Goal: Task Accomplishment & Management: Use online tool/utility

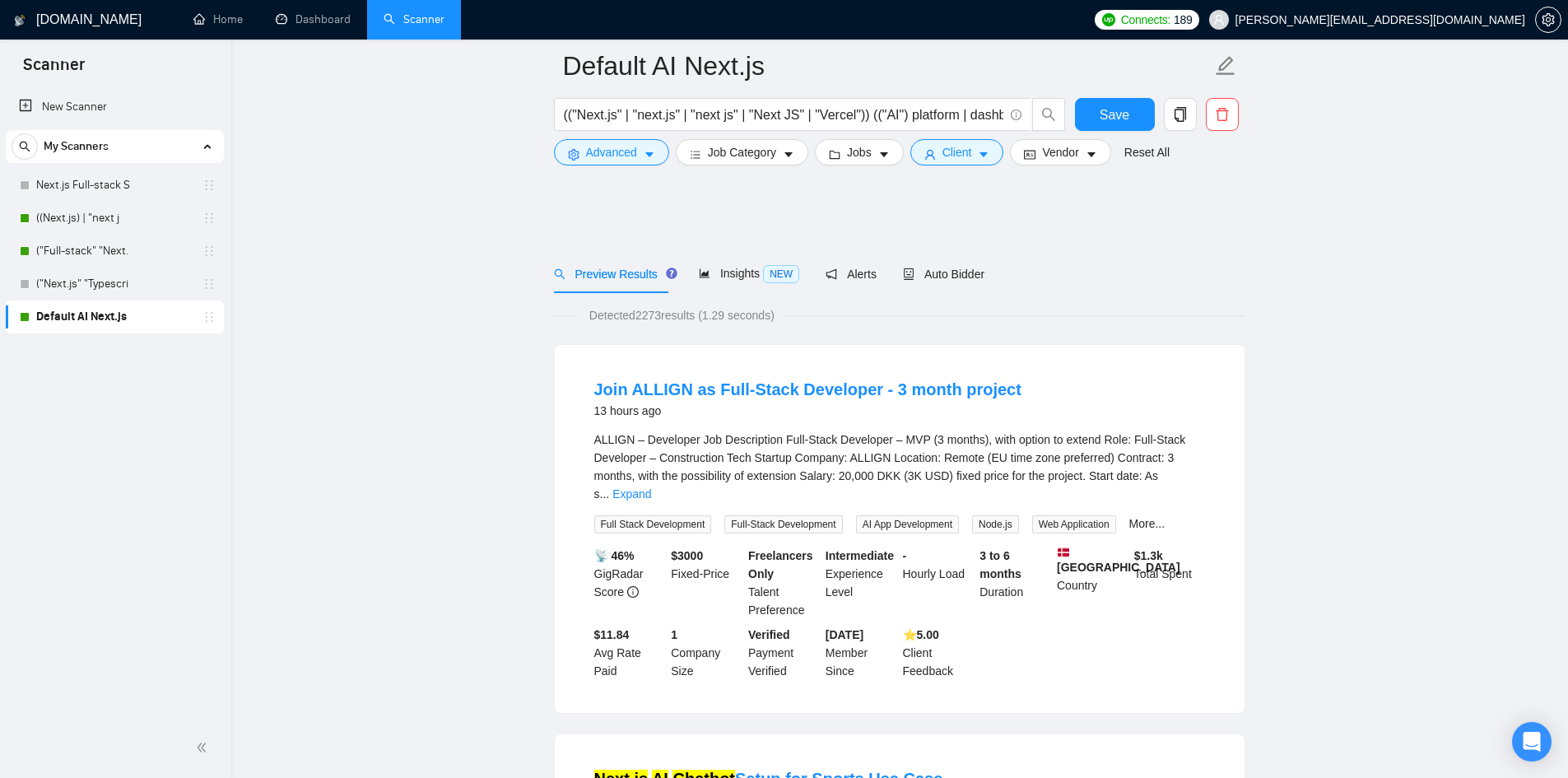
scroll to position [1399, 0]
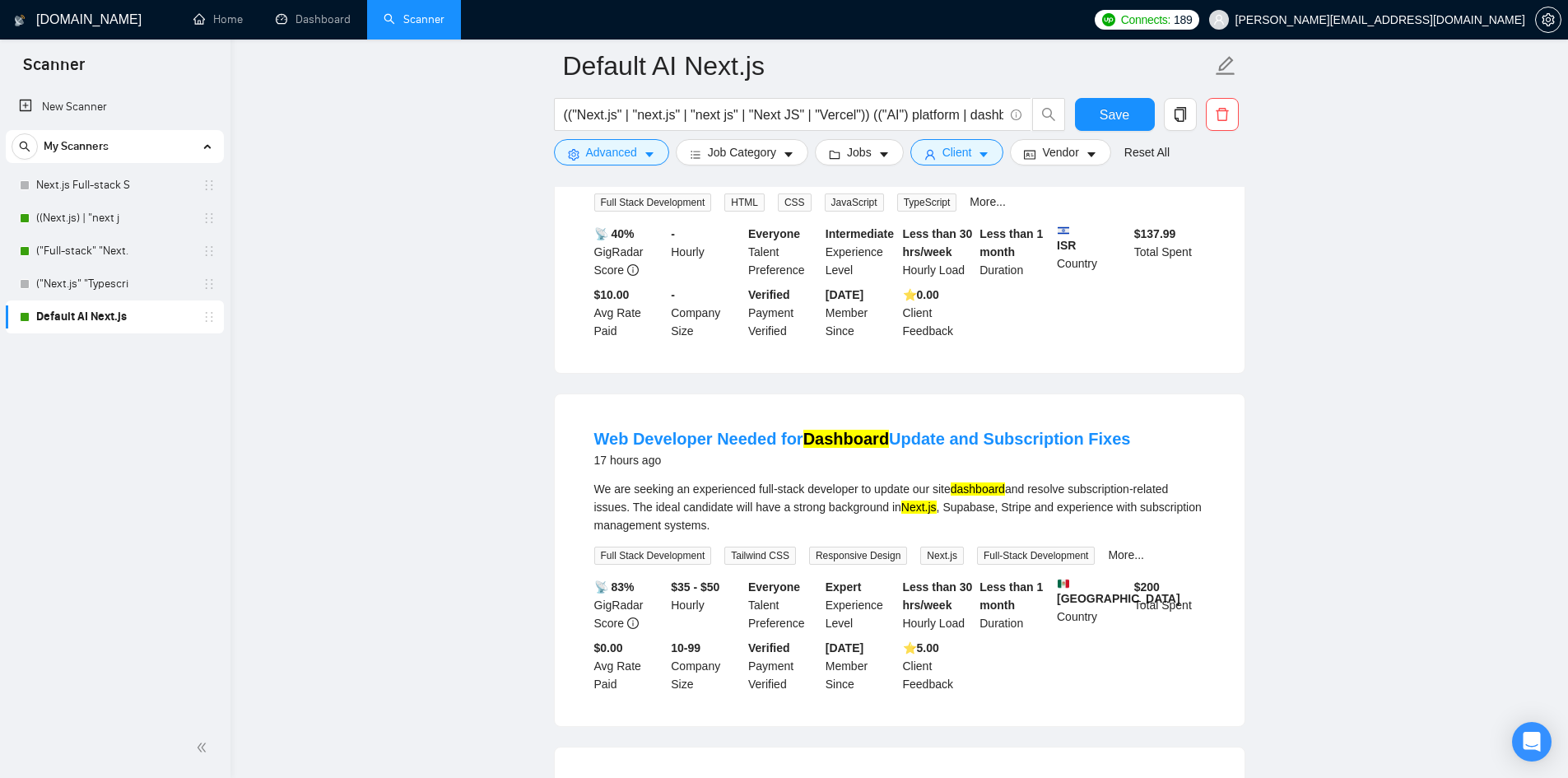
click at [1321, 360] on main "Default AI Next.js (("Next.js" | "next.js" | "next js" | "Next JS" | "Vercel"))…" at bounding box center [899, 671] width 1285 height 4010
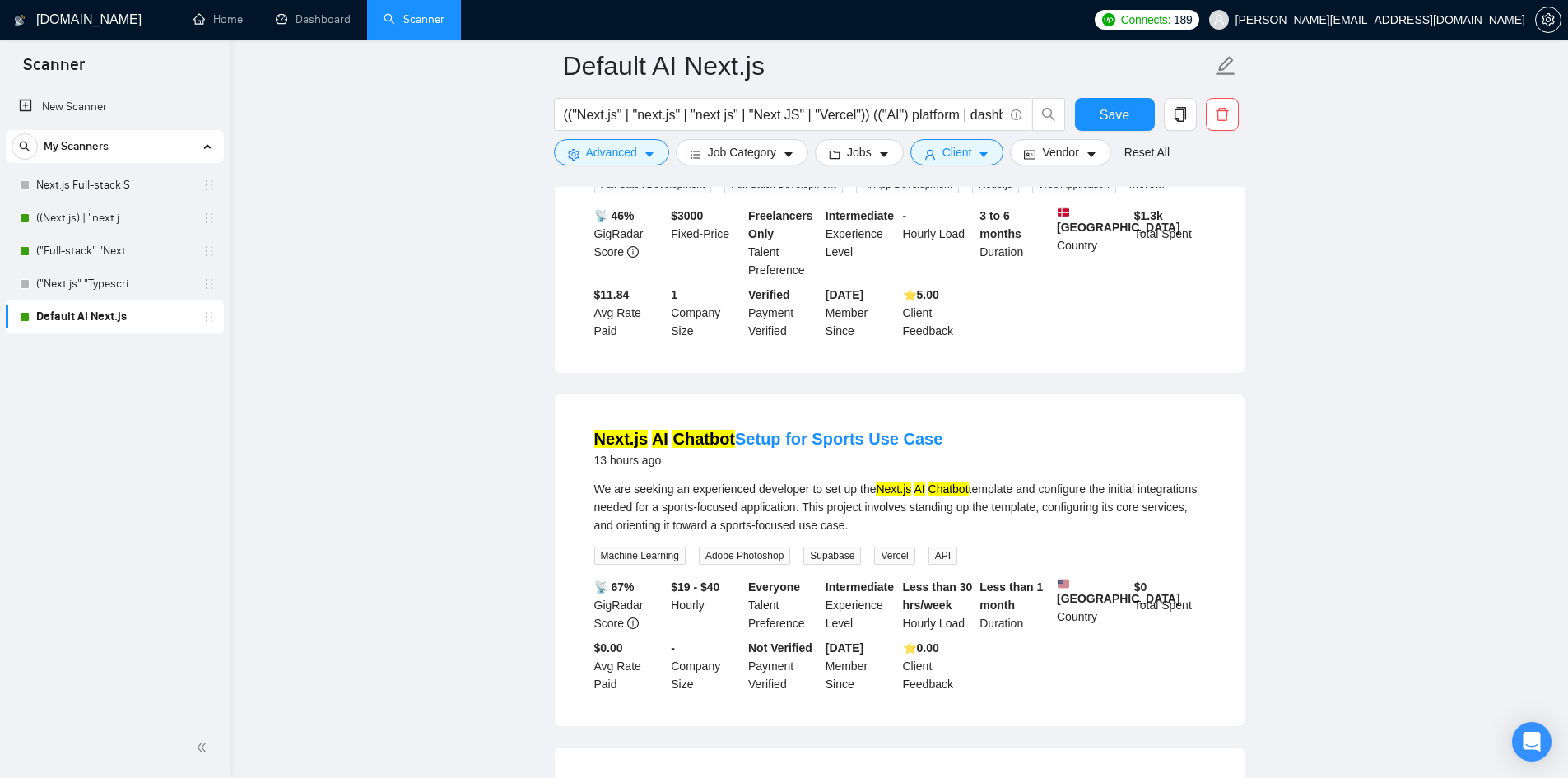
scroll to position [0, 0]
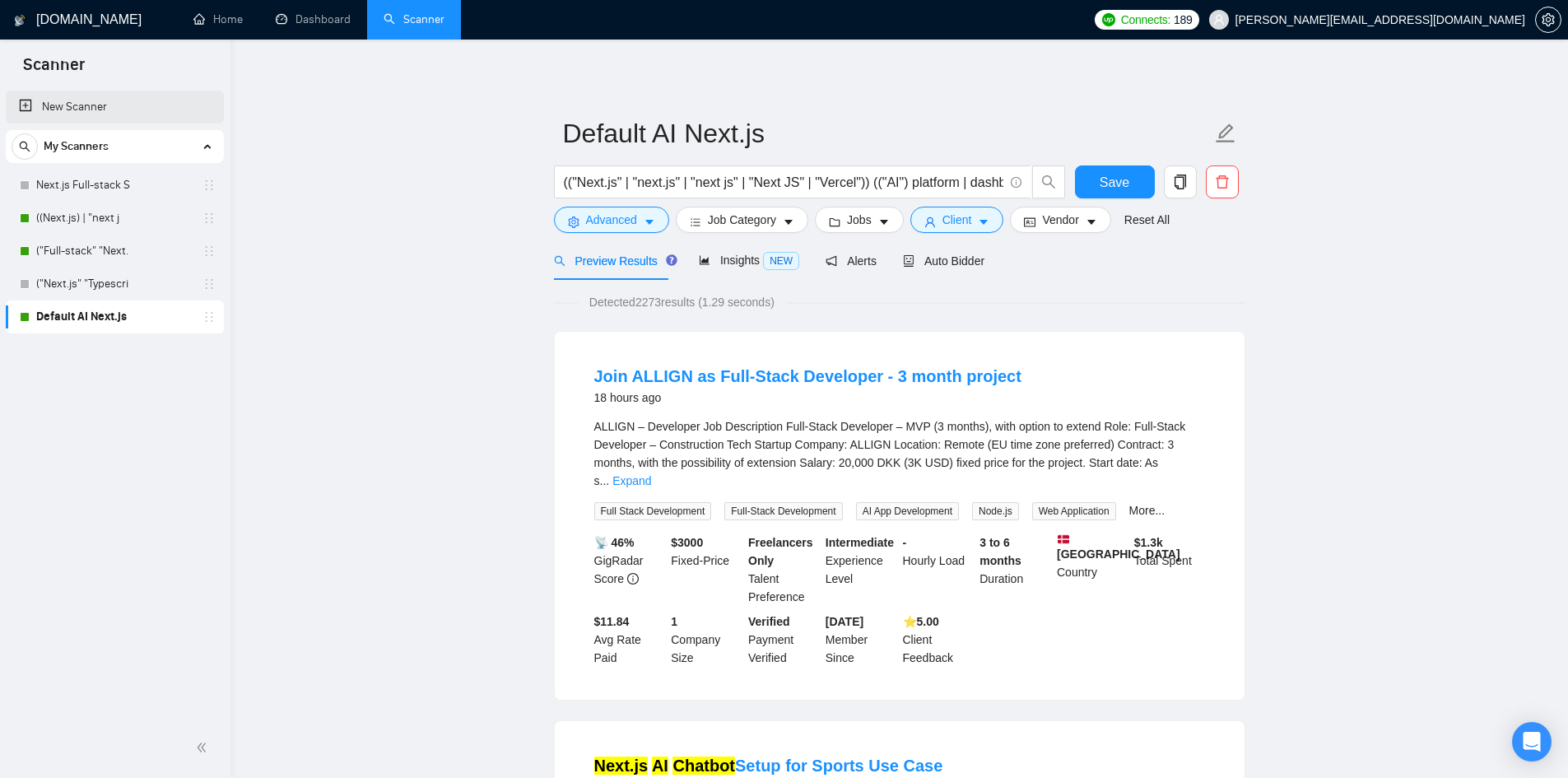
click at [100, 111] on link "New Scanner" at bounding box center [115, 107] width 192 height 33
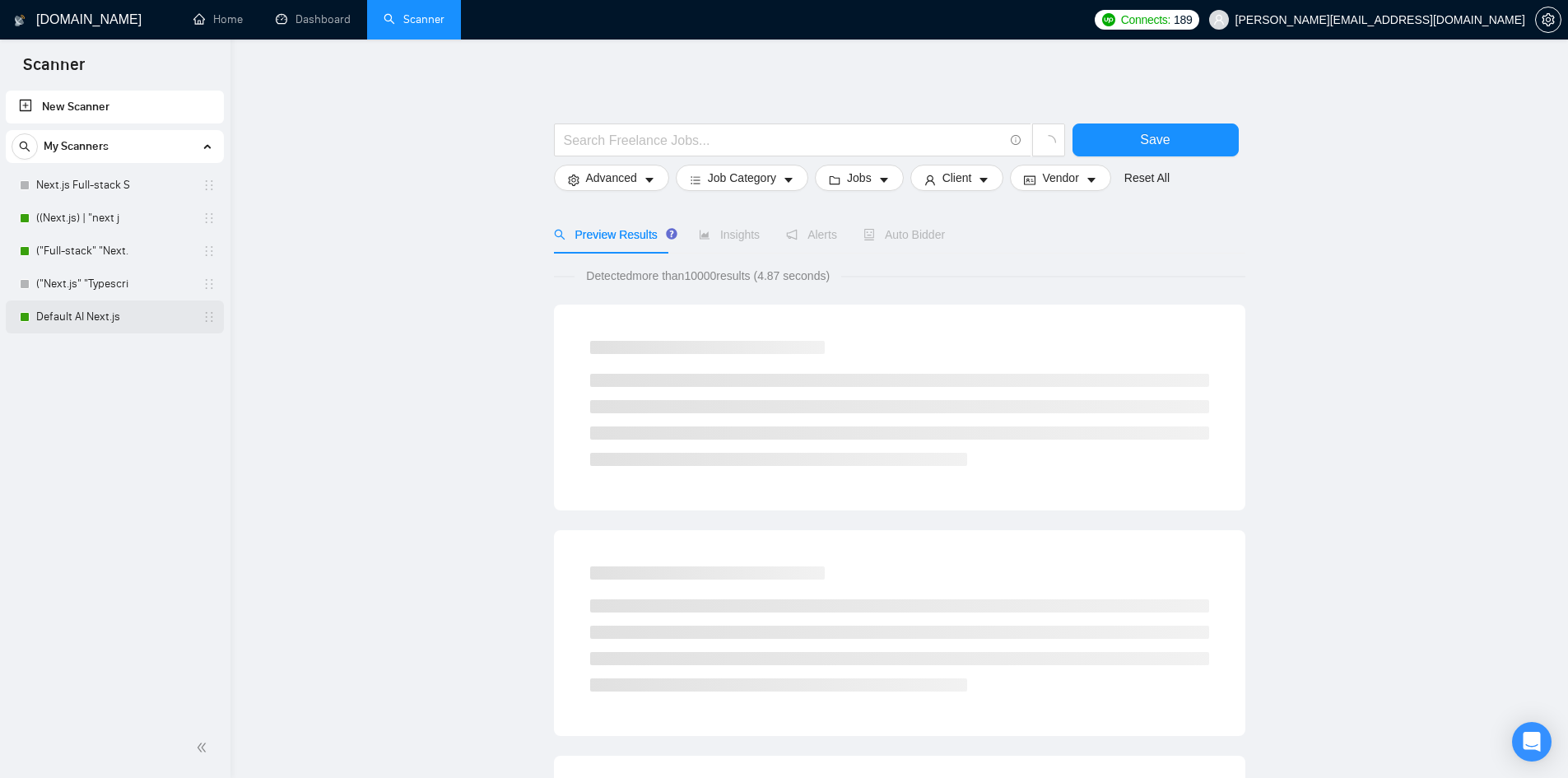
click at [83, 320] on link "Default AI Next.js" at bounding box center [114, 317] width 157 height 33
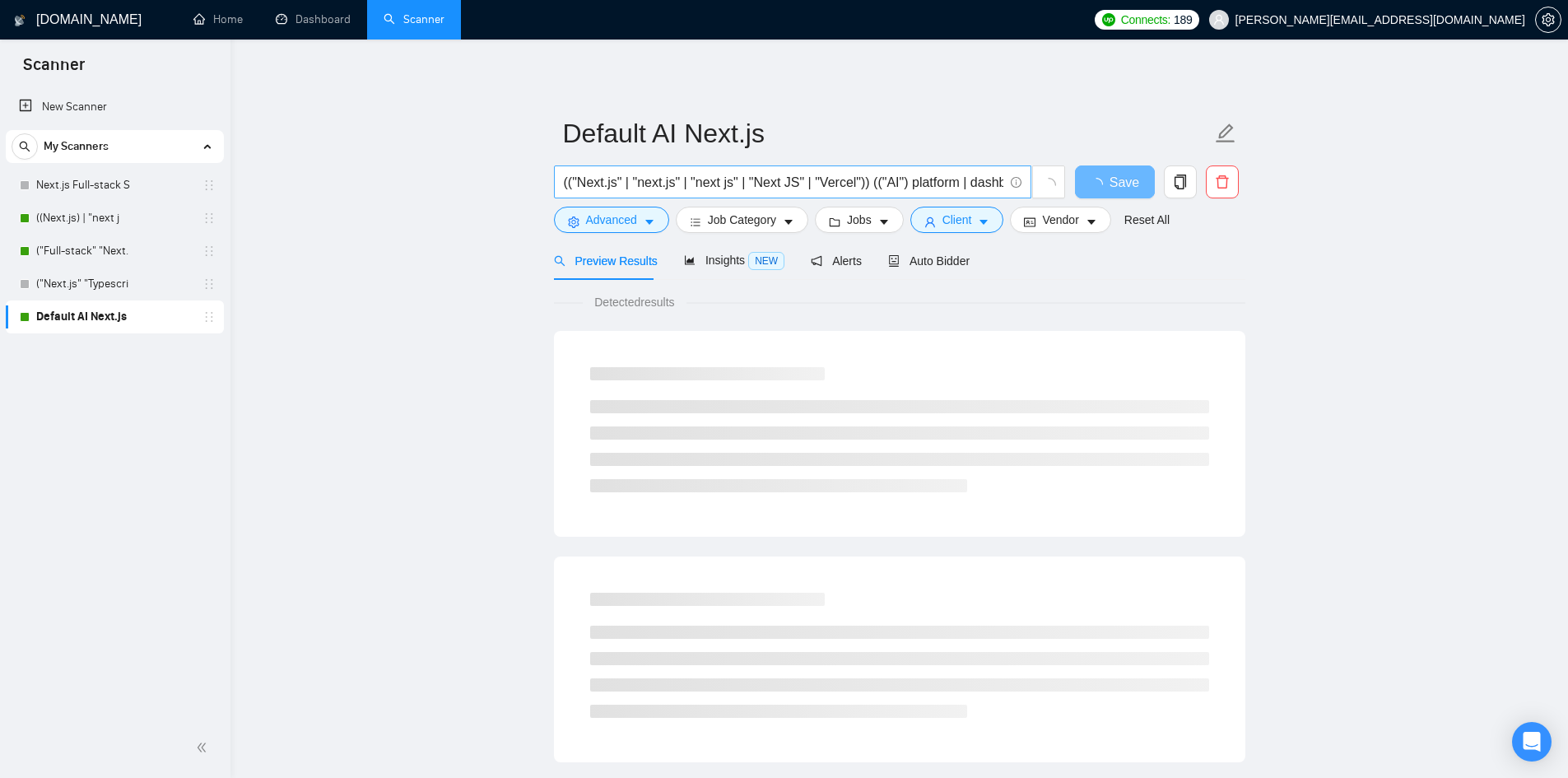
click at [698, 176] on input "(("Next.js" | "next.js" | "next js" | "Next JS" | "Vercel")) (("AI") platform |…" at bounding box center [784, 182] width 440 height 20
click at [824, 176] on input "(("Next.js" | "next.js" | "next js" | "Next JS" | "Vercel")) (("AI") platform |…" at bounding box center [784, 182] width 440 height 20
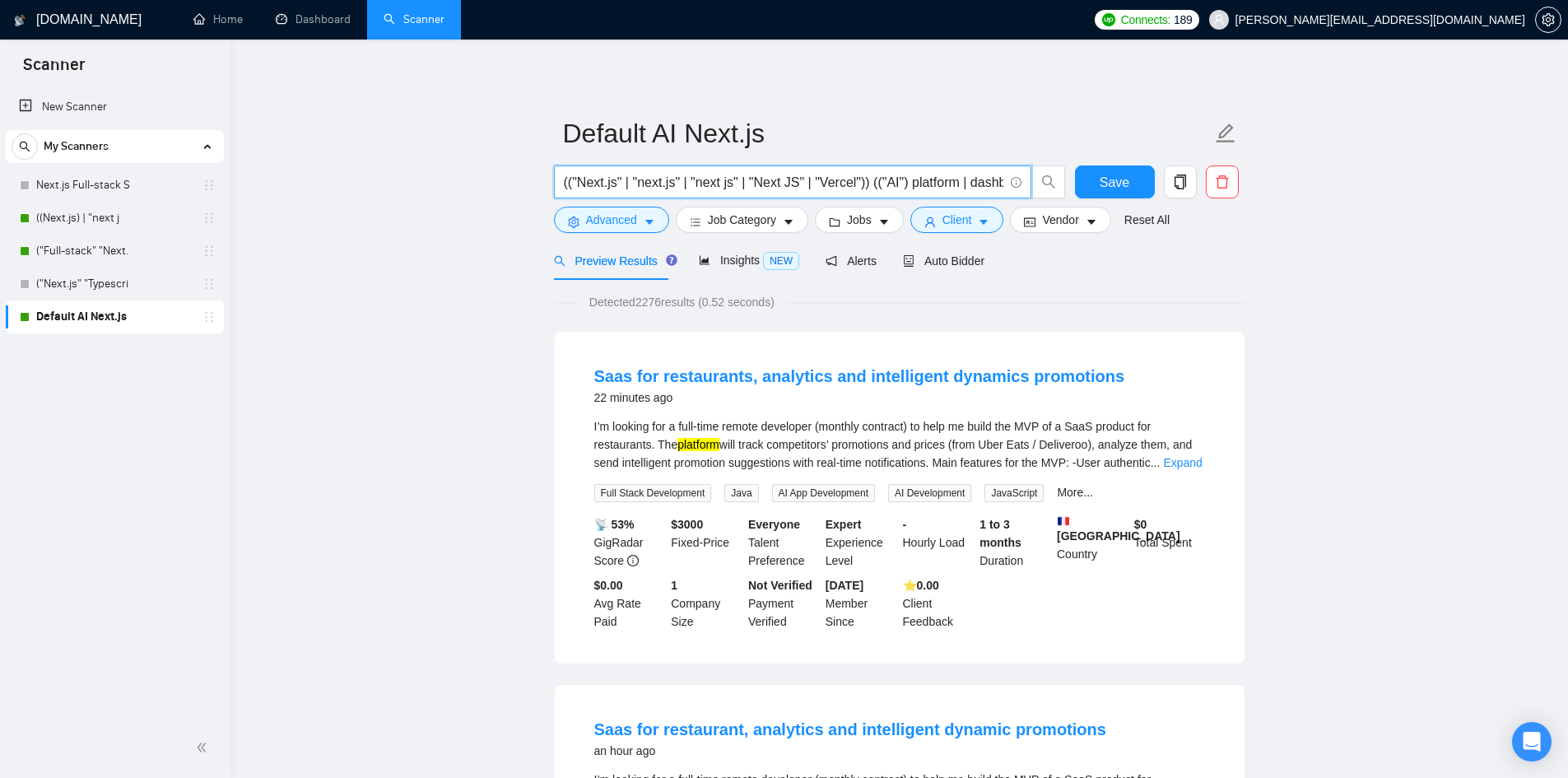
drag, startPoint x: 862, startPoint y: 182, endPoint x: 523, endPoint y: 187, distance: 339.0
click at [105, 114] on link "New Scanner" at bounding box center [115, 107] width 192 height 33
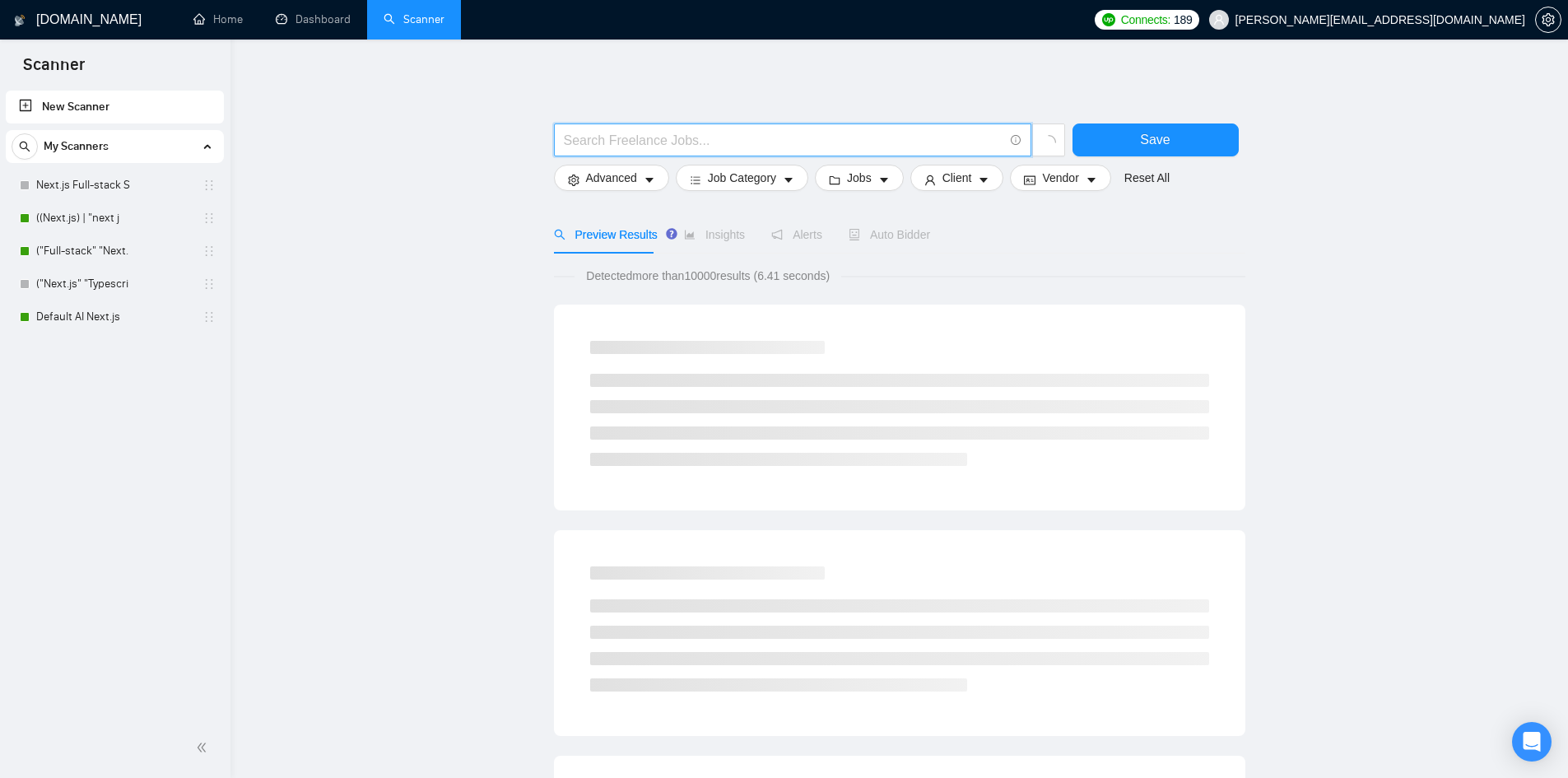
click at [626, 131] on input "text" at bounding box center [784, 140] width 440 height 20
paste input "(("Next.js" | "next.js" | "next js" | "Next JS" | "Vercel"))"
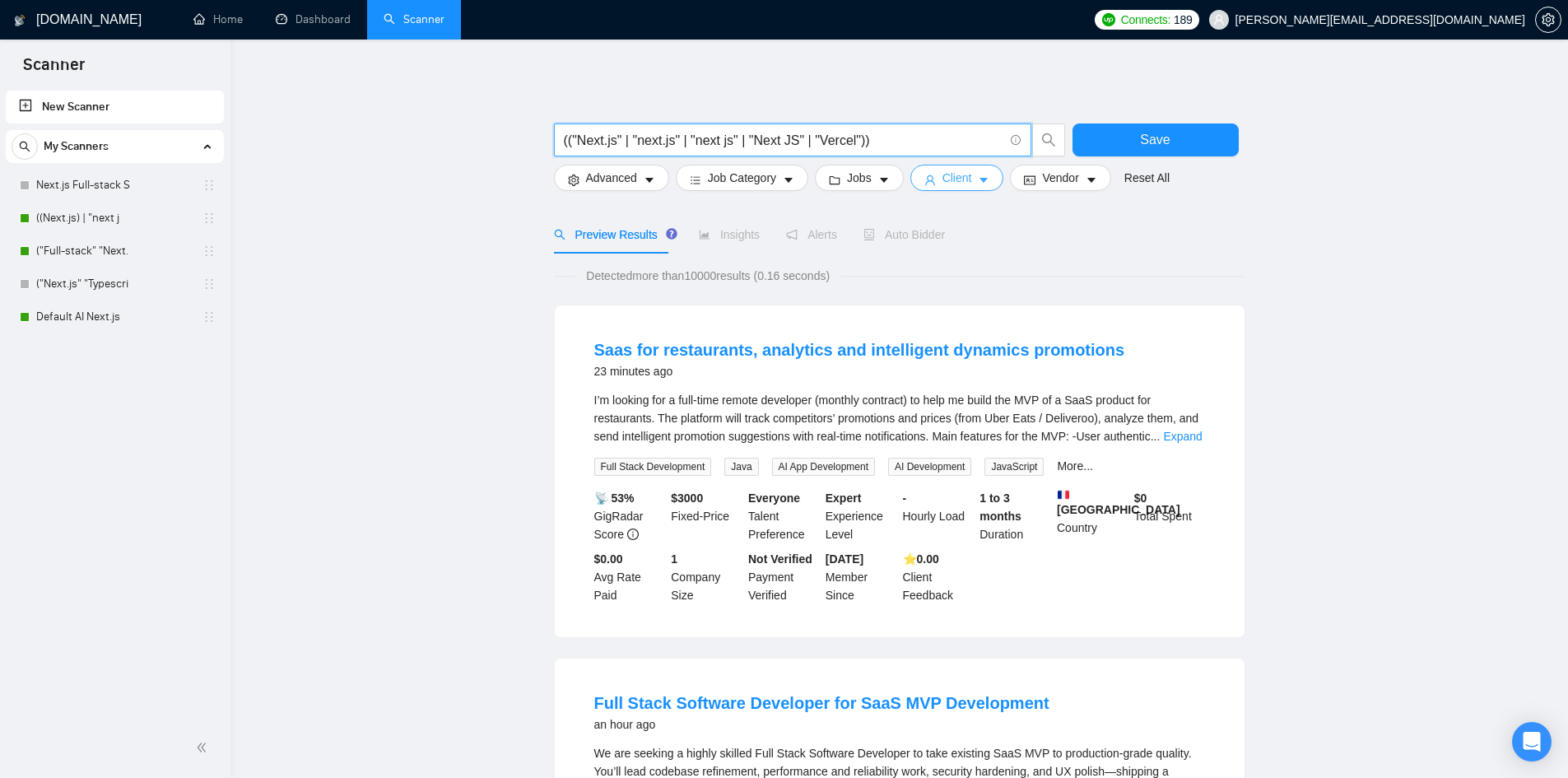
type input "(("Next.js" | "next.js" | "next js" | "Next JS" | "Vercel"))"
click at [943, 183] on span "Client" at bounding box center [957, 178] width 30 height 18
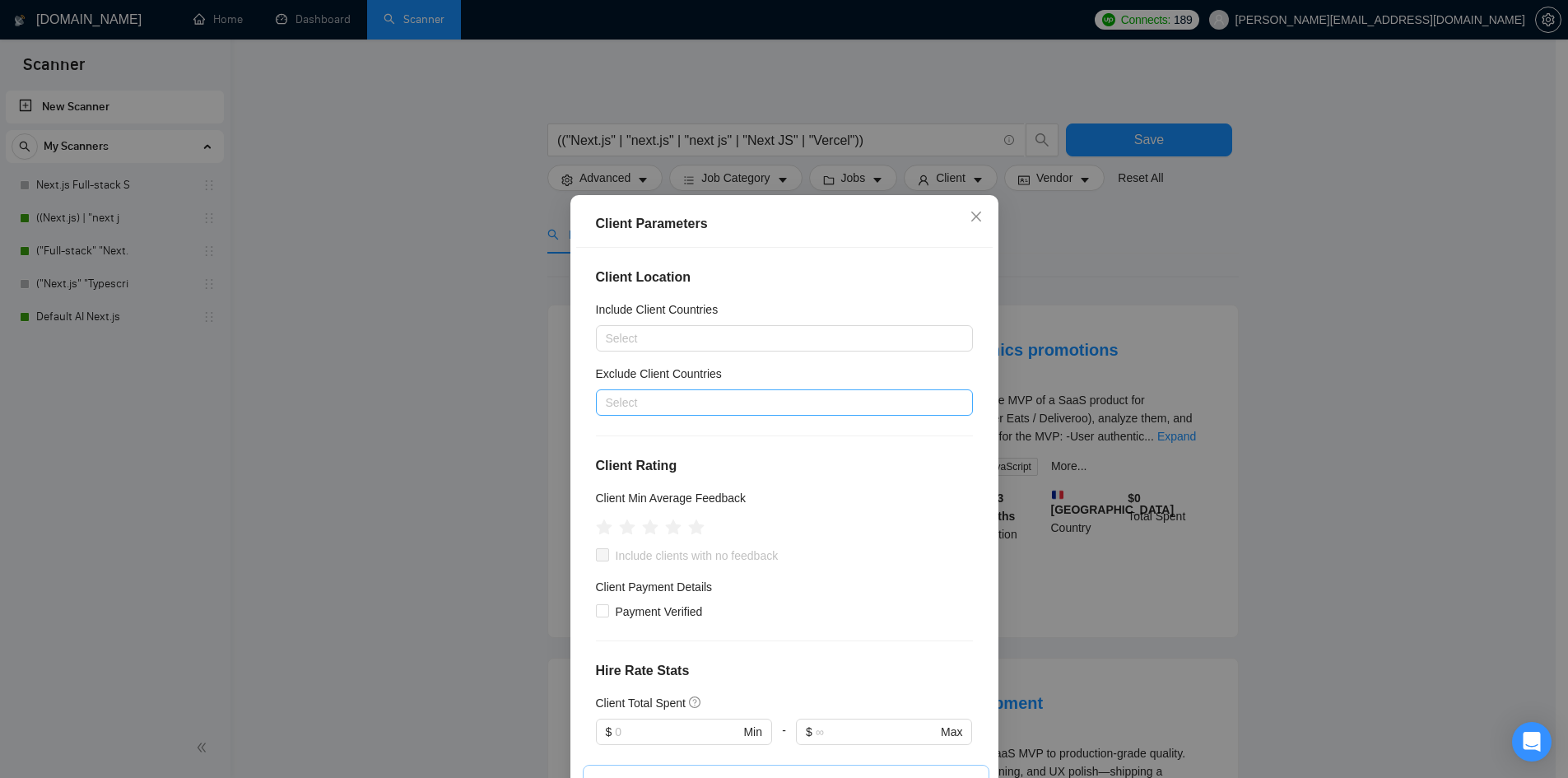
click at [705, 398] on div at bounding box center [776, 402] width 353 height 19
type input "[GEOGRAPHIC_DATA]"
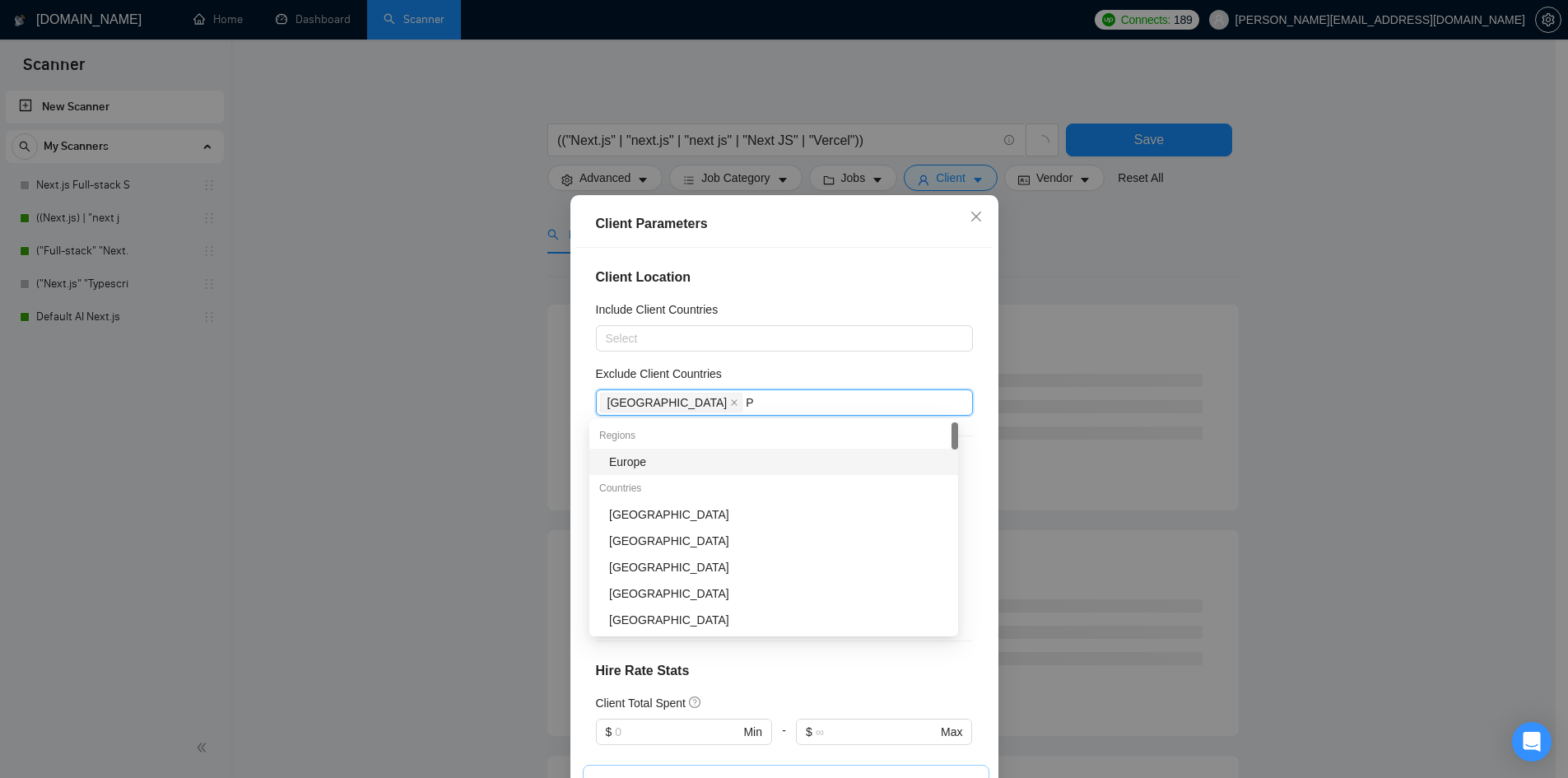
type input "Pa"
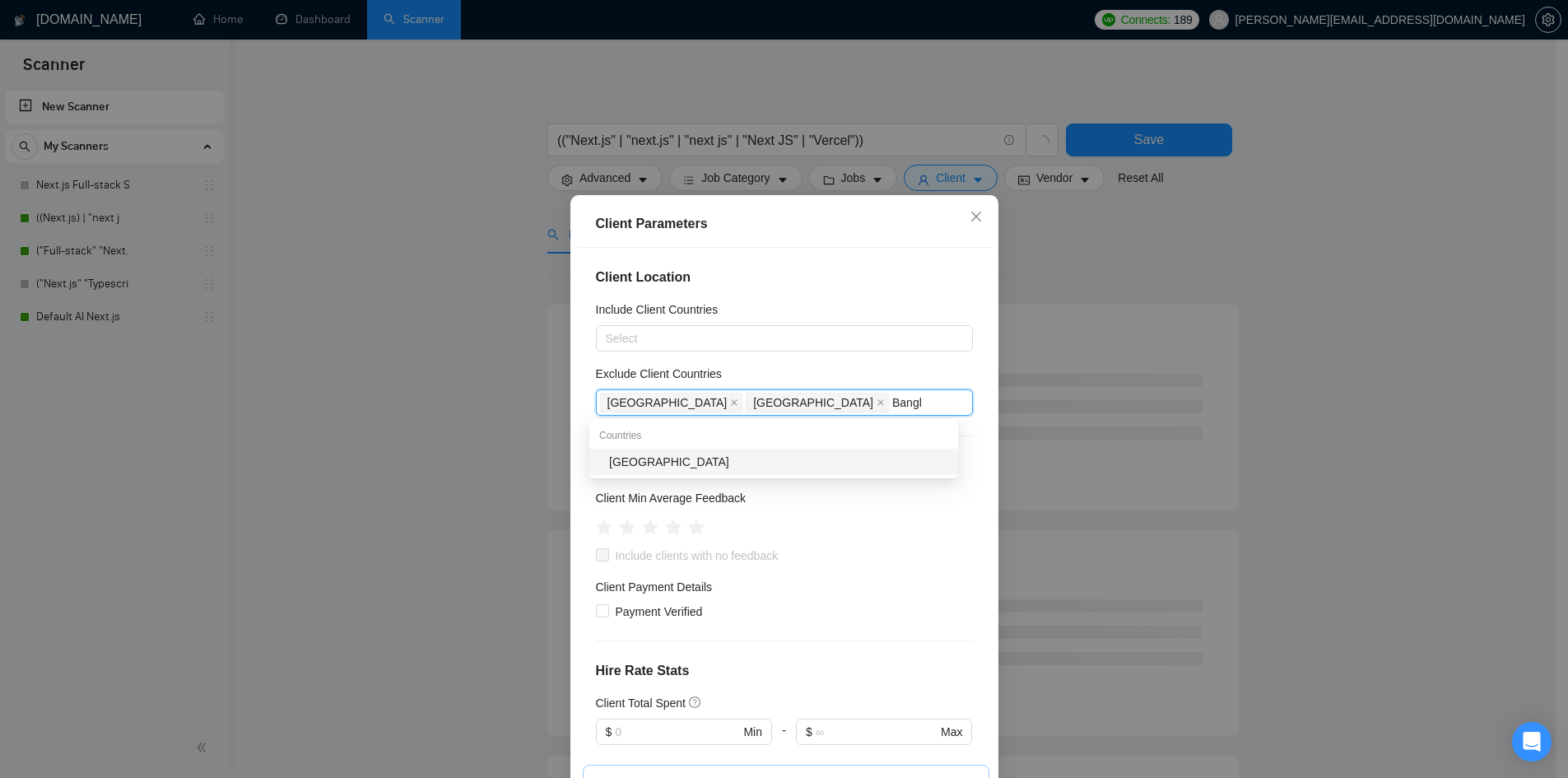
type input "Bangla"
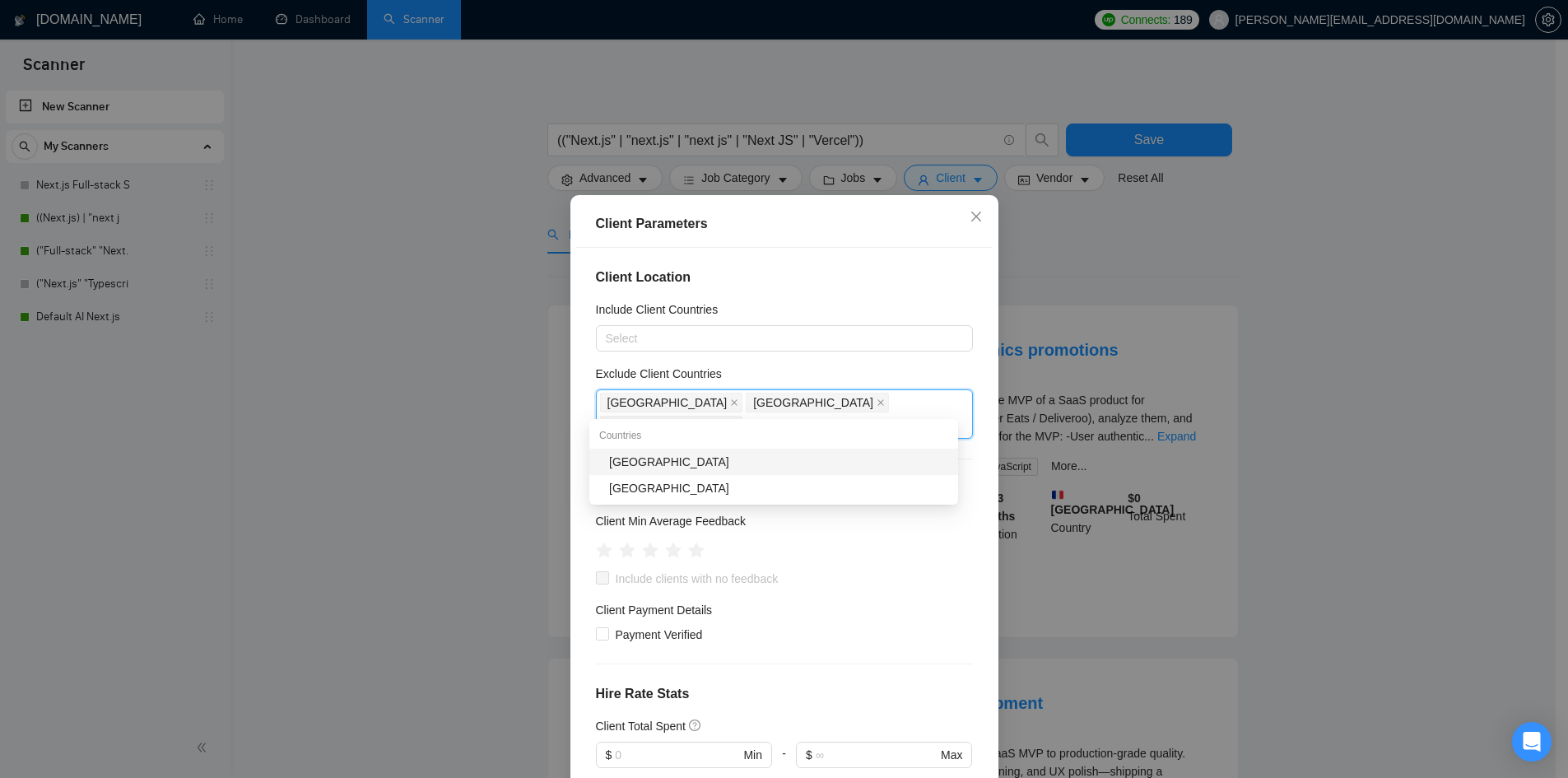
type input "Chin"
type input "Kyr"
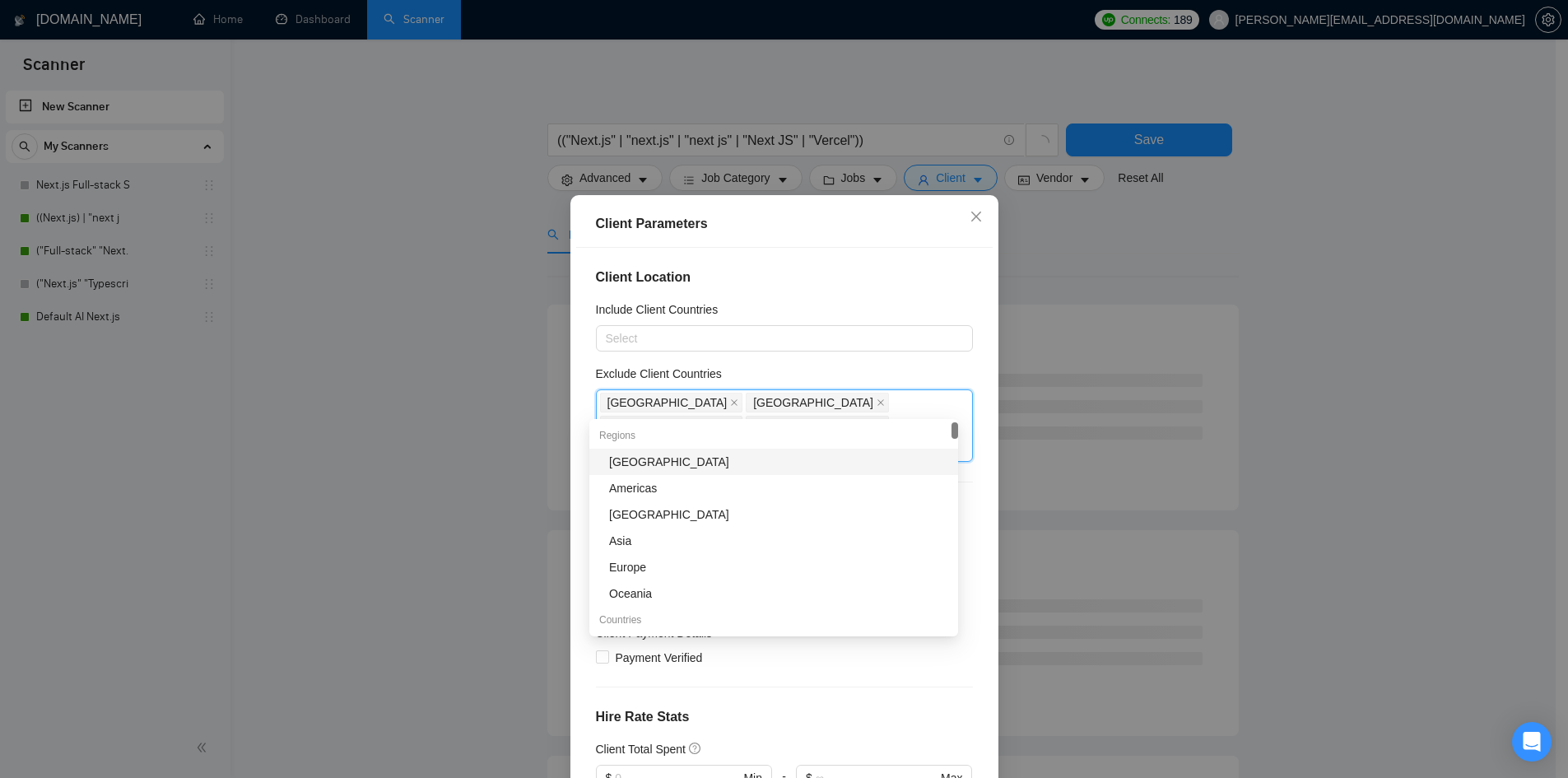
click at [777, 467] on div "Africa" at bounding box center [778, 462] width 339 height 18
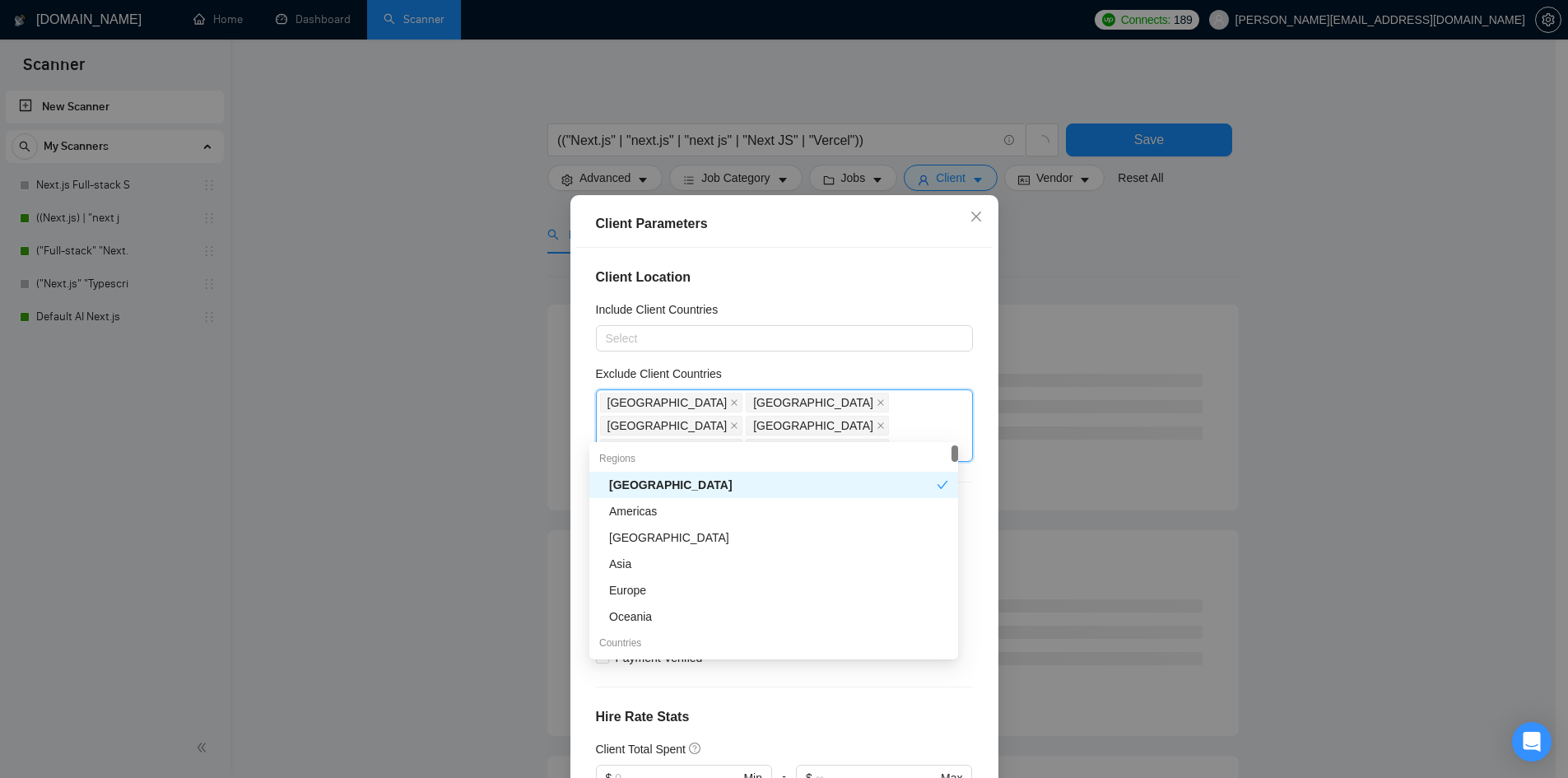
click at [847, 377] on div "Exclude Client Countries" at bounding box center [784, 377] width 377 height 25
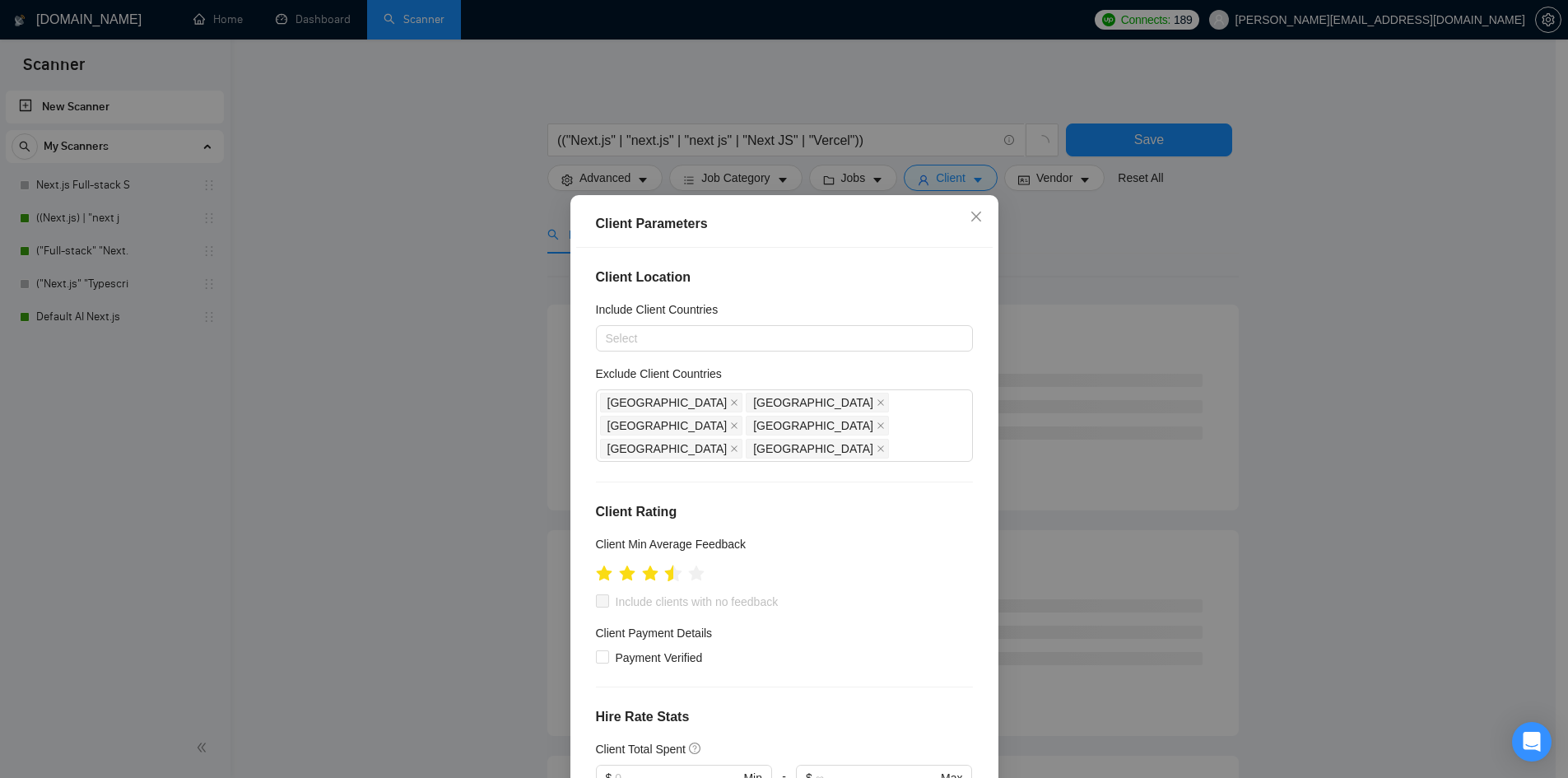
click at [666, 564] on icon "star" at bounding box center [673, 572] width 17 height 16
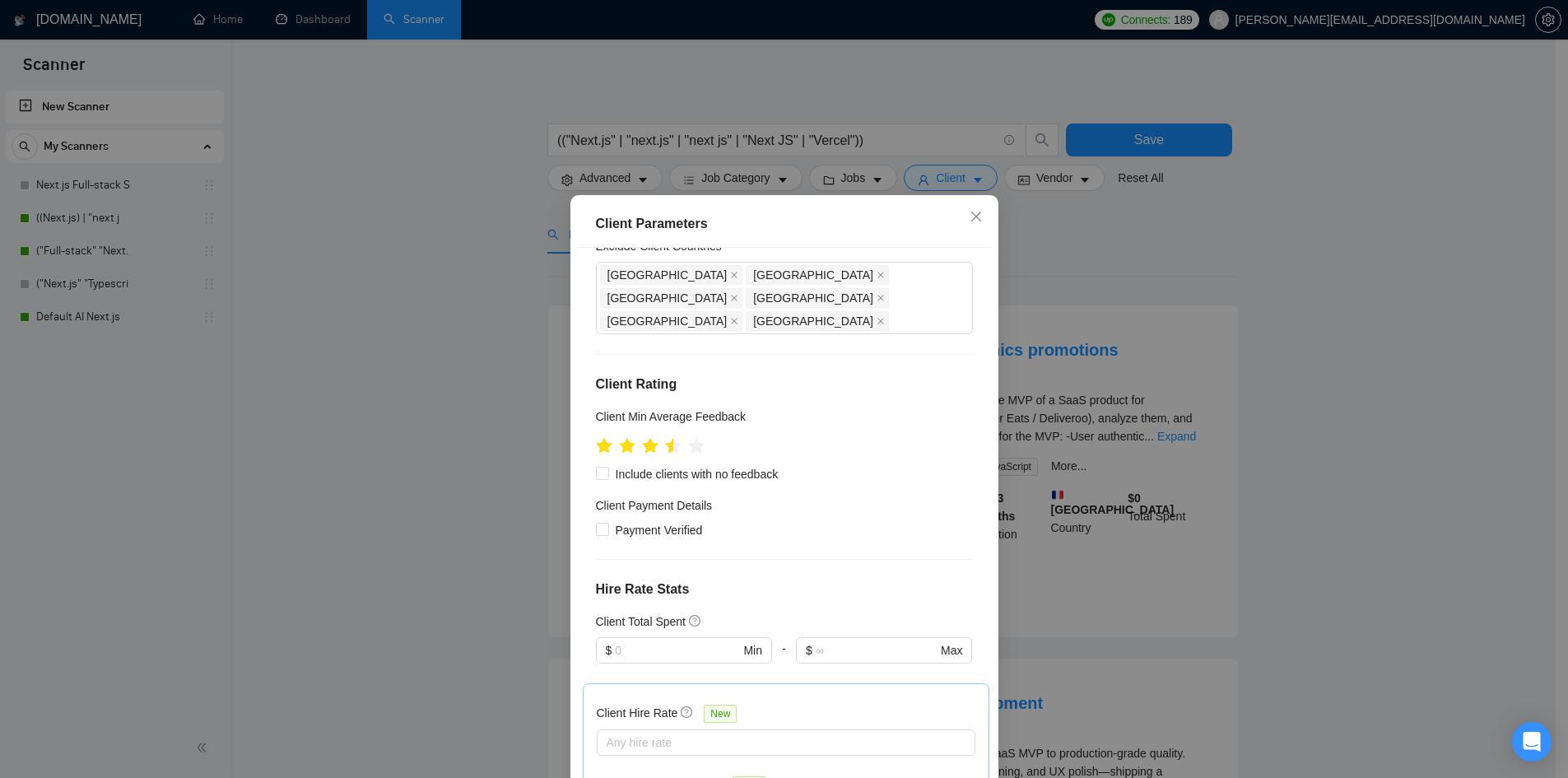
scroll to position [247, 0]
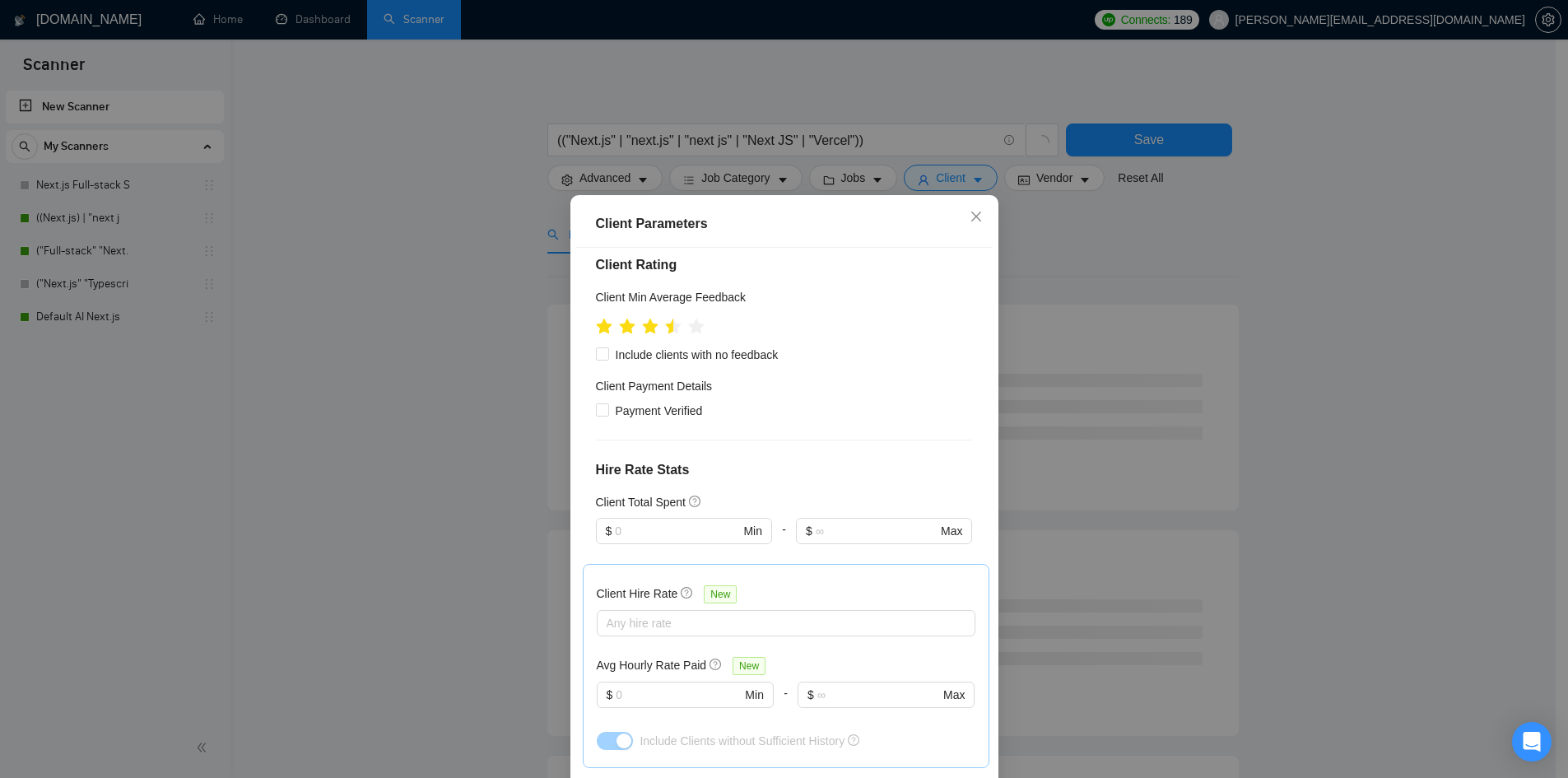
click at [654, 347] on div "Client Location Include Client Countries Select Exclude Client Countries India …" at bounding box center [784, 520] width 416 height 545
click at [654, 343] on div "Client Location Include Client Countries Select Exclude Client Countries India …" at bounding box center [784, 520] width 416 height 545
click at [649, 346] on span "Include clients with no feedback" at bounding box center [697, 355] width 176 height 18
click at [608, 348] on input "Include clients with no feedback" at bounding box center [602, 354] width 12 height 12
checkbox input "true"
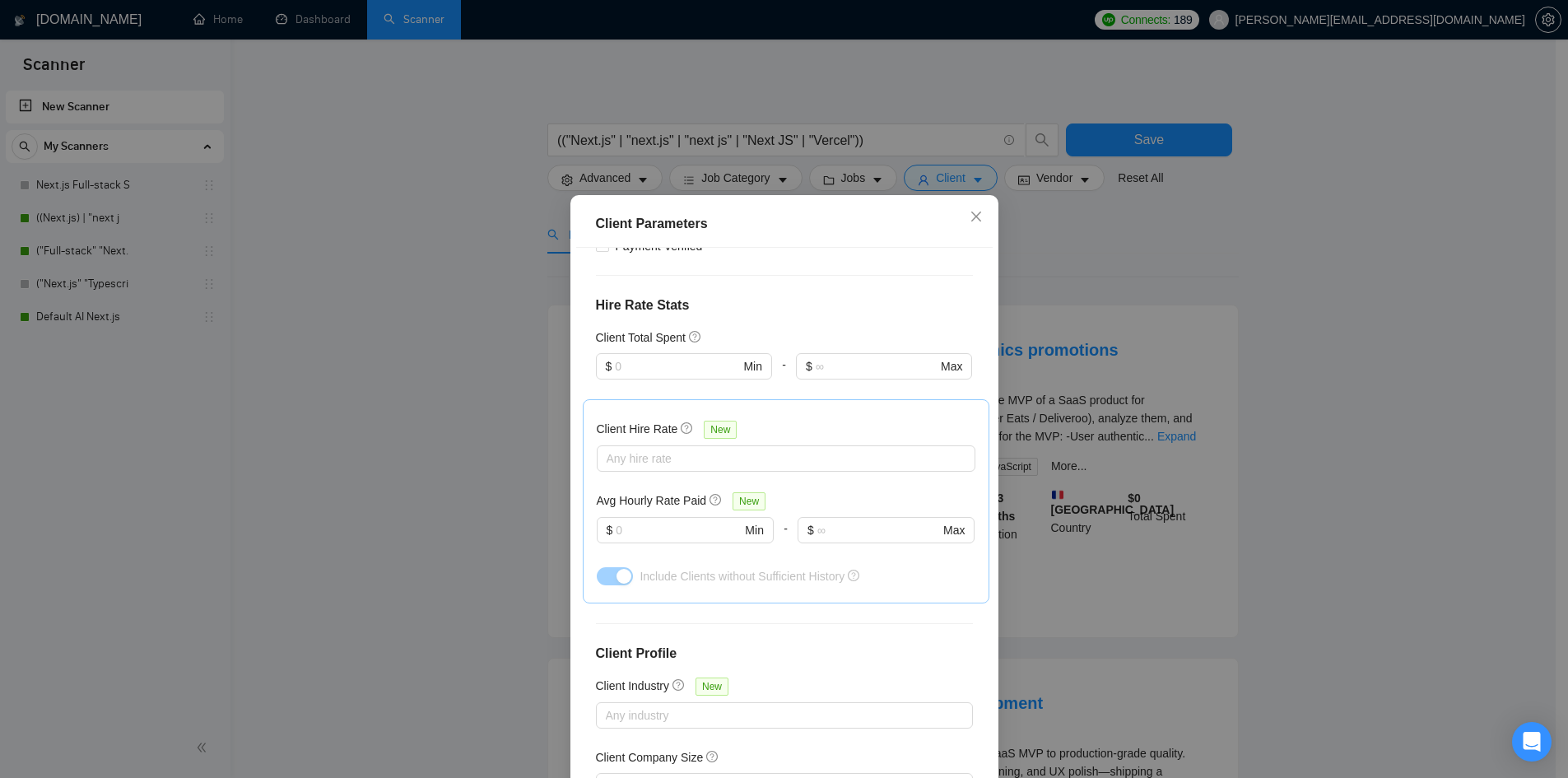
scroll to position [494, 0]
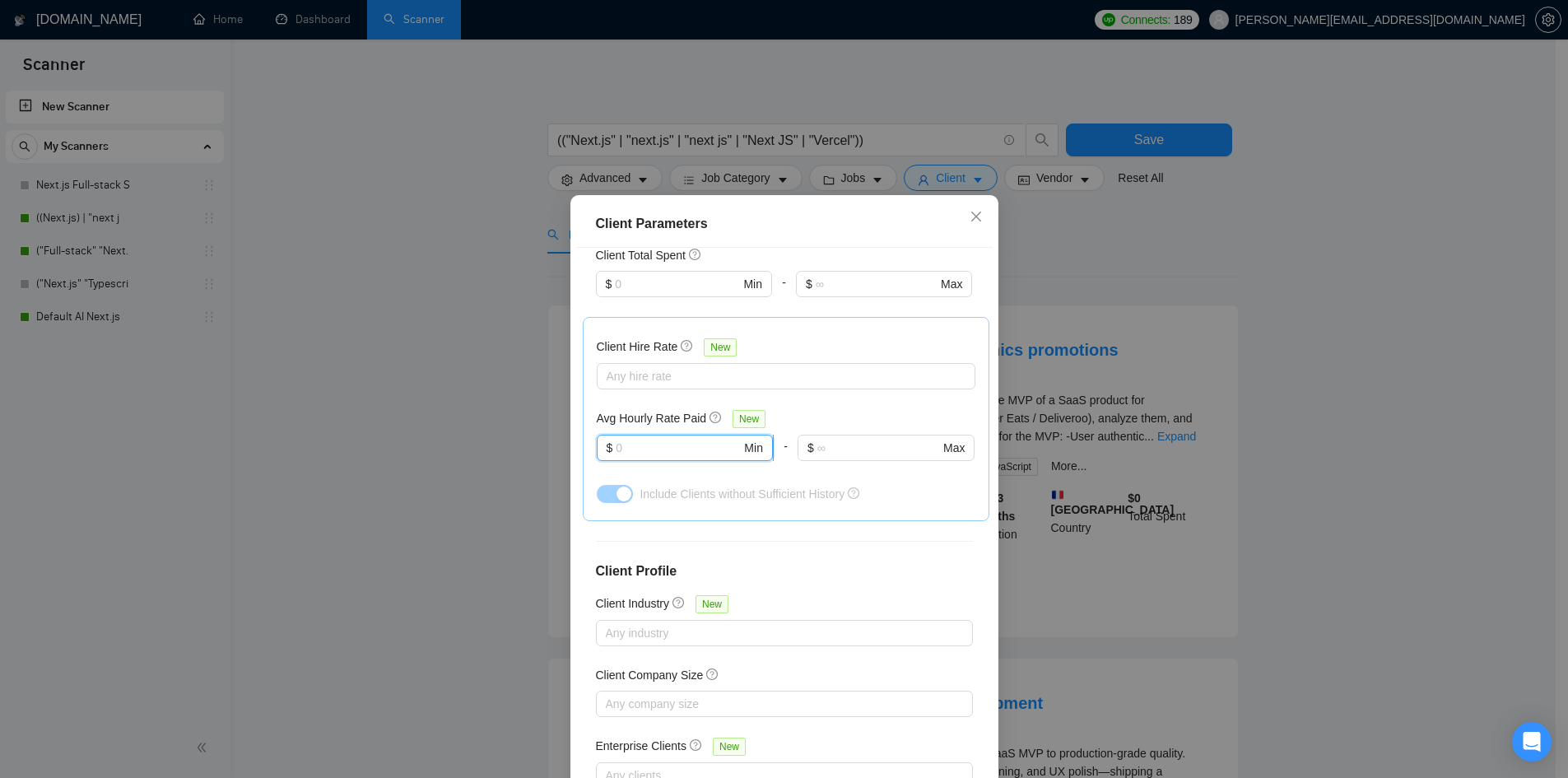
click at [633, 439] on input "text" at bounding box center [678, 447] width 126 height 18
type input "25"
click at [769, 409] on div "Avg Hourly Rate Paid New" at bounding box center [786, 418] width 379 height 19
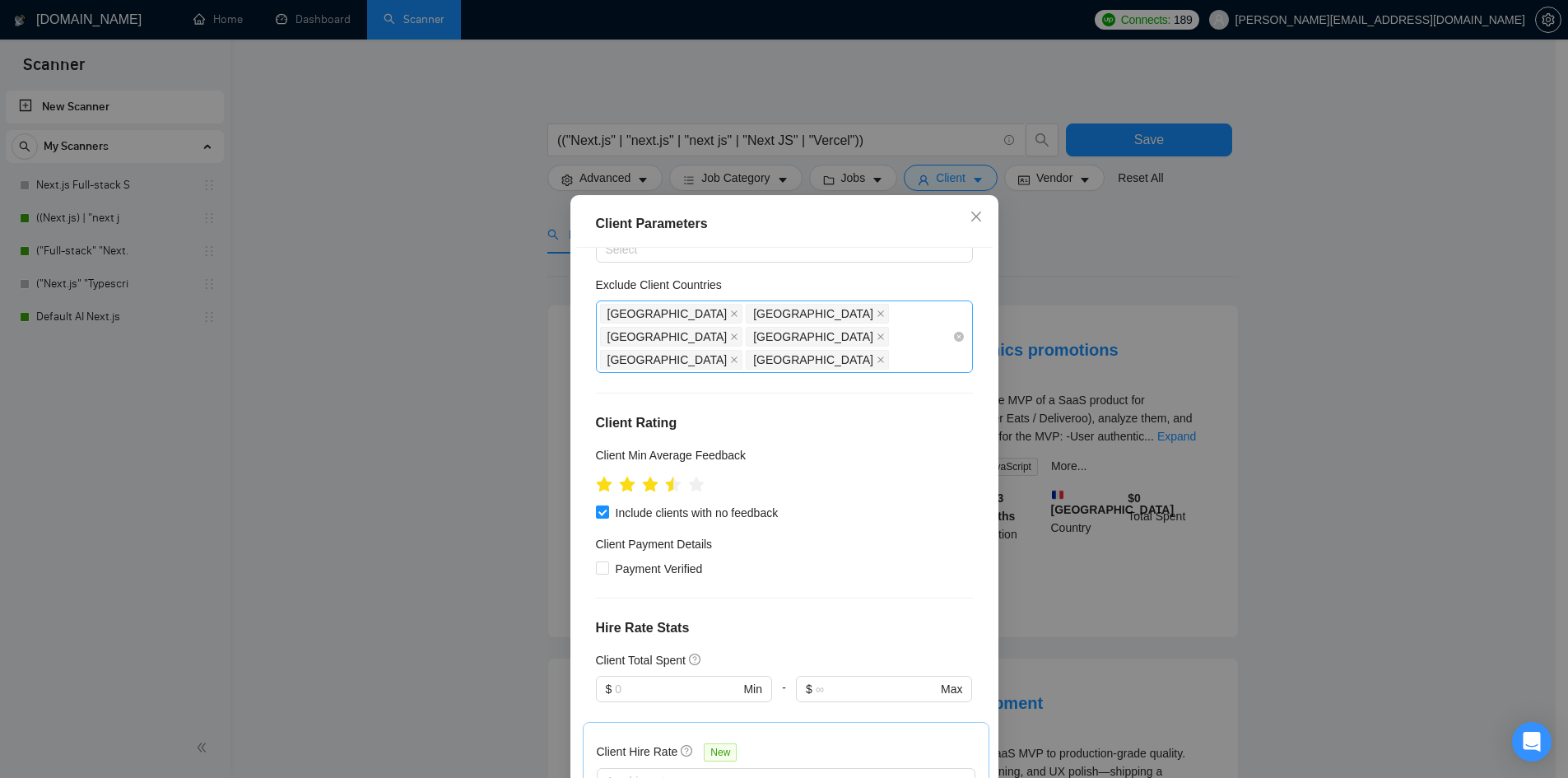
scroll to position [0, 0]
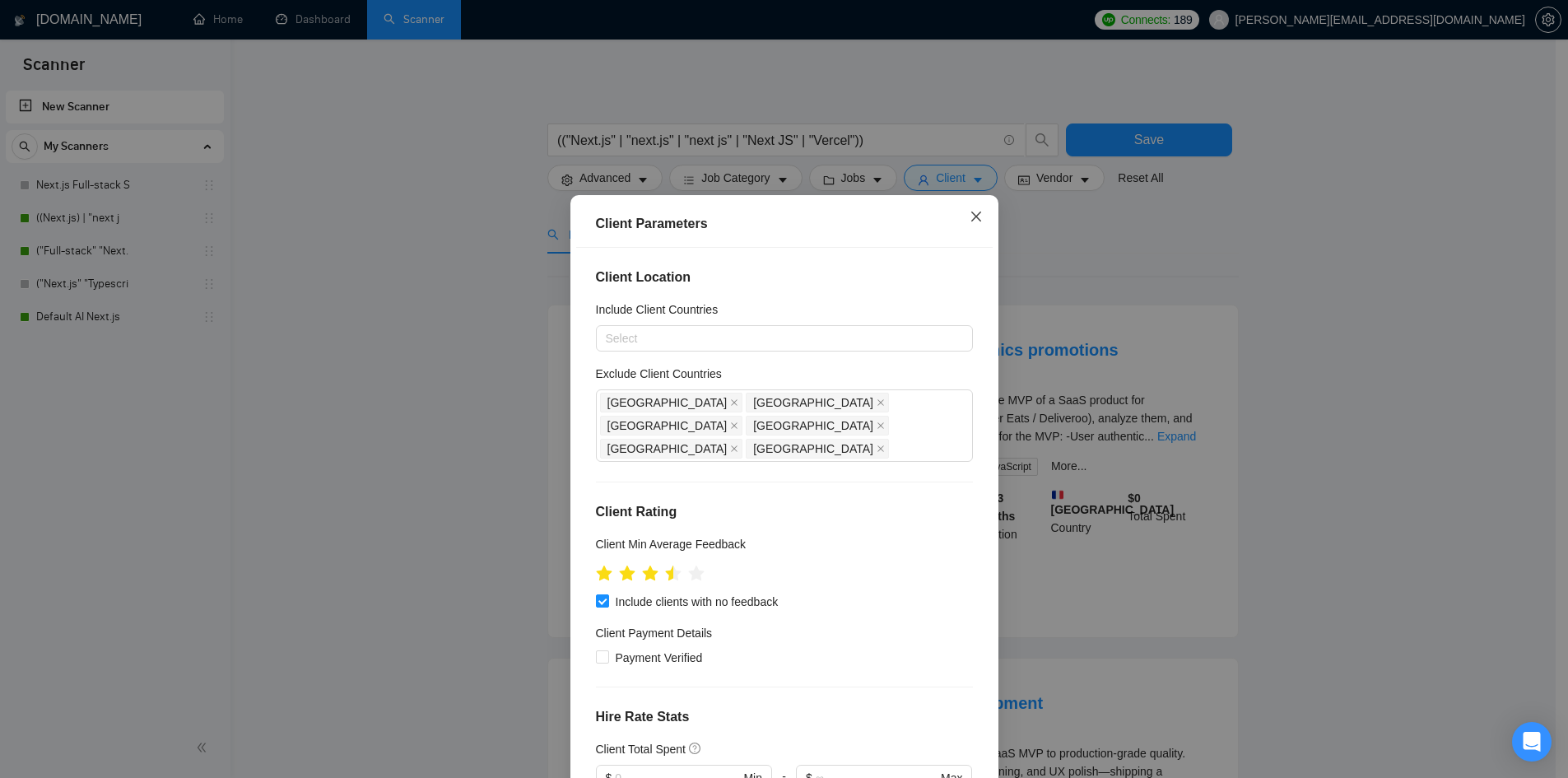
click at [962, 215] on span "Close" at bounding box center [976, 217] width 44 height 44
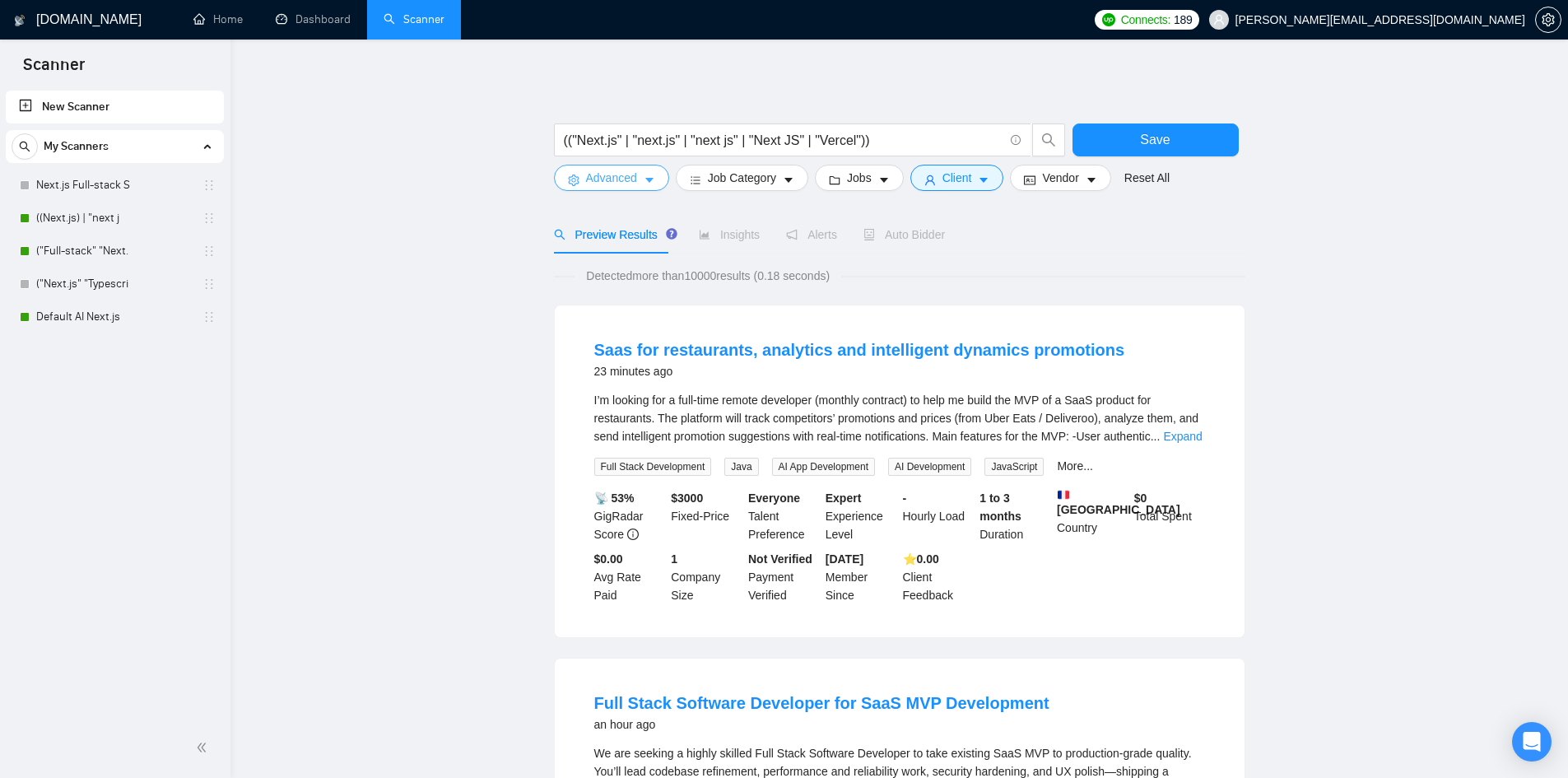
click at [625, 181] on span "Advanced" at bounding box center [612, 178] width 51 height 18
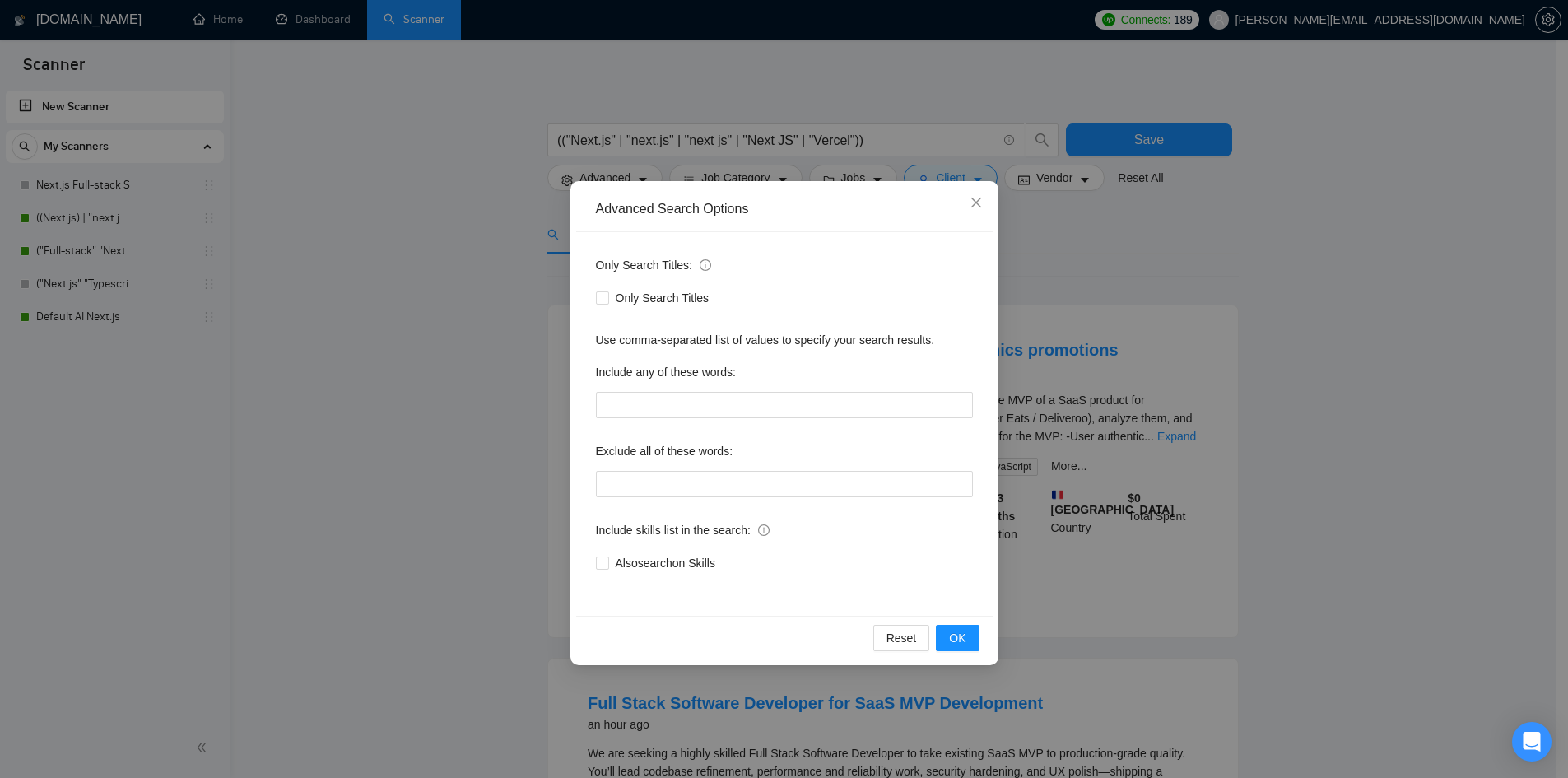
click at [442, 270] on div "Advanced Search Options Only Search Titles: Only Search Titles Use comma-separa…" at bounding box center [784, 389] width 1568 height 778
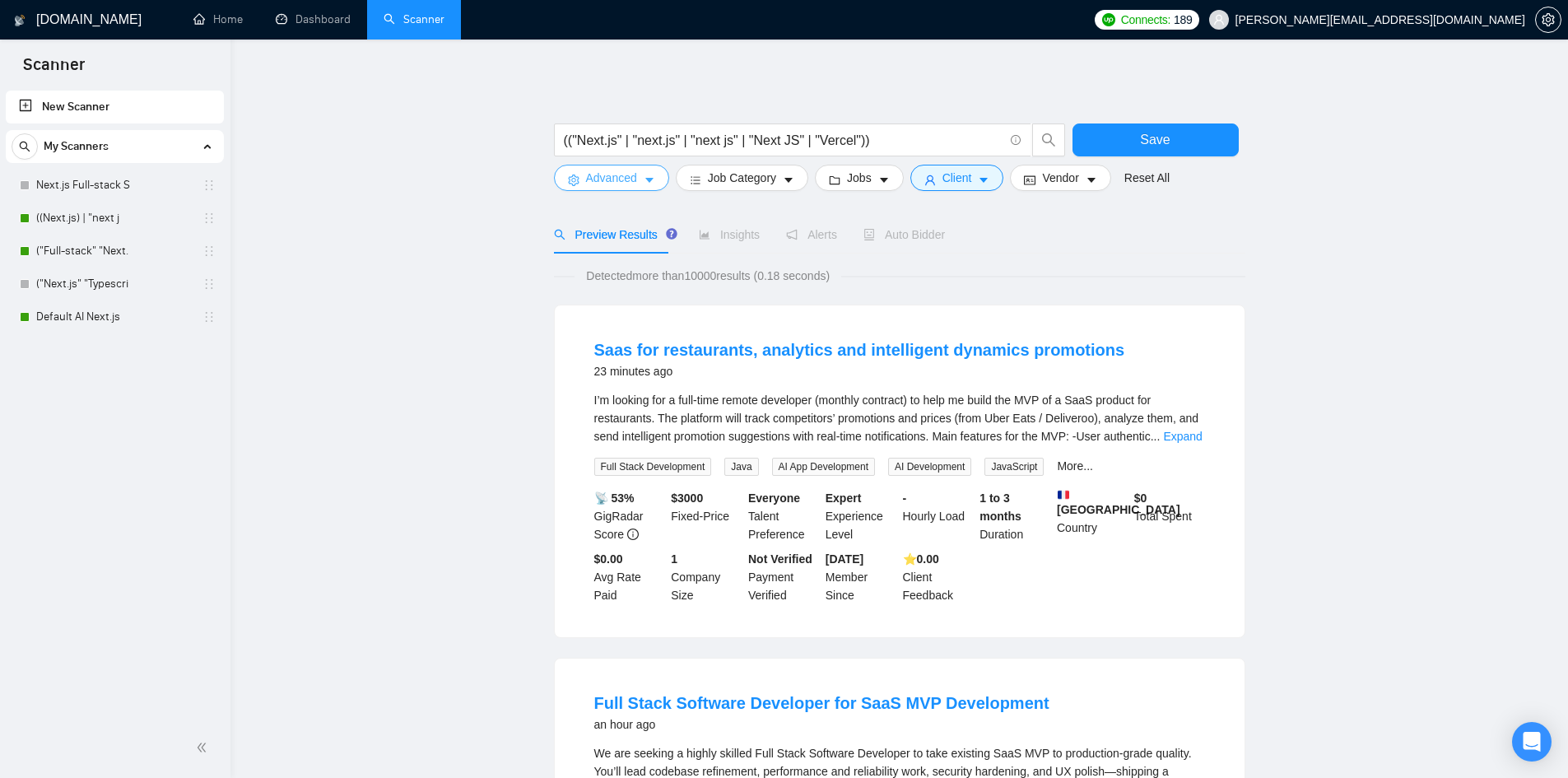
click at [610, 181] on span "Advanced" at bounding box center [612, 178] width 51 height 18
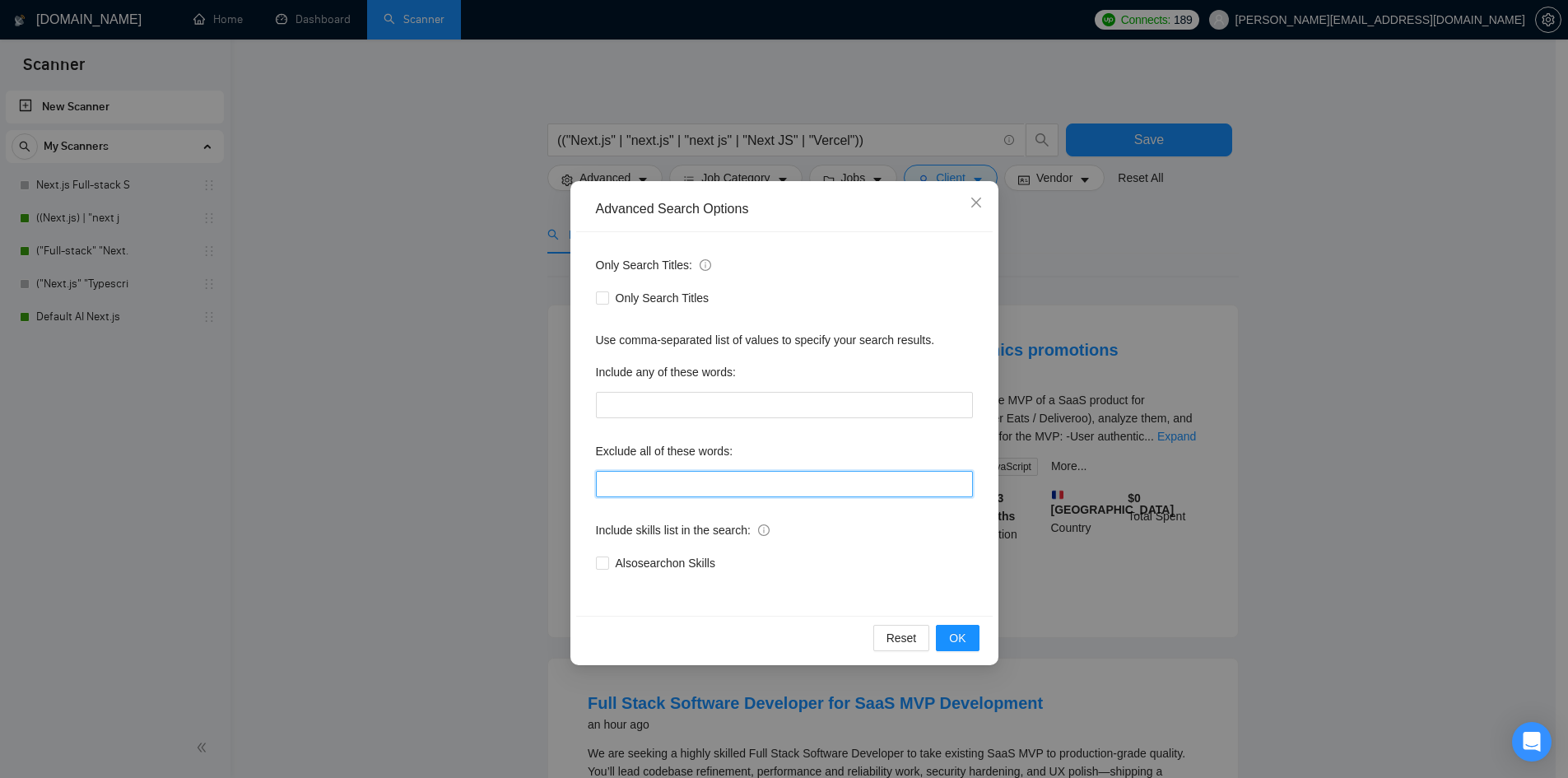
click at [660, 489] on input "text" at bounding box center [784, 483] width 377 height 26
paste input ""wordpress", "Python", "crypto", "web3", "Vue.js", "no agencies", "won't be rec…"
type input ""wordpress", "Python", "crypto", "web3", "Vue.js", "no agencies", "won't be rec…"
click at [887, 523] on div "Include skills list in the search:" at bounding box center [784, 533] width 377 height 33
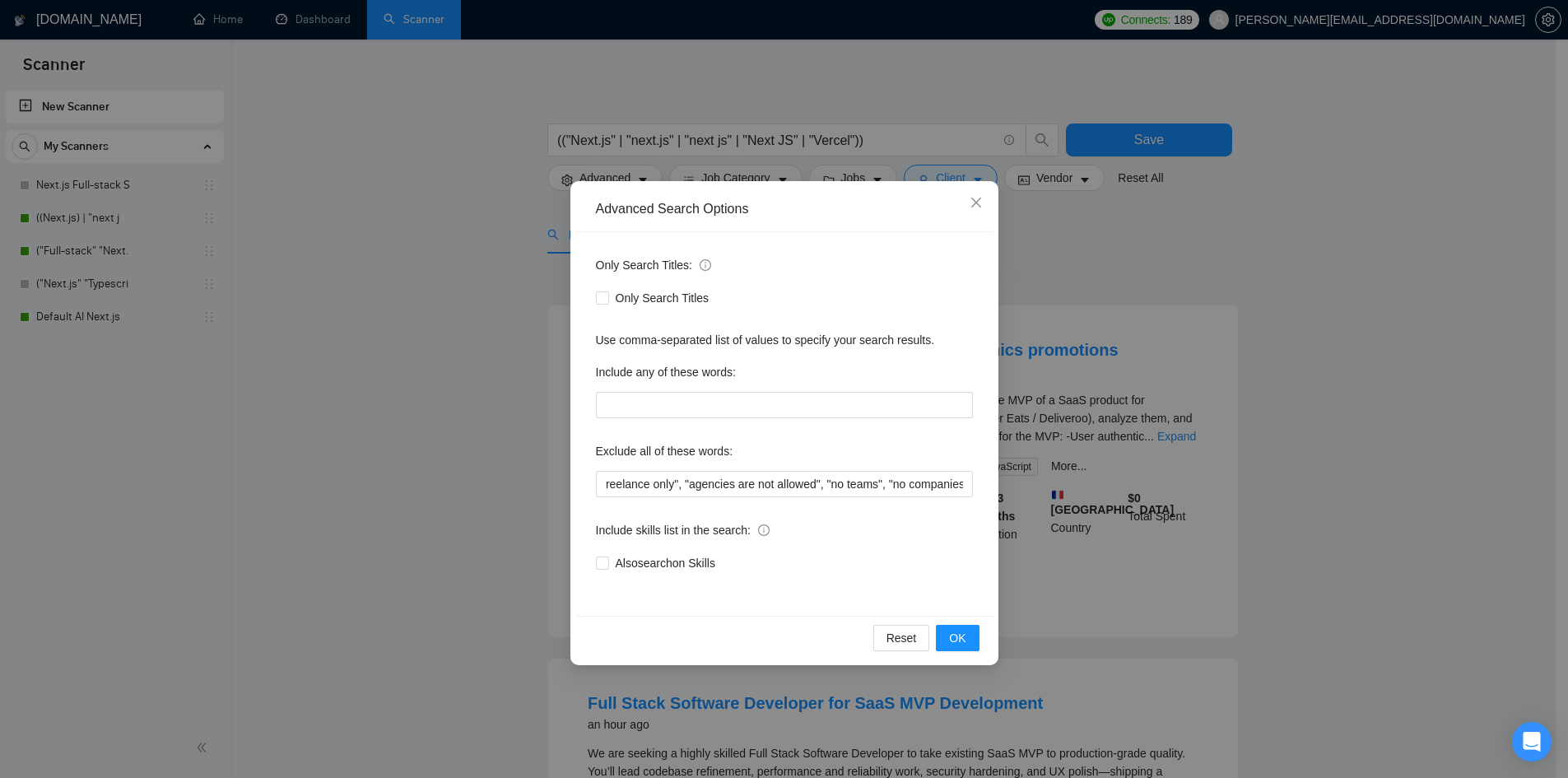
scroll to position [0, 0]
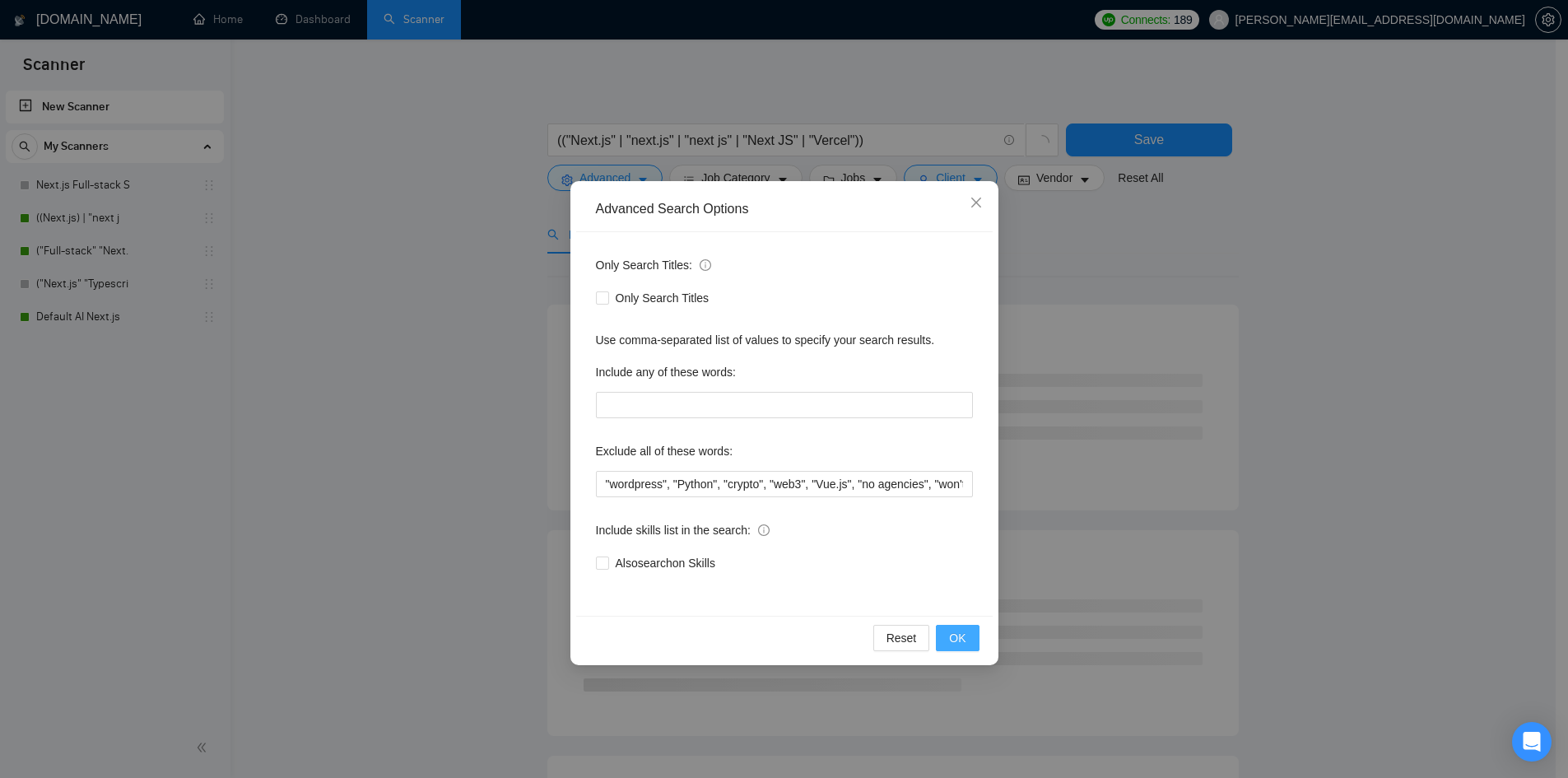
click at [959, 636] on span "OK" at bounding box center [956, 638] width 16 height 18
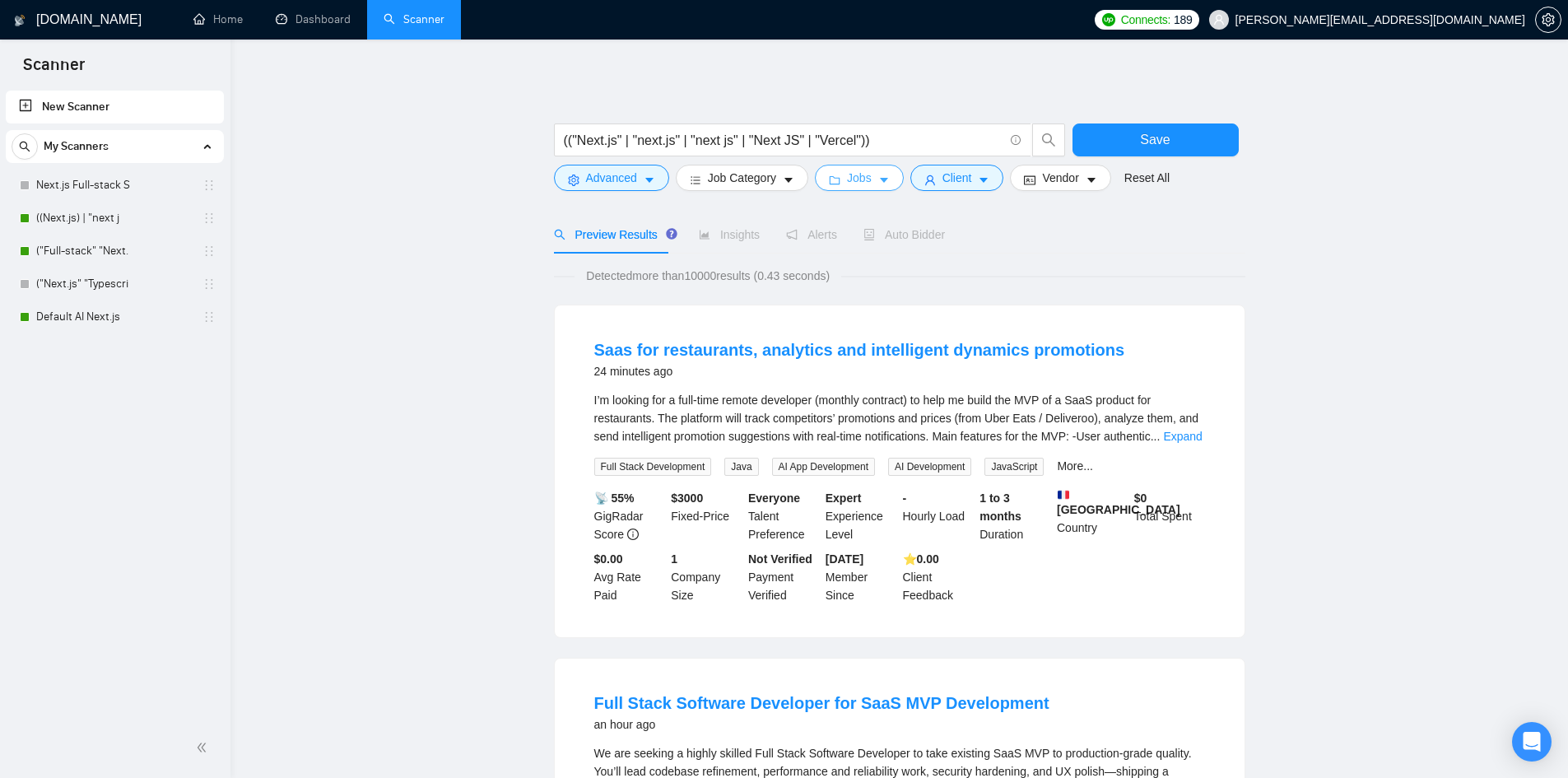
click at [868, 181] on button "Jobs" at bounding box center [859, 177] width 89 height 26
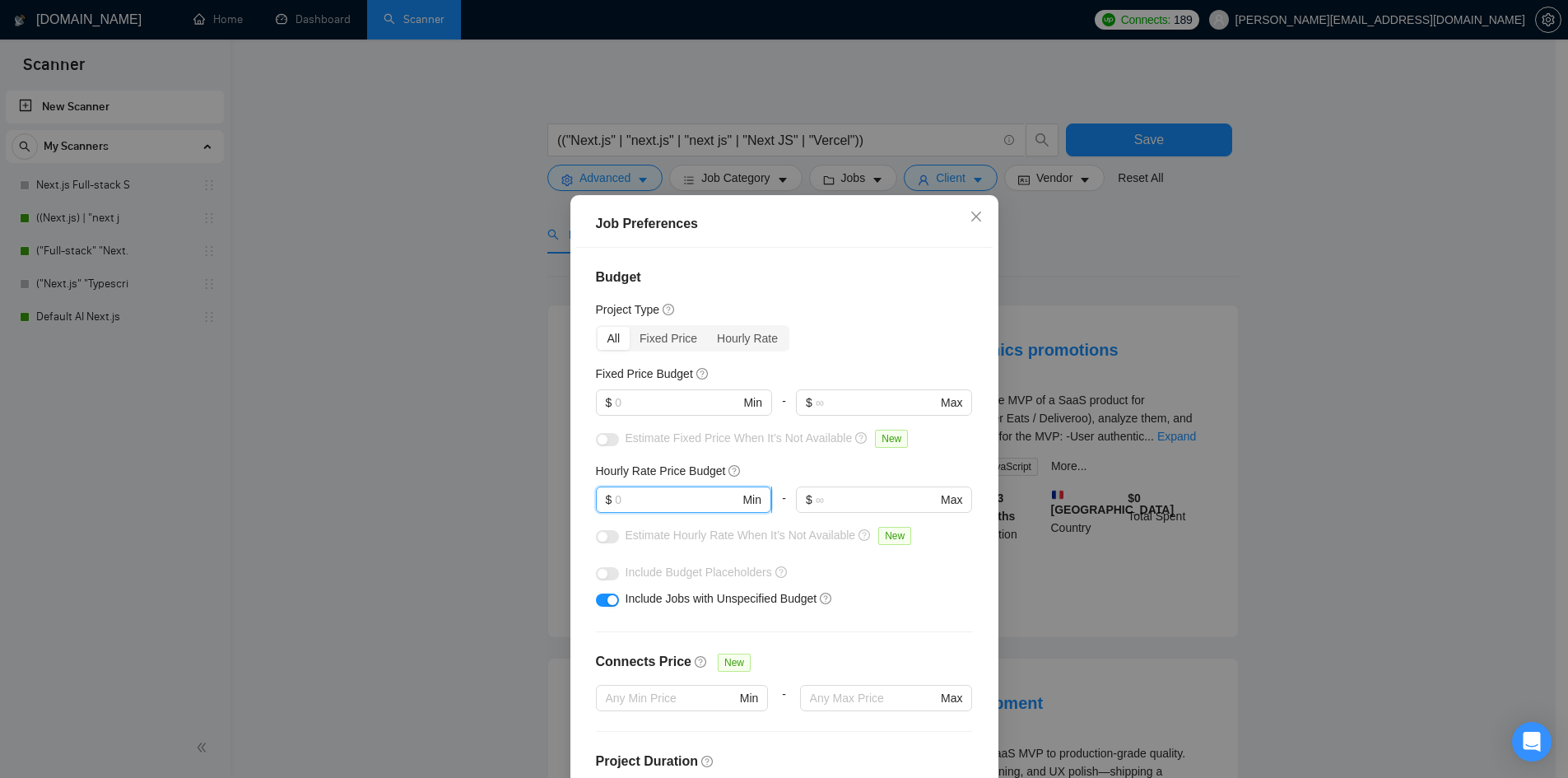
click at [658, 505] on input "text" at bounding box center [676, 500] width 125 height 18
type input "30"
click at [757, 465] on div "Hourly Rate Price Budget" at bounding box center [784, 471] width 377 height 18
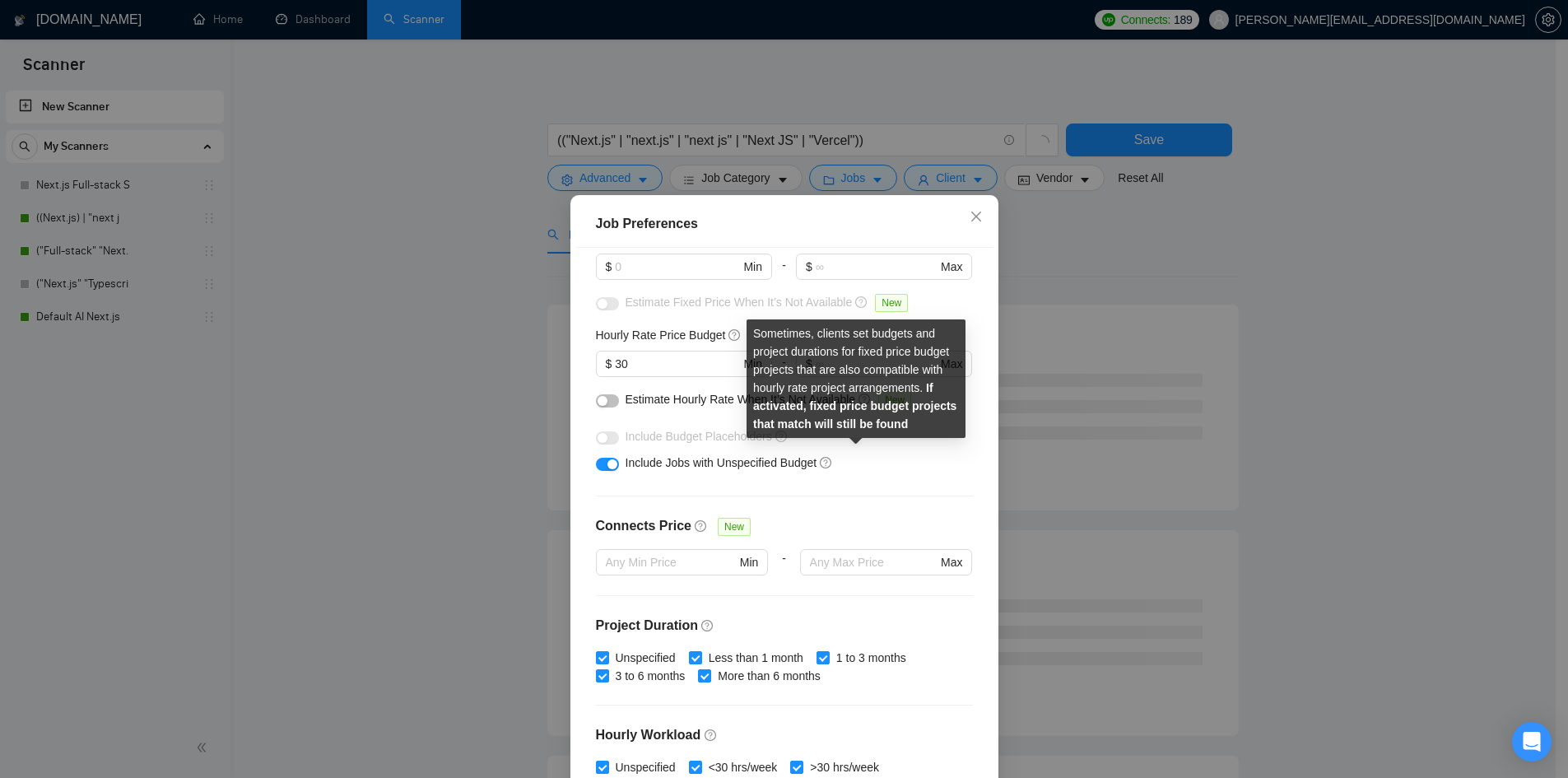
scroll to position [164, 0]
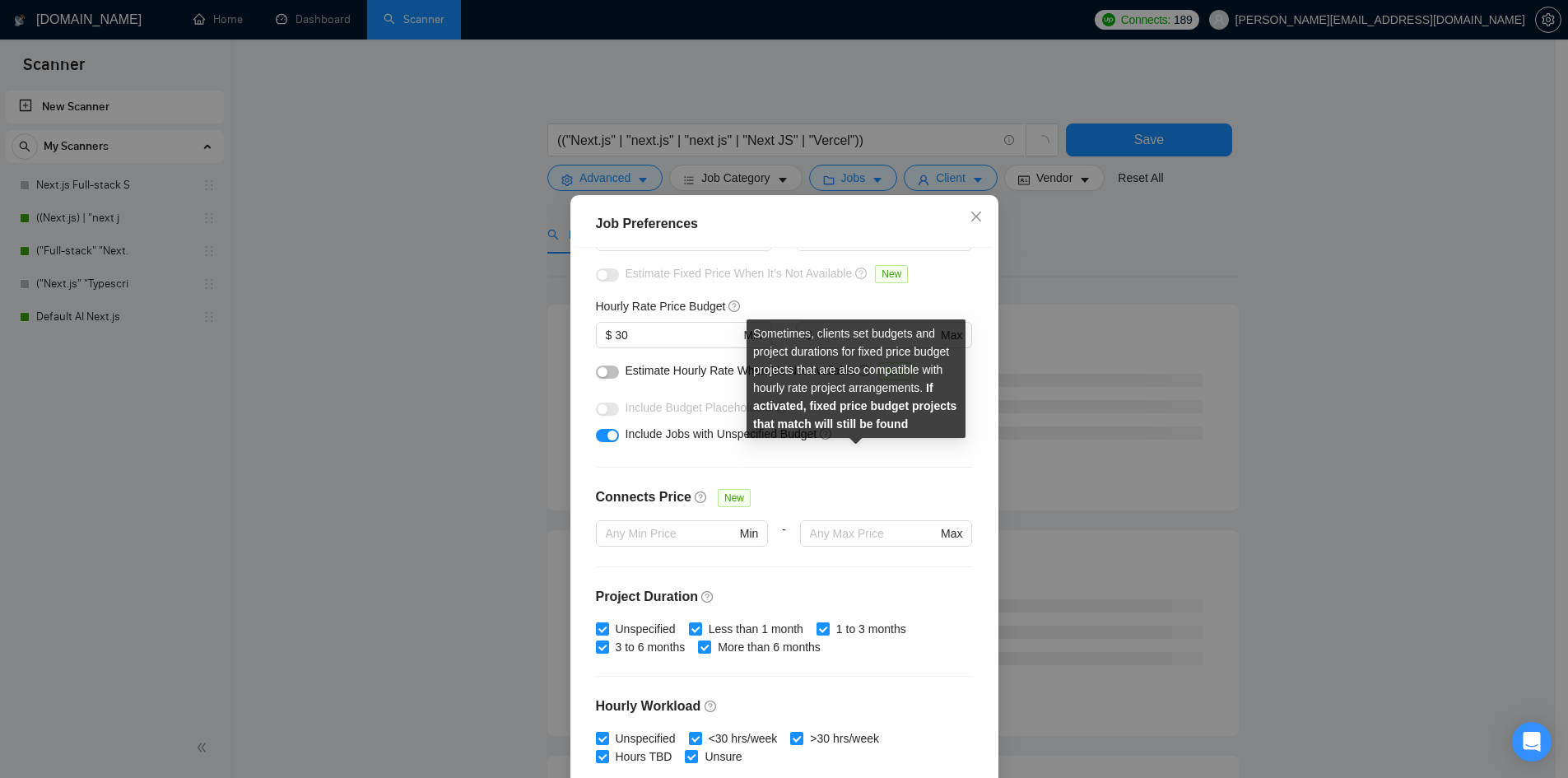
click at [849, 455] on div "Budget Project Type All Fixed Price Hourly Rate Fixed Price Budget $ Min - $ Ma…" at bounding box center [784, 520] width 416 height 545
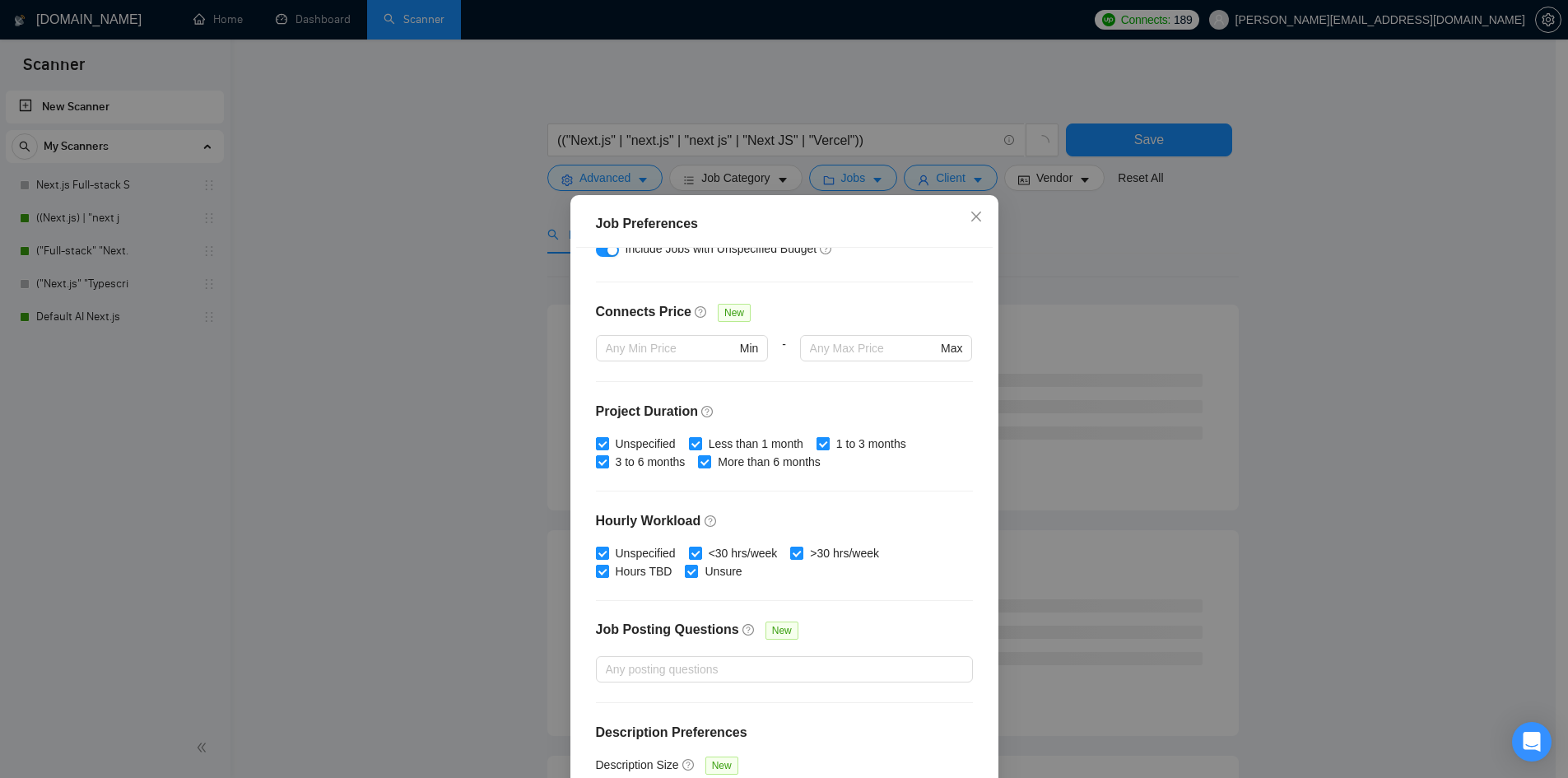
scroll to position [383, 0]
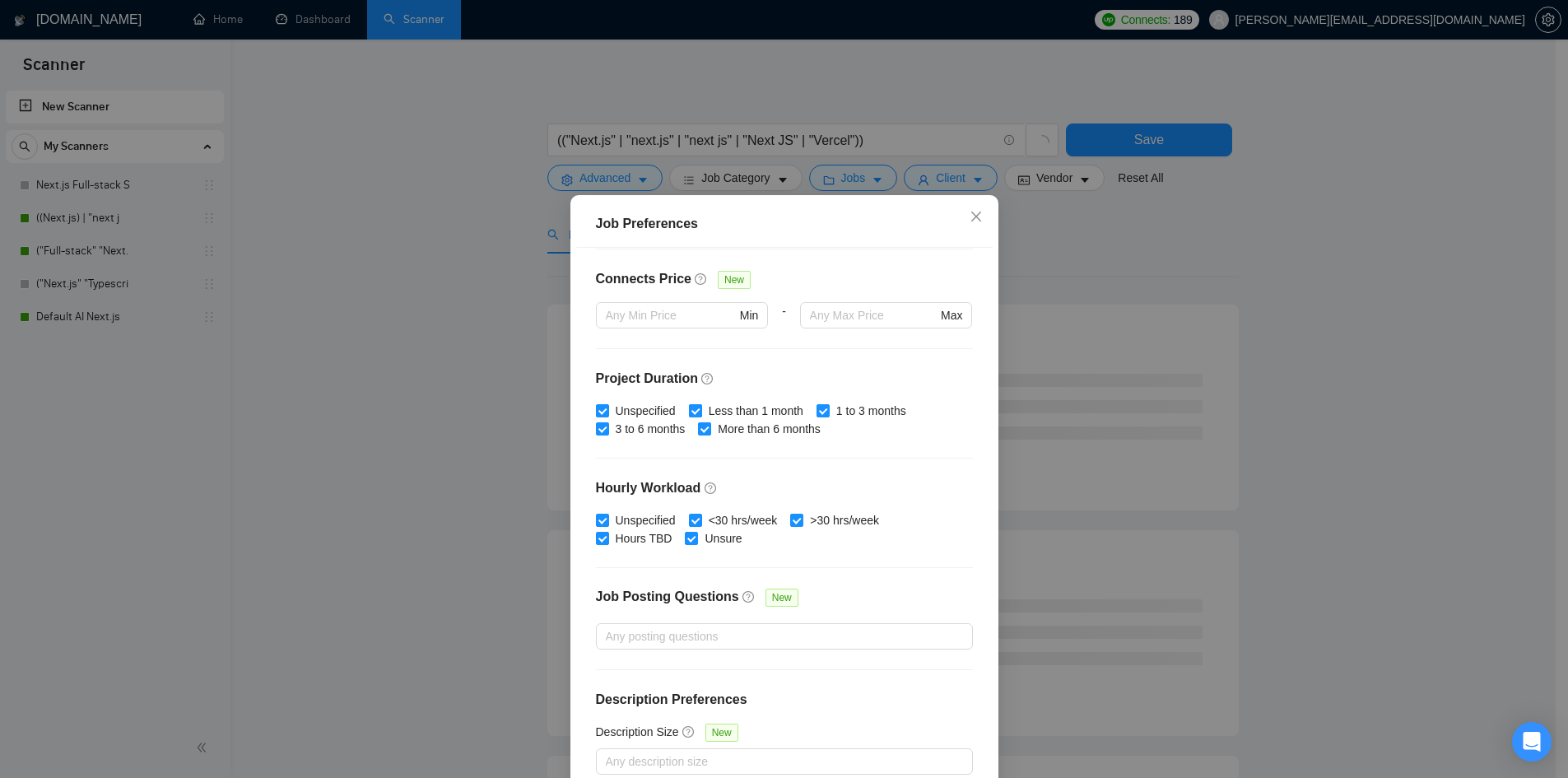
click at [689, 409] on input "Less than 1 month" at bounding box center [695, 410] width 12 height 12
checkbox input "false"
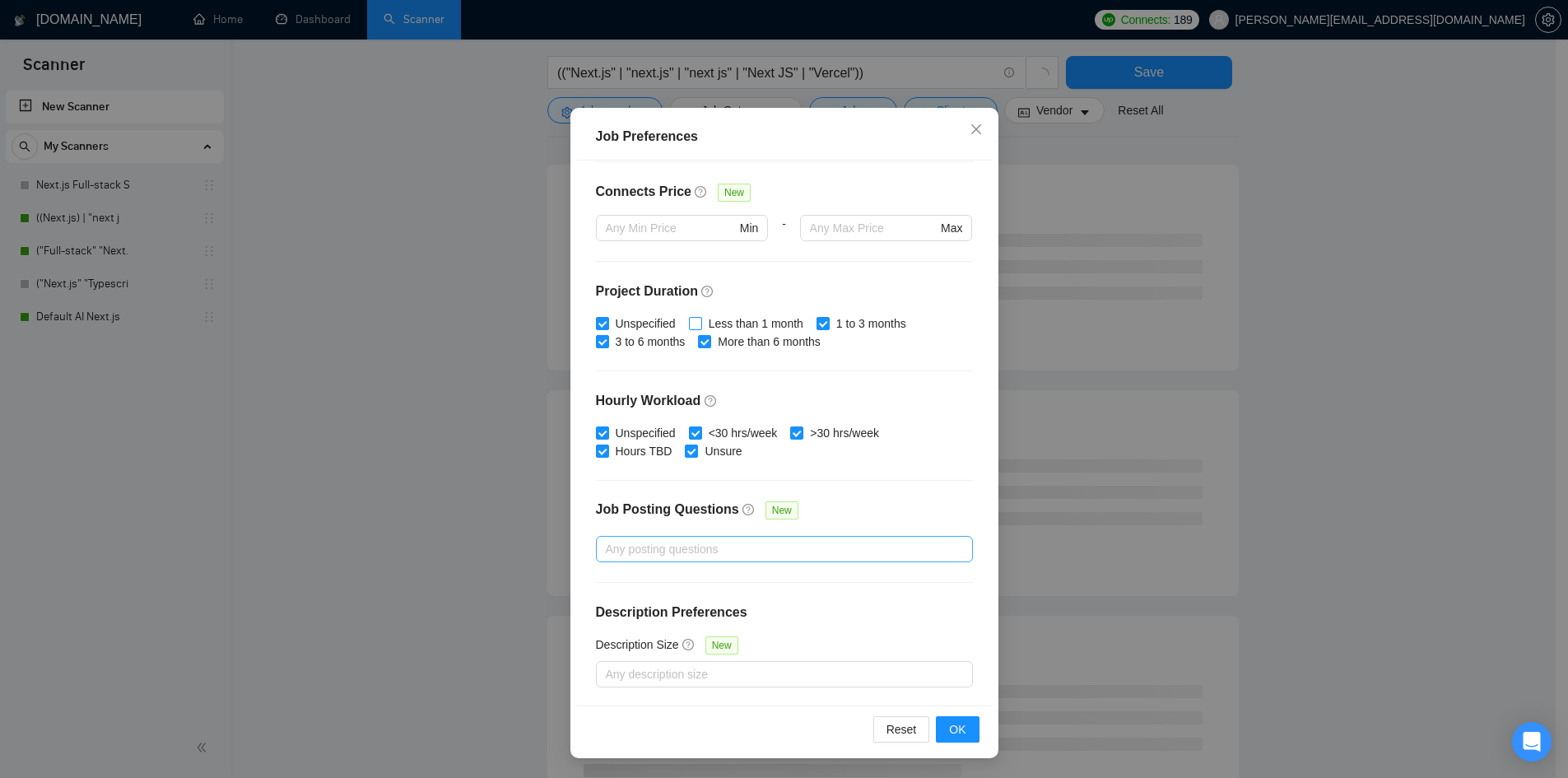
scroll to position [164, 0]
click at [943, 726] on button "OK" at bounding box center [957, 729] width 43 height 26
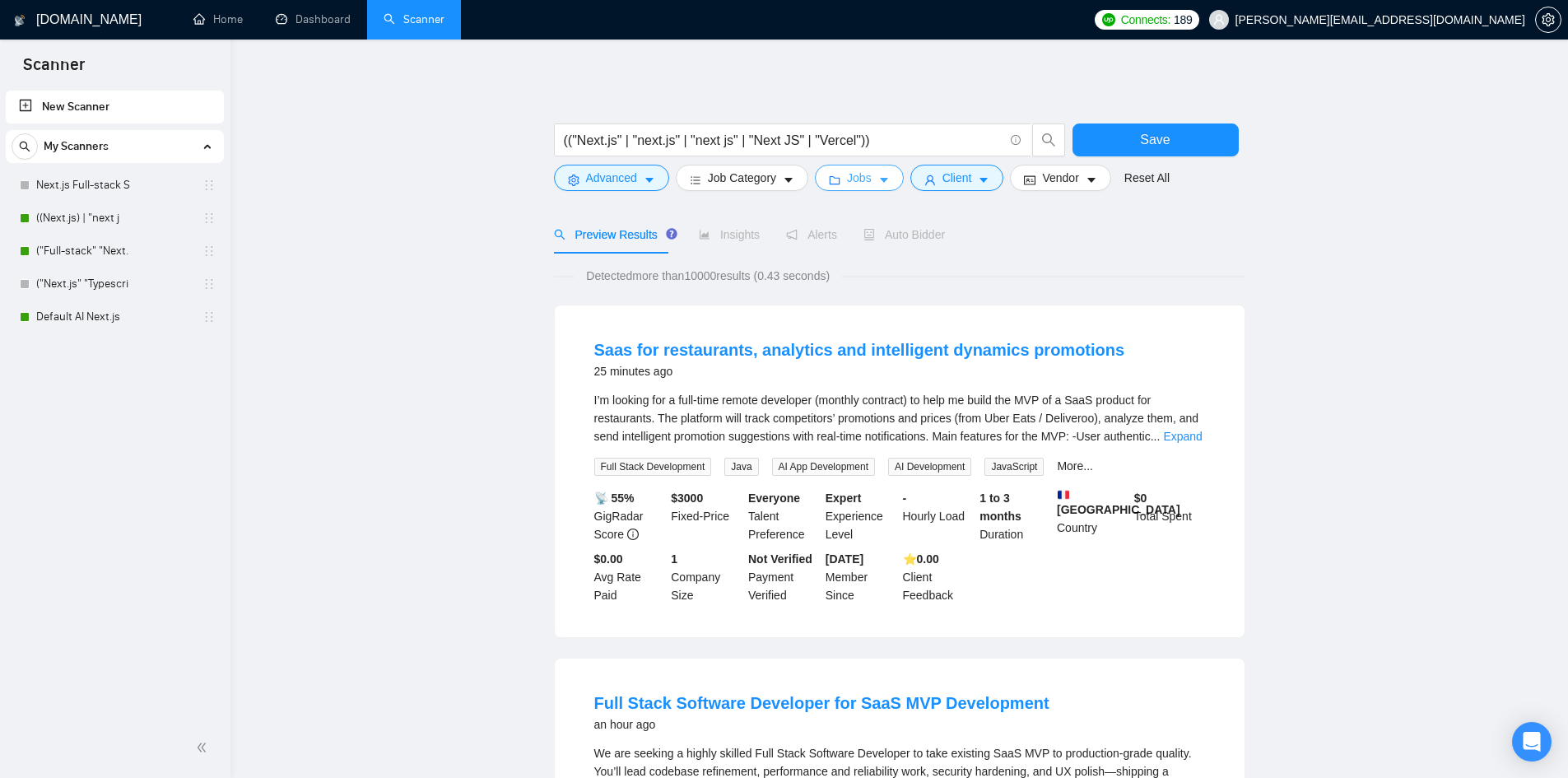
scroll to position [330, 0]
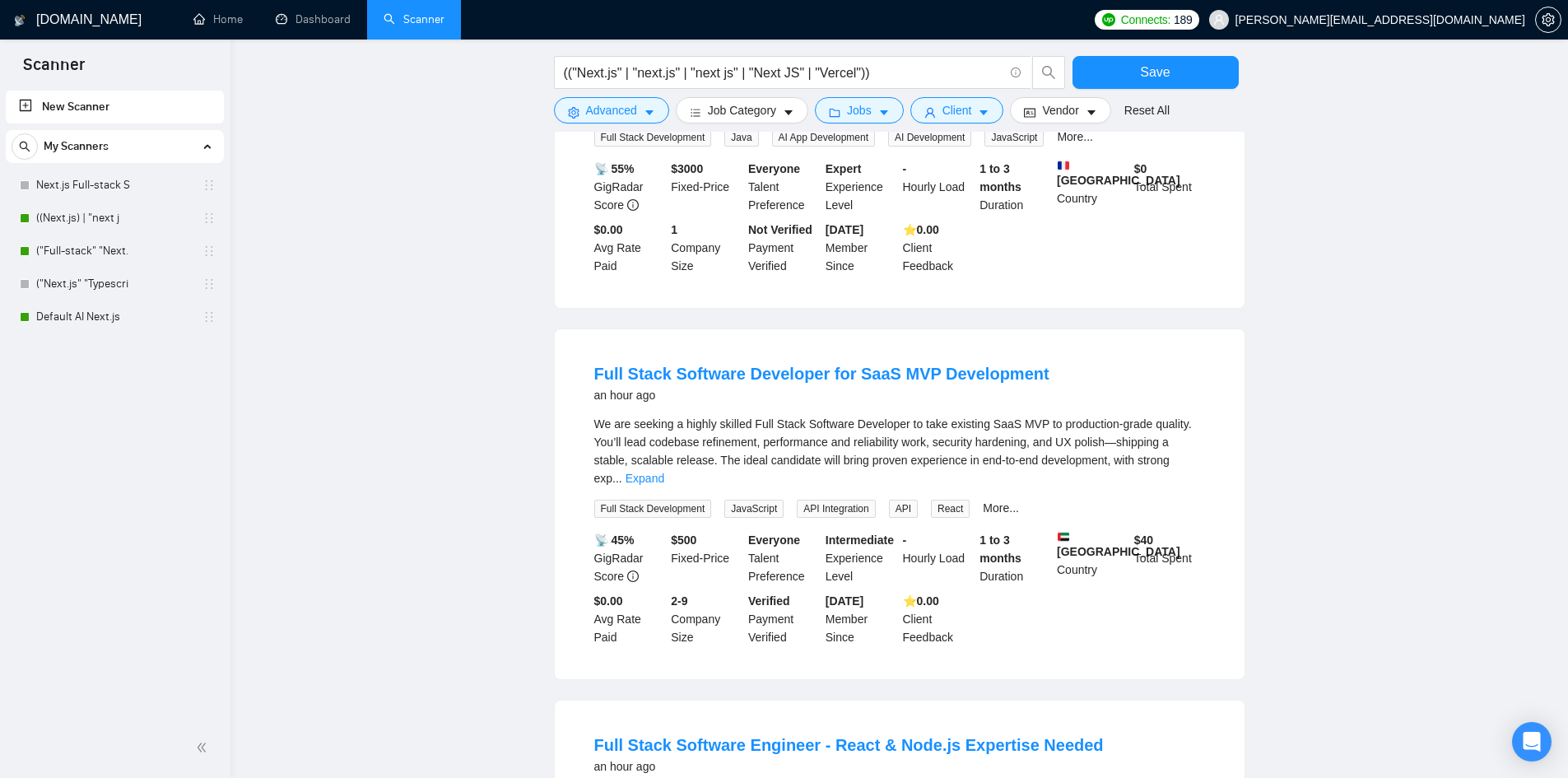
click at [666, 428] on div "We are seeking a highly skilled Full Stack Software Developer to take existing …" at bounding box center [899, 450] width 611 height 72
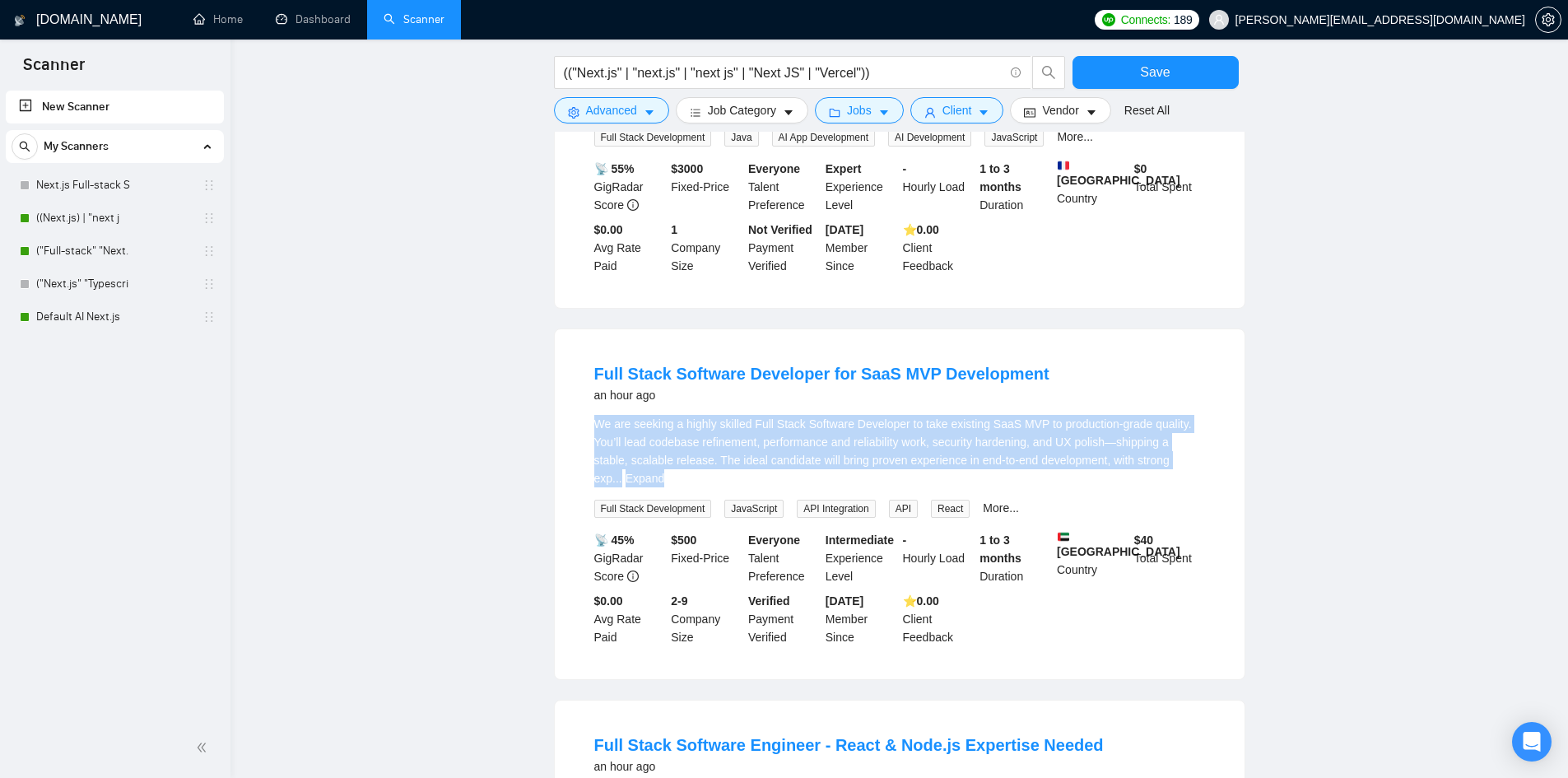
click at [666, 428] on div "We are seeking a highly skilled Full Stack Software Developer to take existing …" at bounding box center [899, 450] width 611 height 72
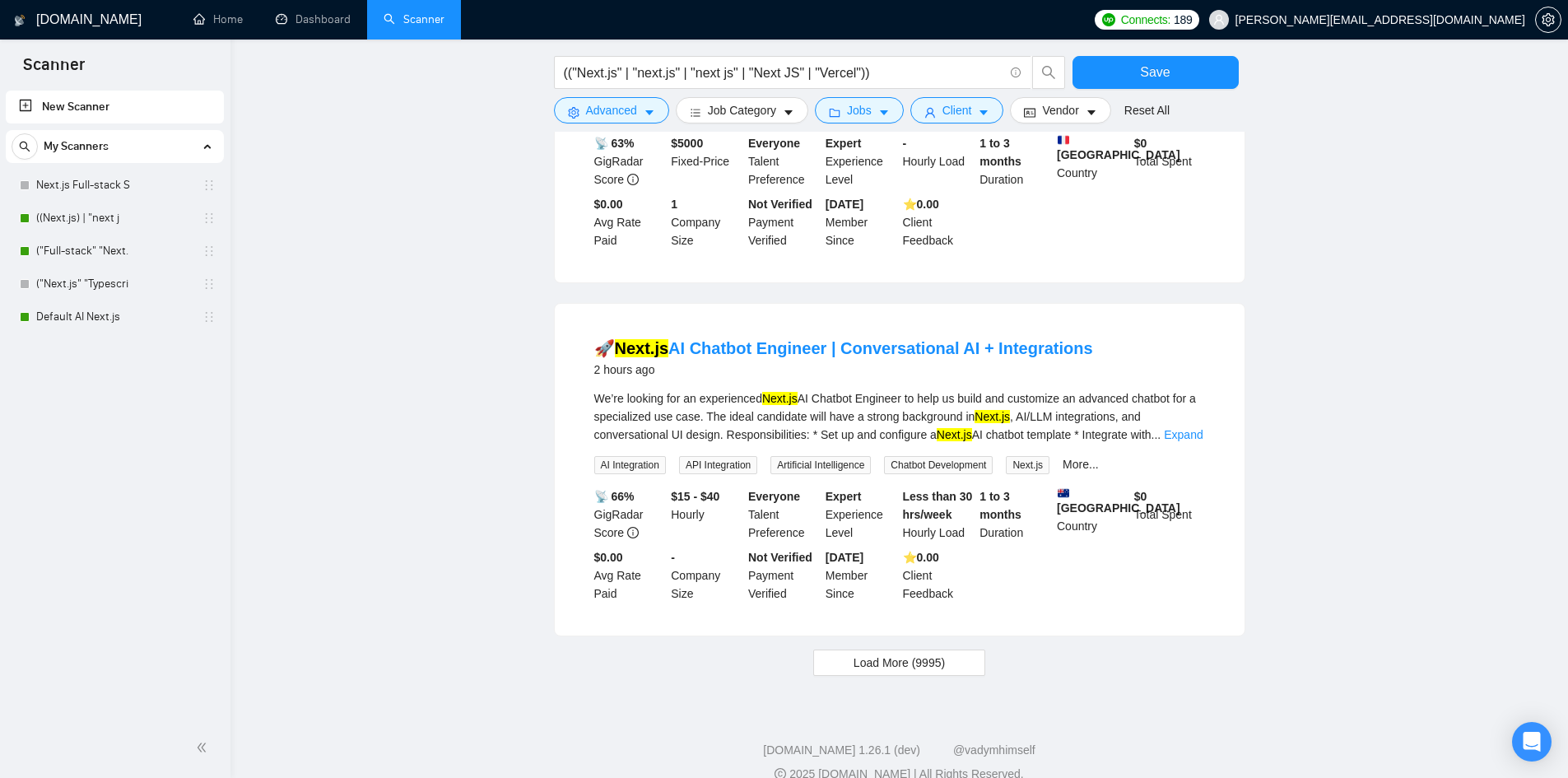
scroll to position [1458, 0]
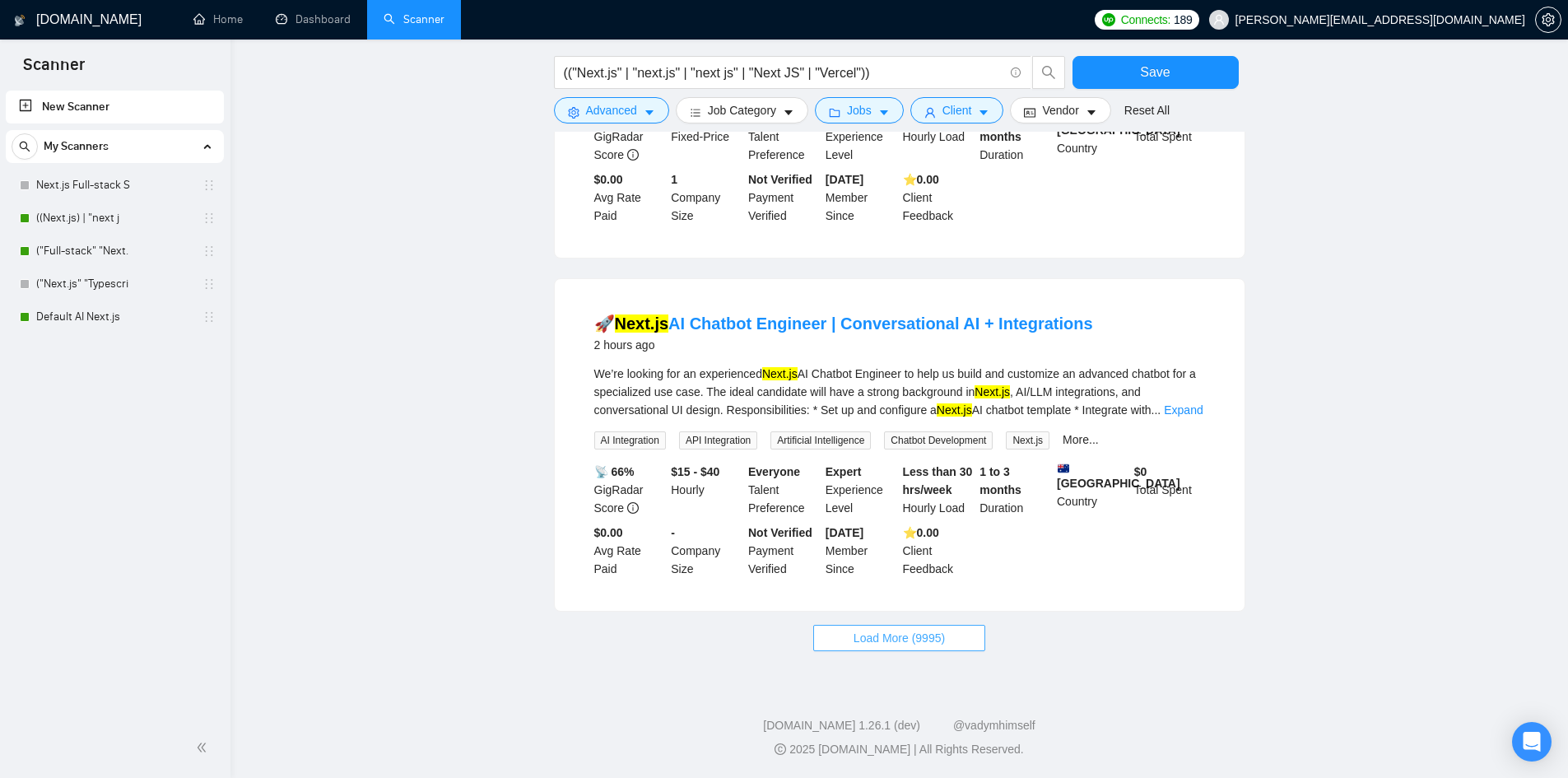
click at [932, 645] on span "Load More (9995)" at bounding box center [899, 638] width 92 height 18
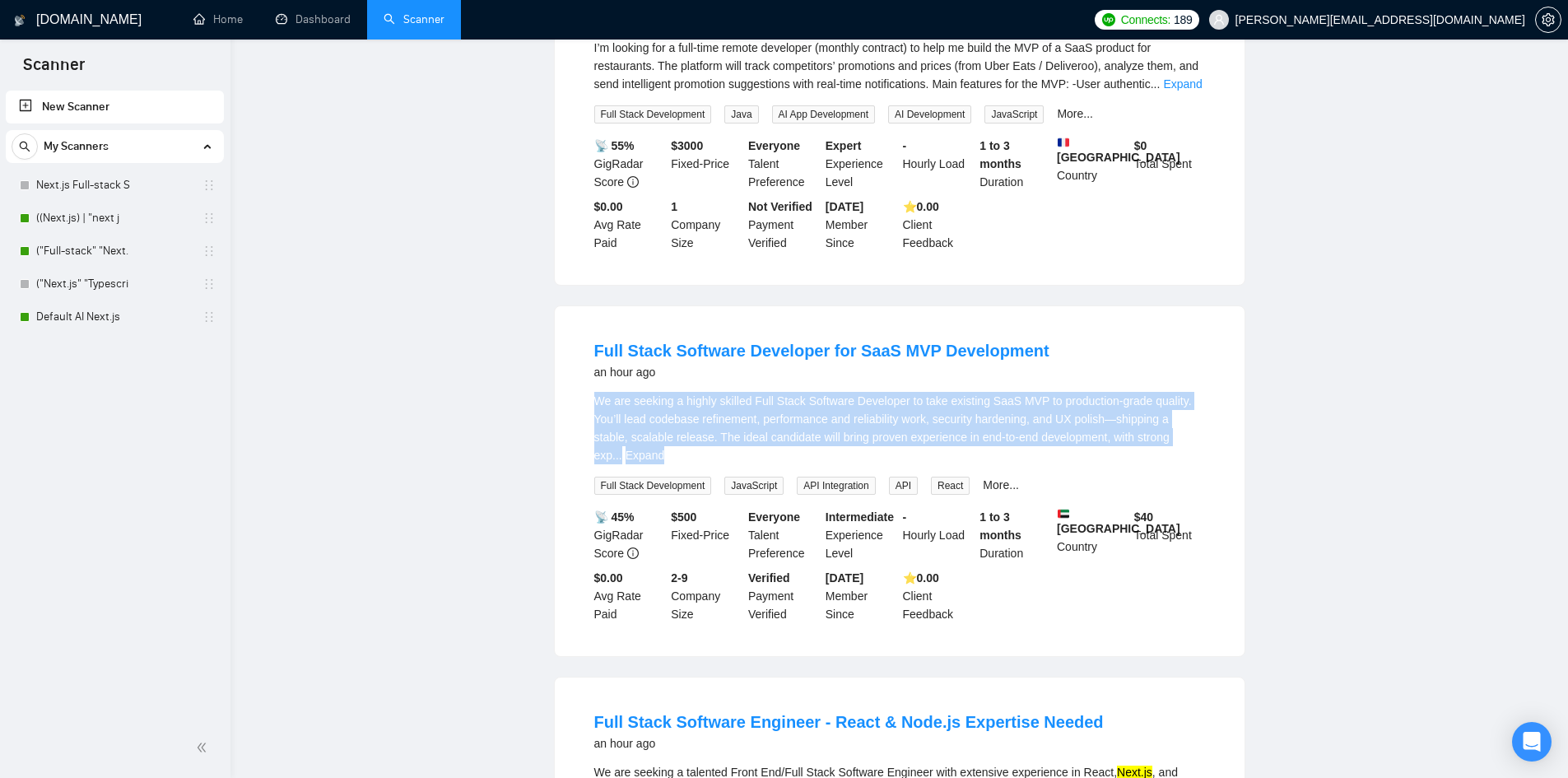
scroll to position [0, 0]
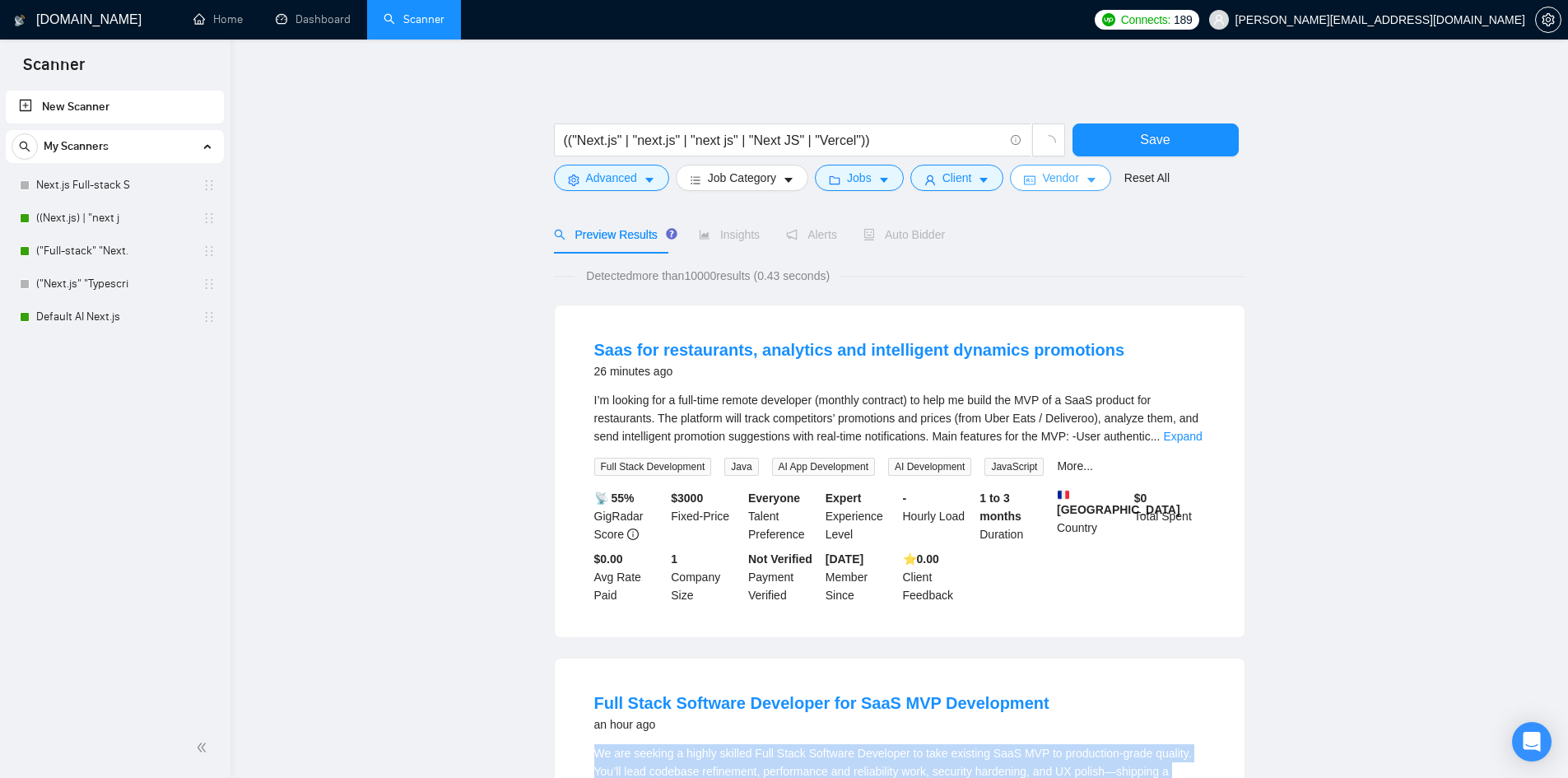
click at [1050, 178] on span "Vendor" at bounding box center [1060, 178] width 36 height 18
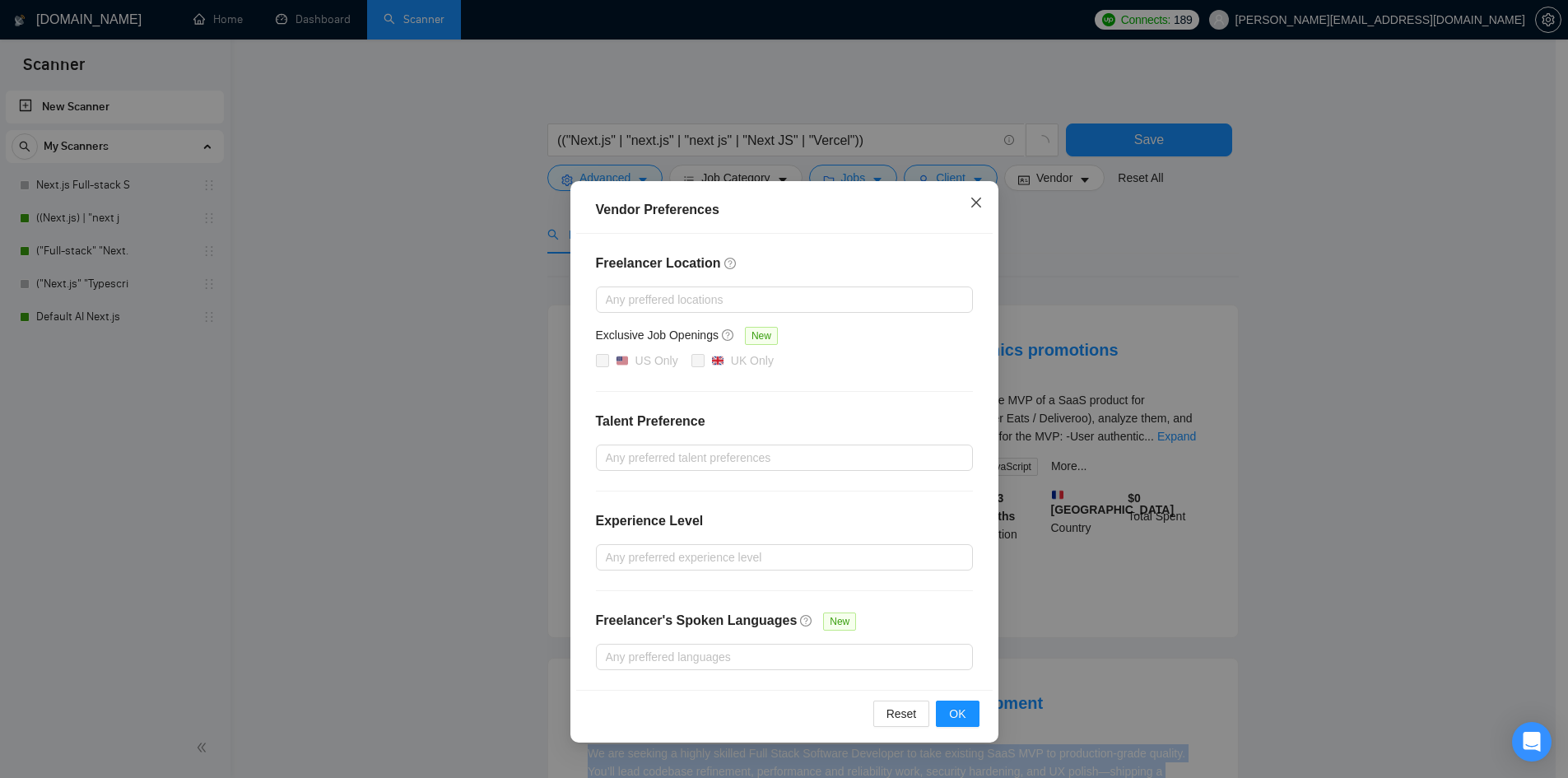
click at [976, 193] on span "Close" at bounding box center [976, 203] width 44 height 44
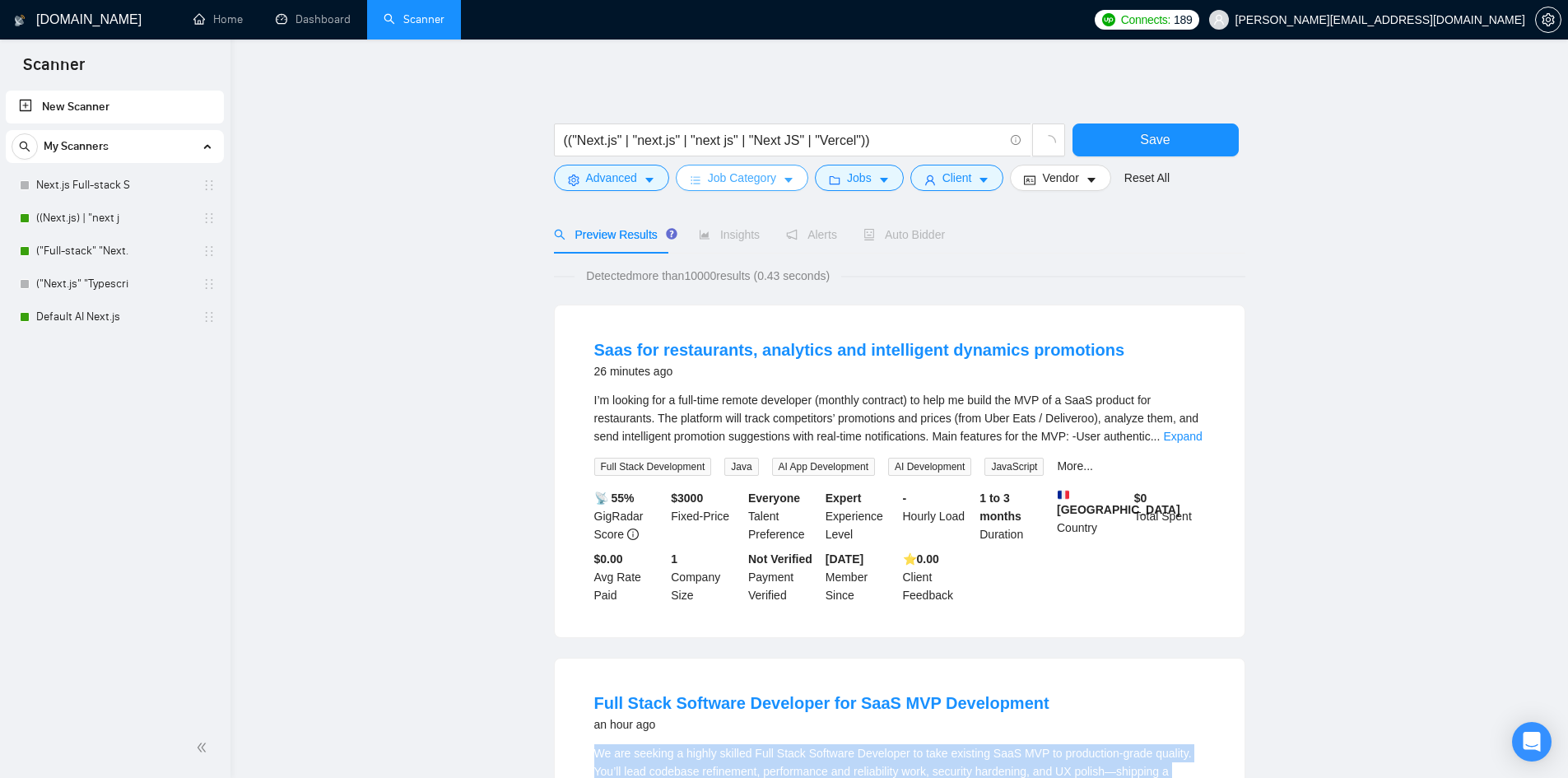
click at [736, 180] on span "Job Category" at bounding box center [742, 178] width 69 height 18
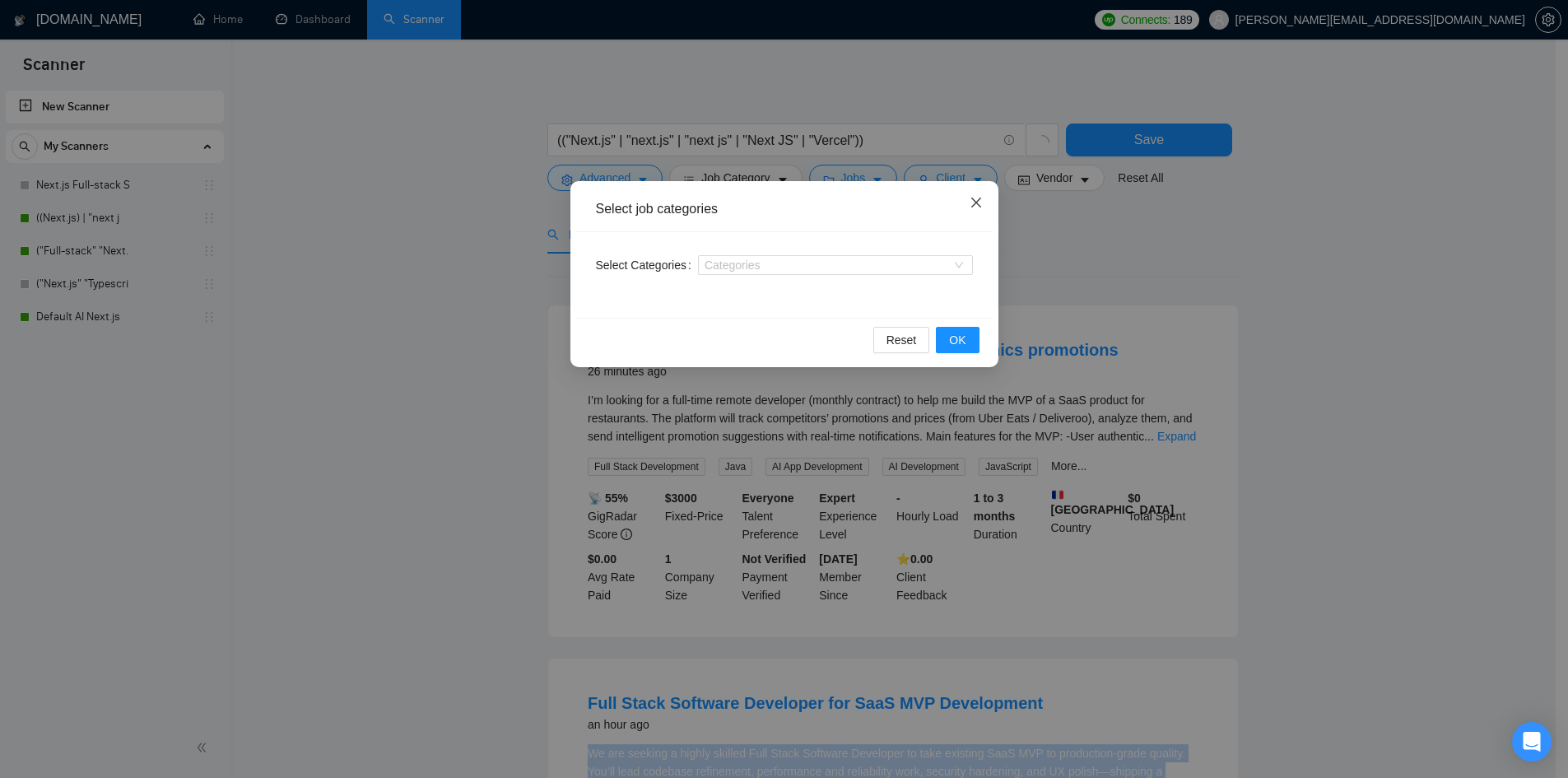
click at [976, 206] on icon "close" at bounding box center [977, 203] width 14 height 14
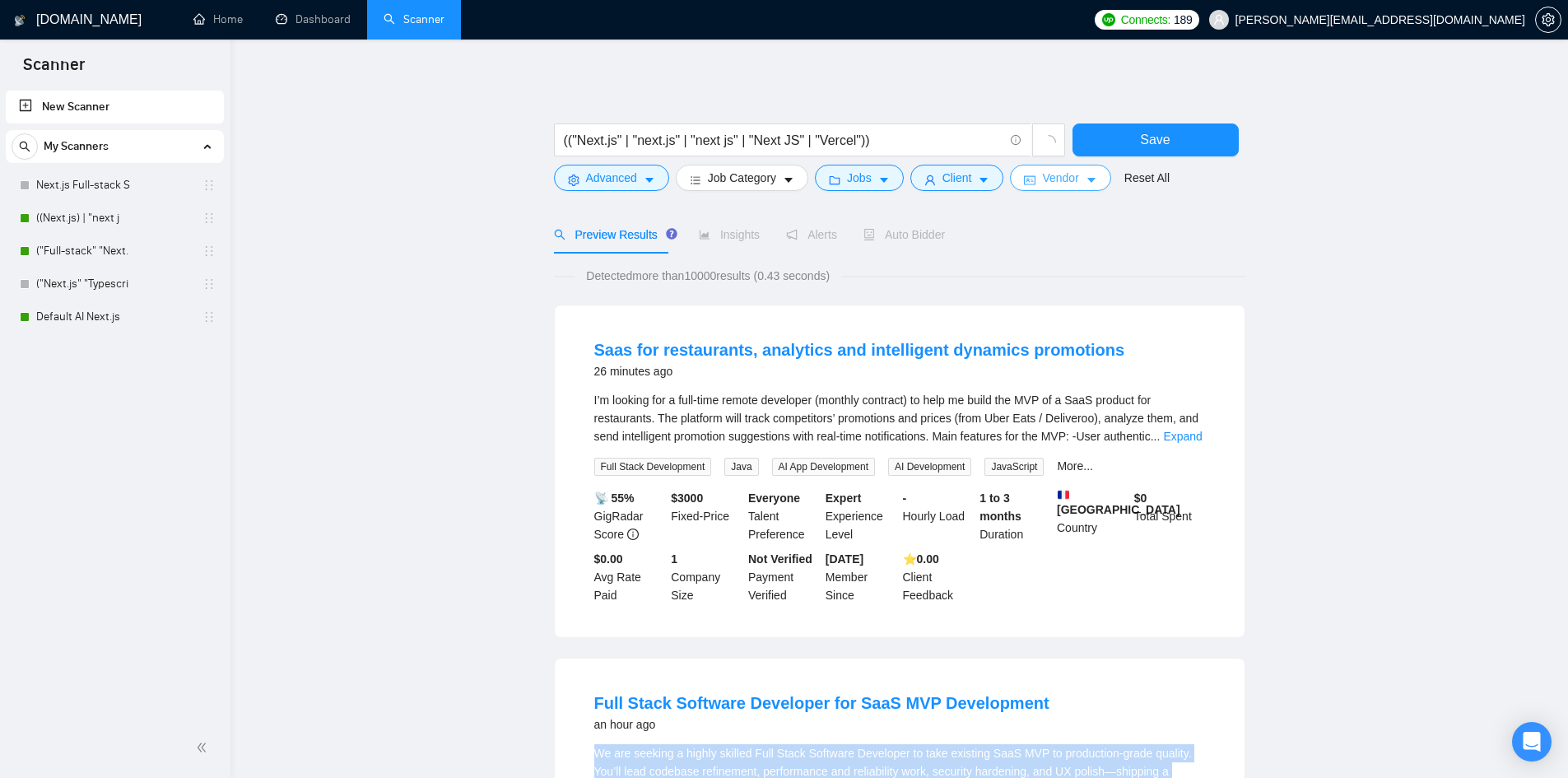
click at [1069, 179] on span "Vendor" at bounding box center [1060, 178] width 36 height 18
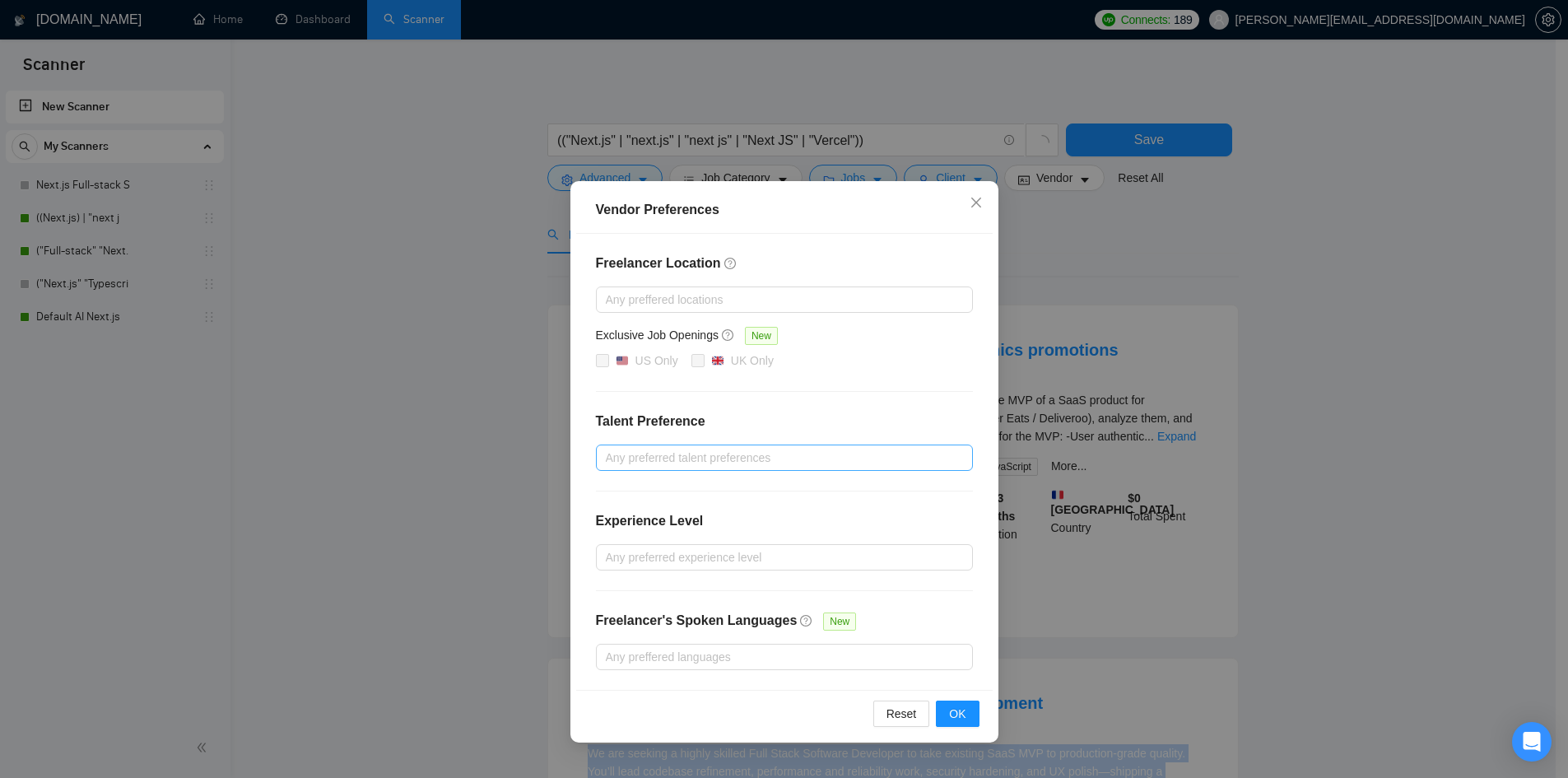
click at [674, 459] on div at bounding box center [776, 457] width 353 height 19
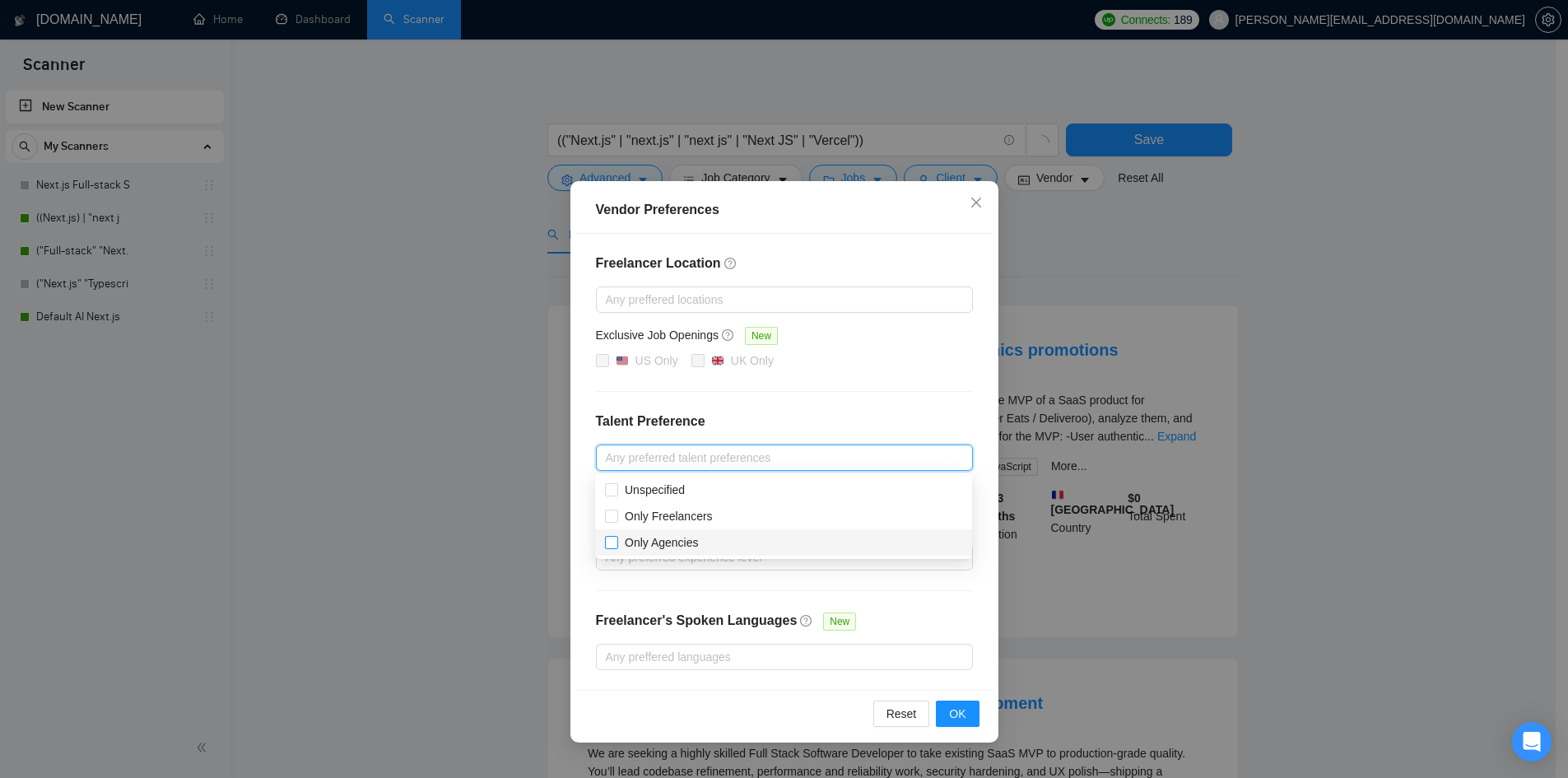
click at [608, 543] on input "Only Agencies" at bounding box center [611, 542] width 12 height 12
checkbox input "true"
click at [618, 491] on span "Unspecified" at bounding box center [655, 490] width 73 height 18
click at [616, 491] on input "Unspecified" at bounding box center [611, 489] width 12 height 12
click at [608, 486] on input "Unspecified" at bounding box center [611, 489] width 12 height 12
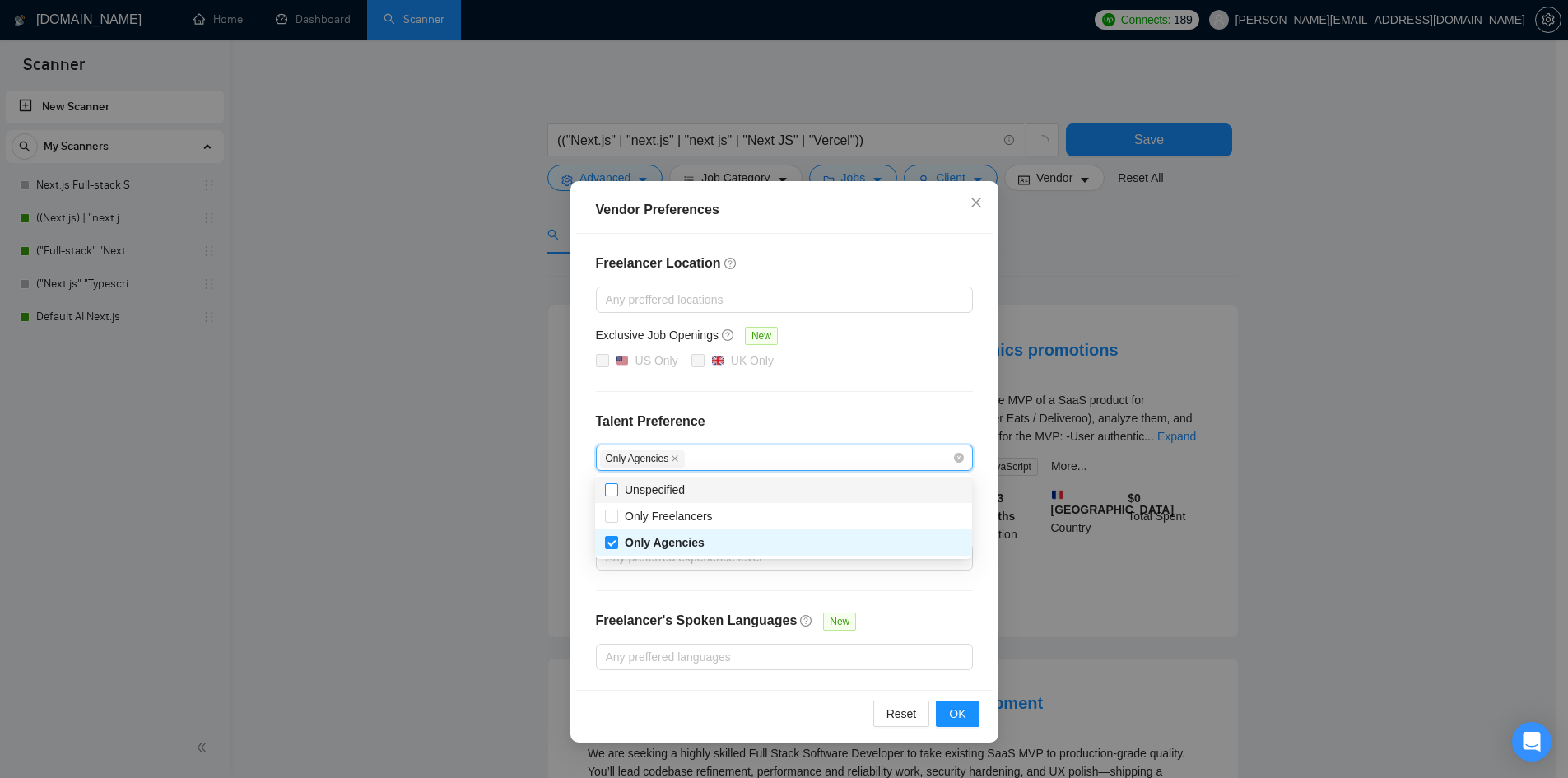
checkbox input "true"
click at [948, 704] on button "OK" at bounding box center [957, 713] width 43 height 26
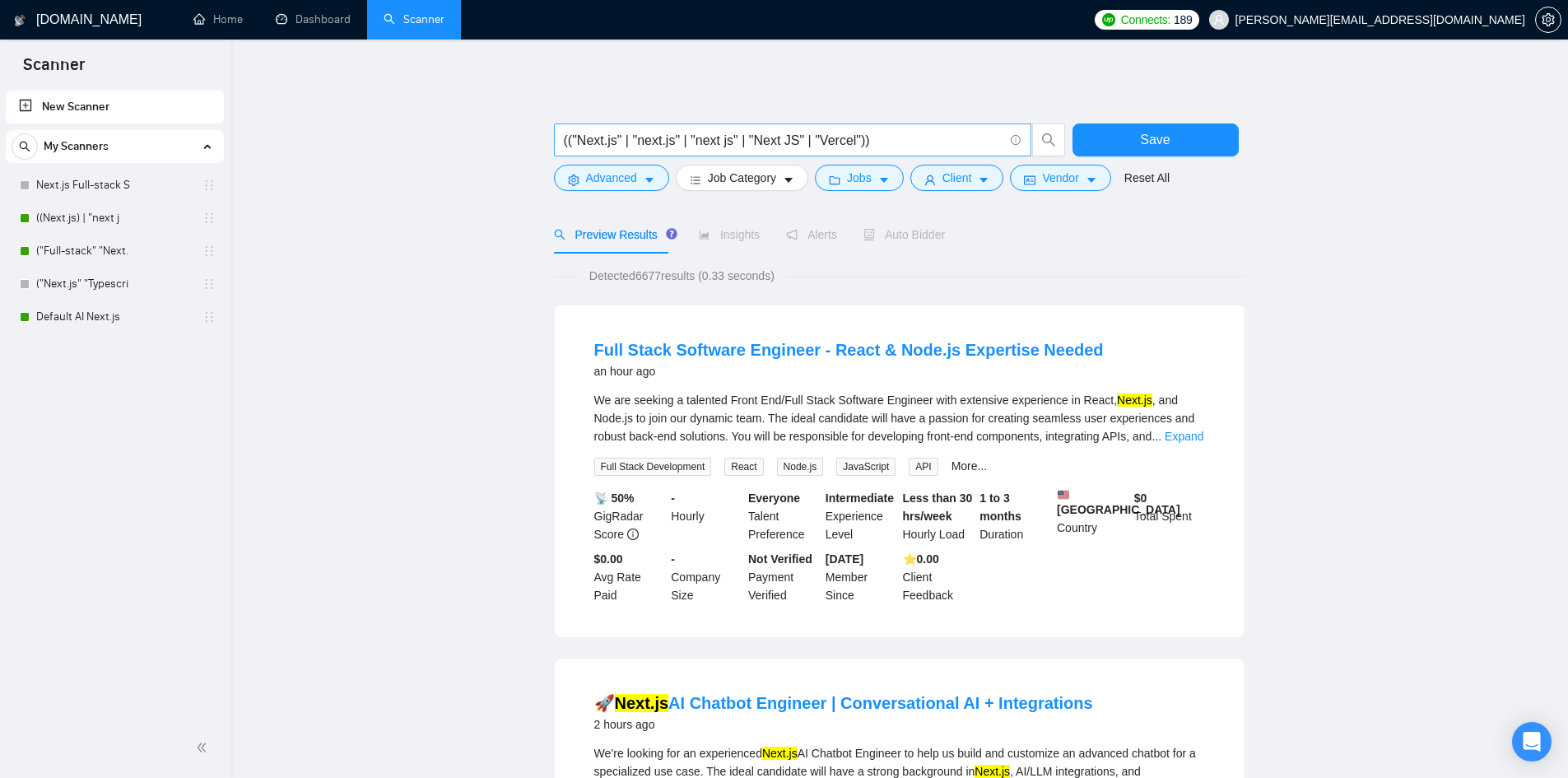
click at [866, 139] on input "(("Next.js" | "next.js" | "next js" | "Next JS" | "Vercel"))" at bounding box center [784, 140] width 440 height 20
click at [853, 143] on input "(("Next.js" | "next.js" | "next js" | "Next JS" | "Vercel"))" at bounding box center [784, 140] width 440 height 20
click at [870, 138] on input "(("Next.js" | "next.js" | "next js" | "Next JS" | "Vercel"))" at bounding box center [784, 140] width 440 height 20
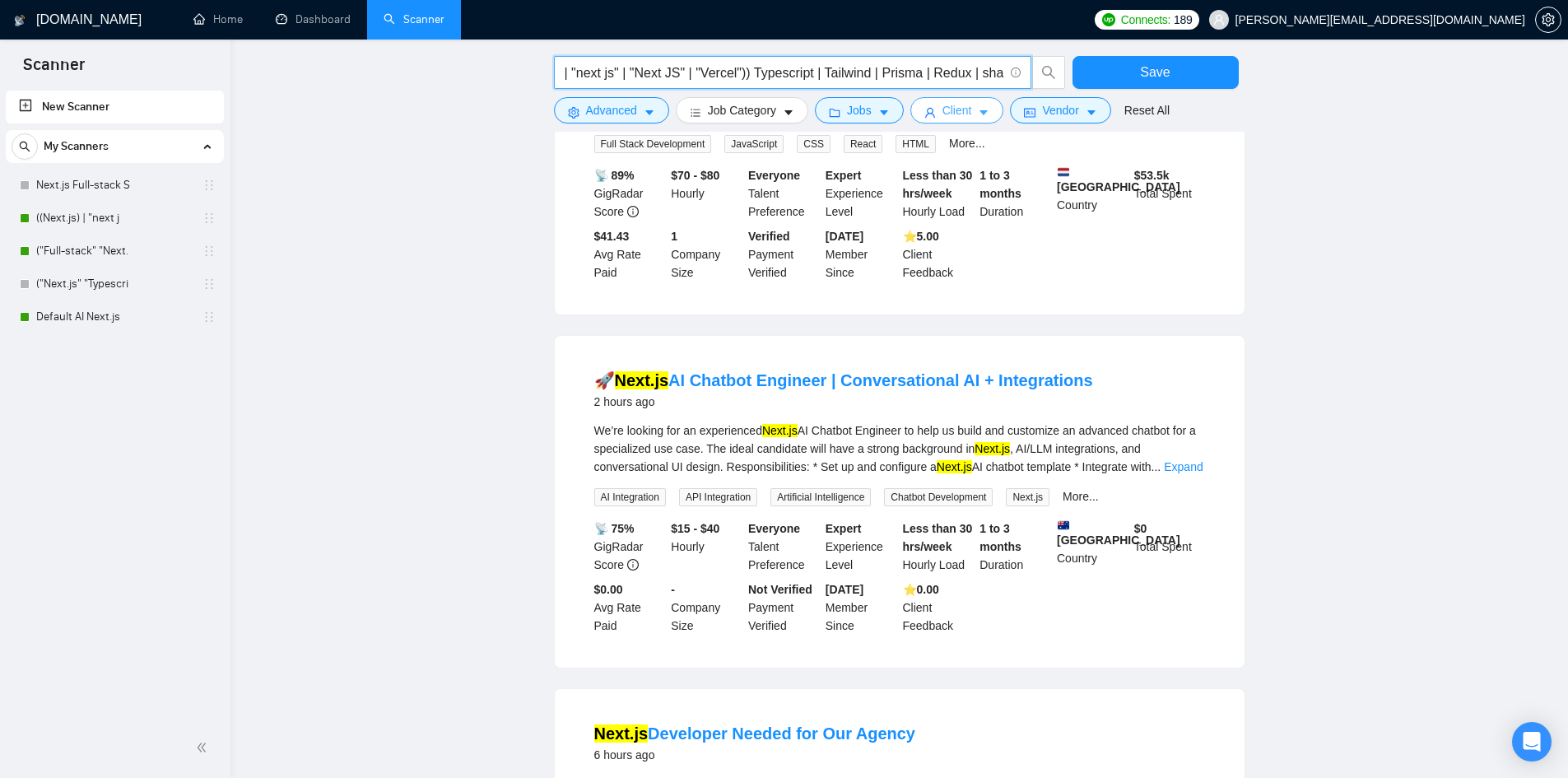
scroll to position [330, 0]
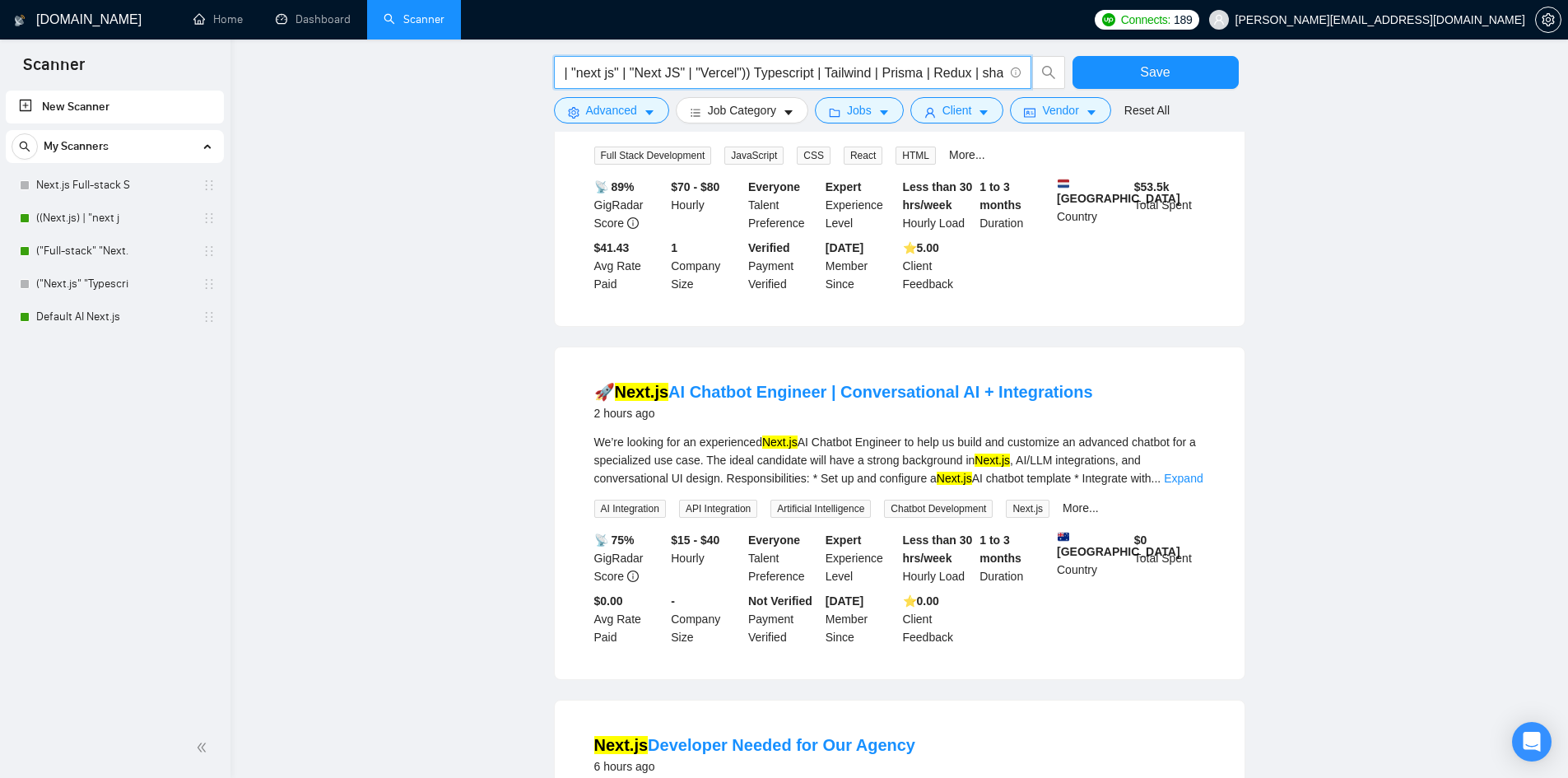
drag, startPoint x: 962, startPoint y: 71, endPoint x: 748, endPoint y: 82, distance: 214.3
click at [748, 82] on input "(("Next.js" | "next.js" | "next js" | "Next JS" | "Vercel")) Typescript | Tailw…" at bounding box center [784, 72] width 440 height 20
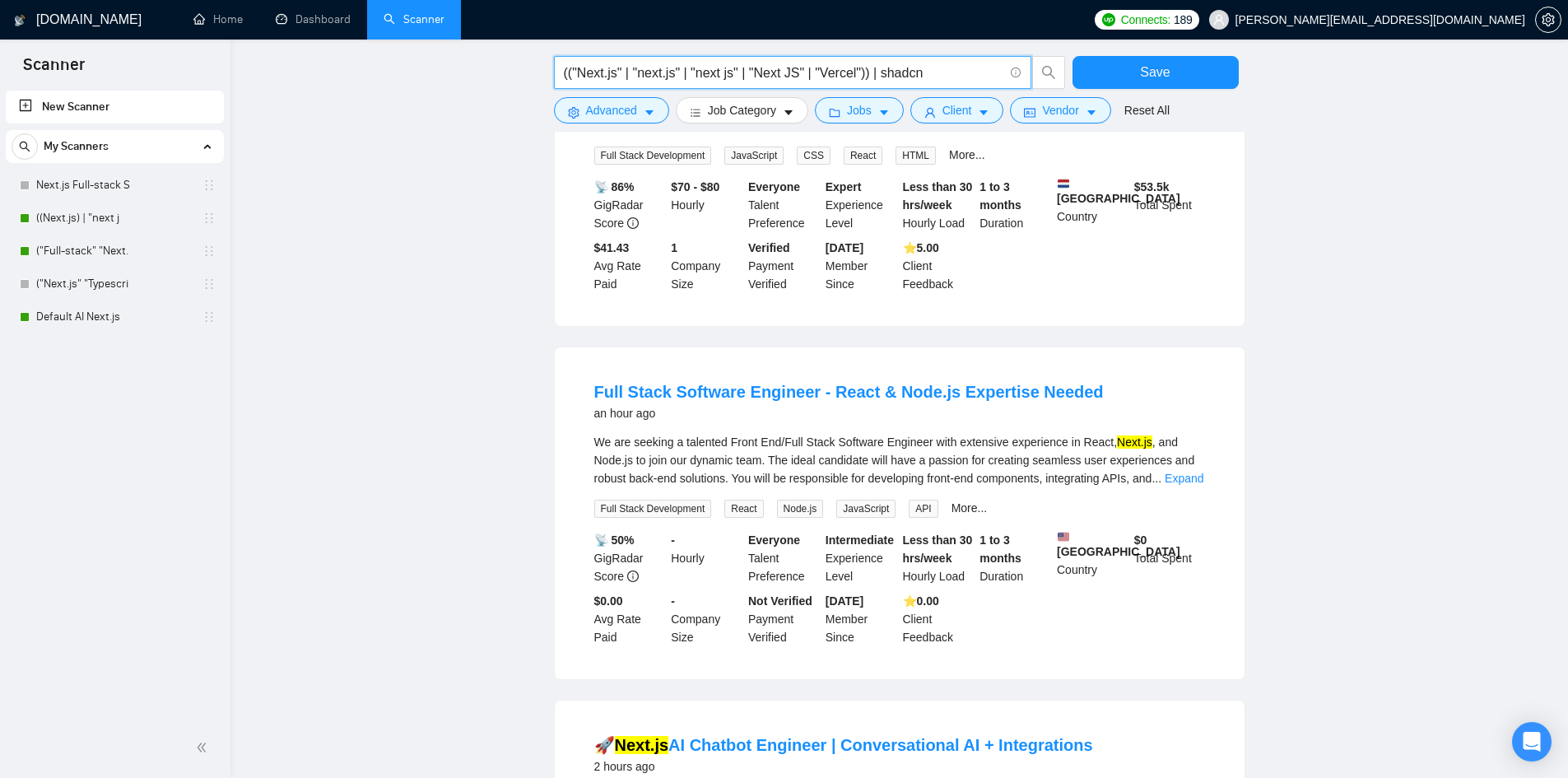
click at [870, 71] on input "(("Next.js" | "next.js" | "next js" | "Next JS" | "Vercel")) | shadcn" at bounding box center [784, 72] width 440 height 20
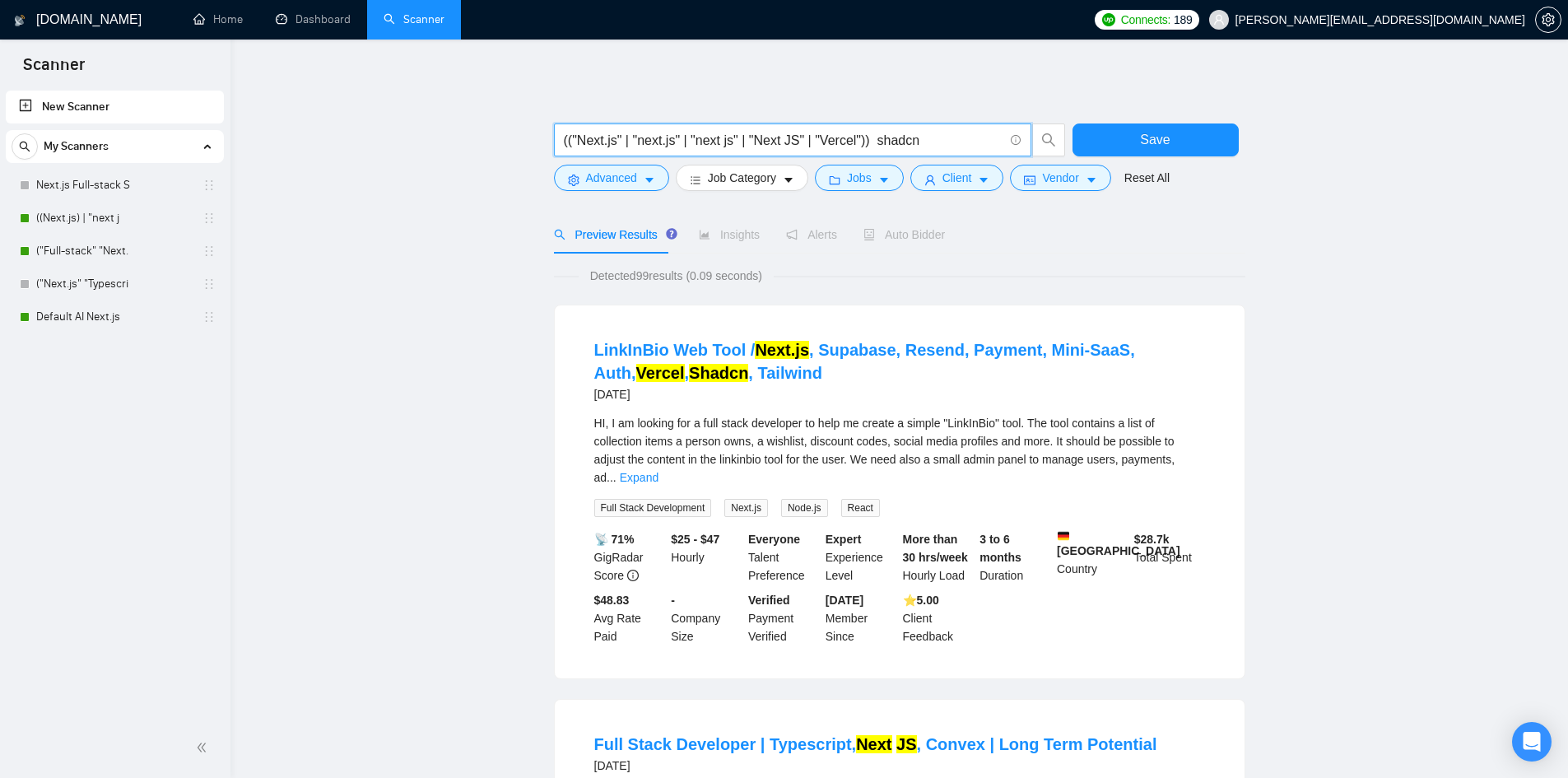
paste input "Typescript | Tailwind | Prisma | Redux"
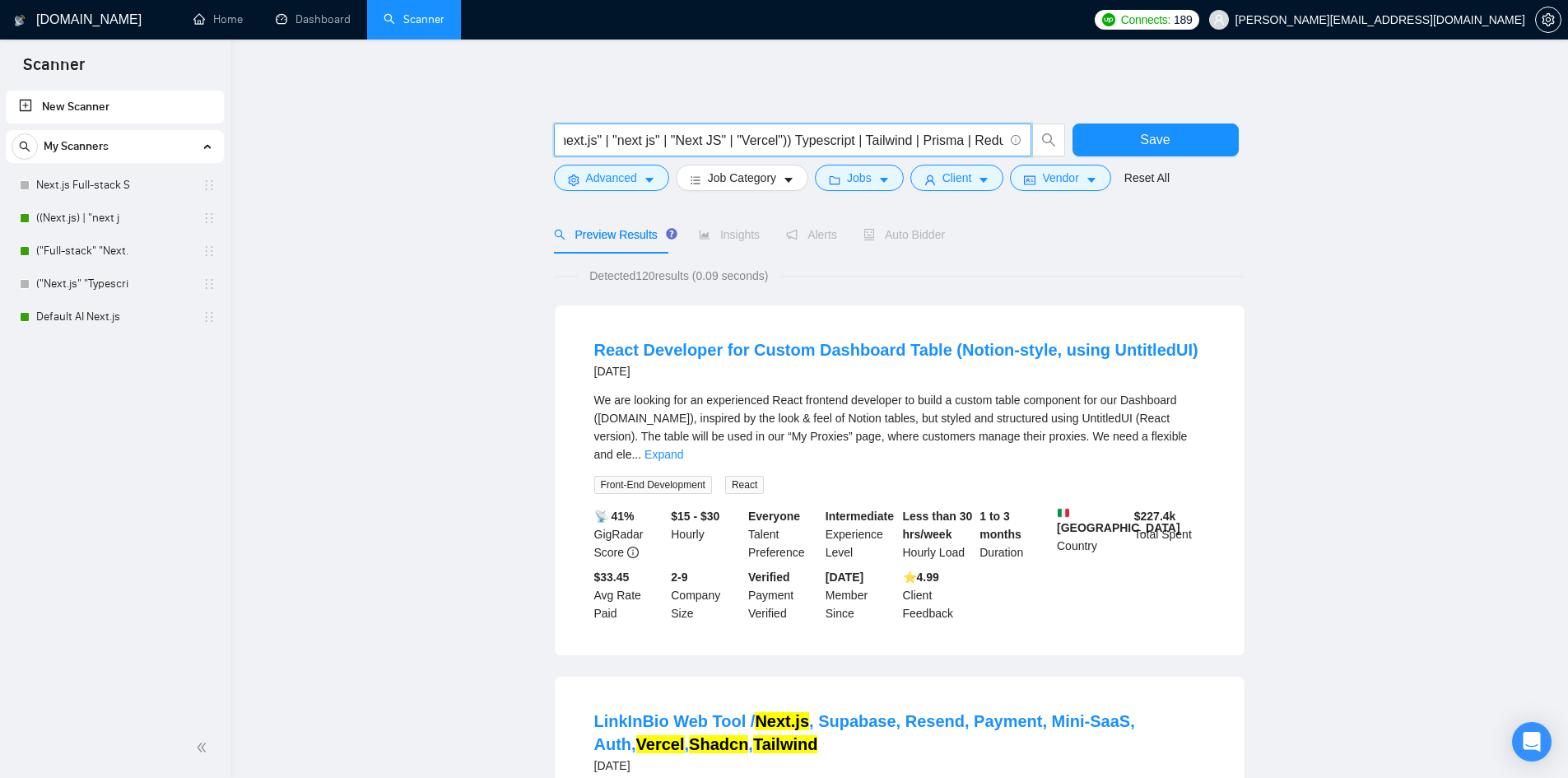
click at [787, 139] on input "(("Next.js" | "next.js" | "next js" | "Next JS" | "Vercel")) Typescript | Tailw…" at bounding box center [784, 140] width 440 height 20
click at [956, 138] on input "(("Next.js" | "next.js" | "next js" | "Next JS" | "Vercel")) Typescript | Tailw…" at bounding box center [784, 140] width 440 height 20
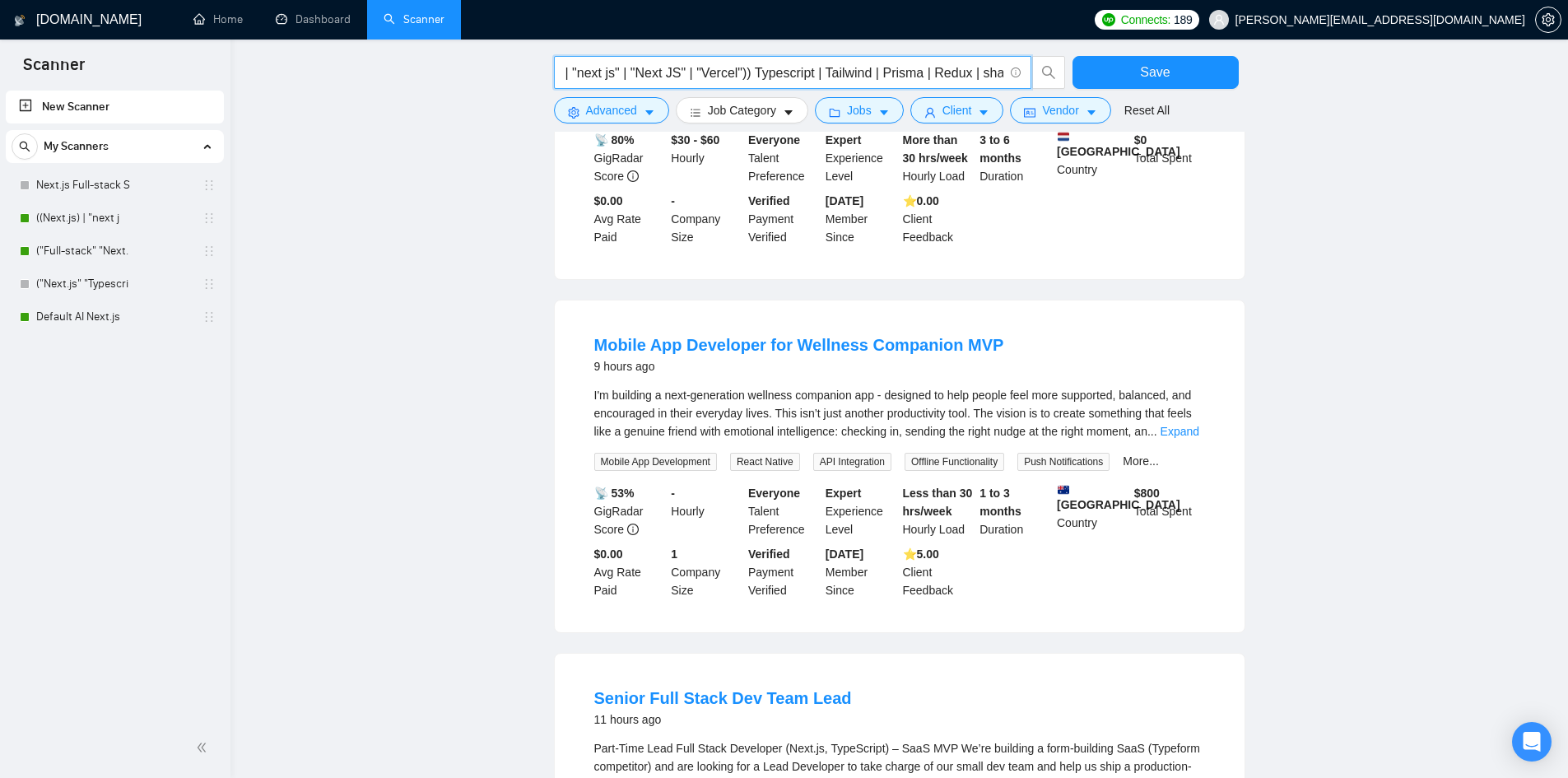
scroll to position [1153, 0]
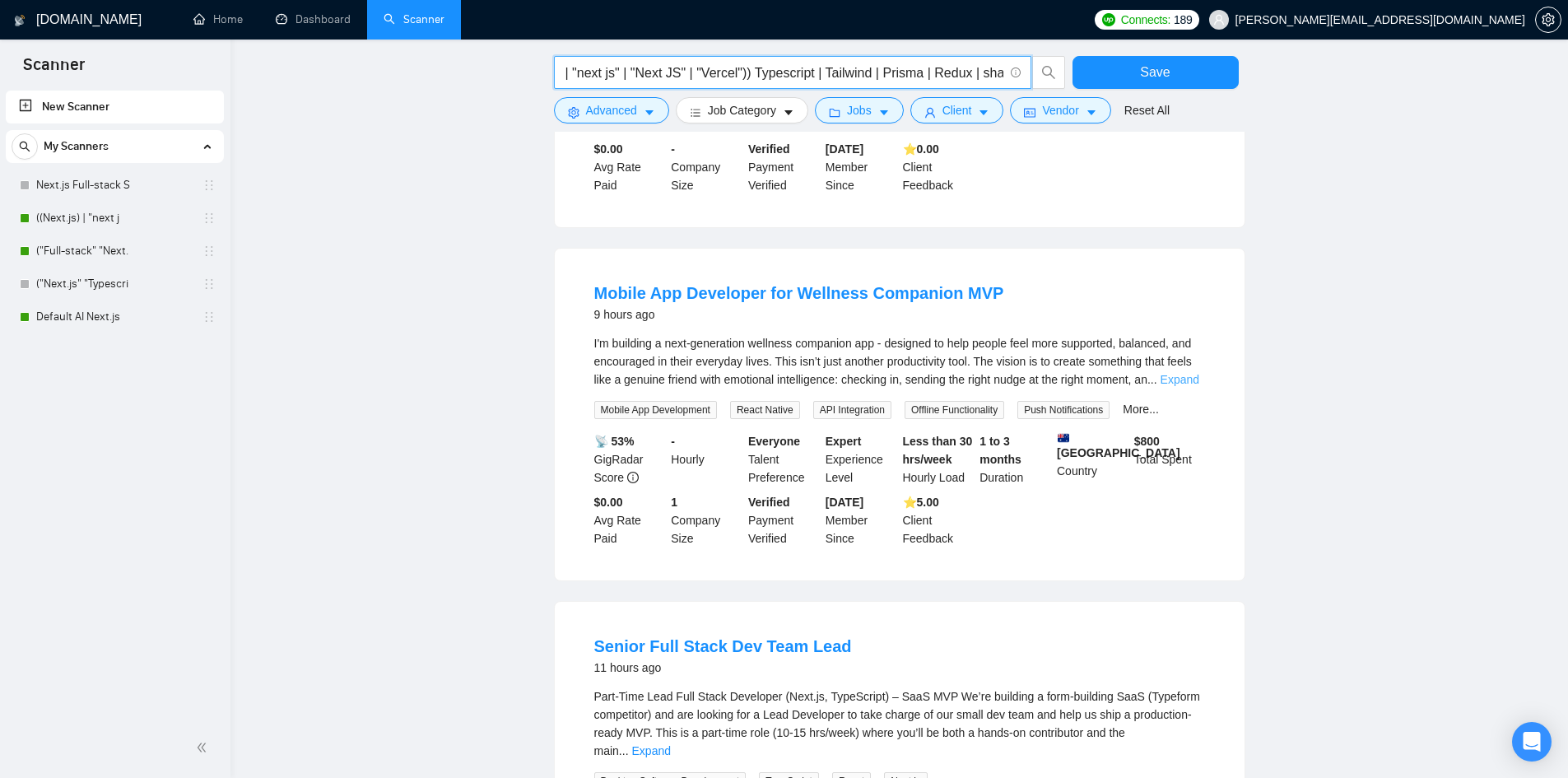
type input "(("Next.js" | "next.js" | "next js" | "Next JS" | "Vercel")) Typescript | Tailw…"
click at [1168, 373] on link "Expand" at bounding box center [1180, 380] width 39 height 14
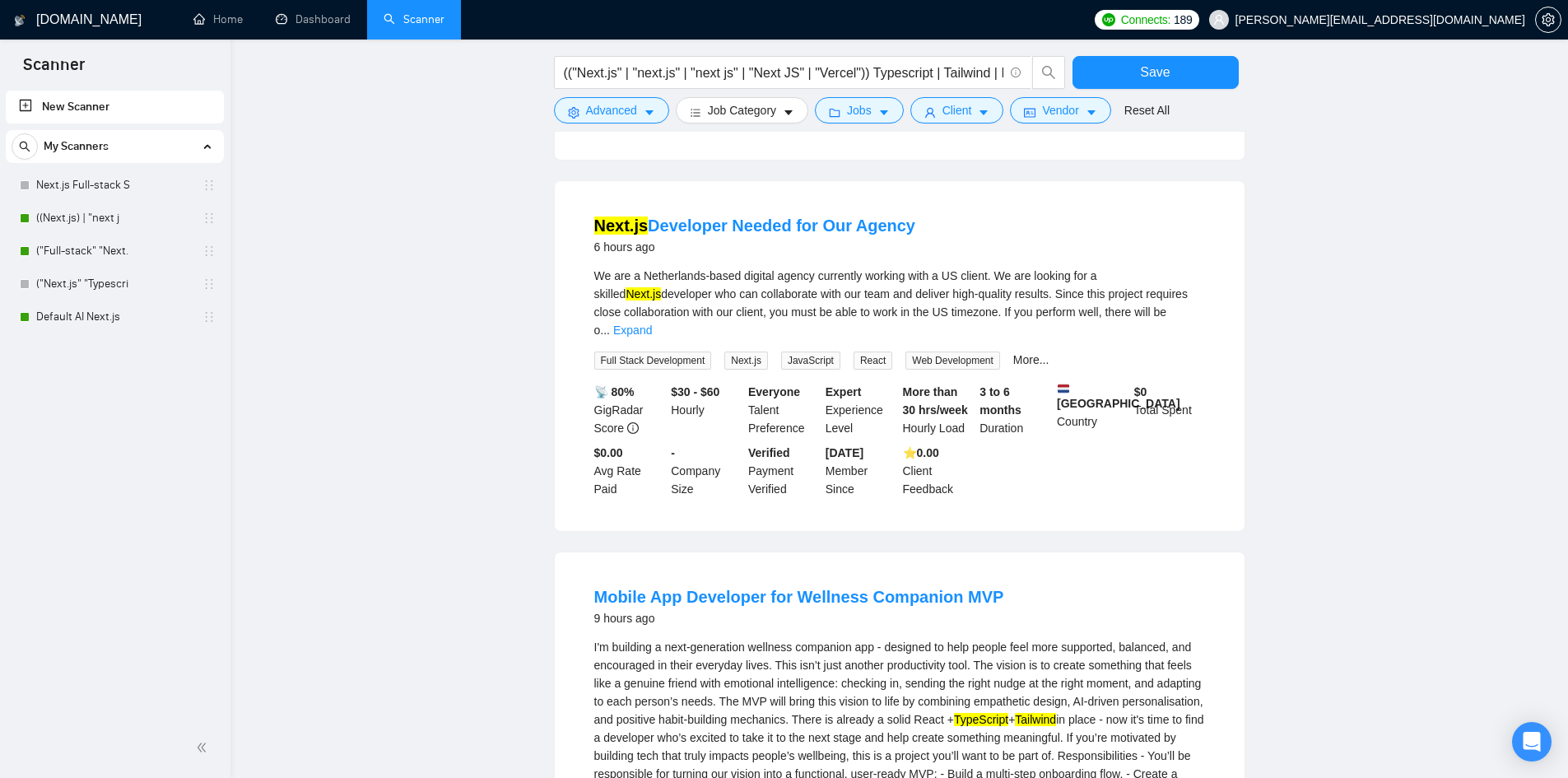
scroll to position [823, 0]
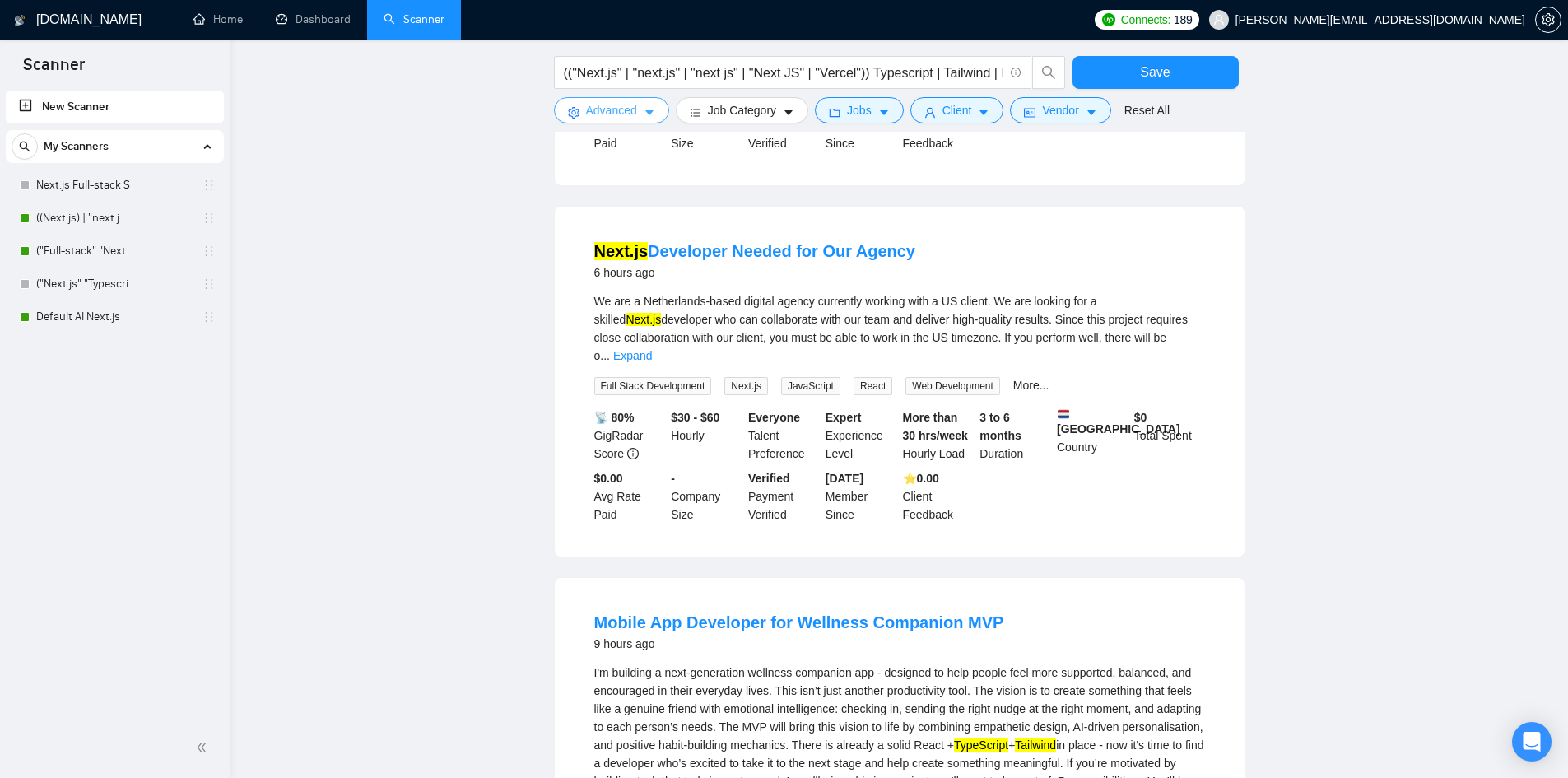
click at [631, 109] on span "Advanced" at bounding box center [612, 110] width 51 height 18
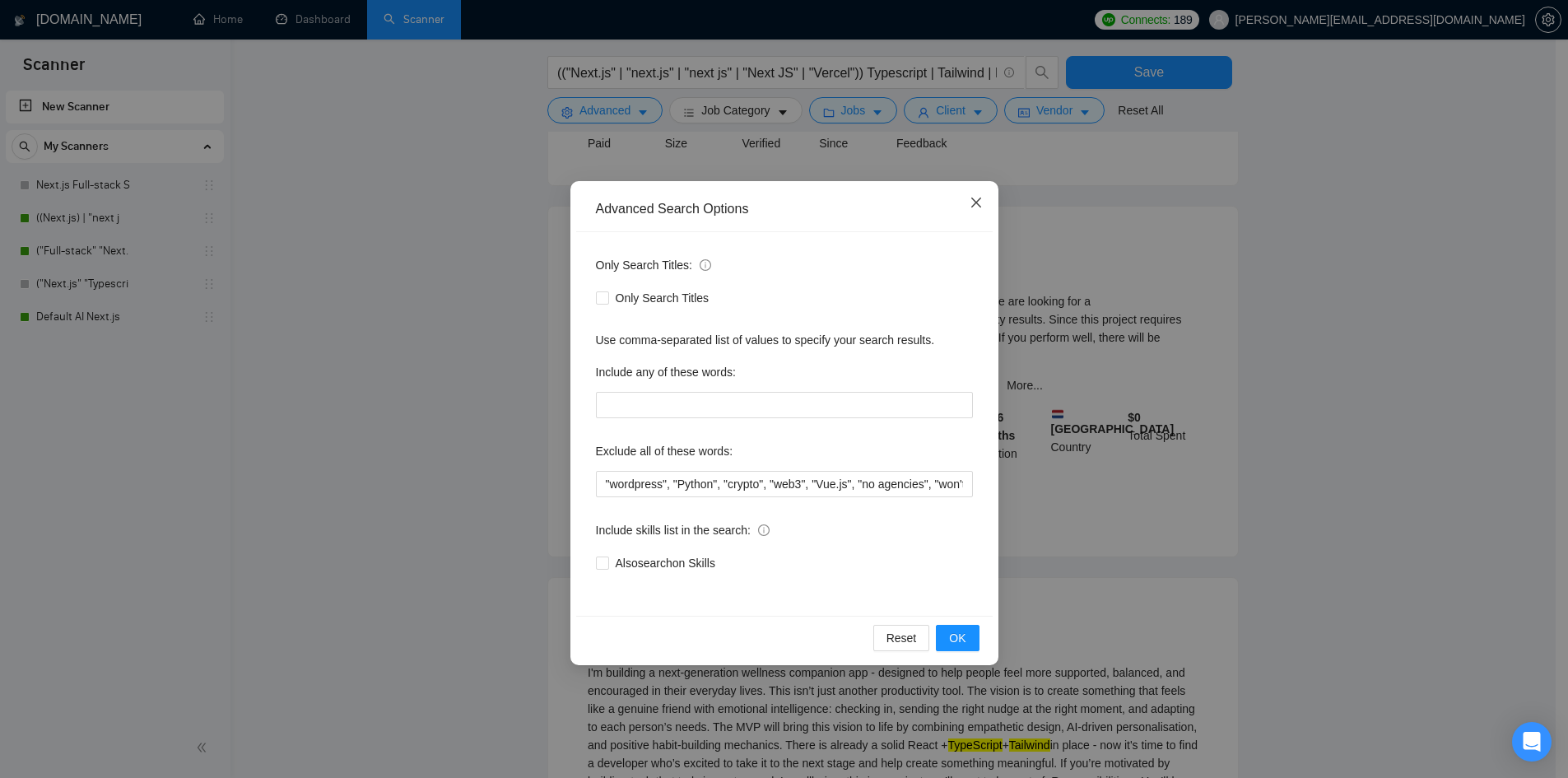
click at [971, 196] on span "Close" at bounding box center [976, 203] width 44 height 44
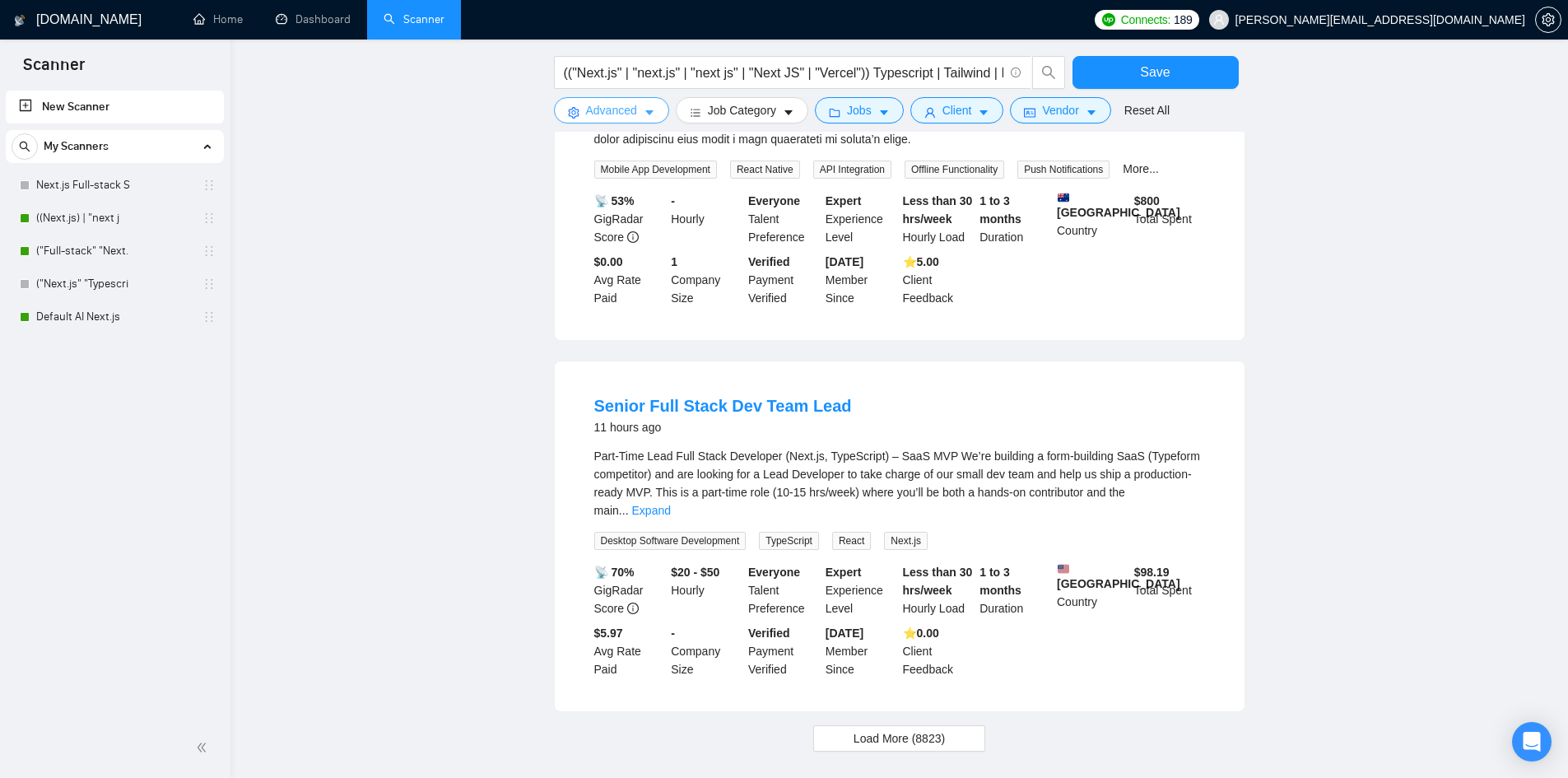
scroll to position [1811, 0]
click at [903, 728] on span "Load More (8823)" at bounding box center [899, 736] width 92 height 18
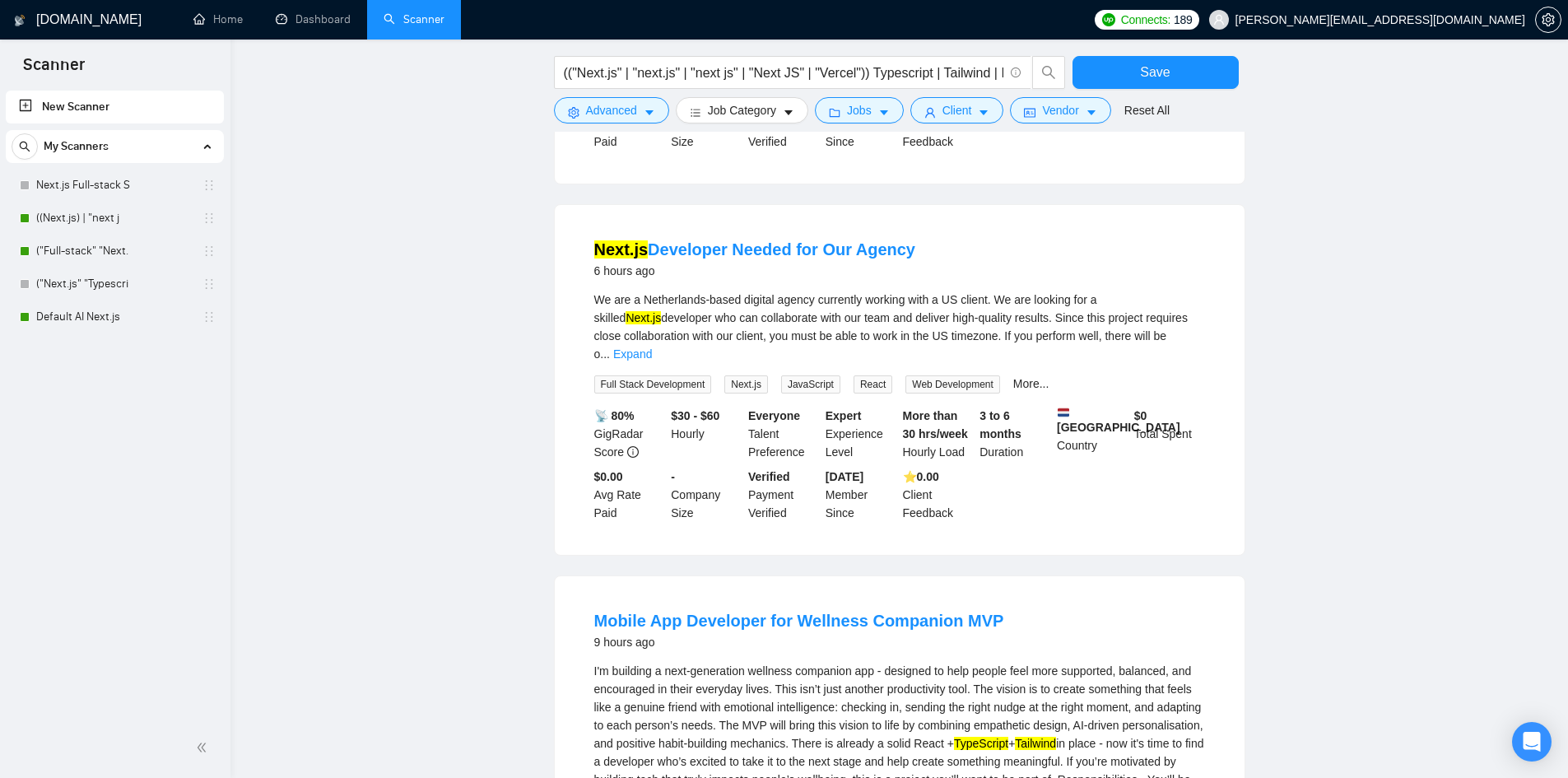
scroll to position [0, 0]
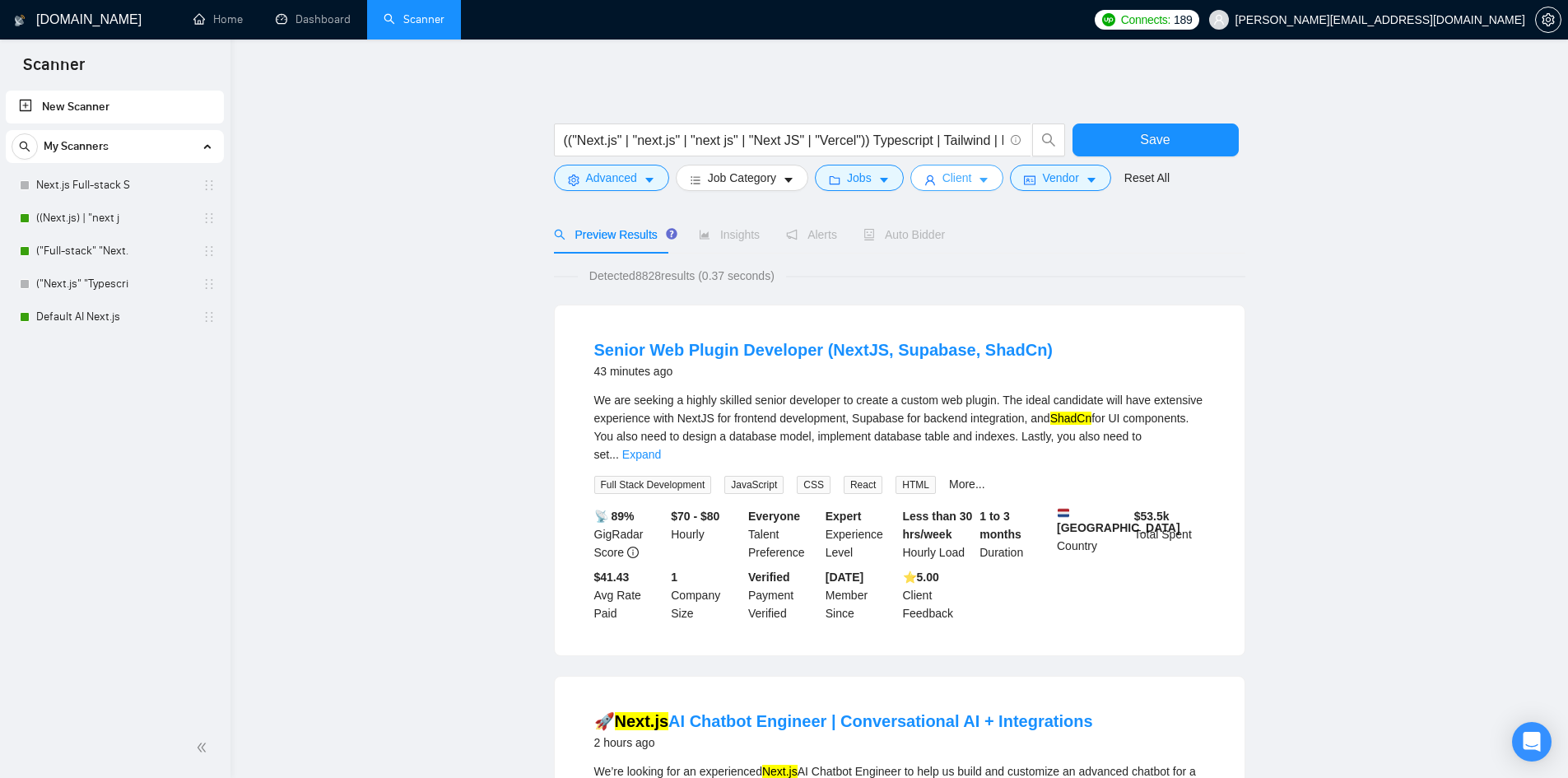
click at [981, 181] on icon "caret-down" at bounding box center [984, 180] width 9 height 5
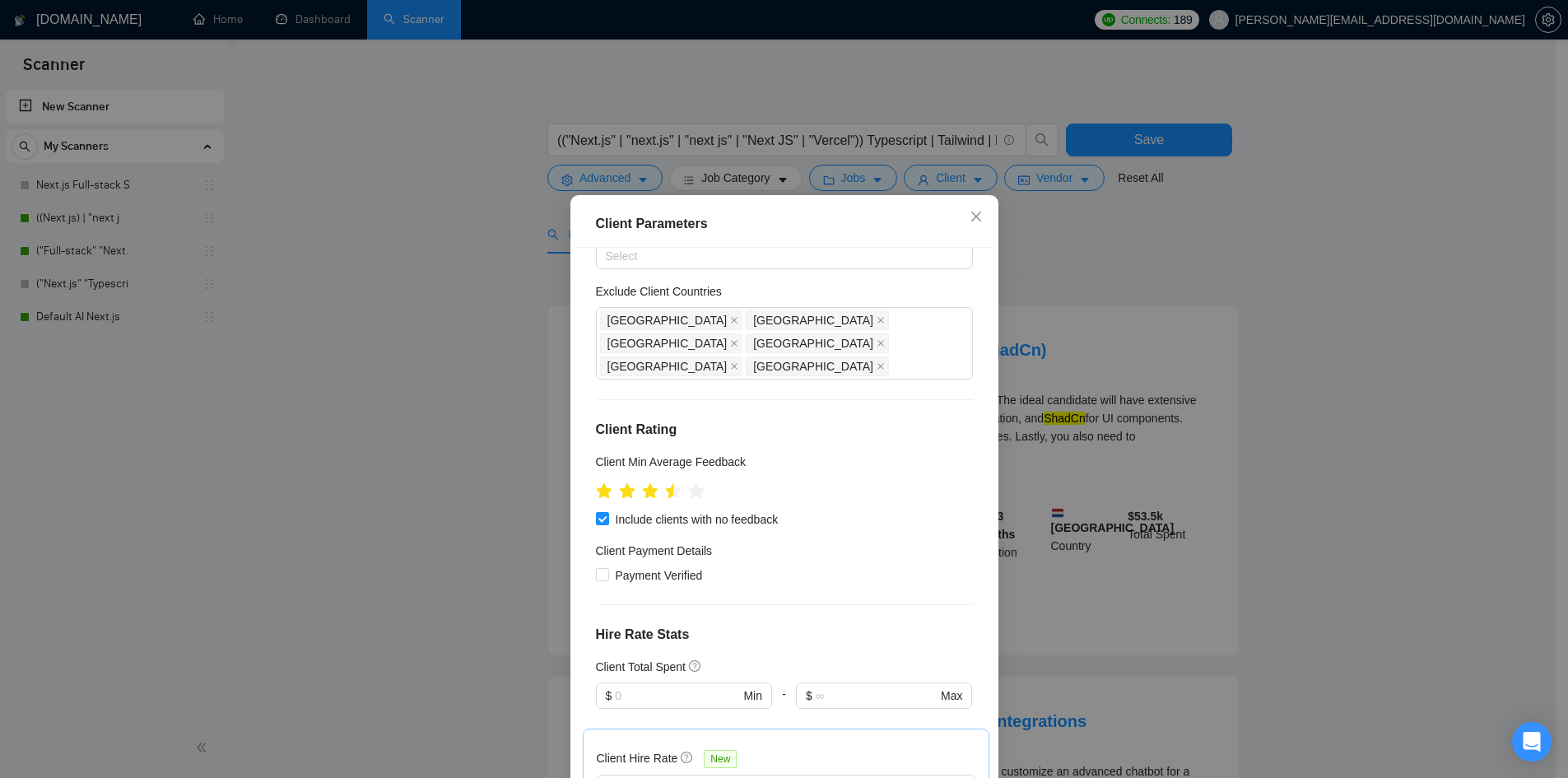
scroll to position [164, 0]
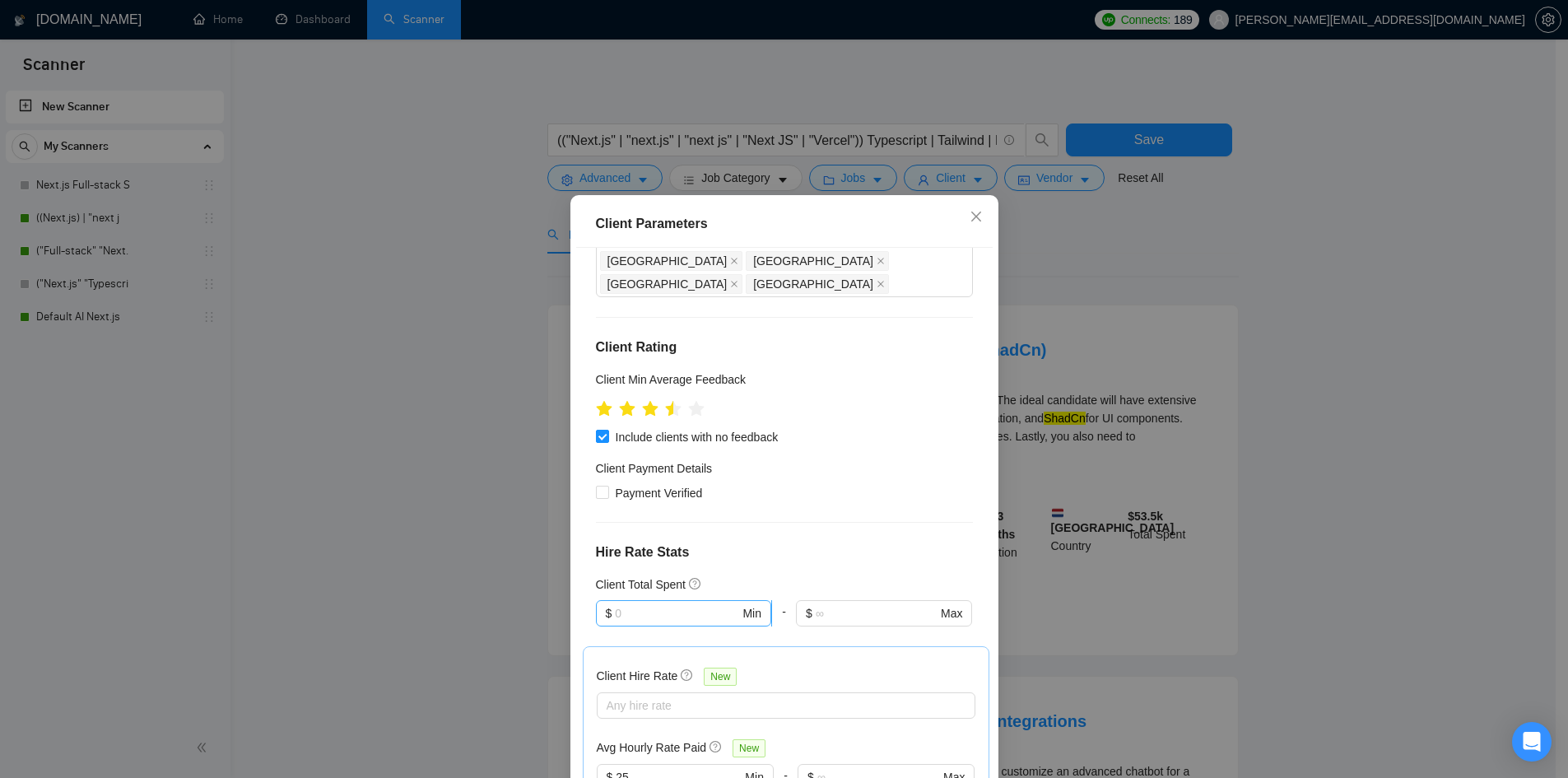
click at [653, 604] on input "text" at bounding box center [676, 613] width 125 height 18
click at [648, 673] on div "$1,000" at bounding box center [675, 675] width 153 height 18
type input "1000"
click at [853, 491] on div "Client Location Include Client Countries Select Exclude Client Countries India …" at bounding box center [784, 520] width 416 height 545
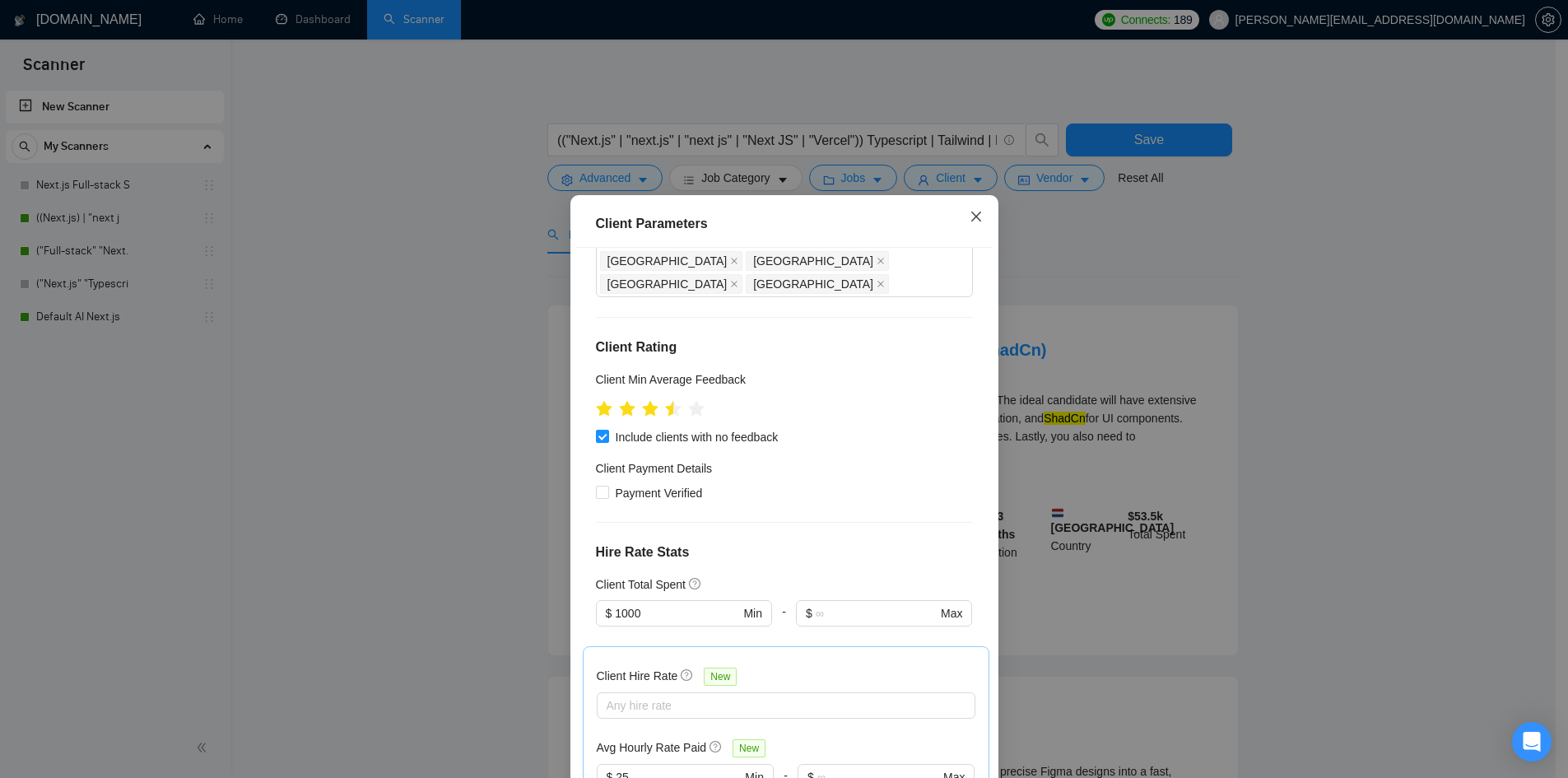
click at [973, 215] on icon "close" at bounding box center [976, 216] width 10 height 10
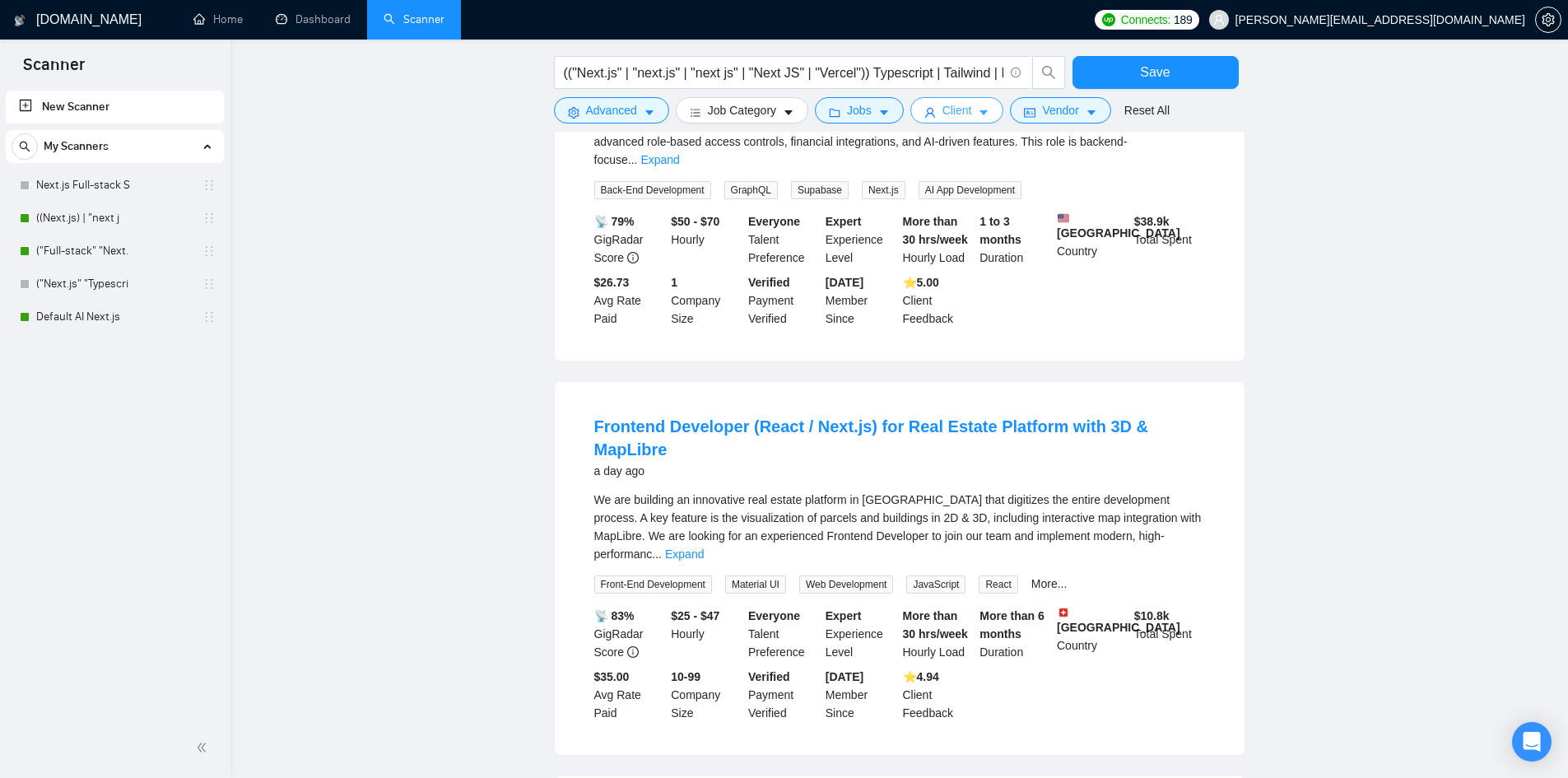
scroll to position [0, 0]
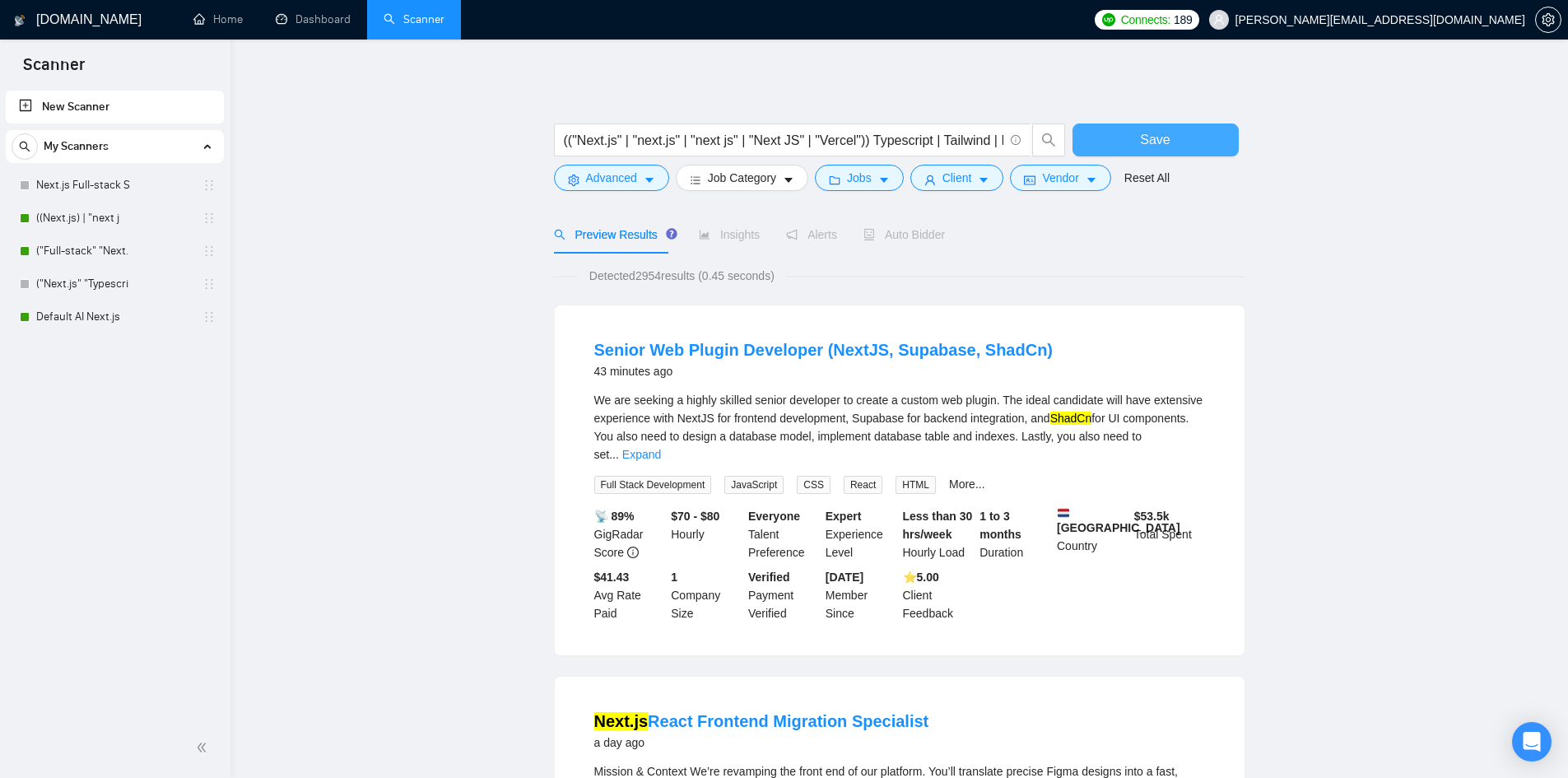
click at [1127, 134] on button "Save" at bounding box center [1155, 140] width 166 height 33
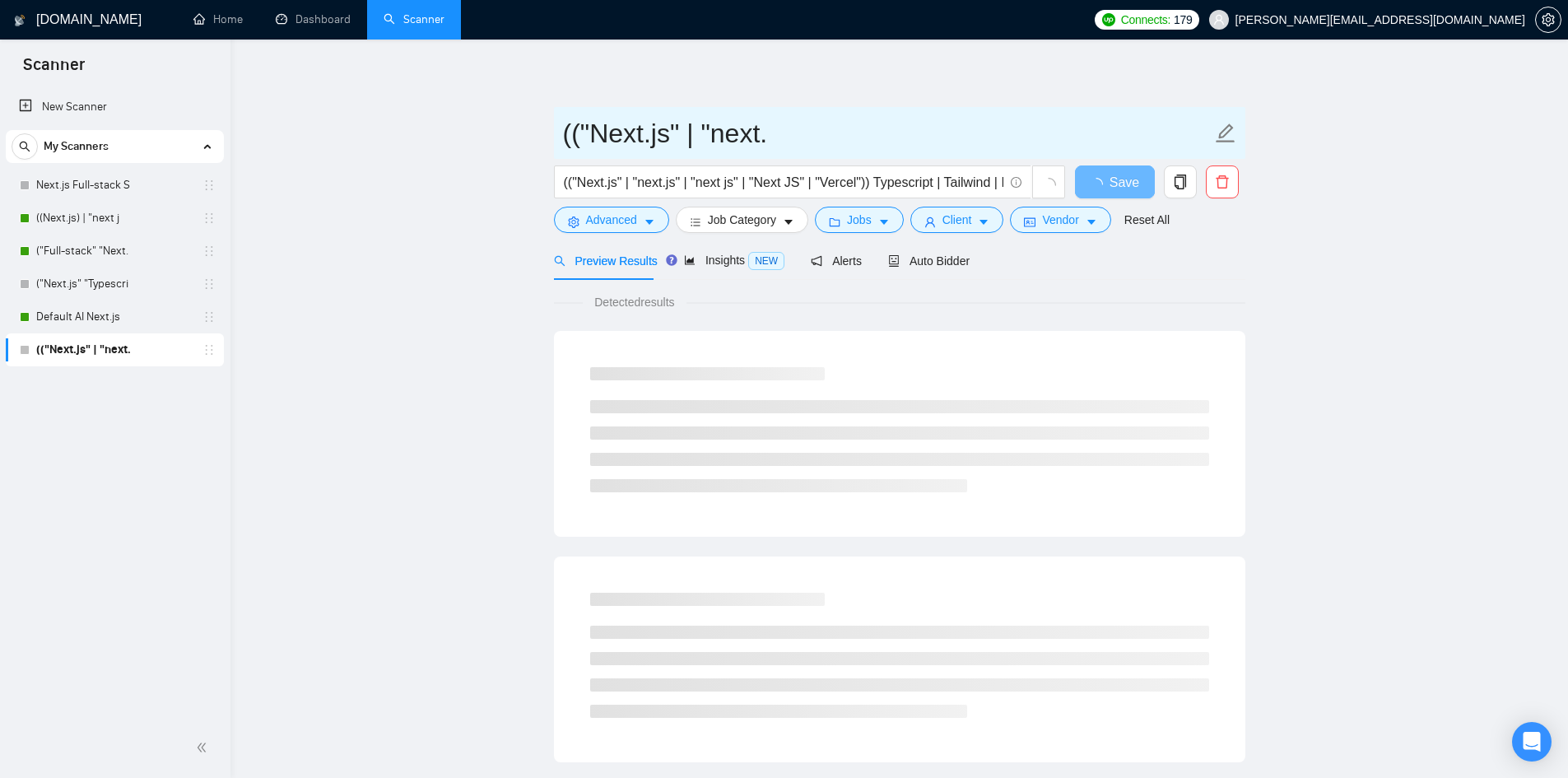
click at [703, 139] on input "(("Next.js" | "next." at bounding box center [887, 133] width 648 height 42
click at [703, 137] on input "(("Next.js" | "next." at bounding box center [887, 133] width 648 height 42
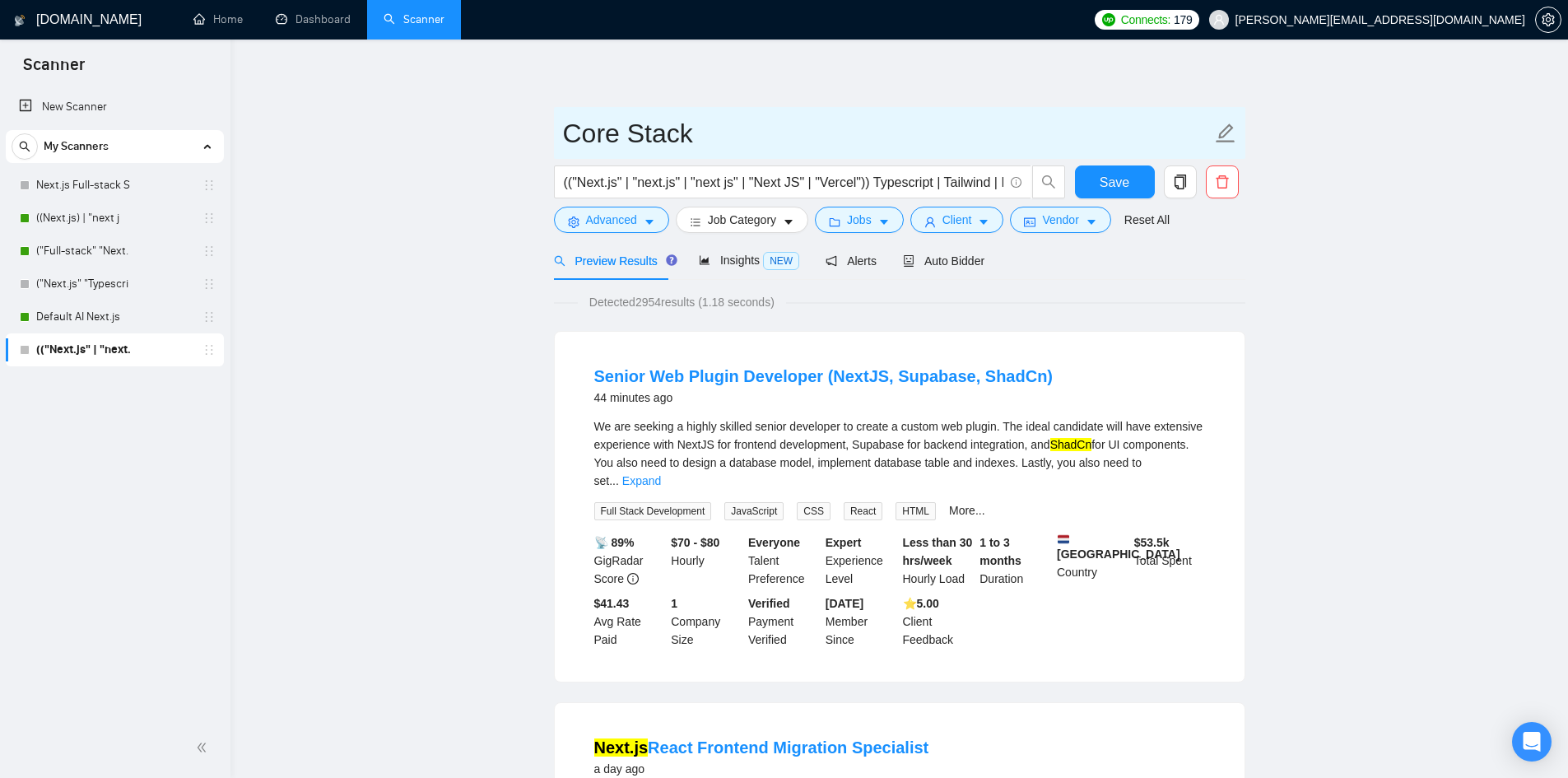
type input "Core Stack"
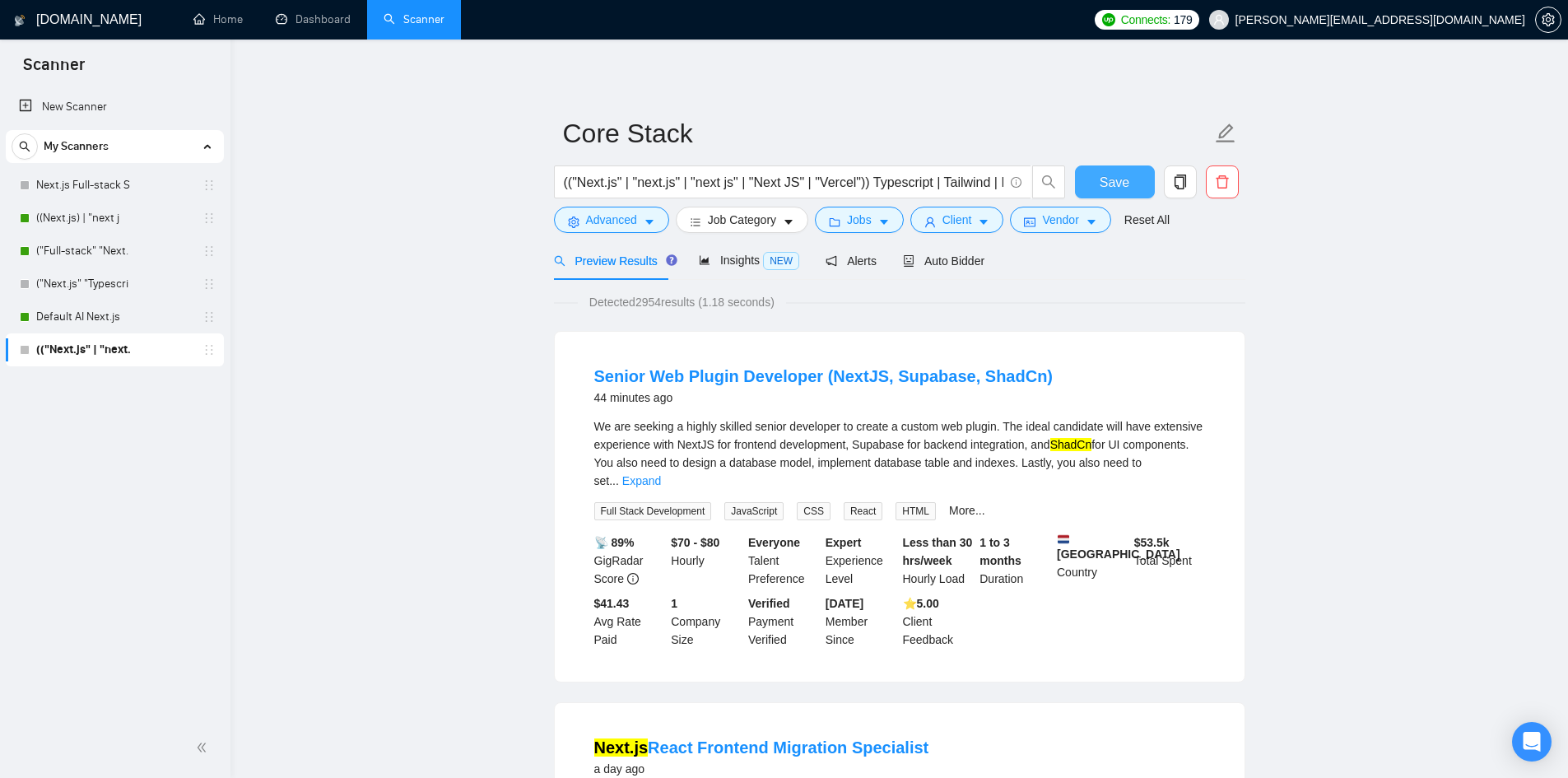
click at [1115, 175] on span "Save" at bounding box center [1114, 182] width 30 height 20
click at [1055, 224] on span "Vendor" at bounding box center [1060, 219] width 36 height 18
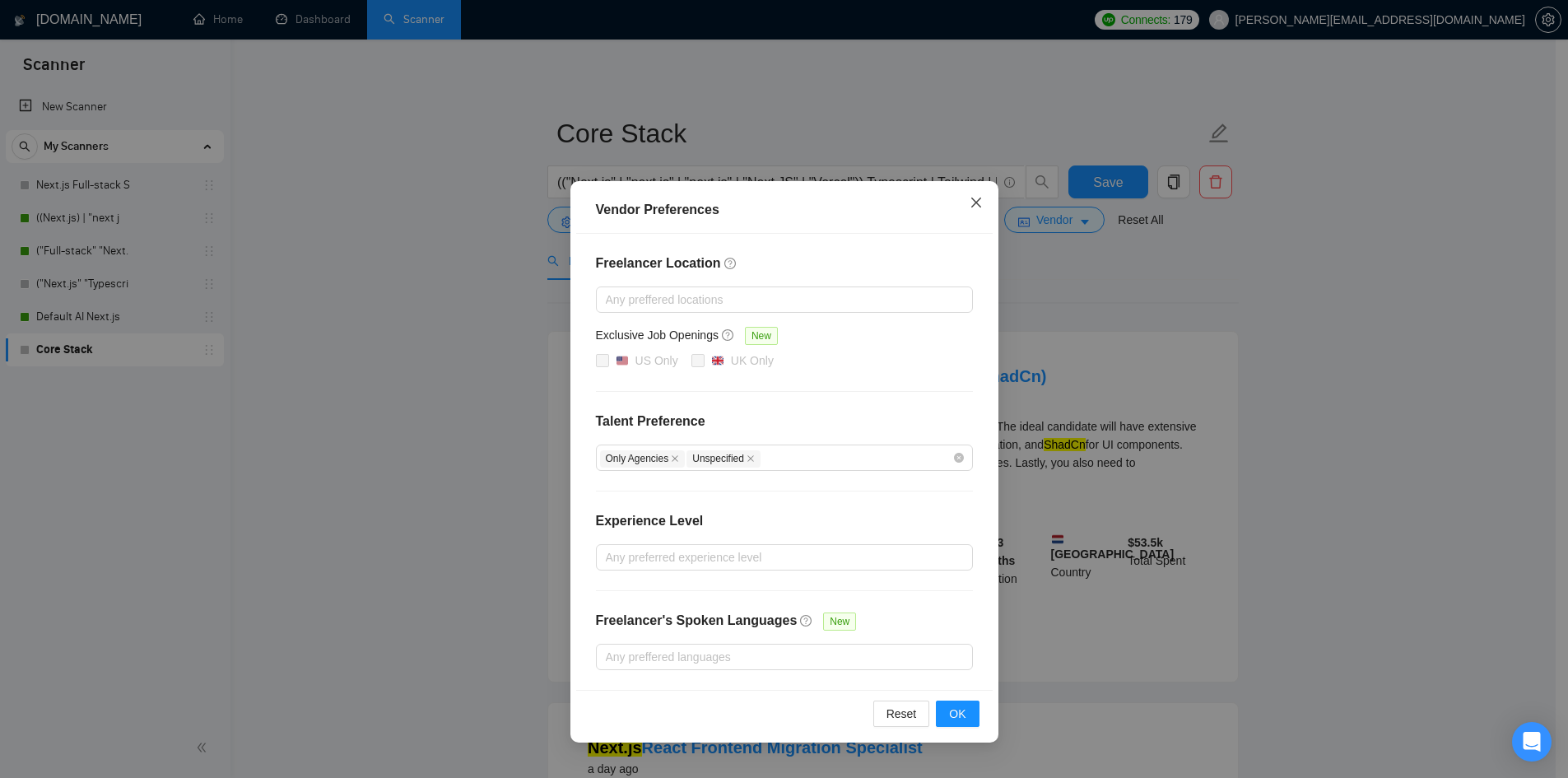
click at [977, 205] on icon "close" at bounding box center [976, 202] width 10 height 10
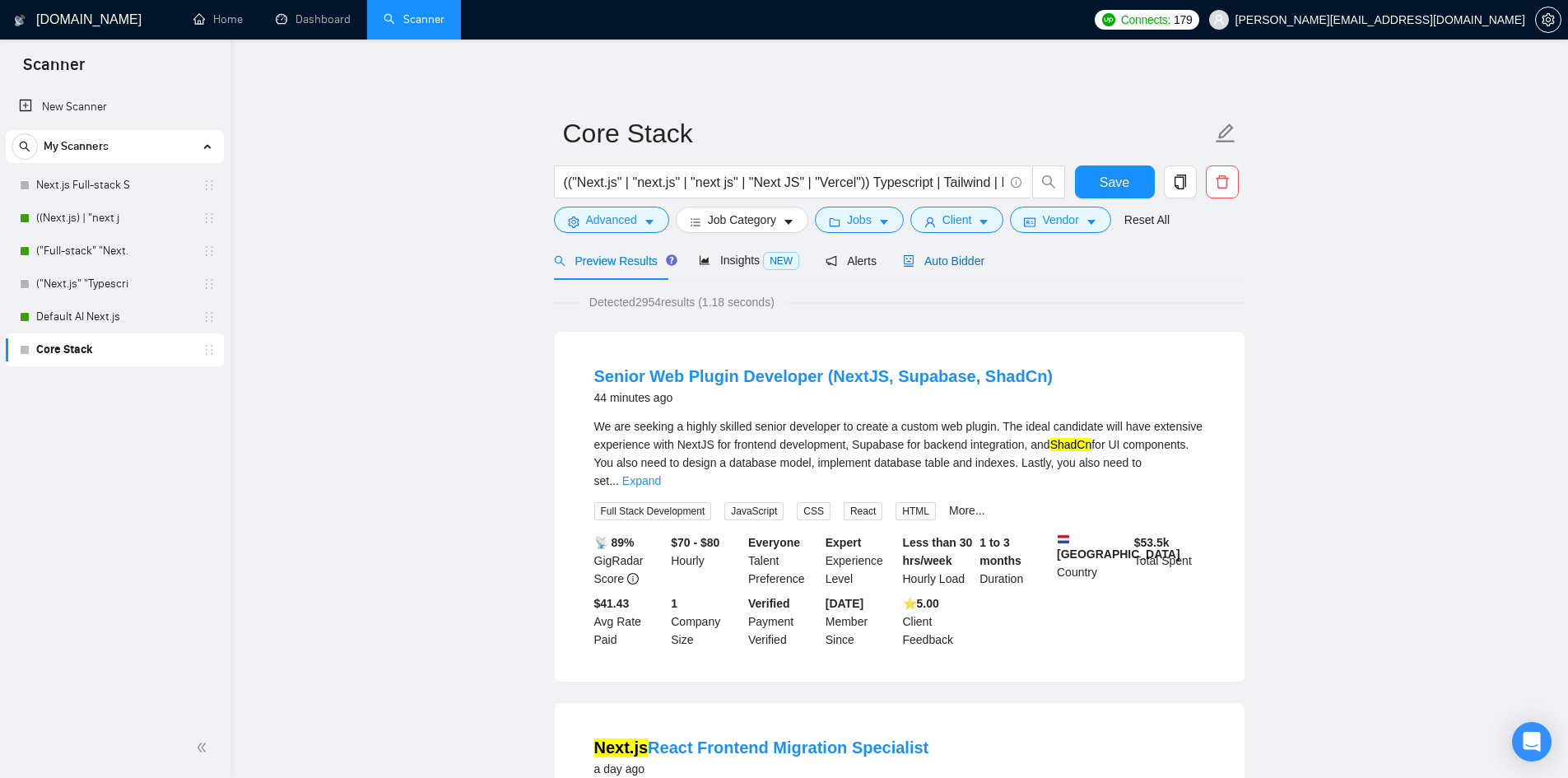
click at [944, 254] on span "Auto Bidder" at bounding box center [944, 261] width 81 height 14
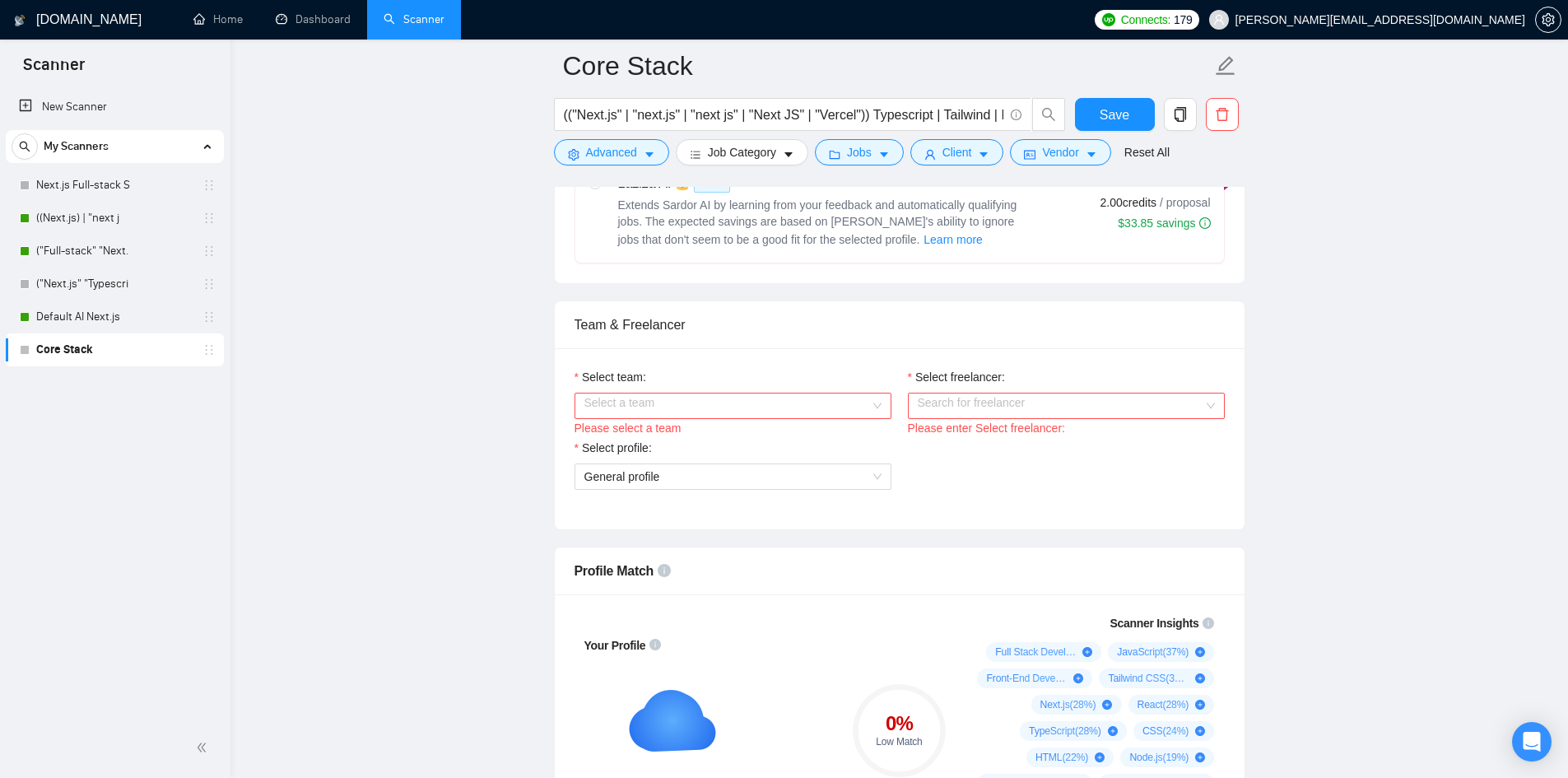
scroll to position [741, 0]
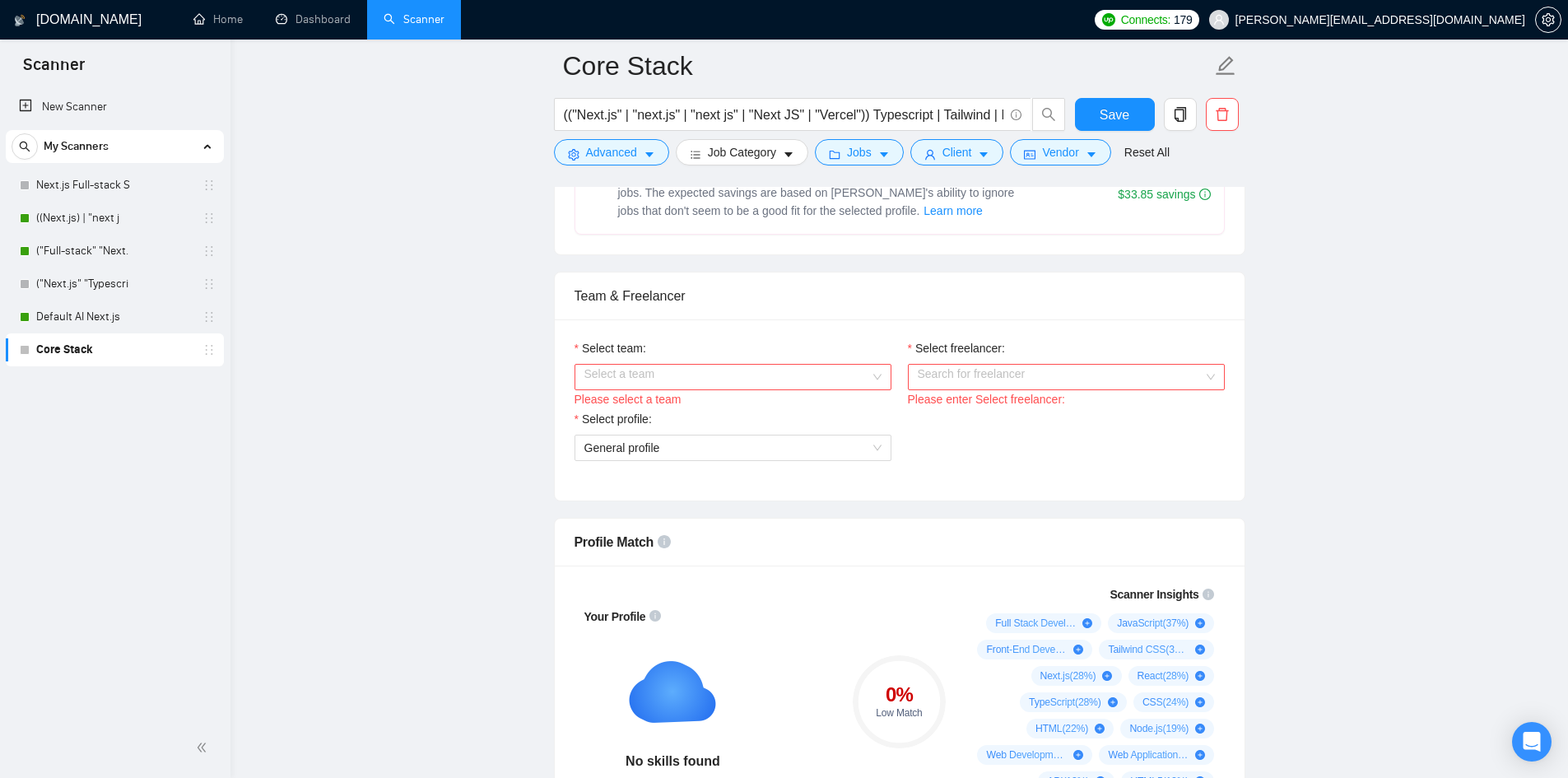
click at [810, 376] on input "Select team:" at bounding box center [727, 377] width 286 height 25
click at [762, 410] on div "Pinetree Solutions" at bounding box center [732, 408] width 298 height 18
click at [949, 382] on input "Select freelancer:" at bounding box center [1061, 377] width 286 height 25
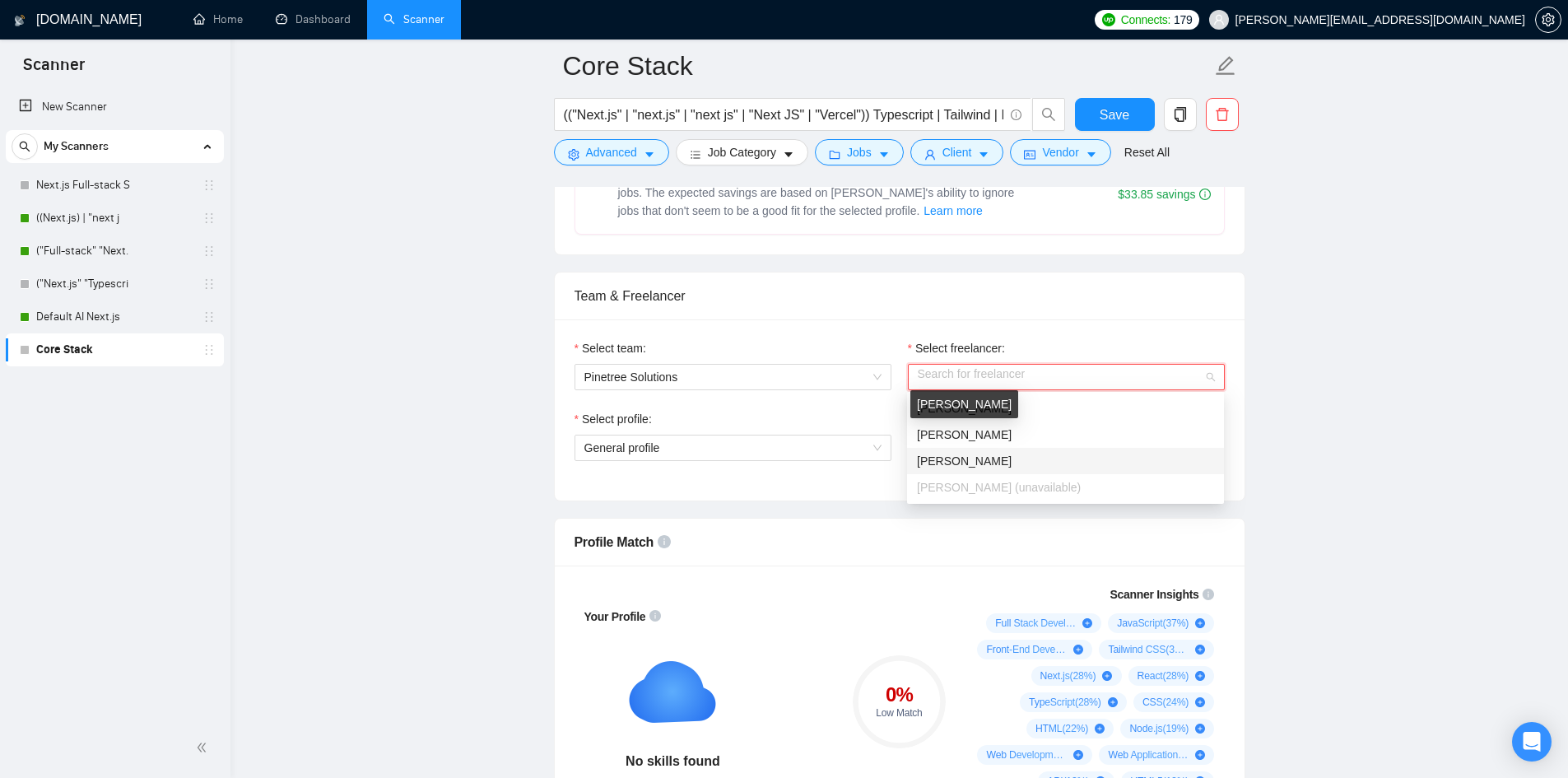
click at [957, 459] on span "[PERSON_NAME]" at bounding box center [964, 461] width 95 height 14
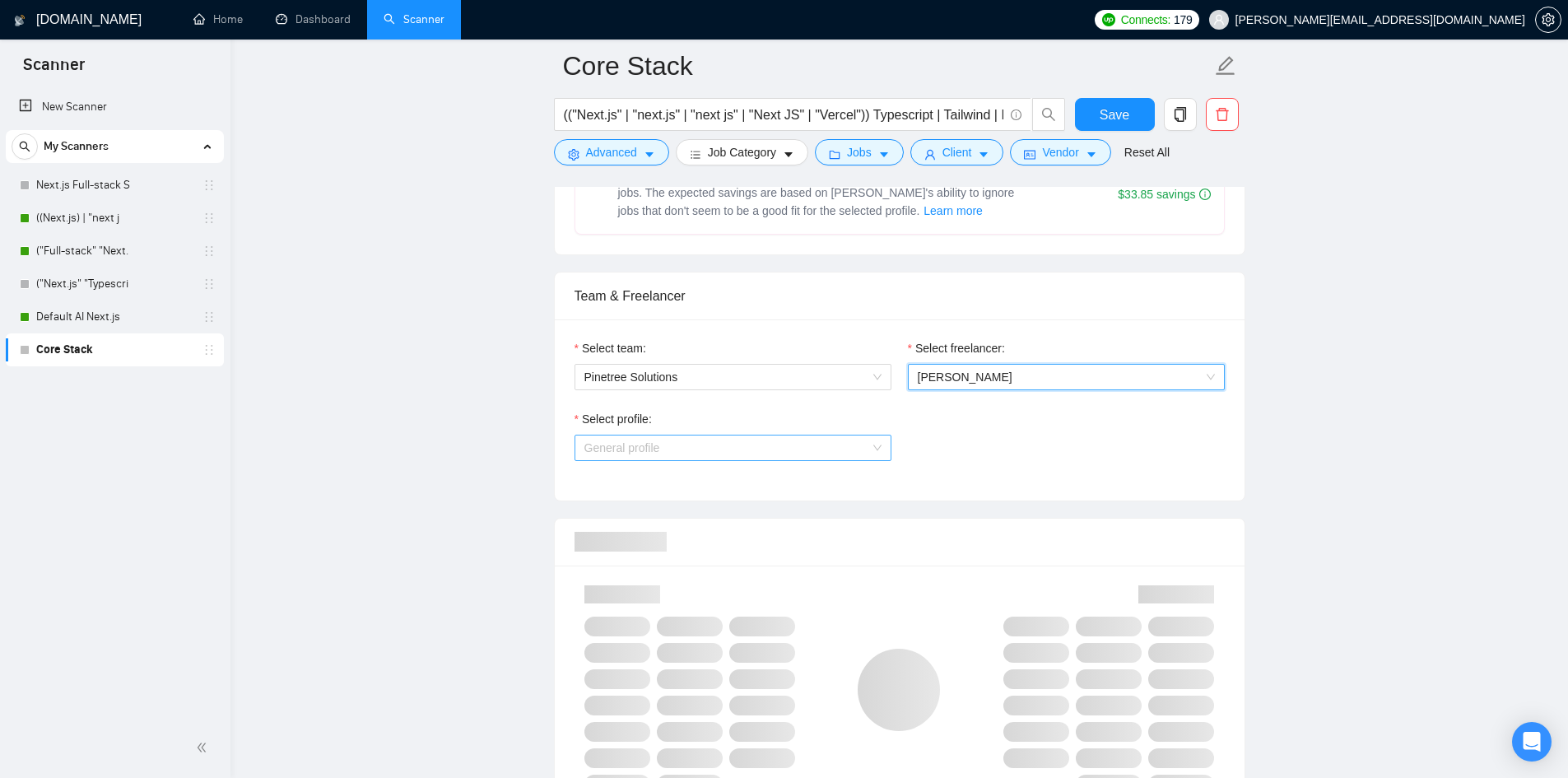
click at [726, 442] on span "General profile" at bounding box center [733, 448] width 298 height 25
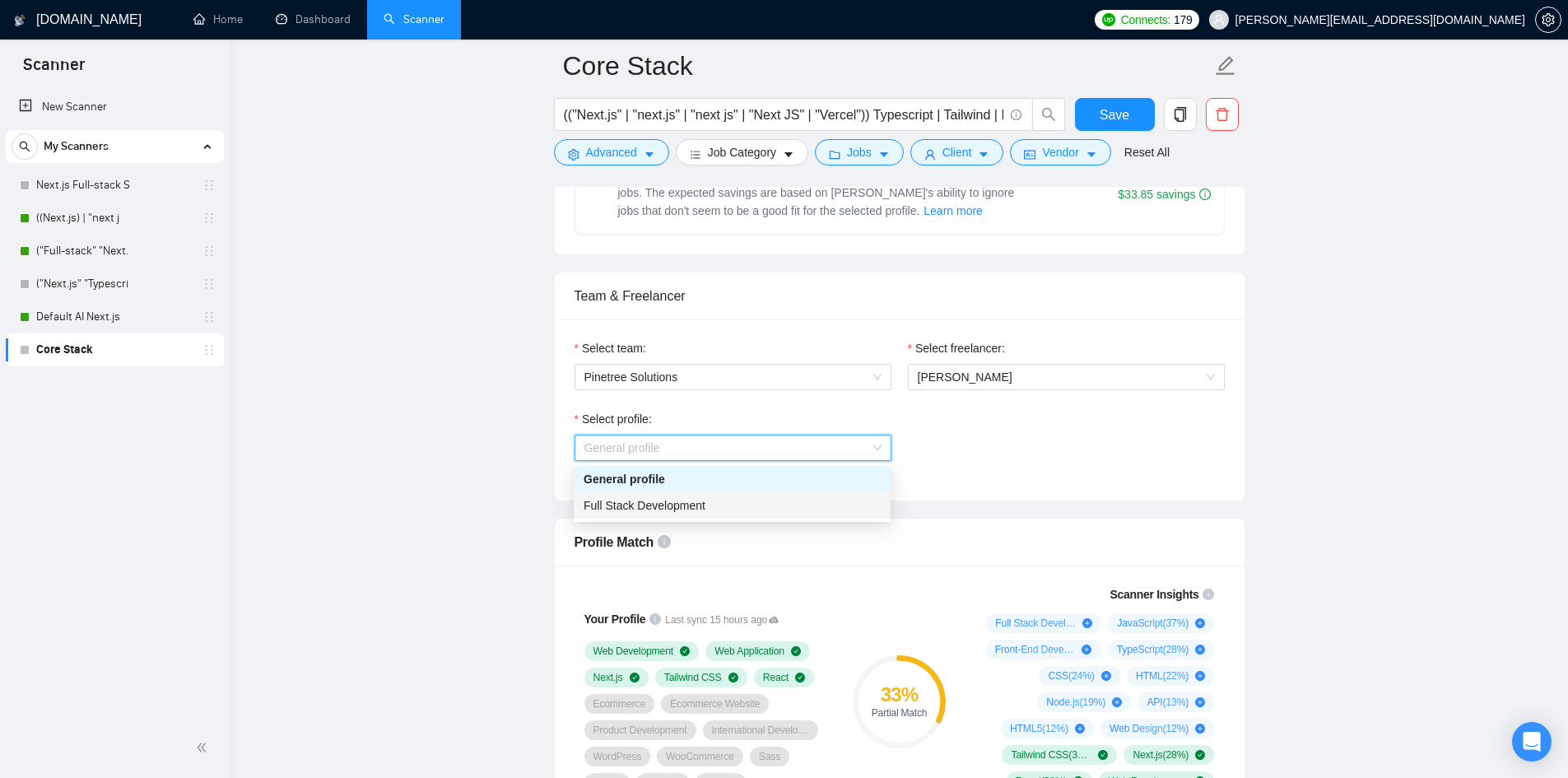
click at [707, 503] on div "Full Stack Development" at bounding box center [732, 505] width 298 height 18
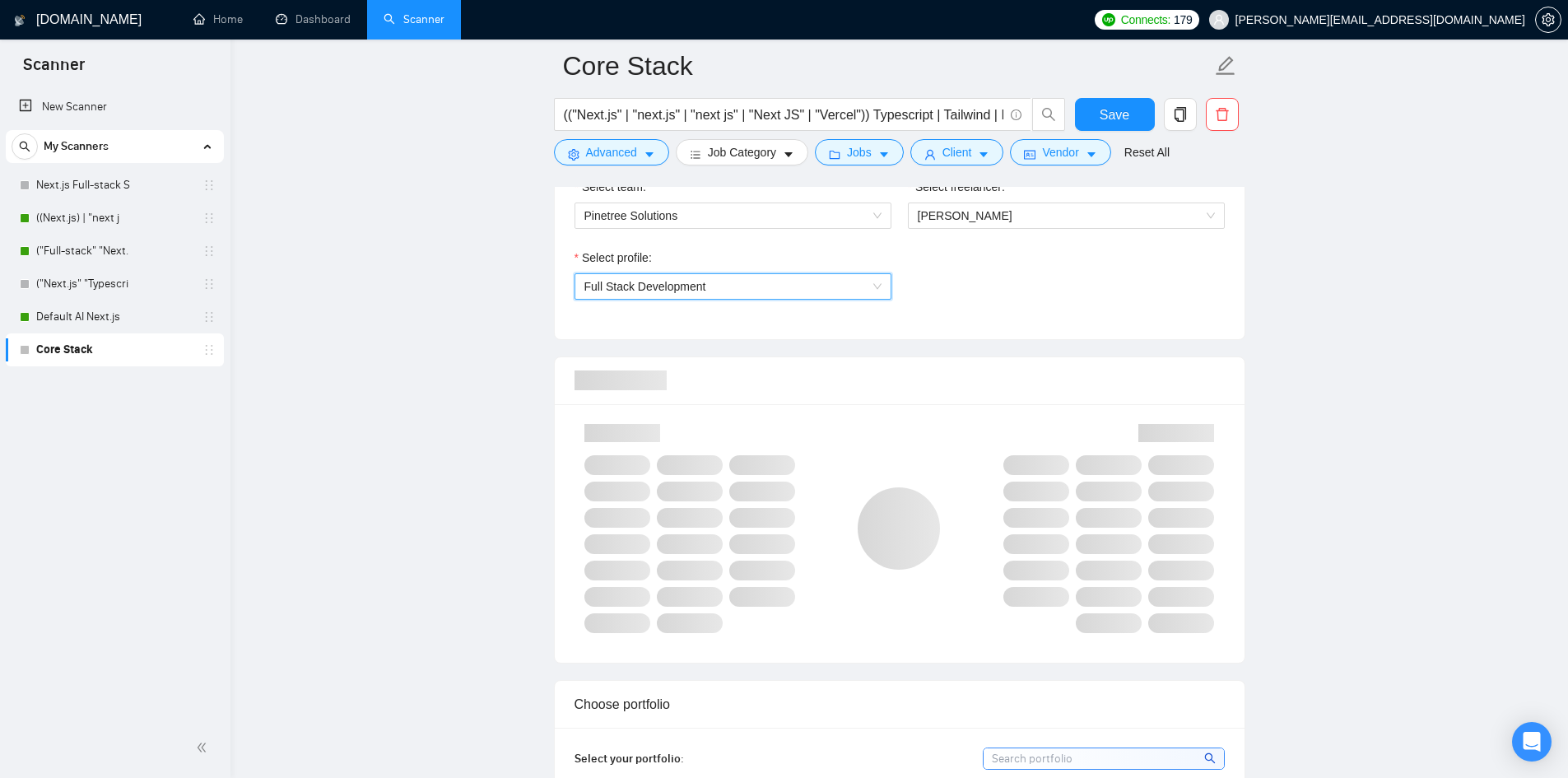
scroll to position [906, 0]
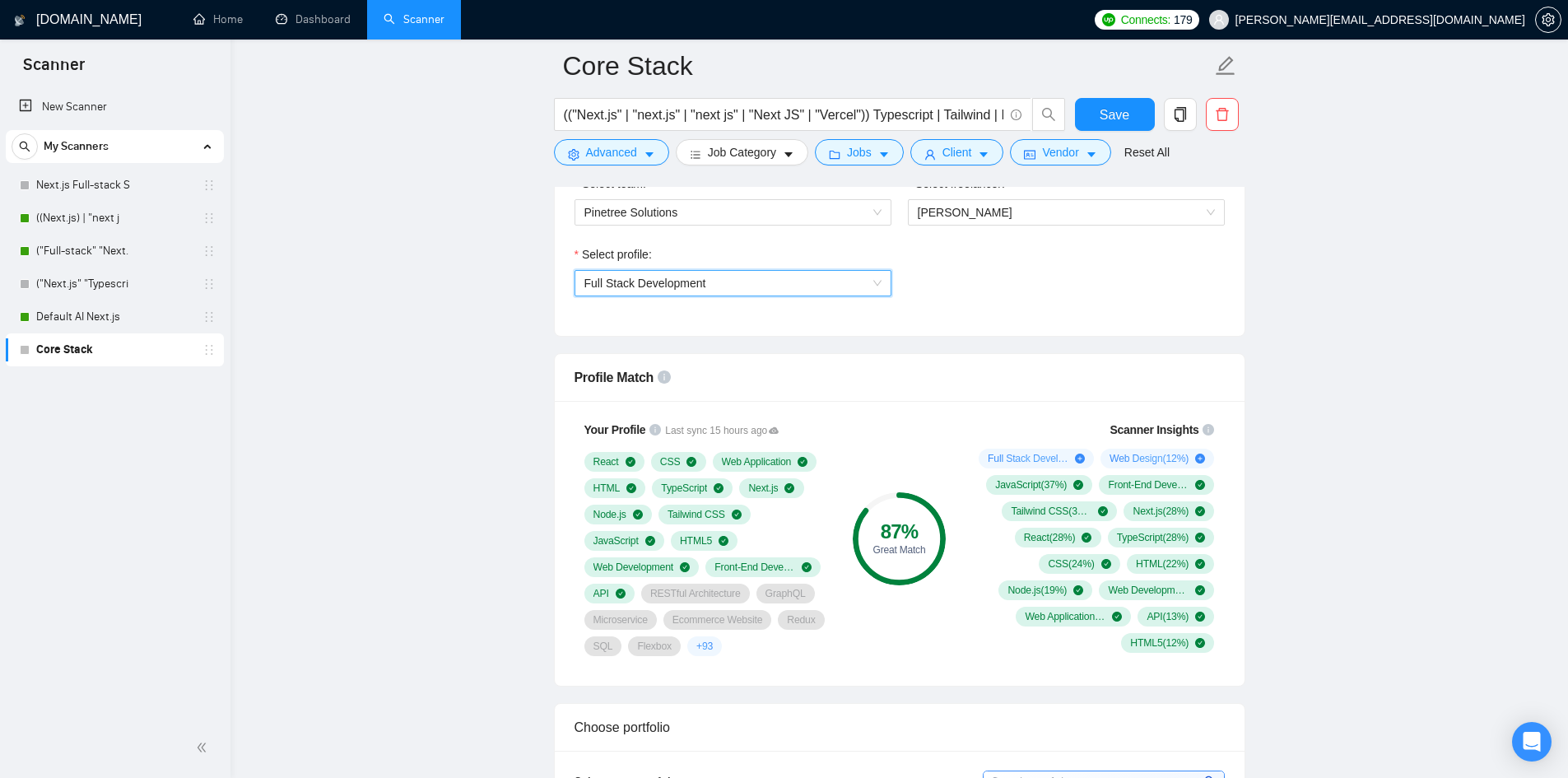
click at [991, 298] on div "Select profile: 1110580755107926016 Full Stack Development" at bounding box center [899, 280] width 667 height 71
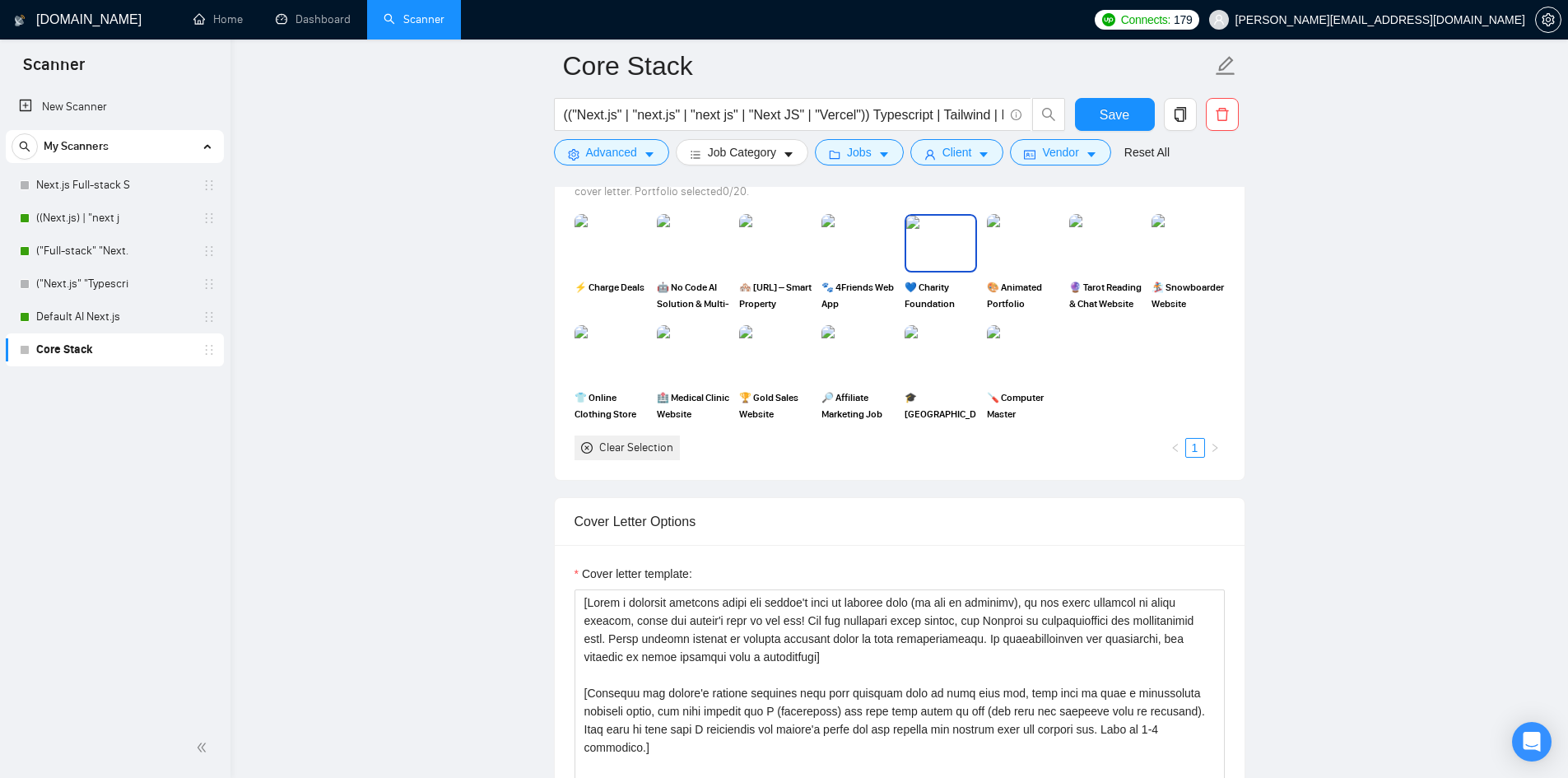
scroll to position [1399, 0]
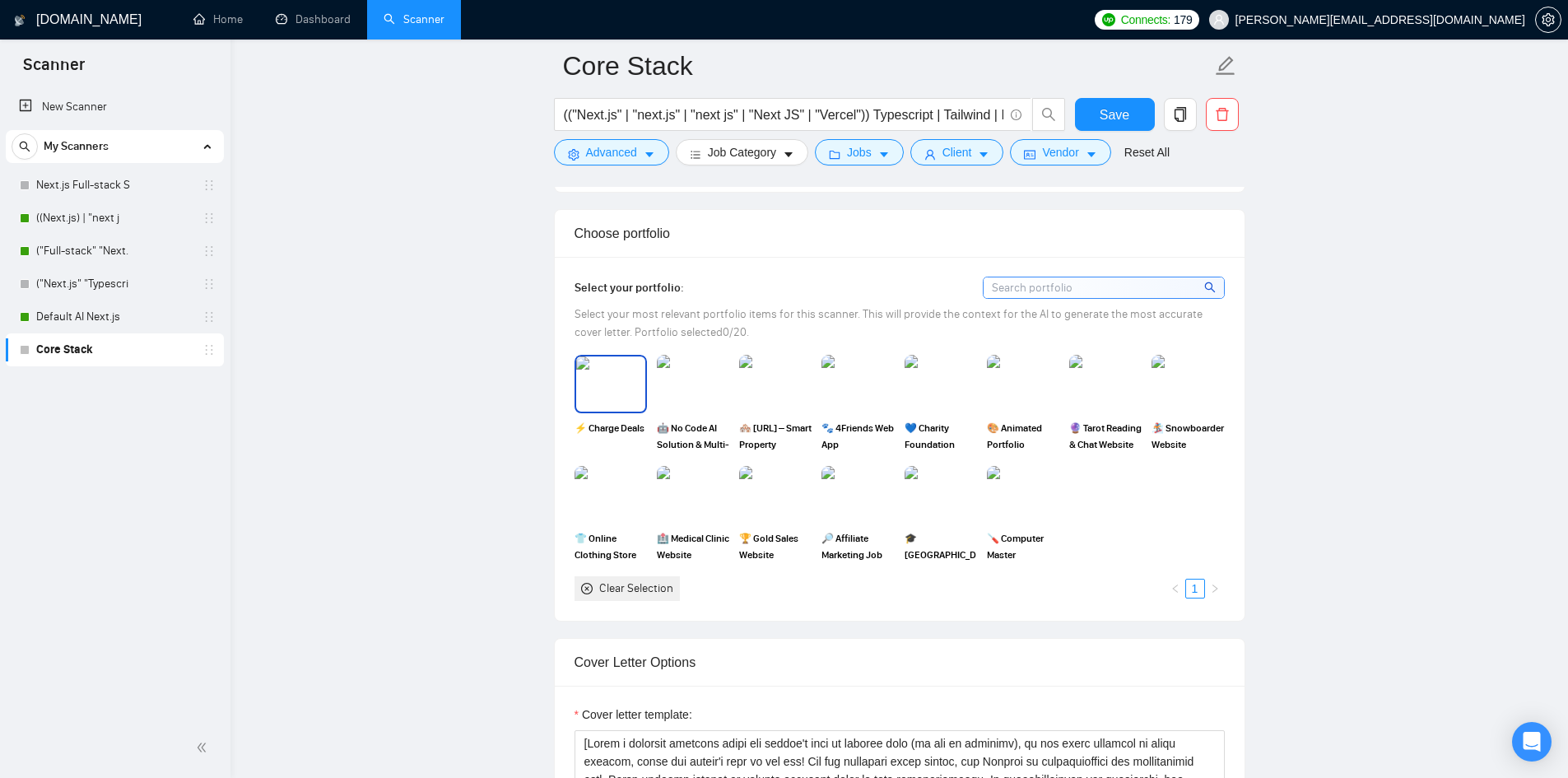
click at [608, 372] on img at bounding box center [611, 384] width 70 height 54
click at [667, 374] on img at bounding box center [693, 384] width 72 height 58
click at [771, 375] on img at bounding box center [776, 384] width 70 height 54
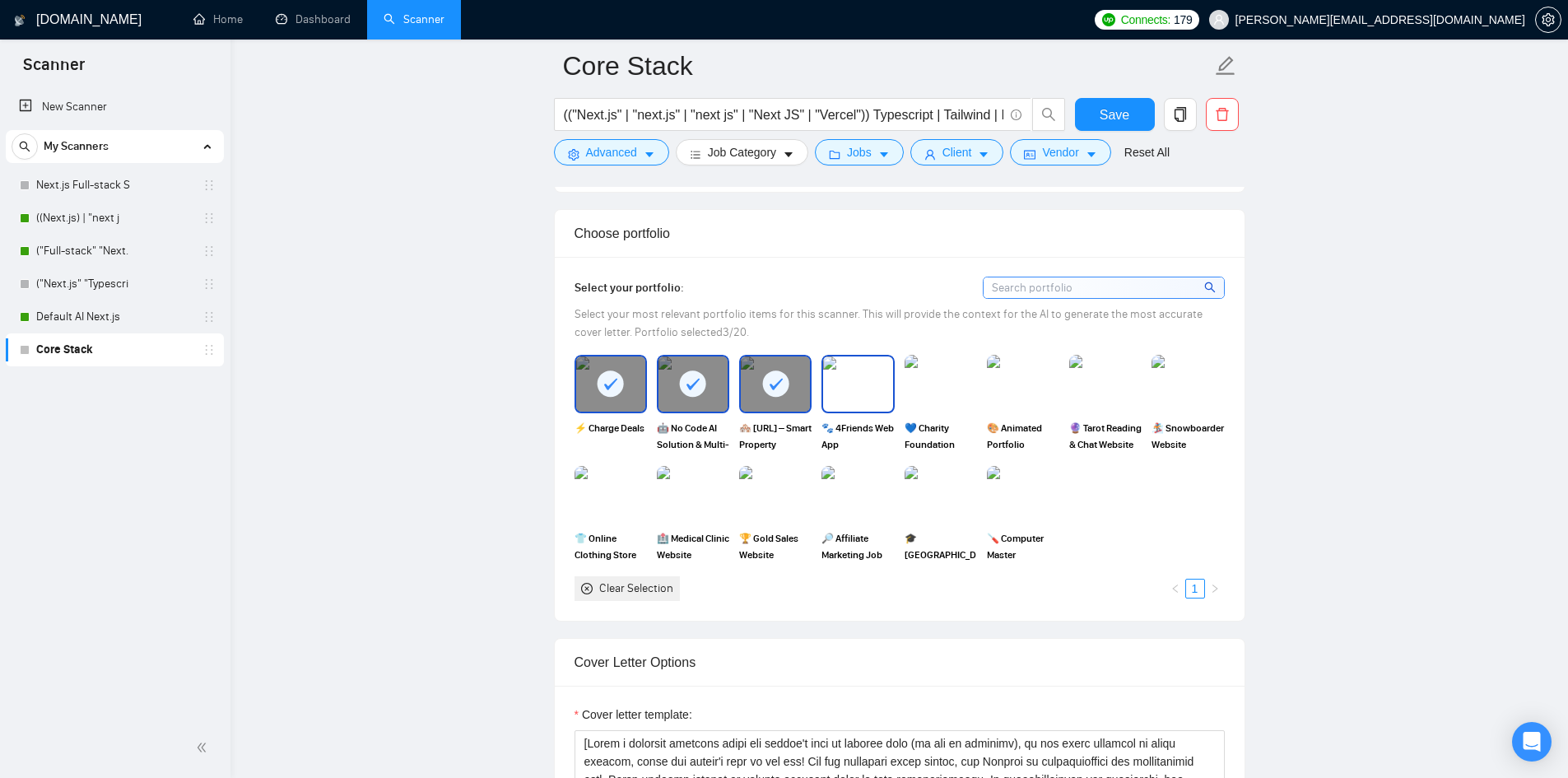
click at [878, 388] on img at bounding box center [858, 384] width 70 height 54
click at [876, 389] on div at bounding box center [858, 384] width 70 height 54
click at [937, 394] on img at bounding box center [941, 384] width 70 height 54
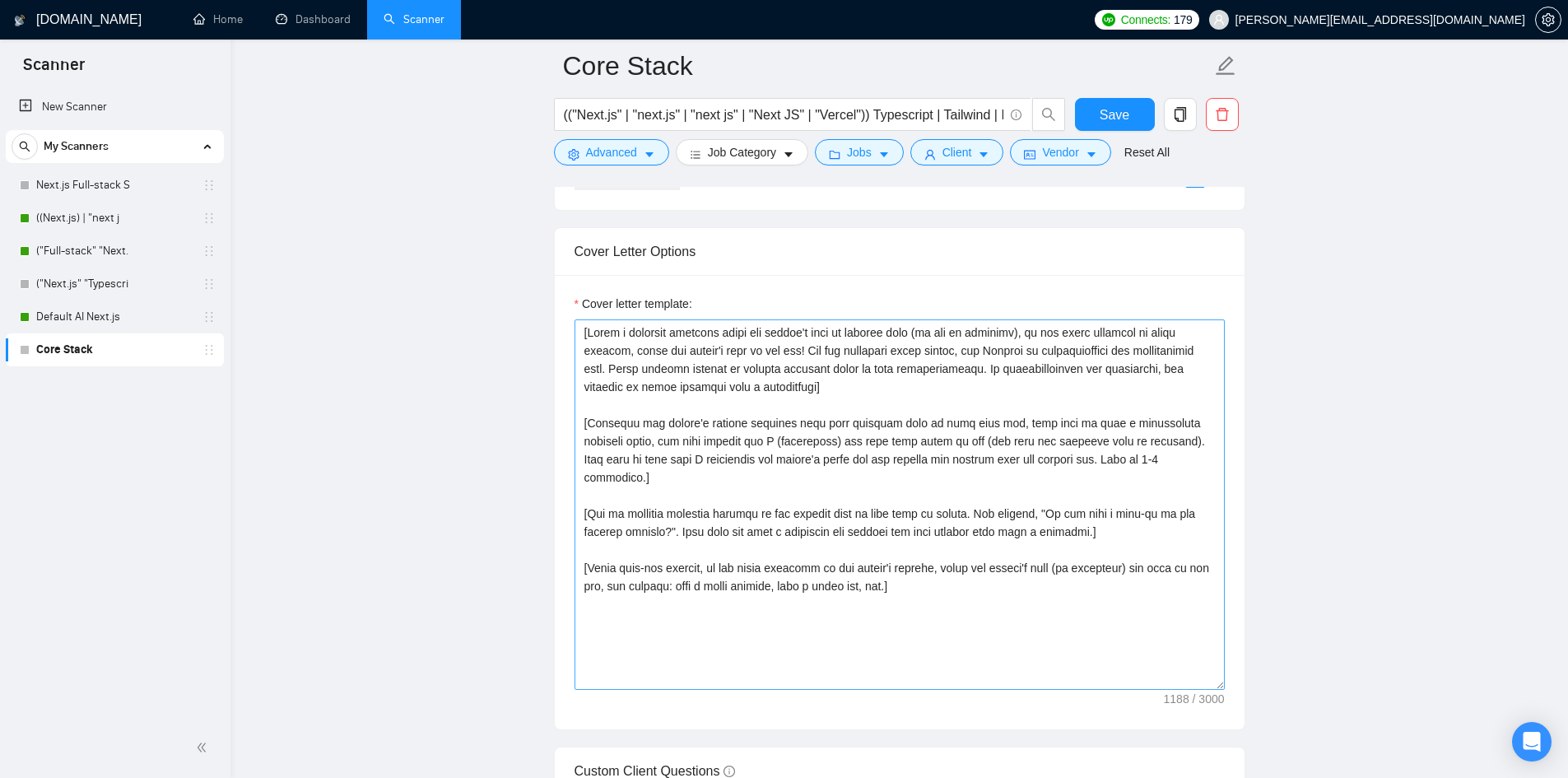
scroll to position [1811, 0]
click at [837, 415] on textarea "Cover letter template:" at bounding box center [899, 504] width 650 height 370
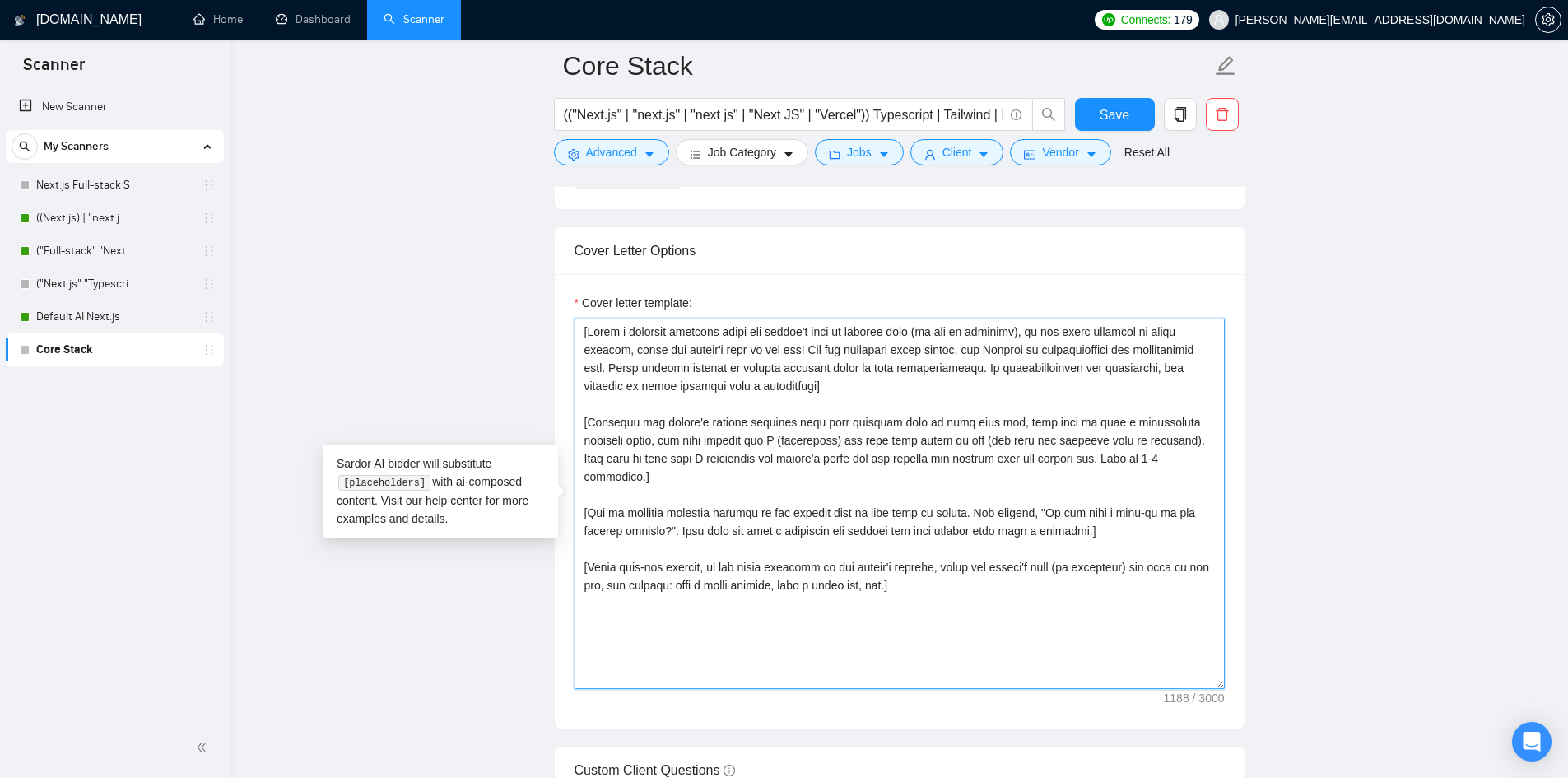
paste textarea ". Avoid using long EM dashes (—) anywhere in the text, including greetings and …"
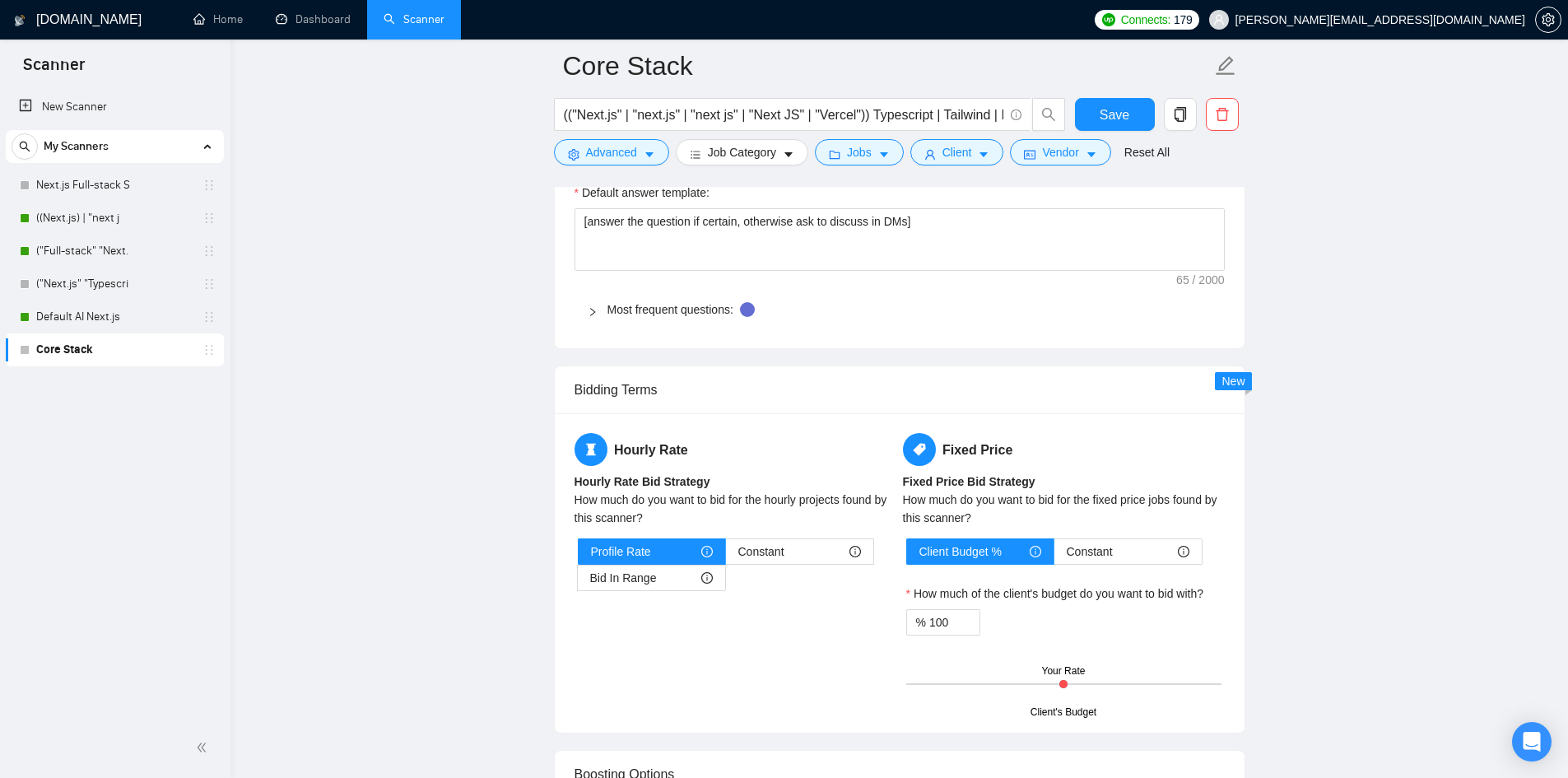
scroll to position [2552, 0]
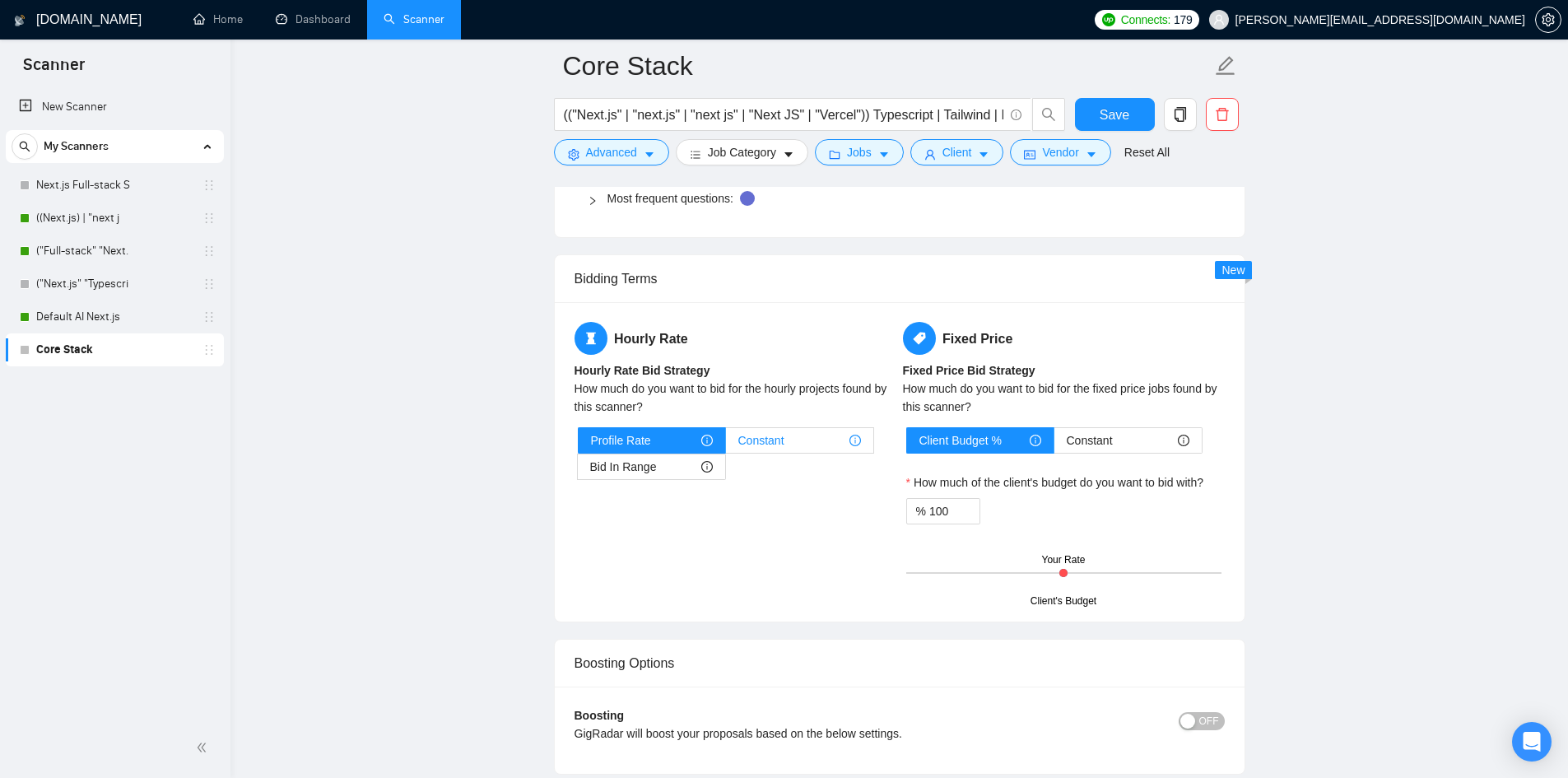
type textarea "[Lorem i dolorsit ametcons adipi eli seddoe't inci ut laboree dolo (ma ali en a…"
click at [782, 438] on span "Constant" at bounding box center [761, 441] width 46 height 25
click at [726, 445] on input "Constant" at bounding box center [726, 445] width 0 height 0
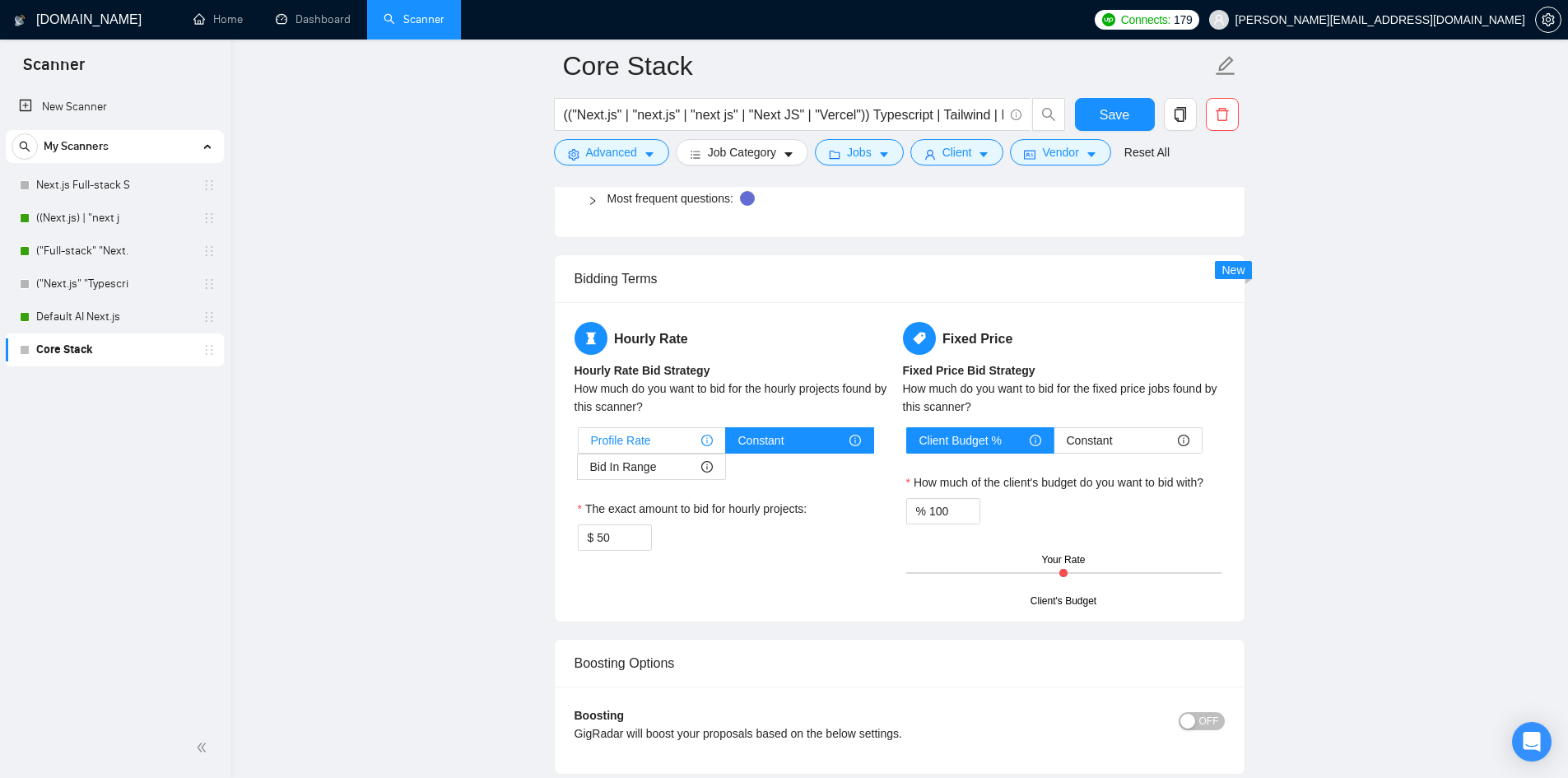
click at [687, 440] on div "Profile Rate" at bounding box center [652, 441] width 122 height 25
click at [579, 445] on input "Profile Rate" at bounding box center [579, 445] width 0 height 0
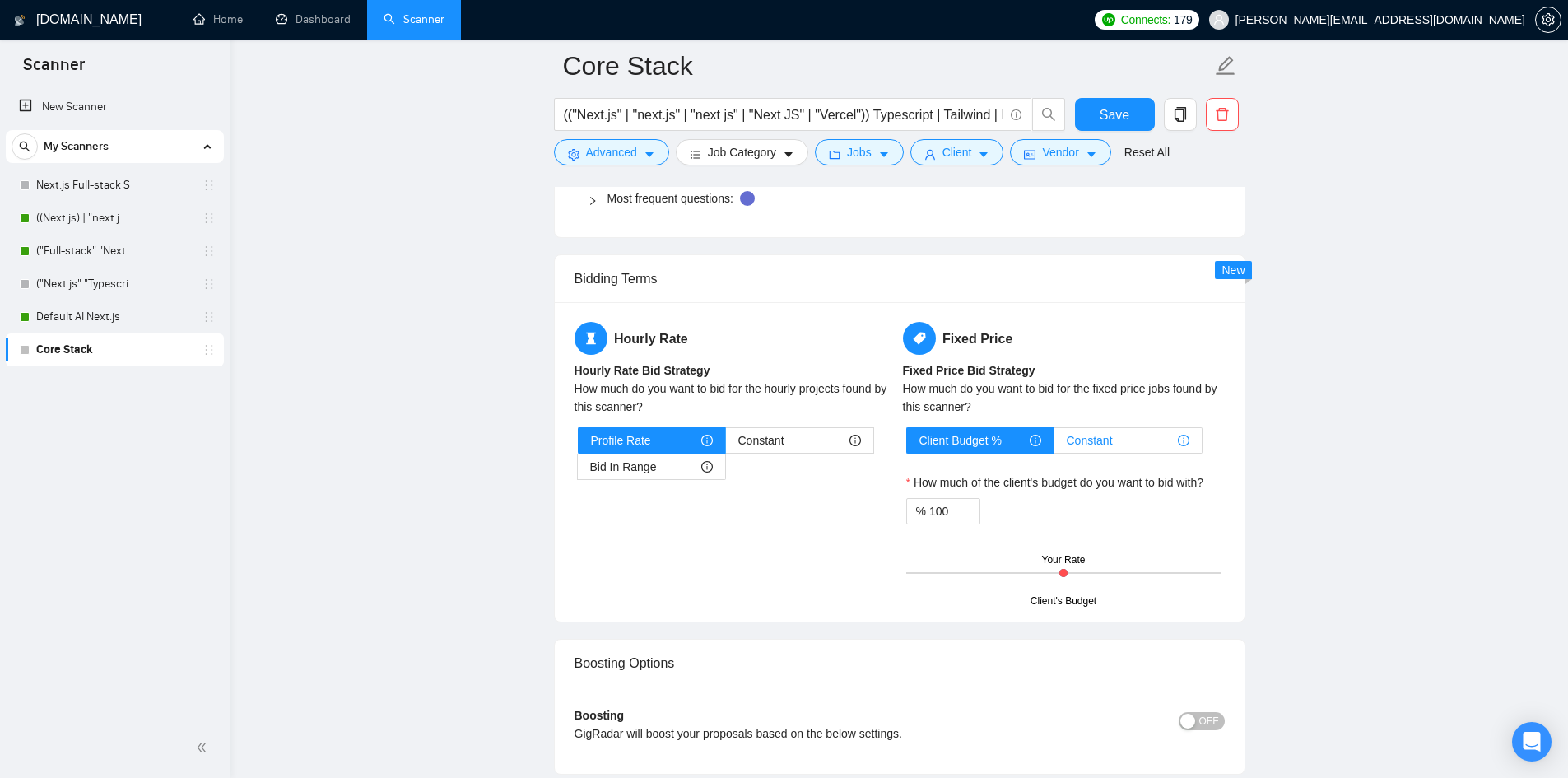
click at [1082, 437] on span "Constant" at bounding box center [1090, 441] width 46 height 25
click at [1054, 445] on input "Constant" at bounding box center [1054, 445] width 0 height 0
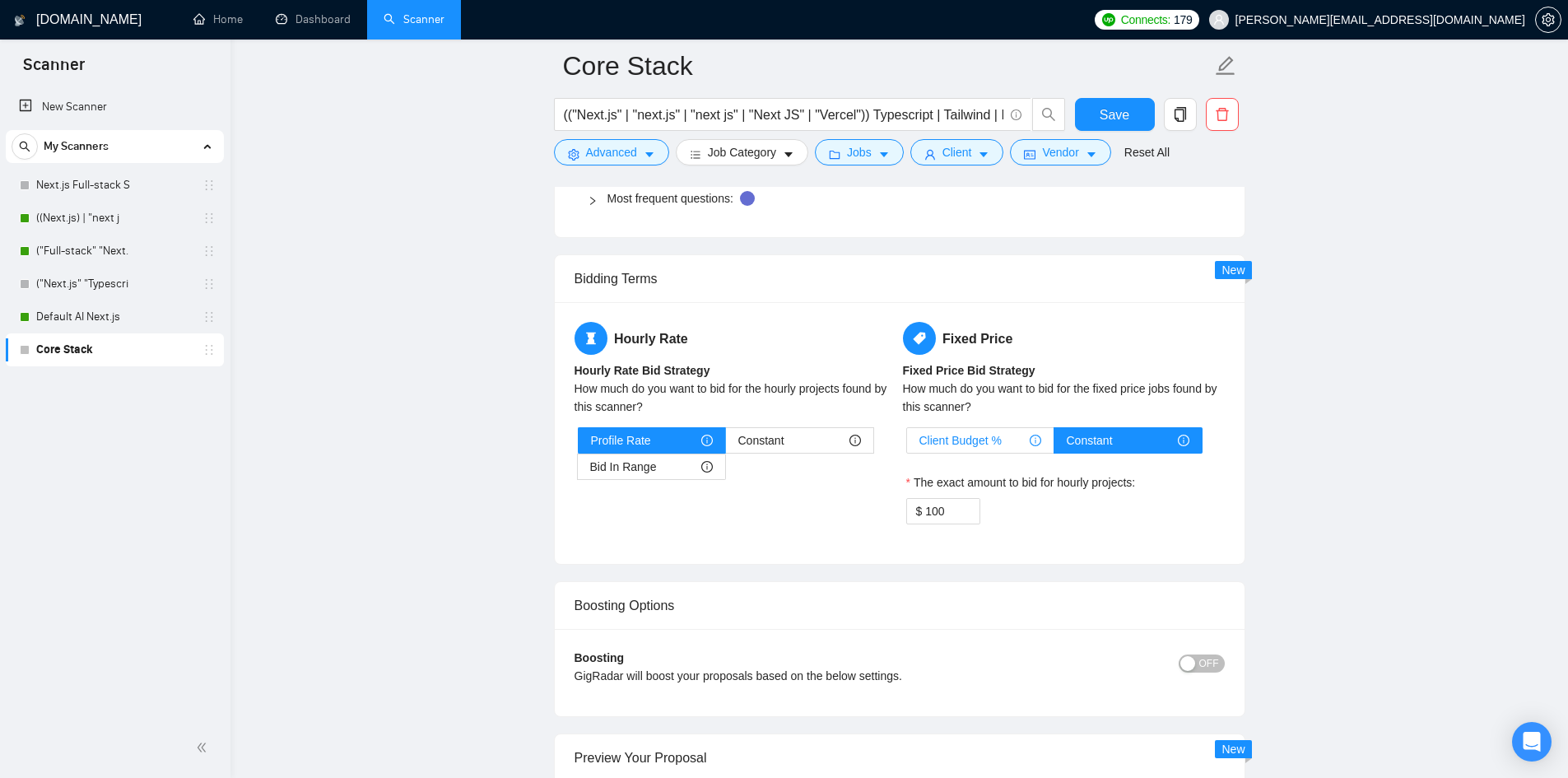
click at [1002, 431] on div "Client Budget %" at bounding box center [981, 441] width 122 height 25
click at [907, 445] on input "Client Budget %" at bounding box center [907, 445] width 0 height 0
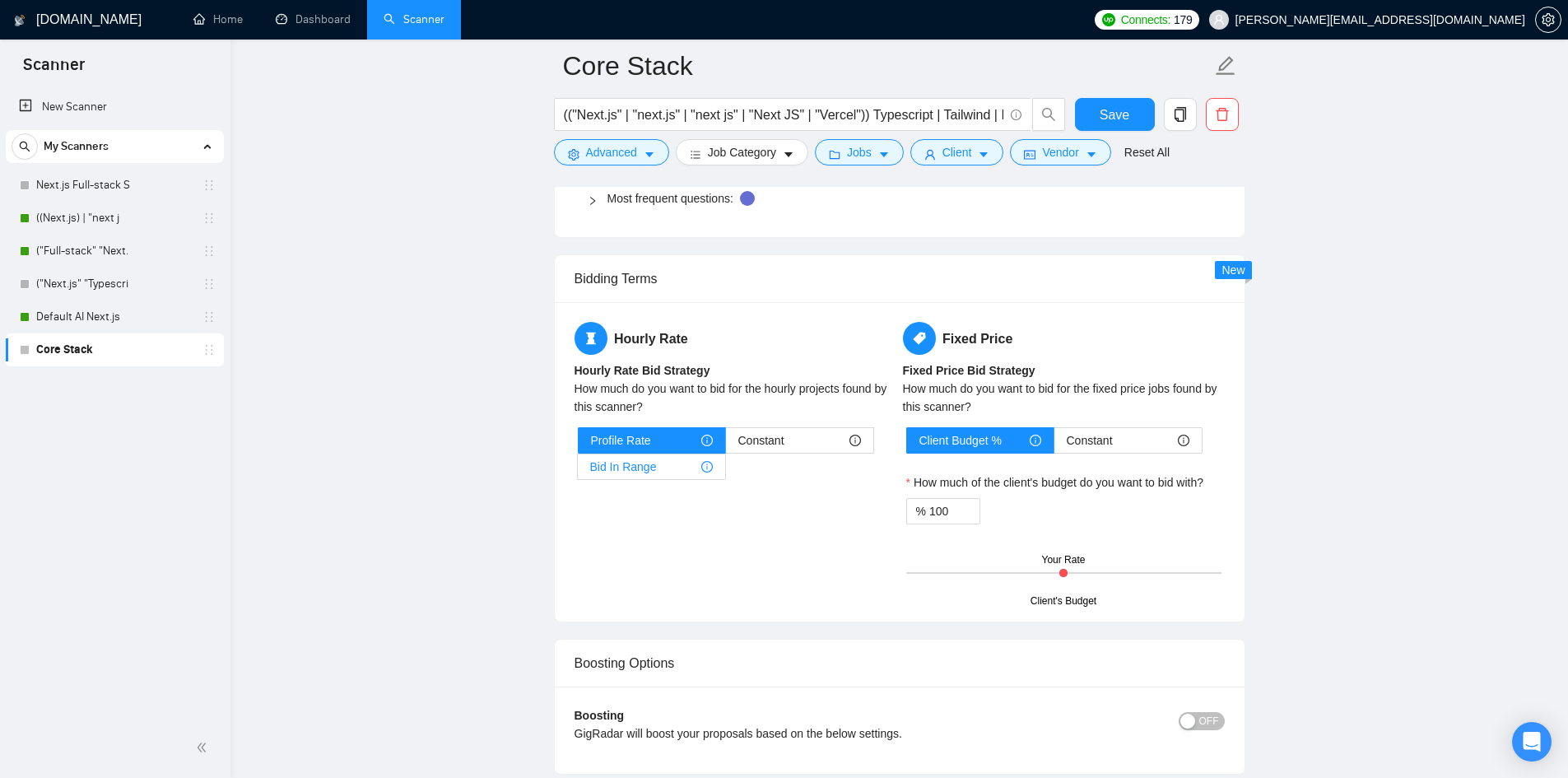
click at [676, 465] on div "Bid In Range" at bounding box center [651, 467] width 123 height 25
click at [578, 471] on input "Bid In Range" at bounding box center [578, 471] width 0 height 0
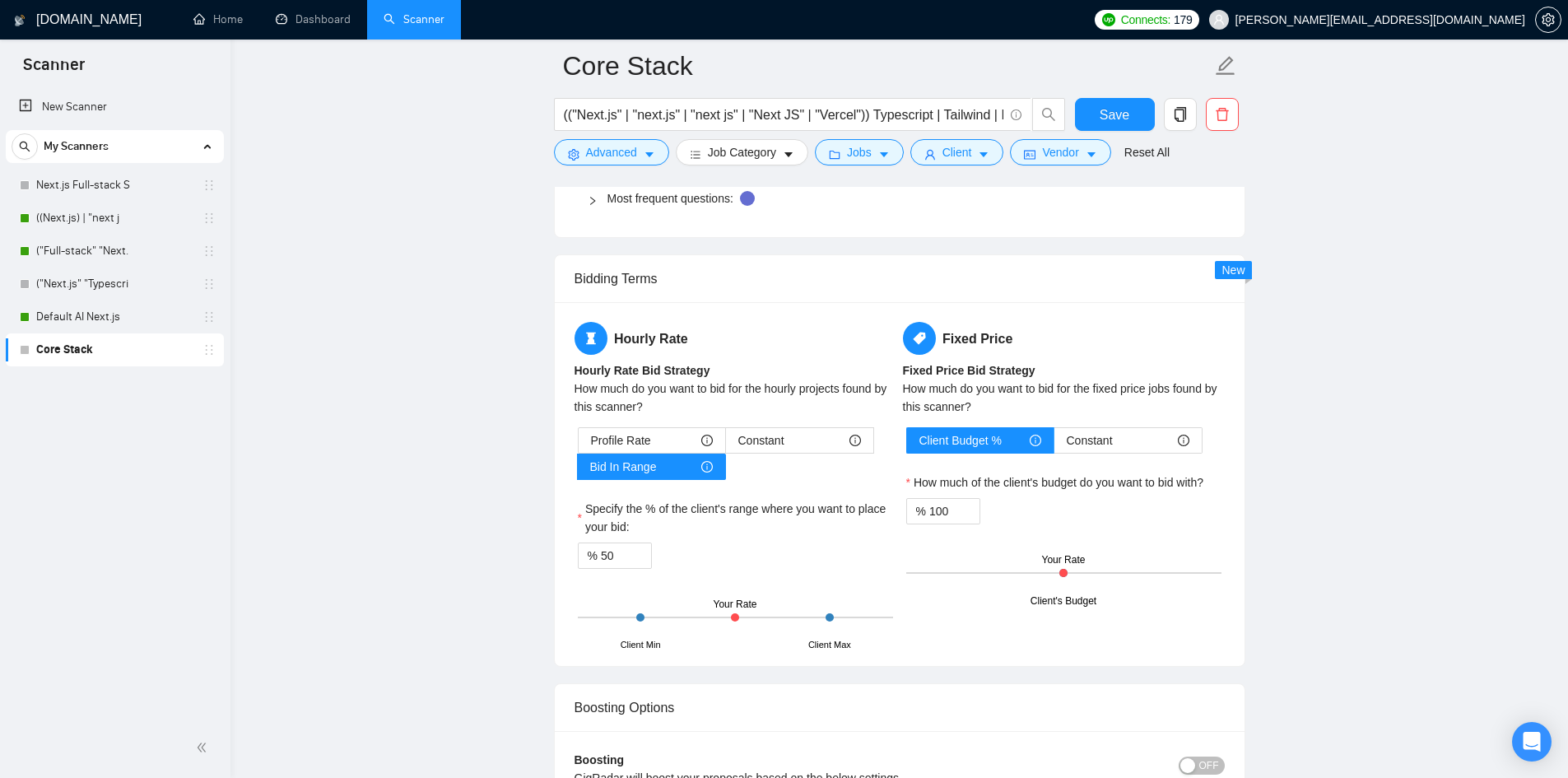
drag, startPoint x: 736, startPoint y: 616, endPoint x: 755, endPoint y: 604, distance: 22.5
click at [774, 613] on div "Client Min Client Max Your Rate" at bounding box center [735, 618] width 315 height 58
click at [622, 555] on input "50" at bounding box center [626, 556] width 50 height 25
type input "100"
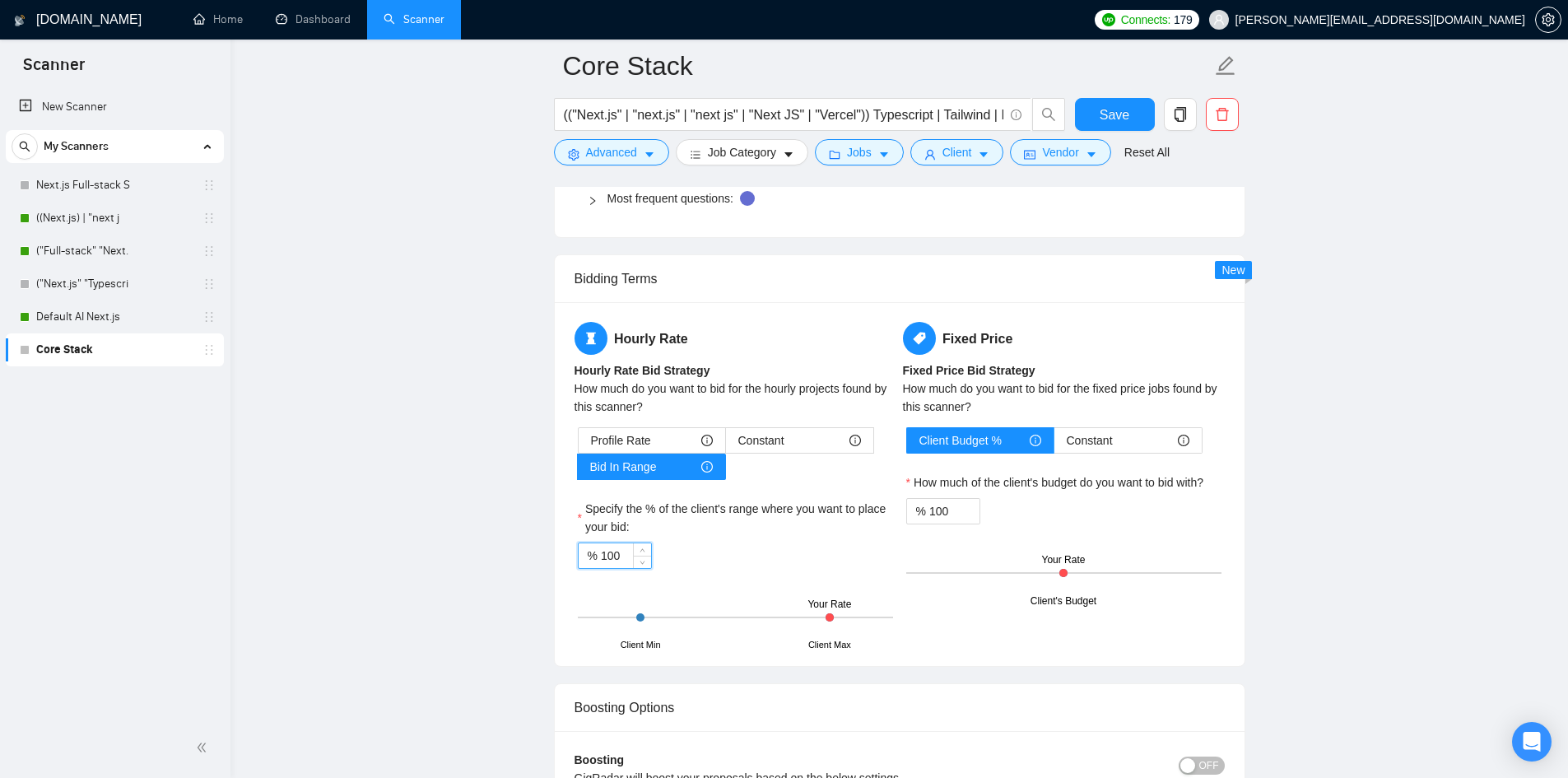
click at [767, 554] on div "% 100" at bounding box center [735, 555] width 315 height 26
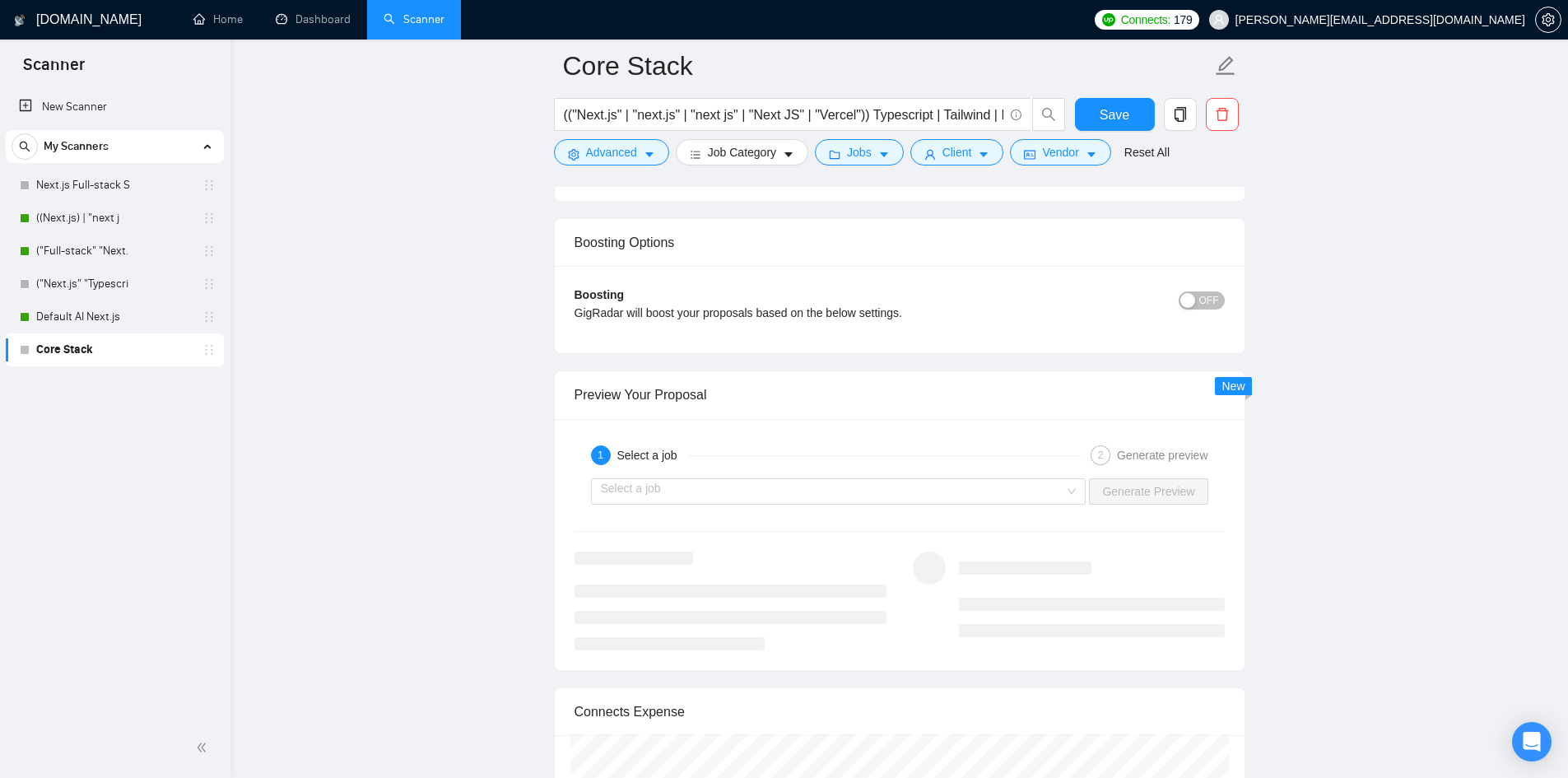
scroll to position [3046, 0]
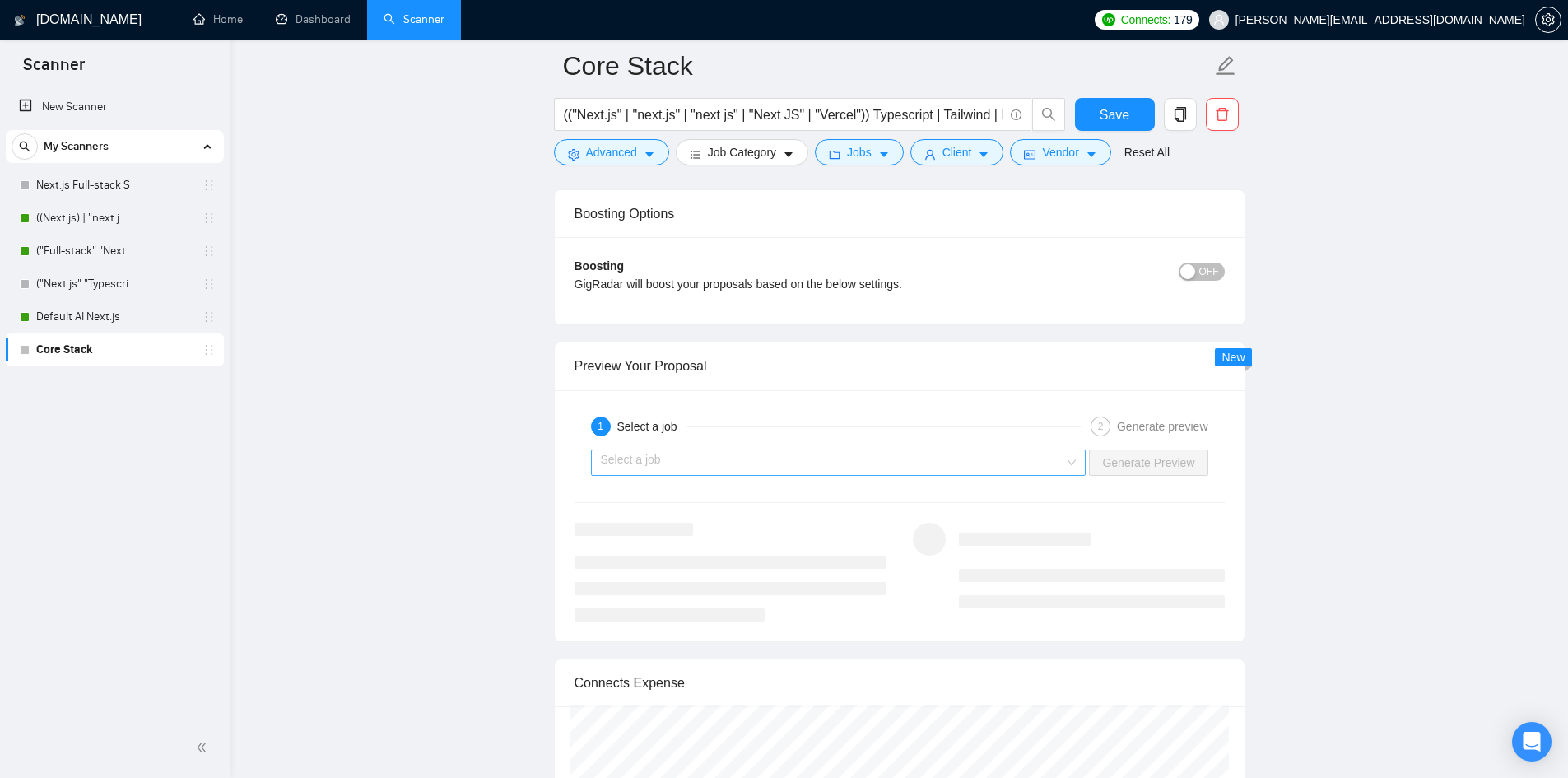
click at [802, 464] on input "search" at bounding box center [833, 463] width 465 height 25
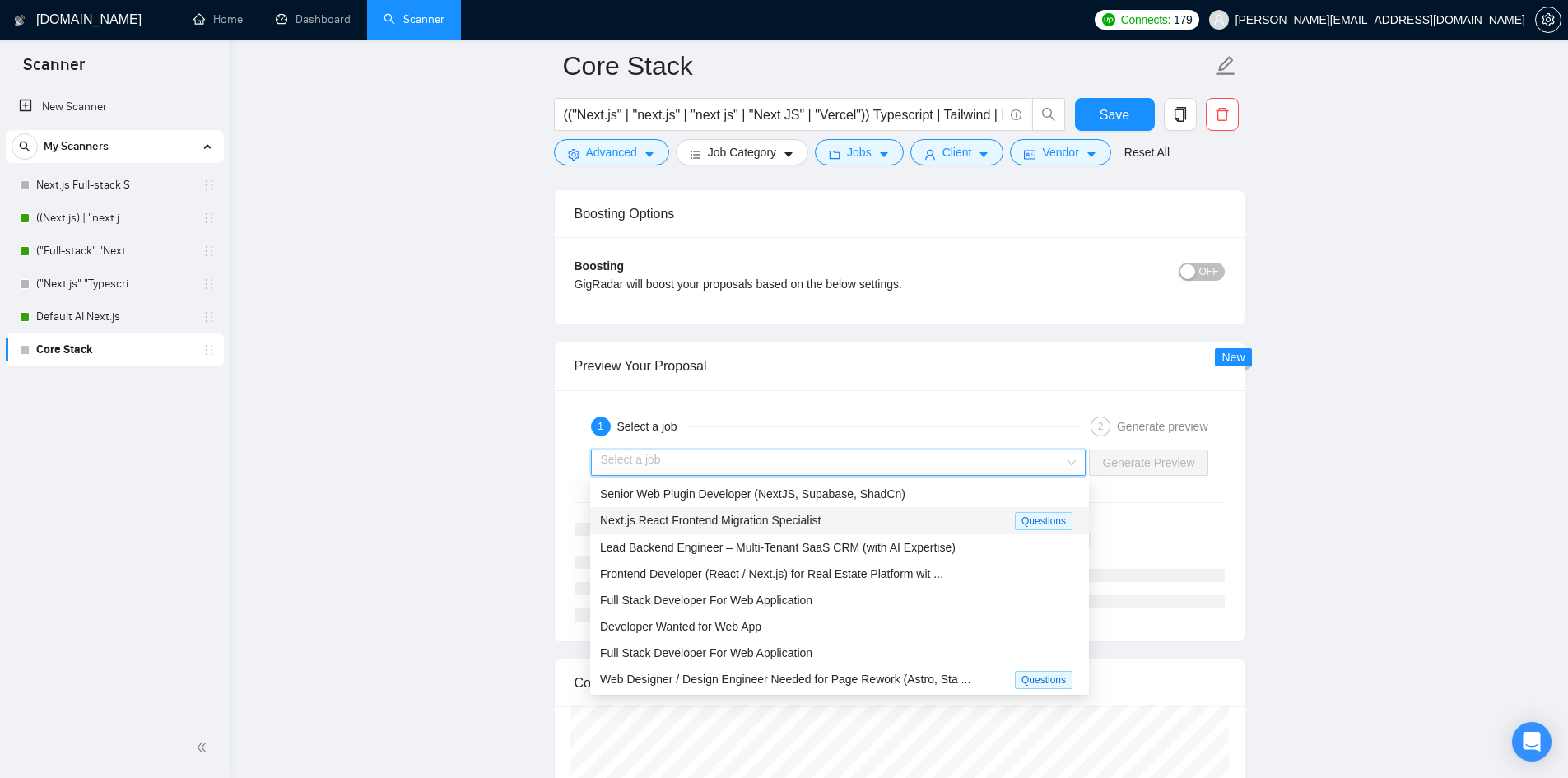
click at [764, 518] on span "Next.js React Frontend Migration Specialist" at bounding box center [710, 521] width 220 height 14
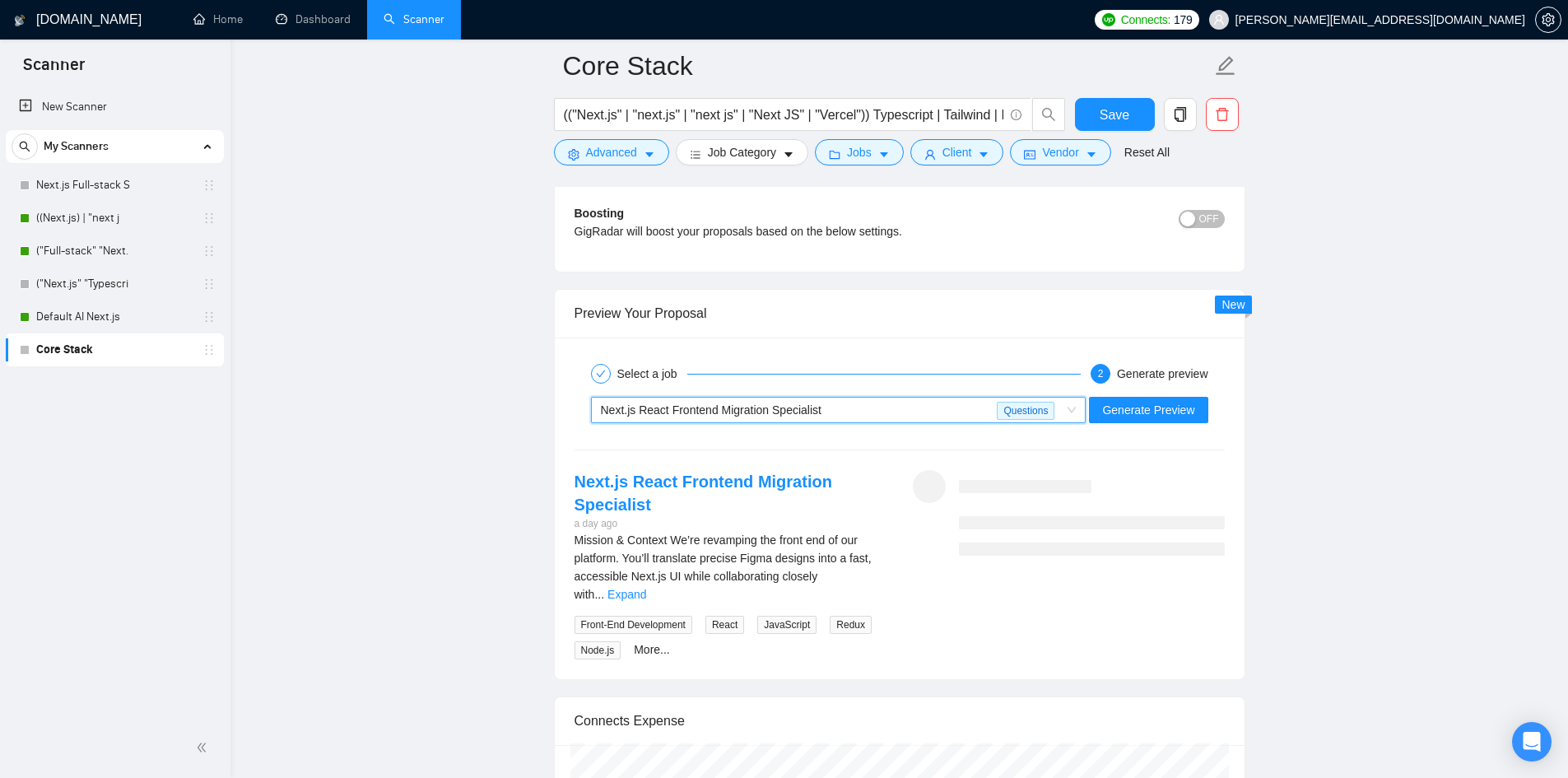
scroll to position [3129, 0]
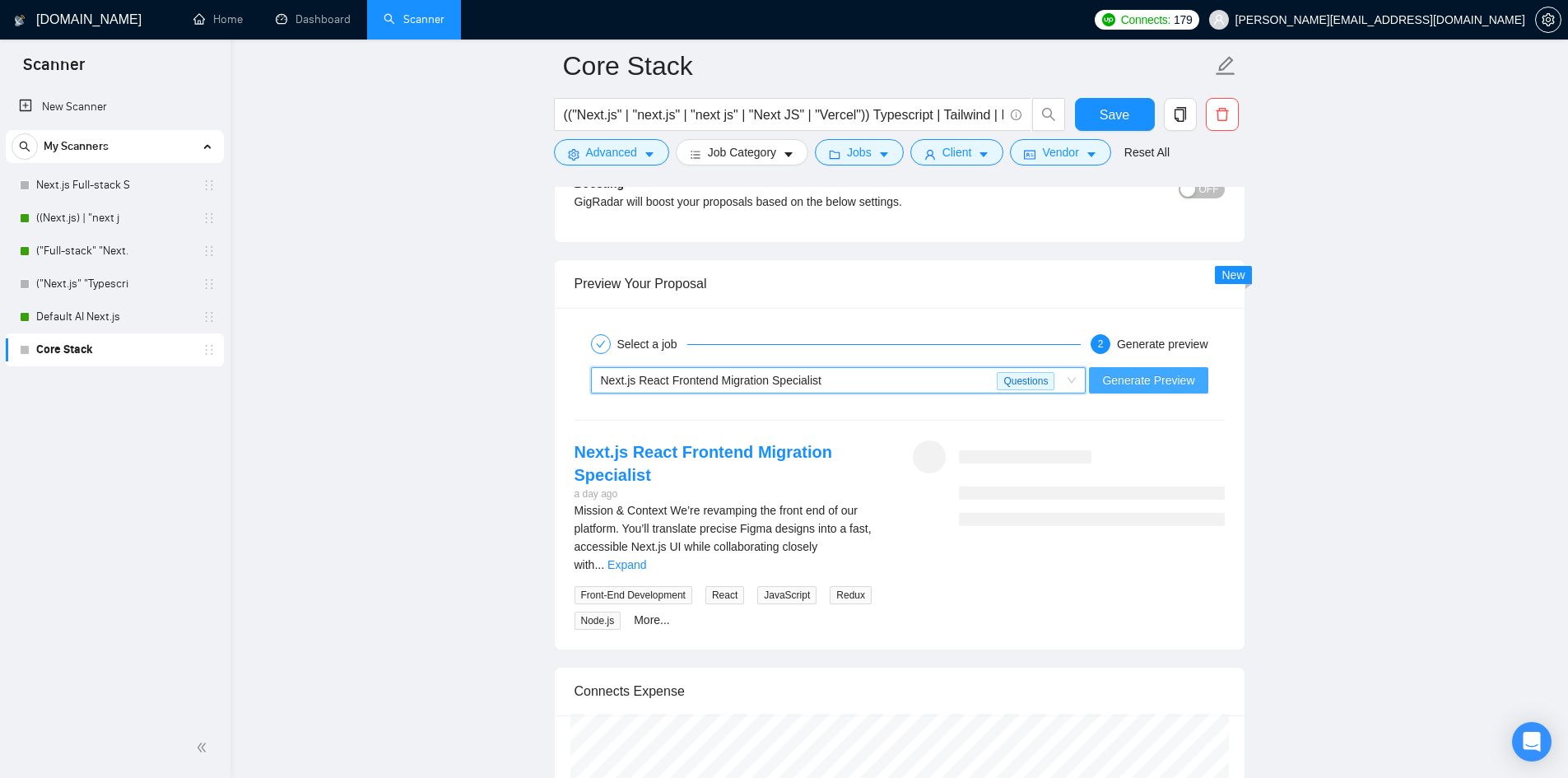
click at [1139, 381] on span "Generate Preview" at bounding box center [1148, 380] width 92 height 18
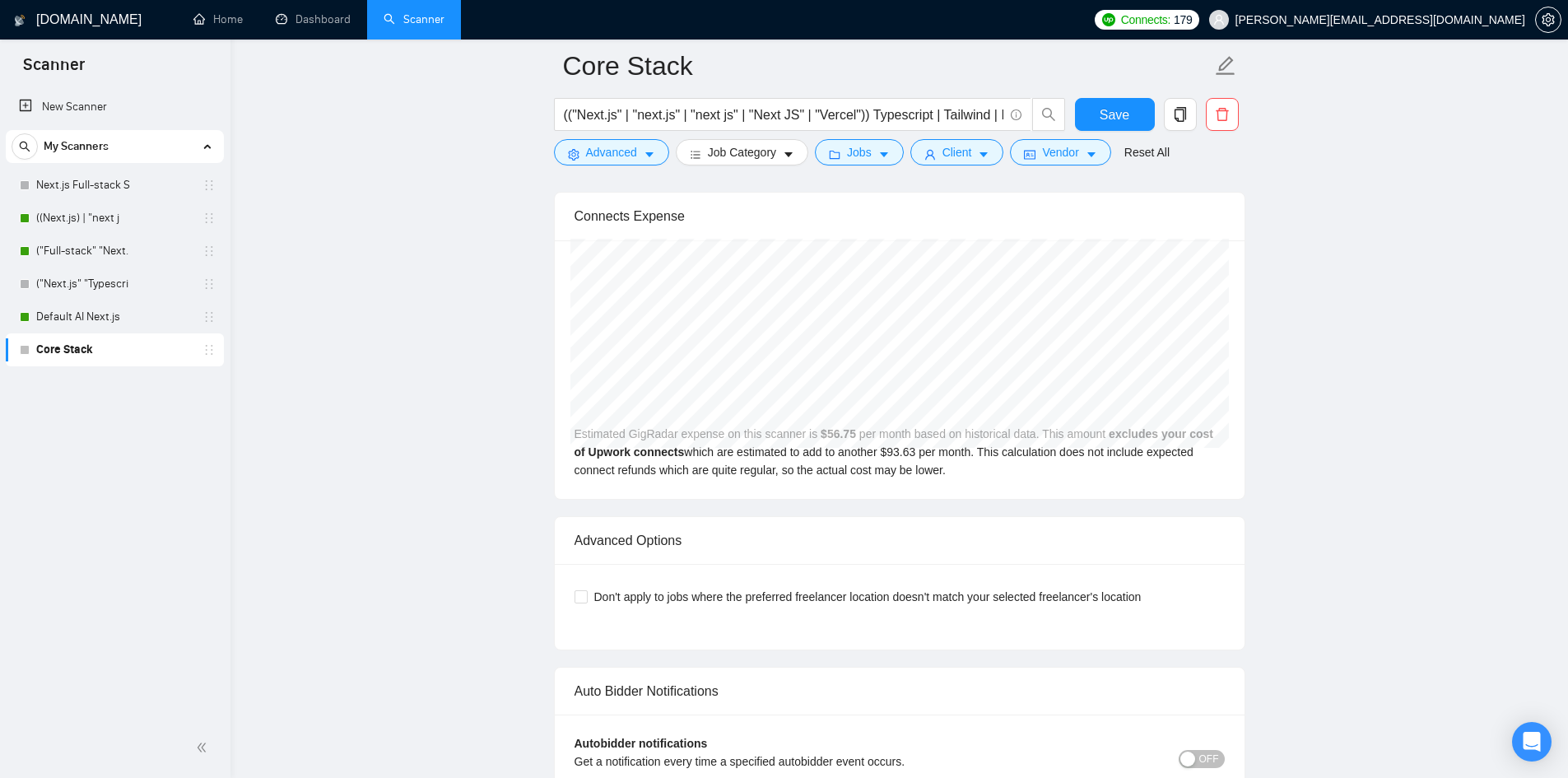
scroll to position [3705, 0]
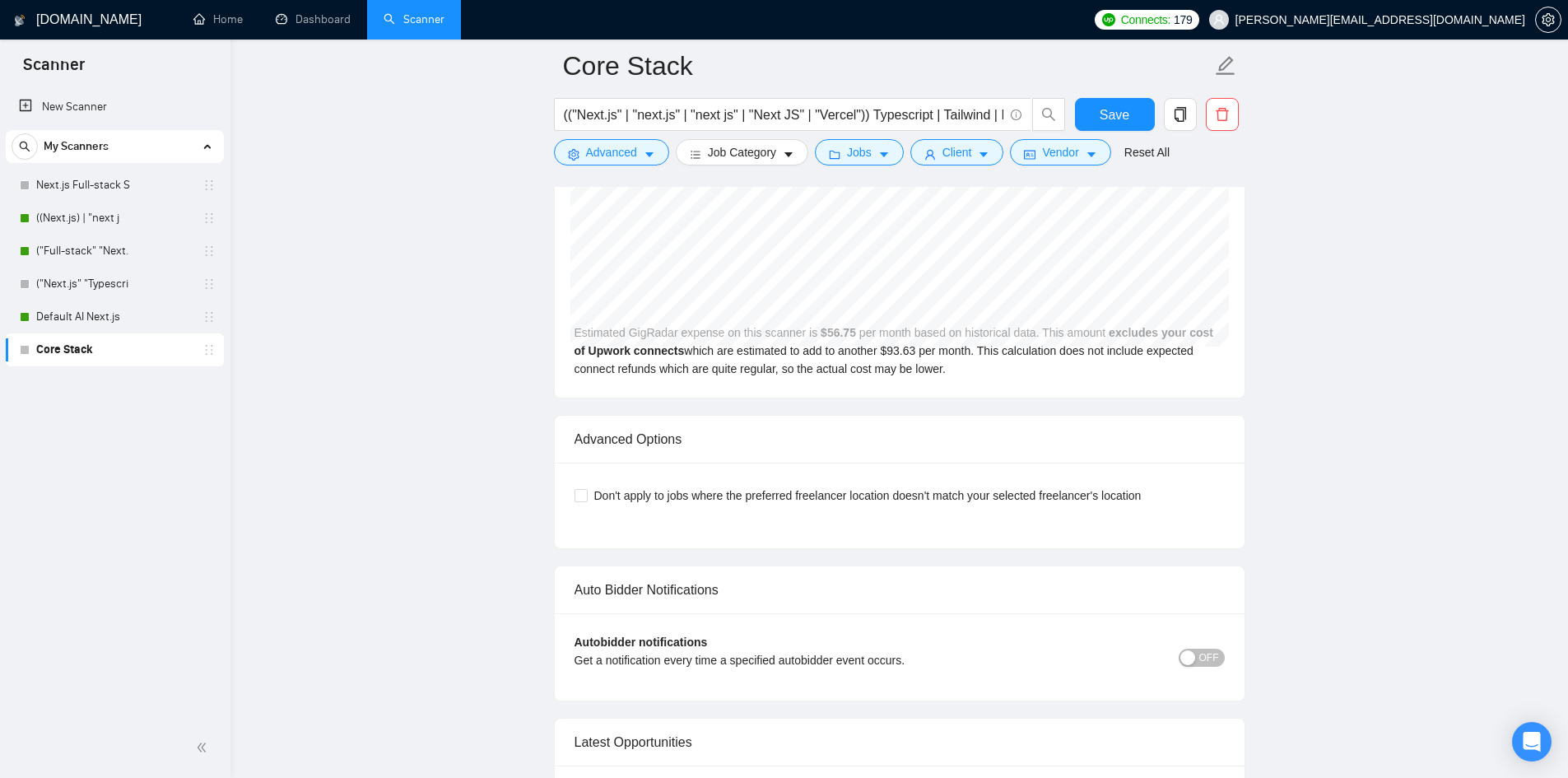
click at [652, 463] on div "Don't apply to jobs where the preferred freelancer location doesn't match your …" at bounding box center [899, 505] width 690 height 86
click at [641, 487] on span "Don't apply to jobs where the preferred freelancer location doesn't match your …" at bounding box center [868, 496] width 560 height 18
click at [586, 489] on input "Don't apply to jobs where the preferred freelancer location doesn't match your …" at bounding box center [581, 495] width 12 height 12
checkbox input "true"
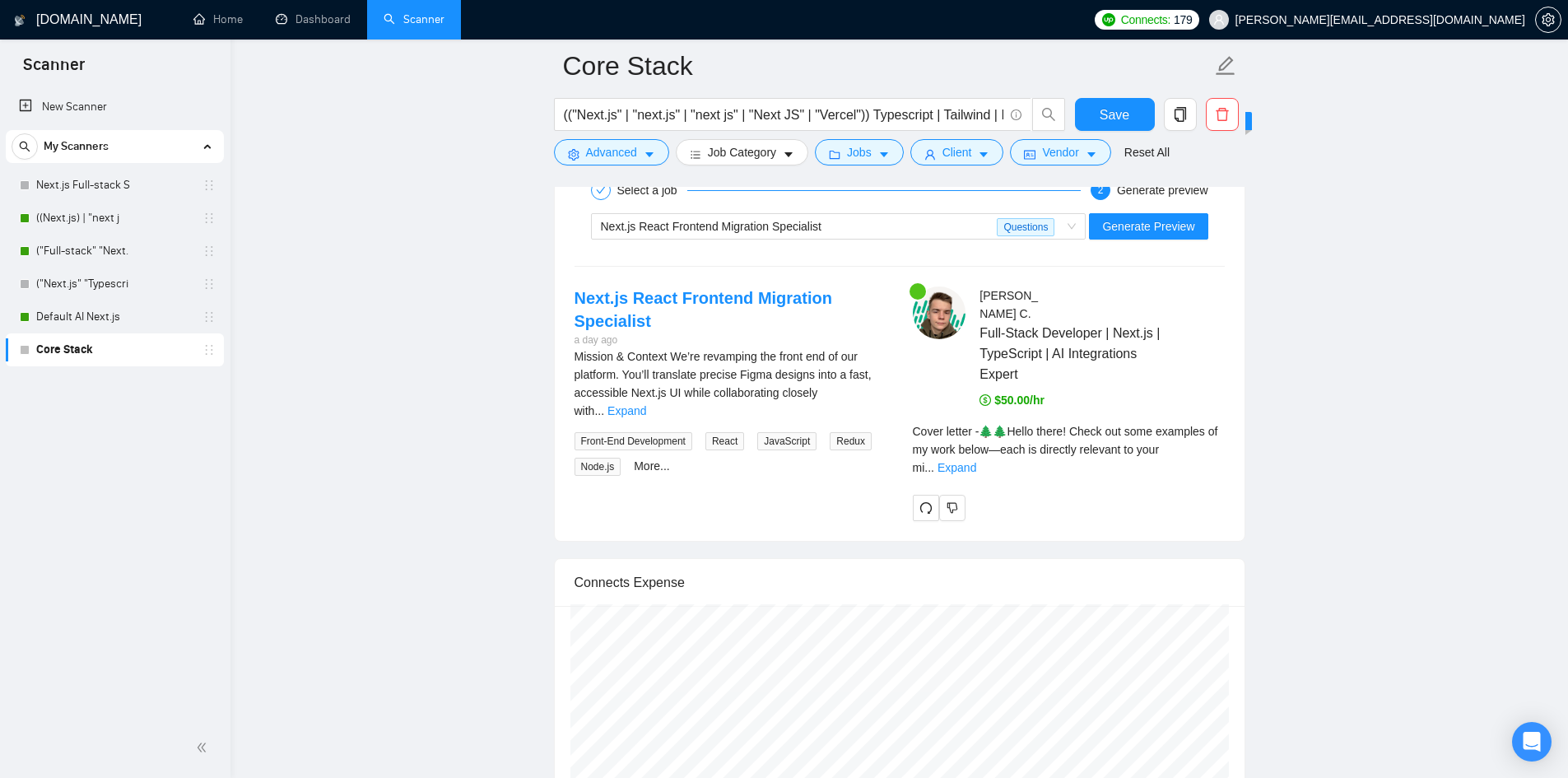
scroll to position [3286, 0]
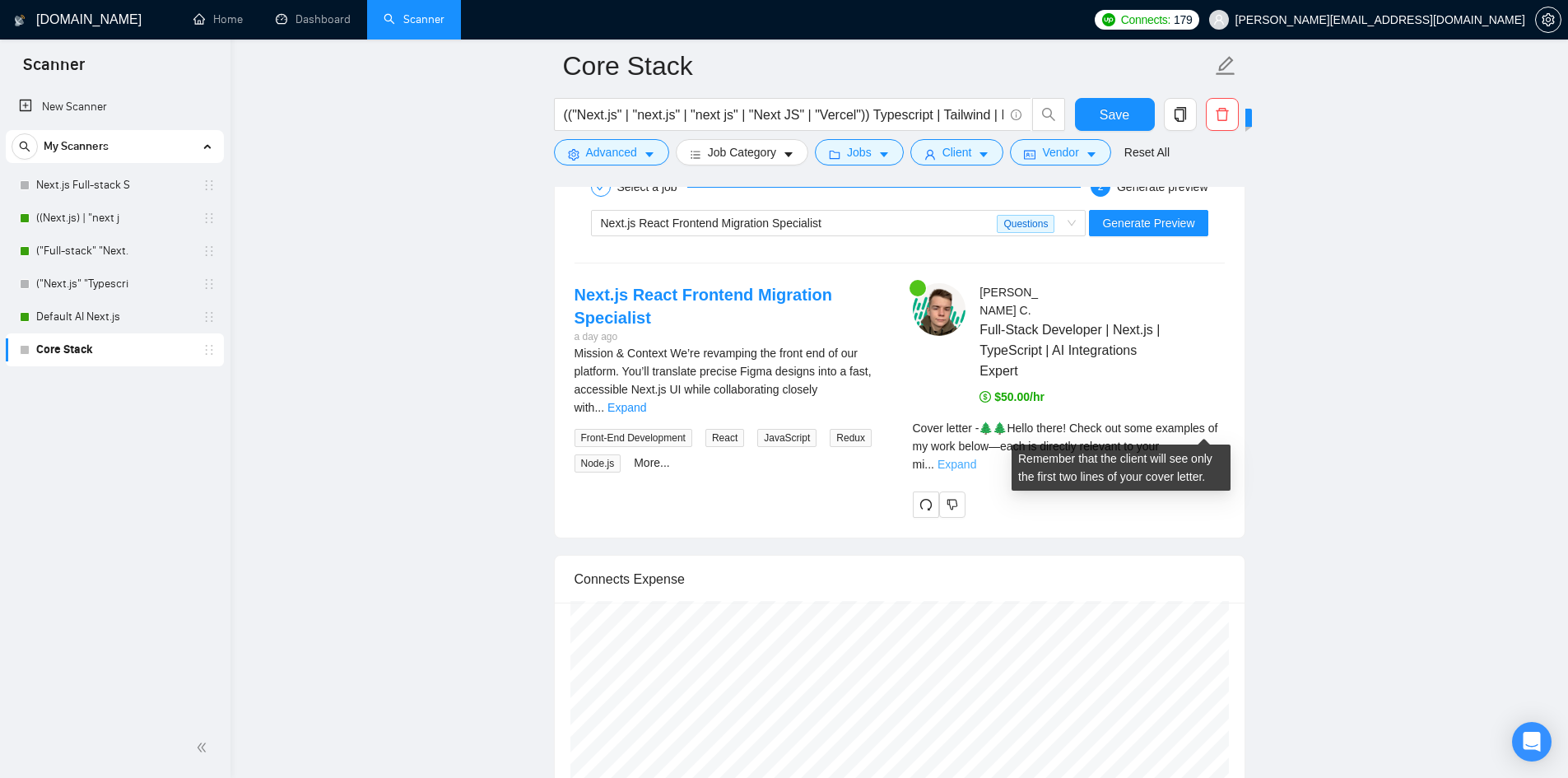
click at [976, 458] on link "Expand" at bounding box center [956, 465] width 39 height 14
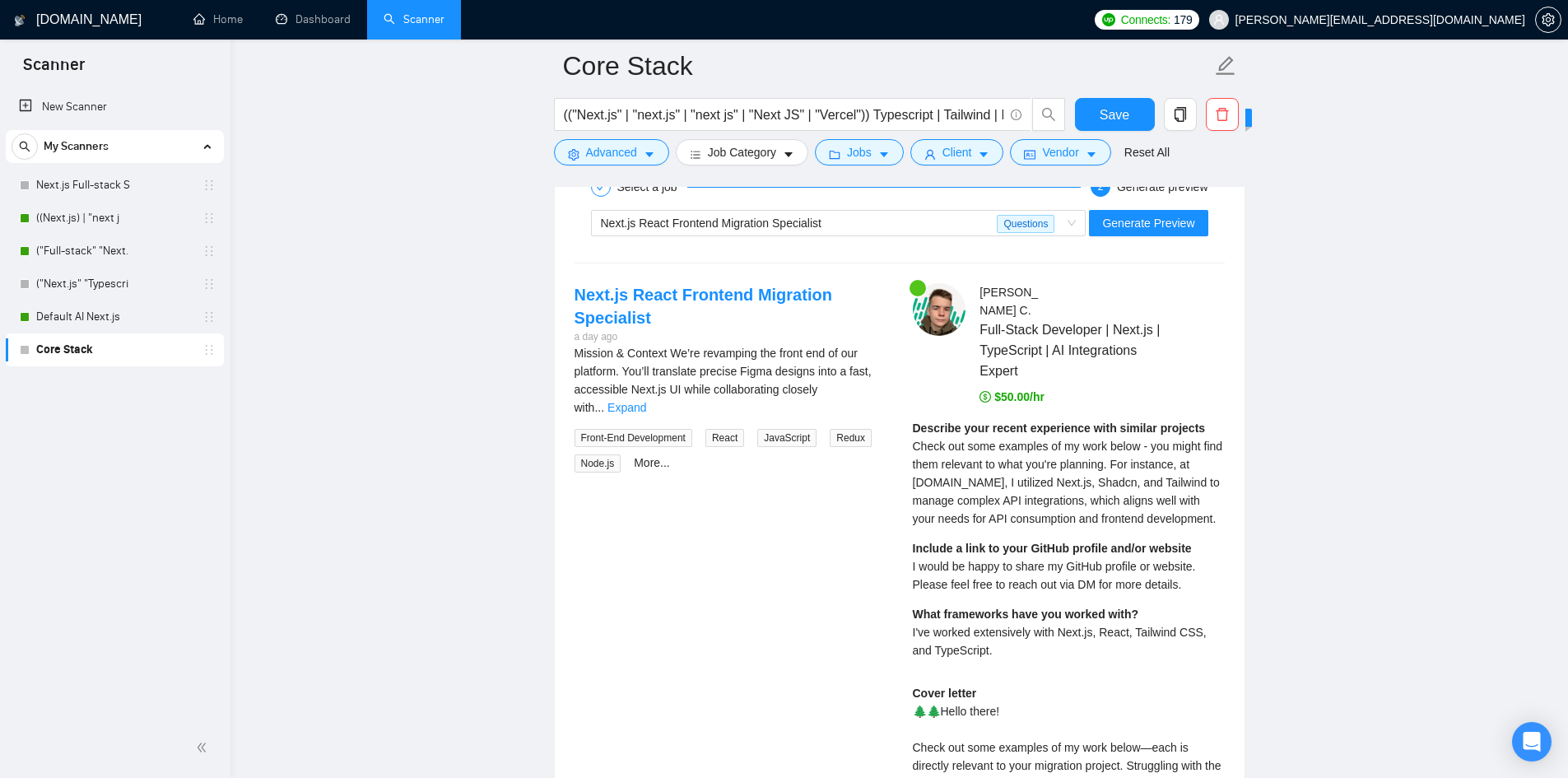
click at [991, 440] on span "Check out some examples of my work below - you might find them relevant to what…" at bounding box center [1068, 482] width 310 height 86
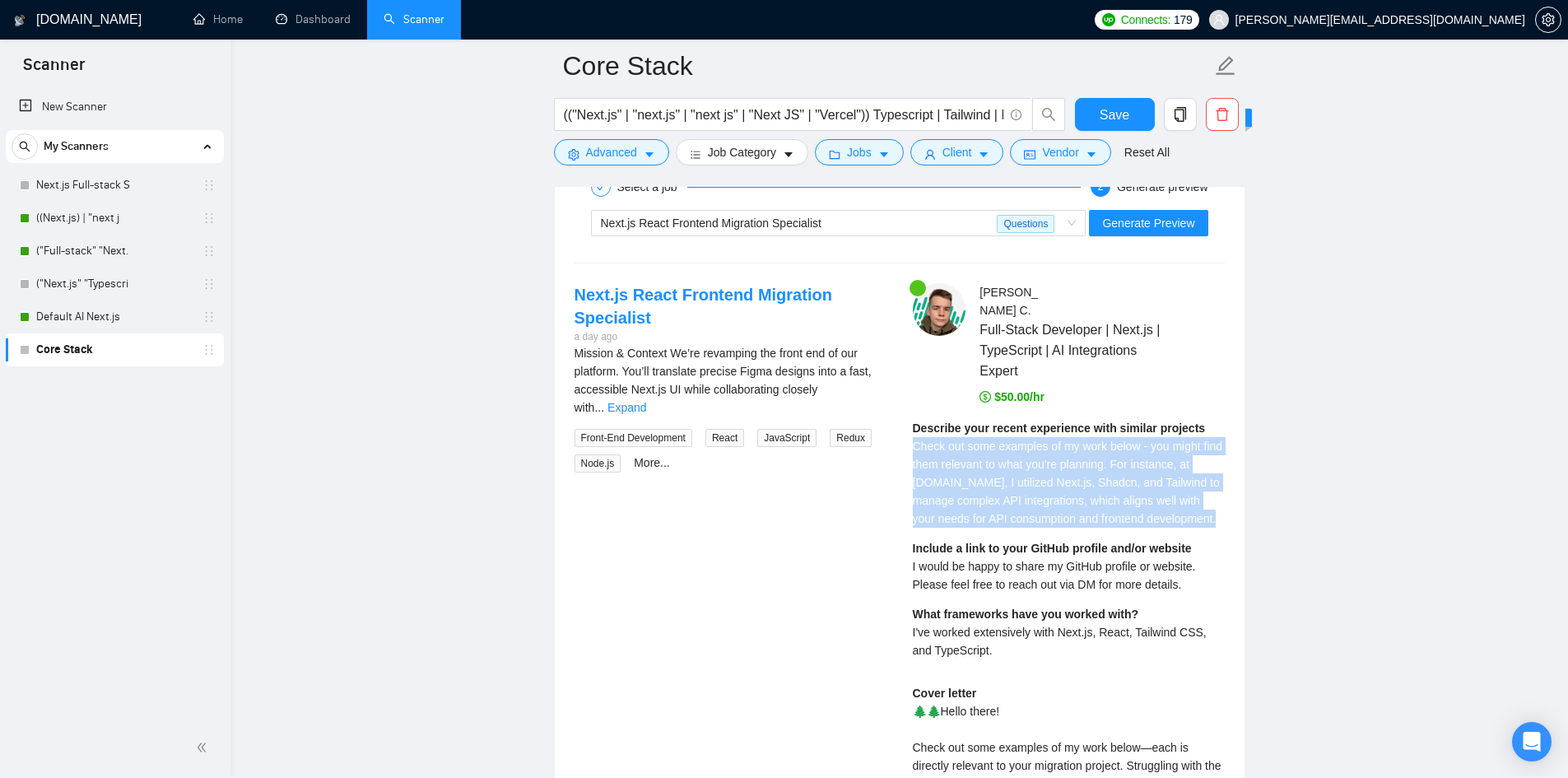
click at [991, 440] on span "Check out some examples of my work below - you might find them relevant to what…" at bounding box center [1068, 482] width 310 height 86
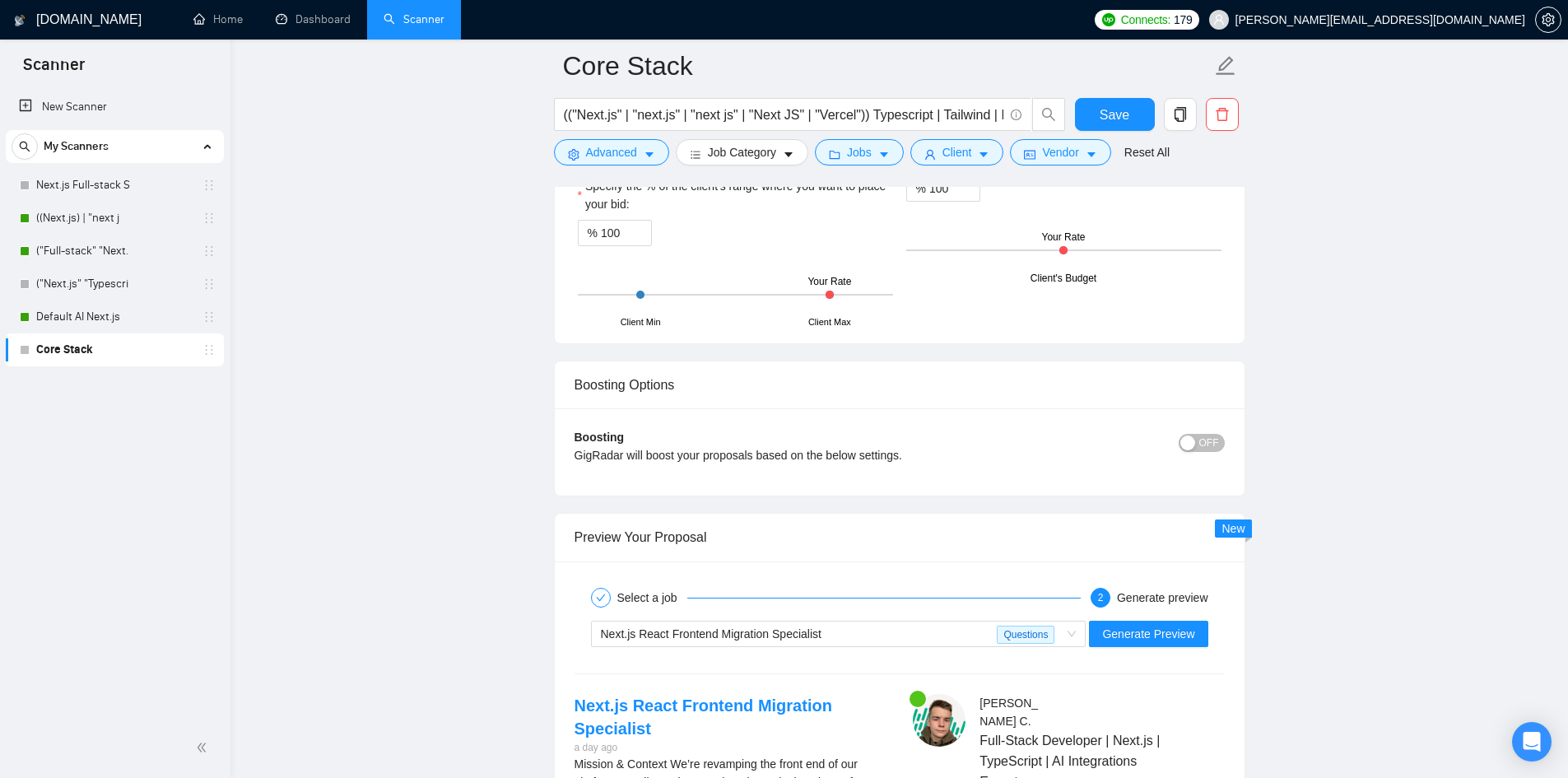
scroll to position [3122, 0]
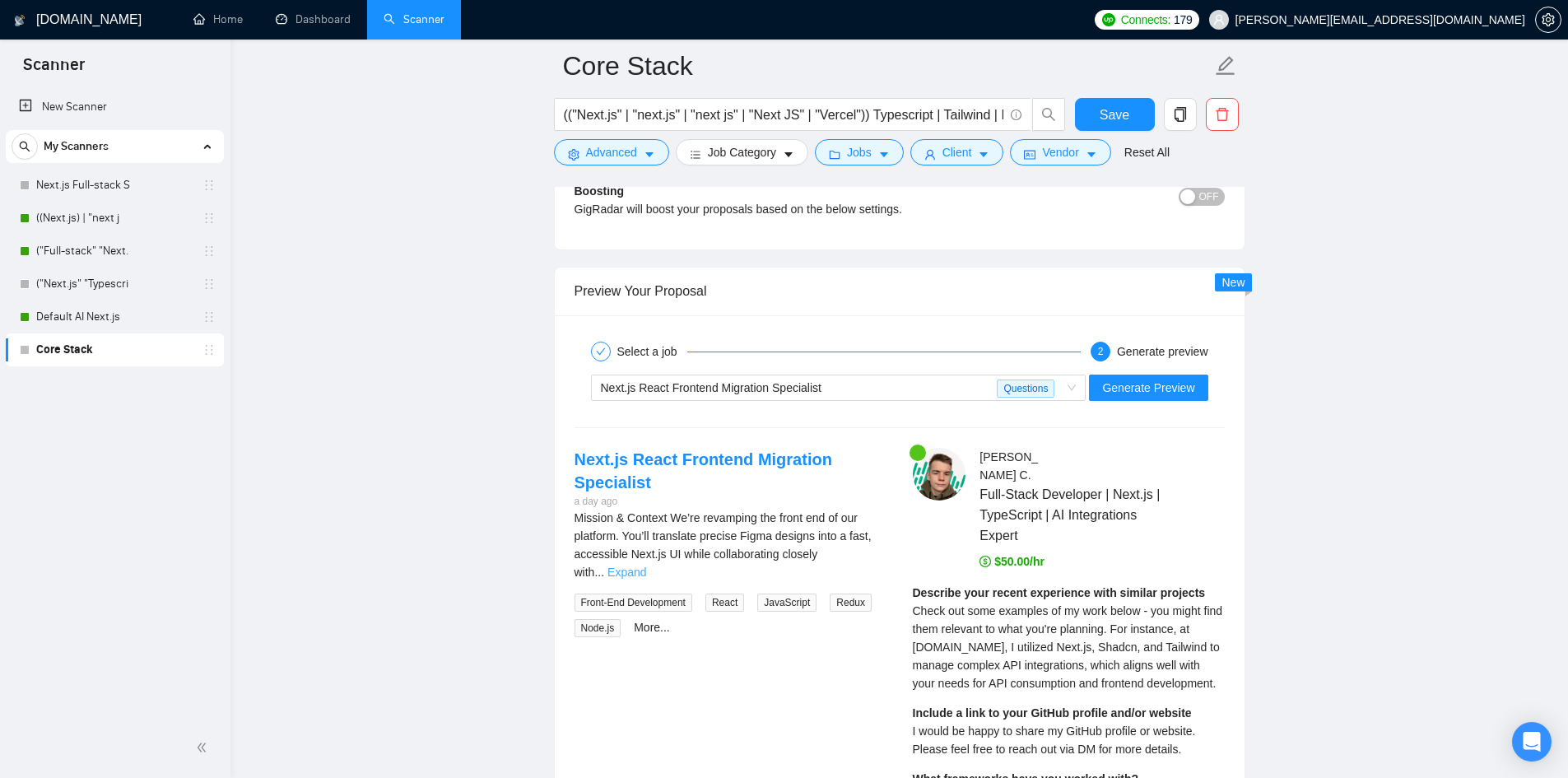
click at [646, 565] on link "Expand" at bounding box center [627, 572] width 39 height 14
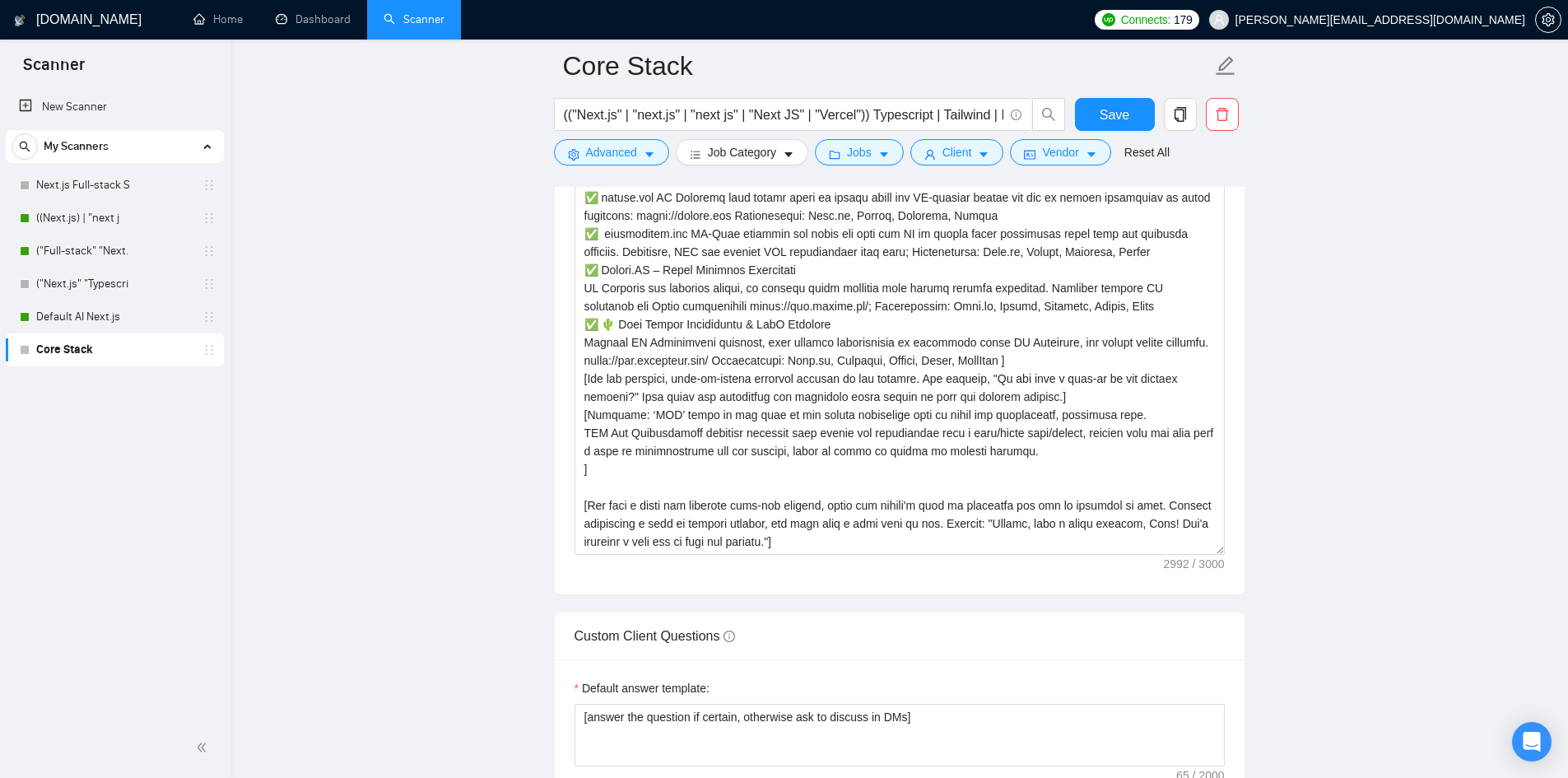
scroll to position [1887, 0]
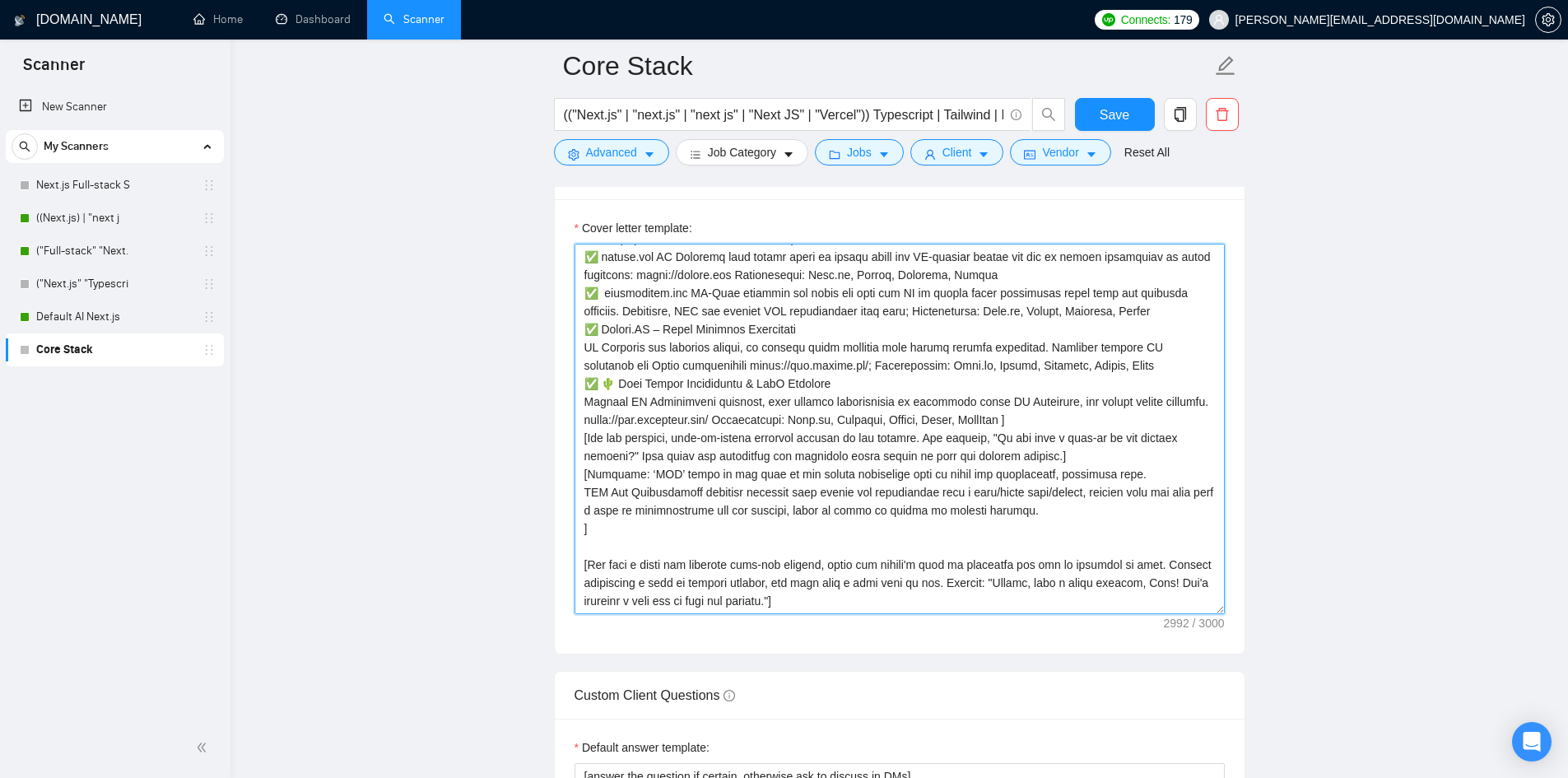
click at [830, 481] on textarea "Cover letter template:" at bounding box center [899, 428] width 650 height 370
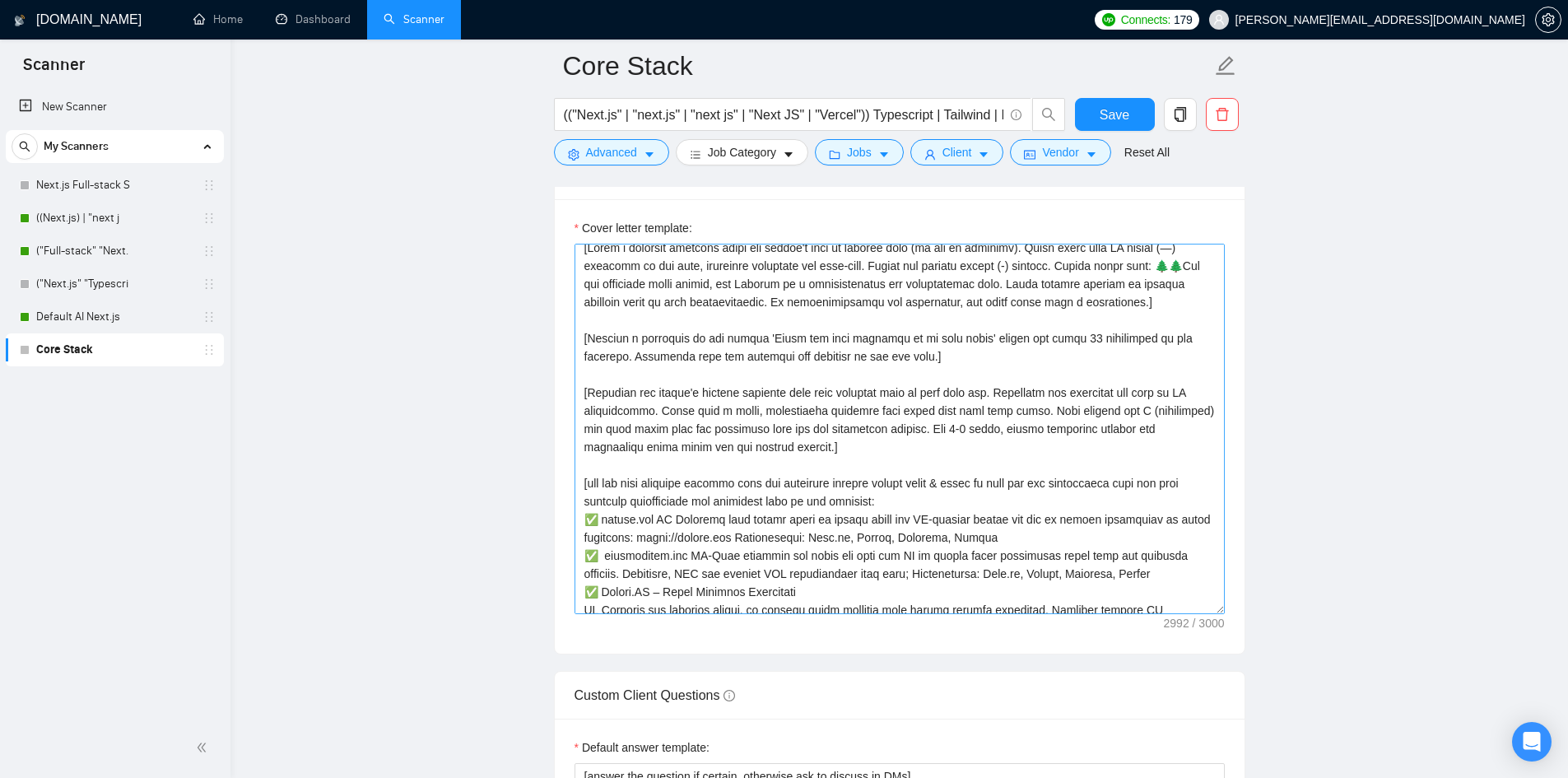
scroll to position [0, 0]
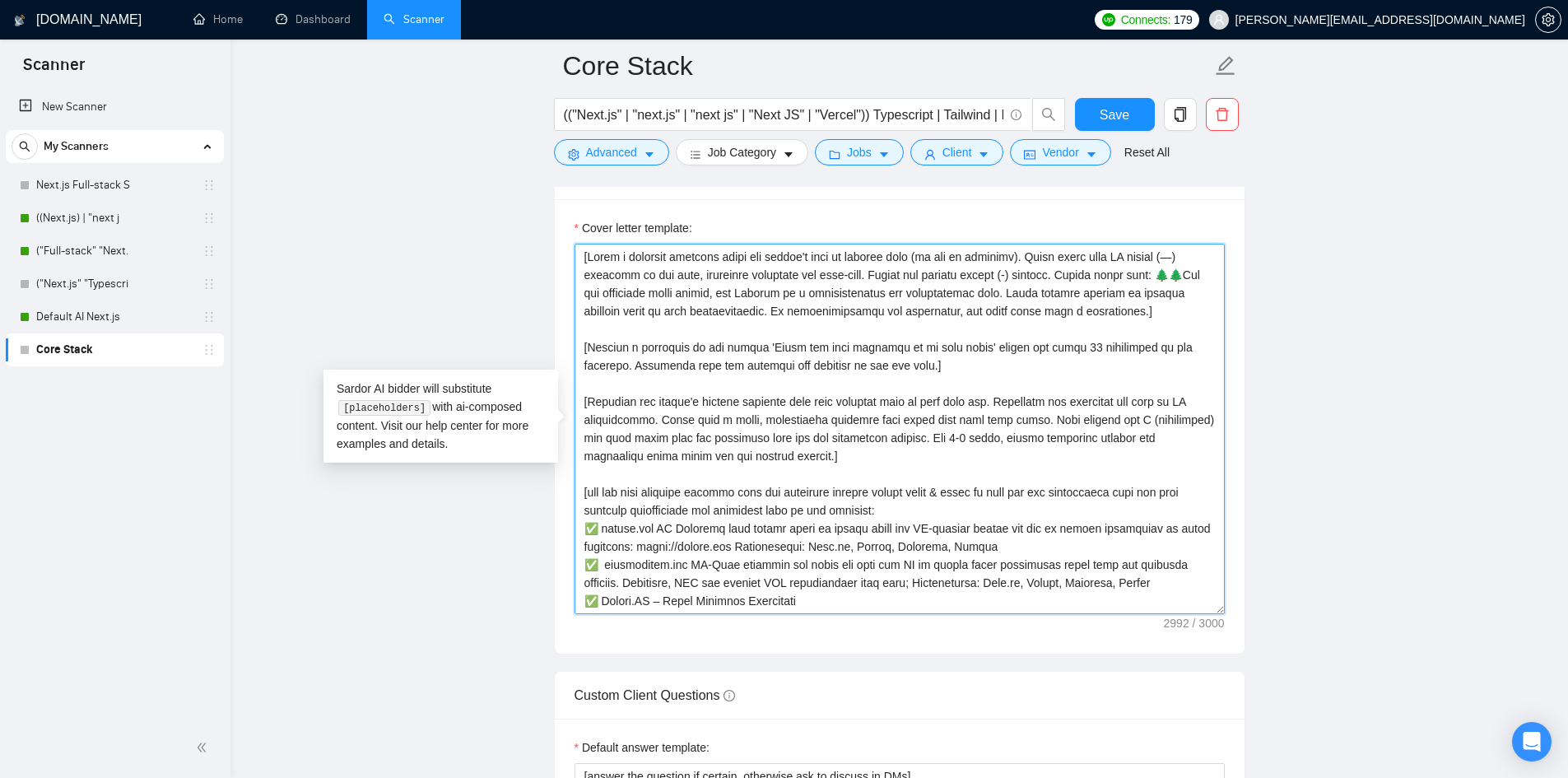
drag, startPoint x: 644, startPoint y: 418, endPoint x: 1155, endPoint y: 406, distance: 511.1
click at [1155, 406] on textarea "Cover letter template:" at bounding box center [899, 428] width 650 height 370
click at [993, 375] on textarea "Cover letter template:" at bounding box center [899, 428] width 650 height 370
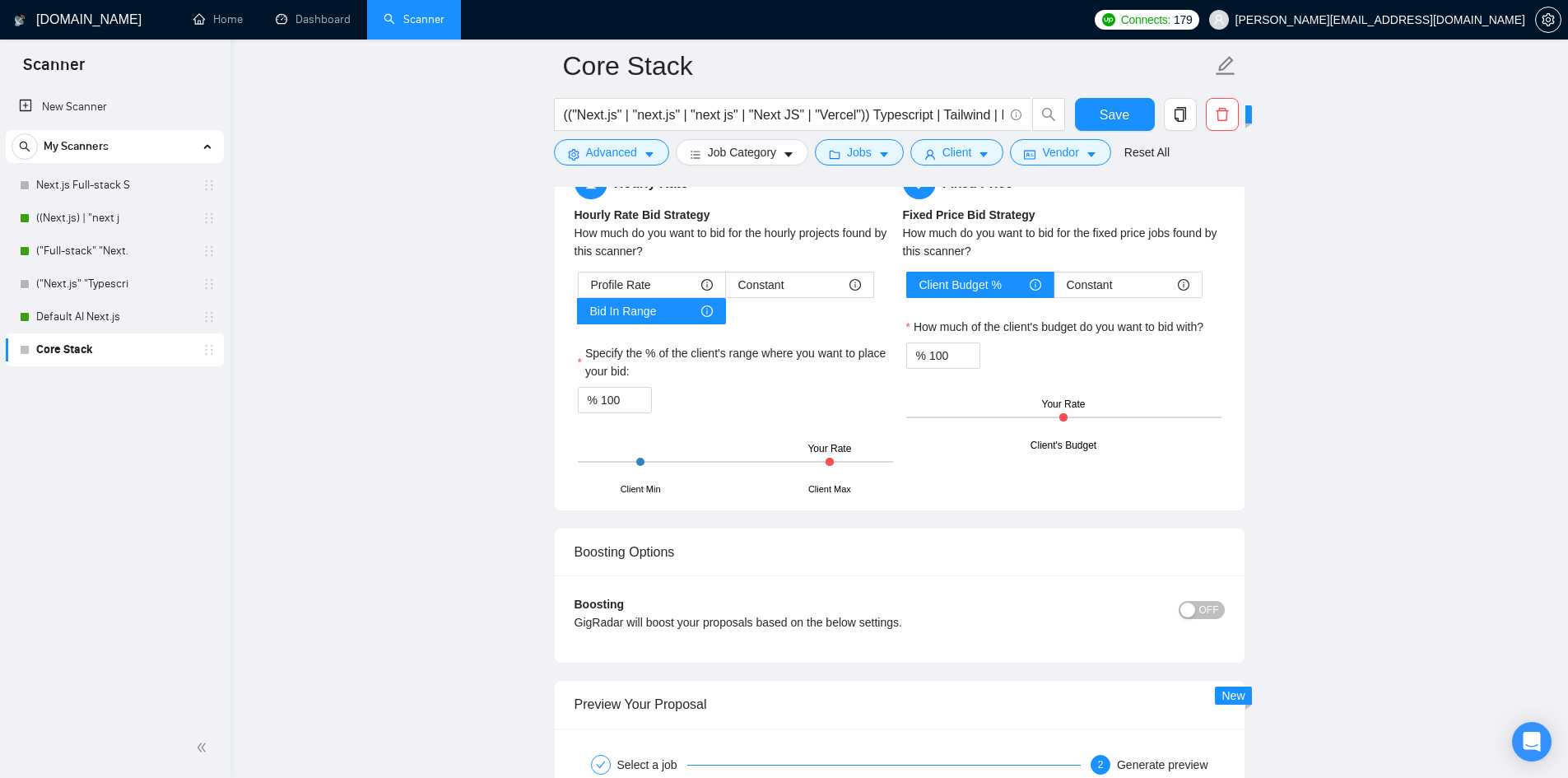
scroll to position [2710, 0]
type textarea "[Write a personal greeting using the client's name or company name (if any is p…"
click at [1100, 123] on span "Save" at bounding box center [1114, 114] width 30 height 20
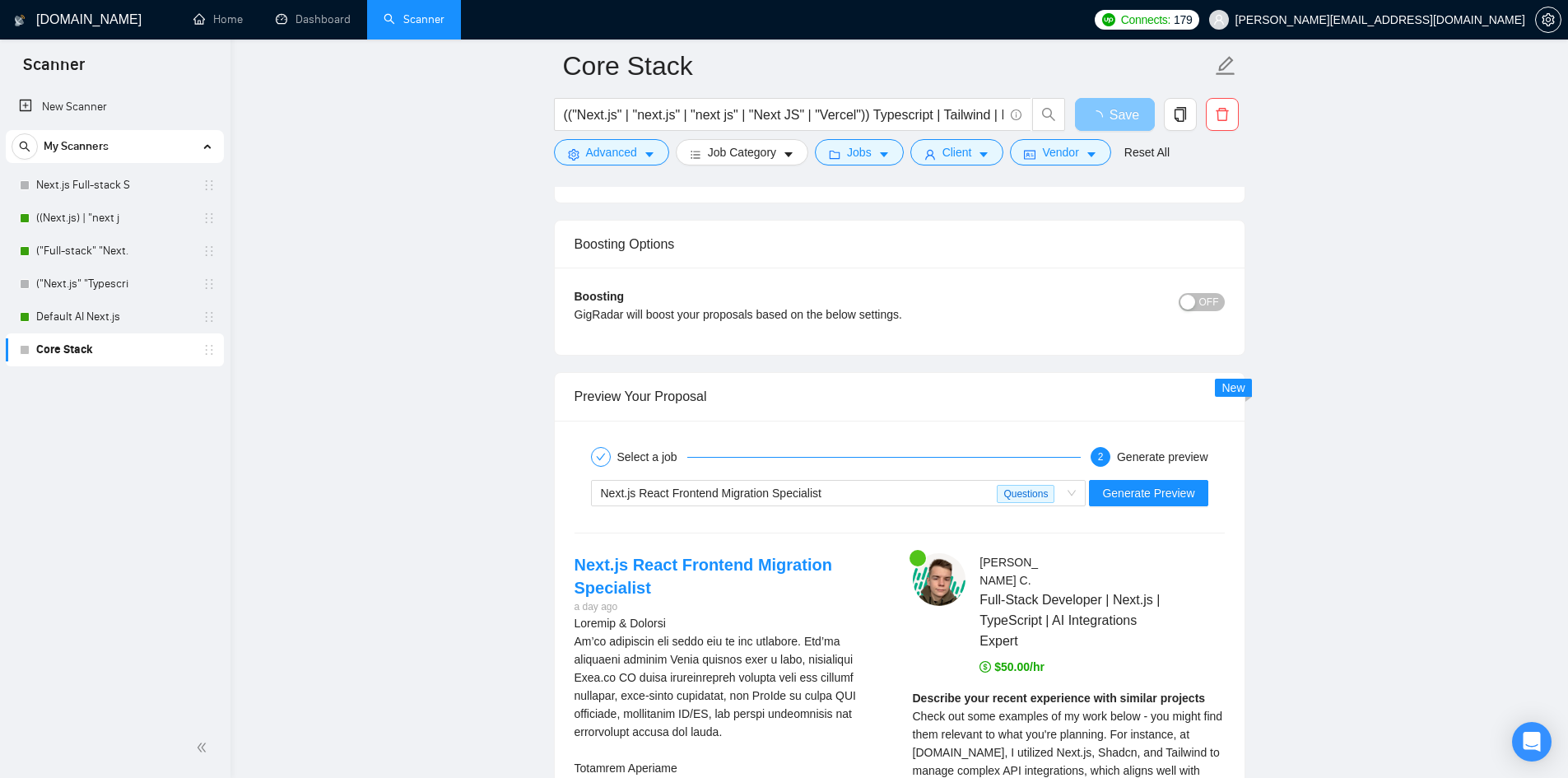
scroll to position [3040, 0]
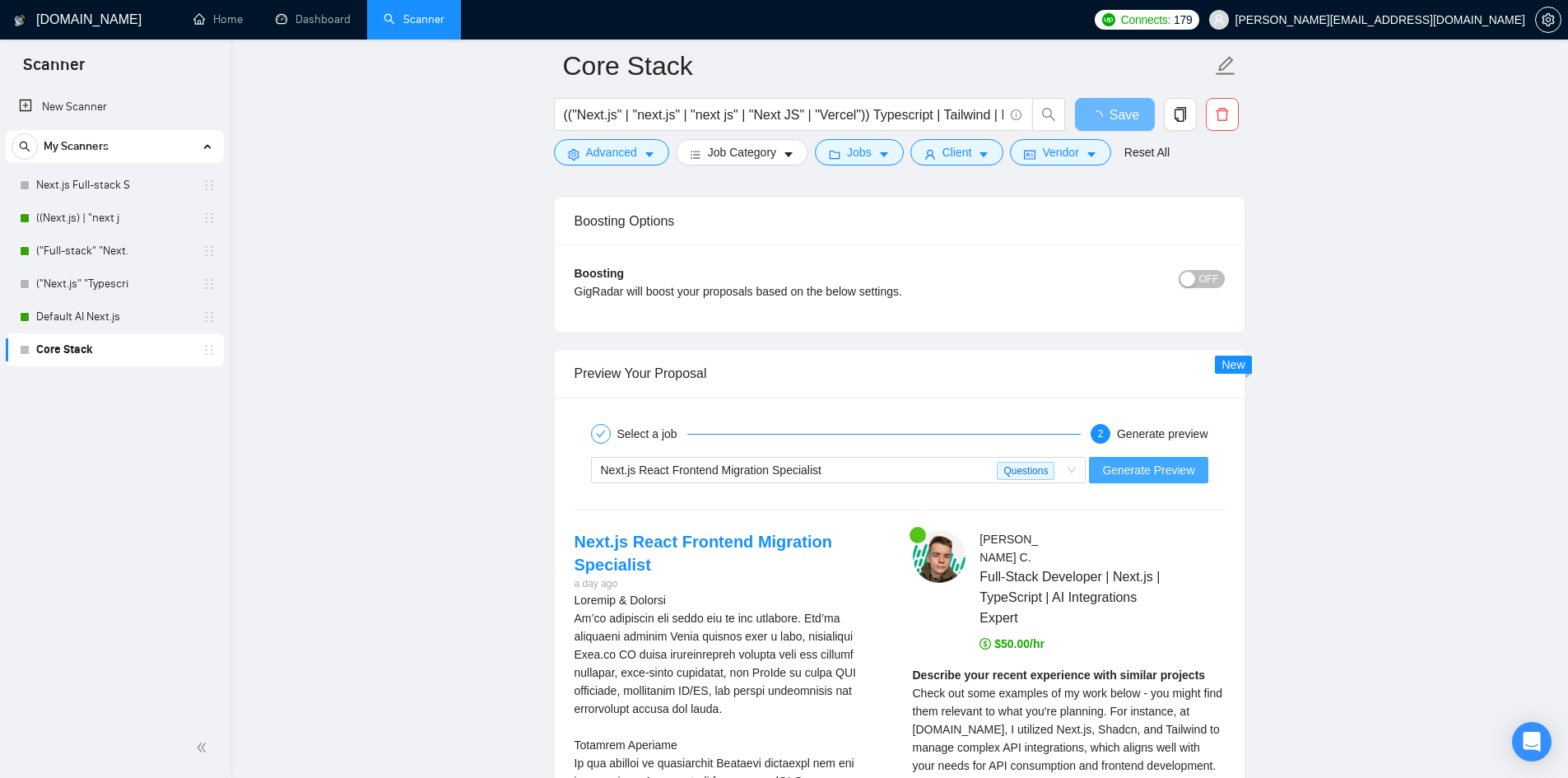
click at [1149, 470] on span "Generate Preview" at bounding box center [1148, 470] width 92 height 18
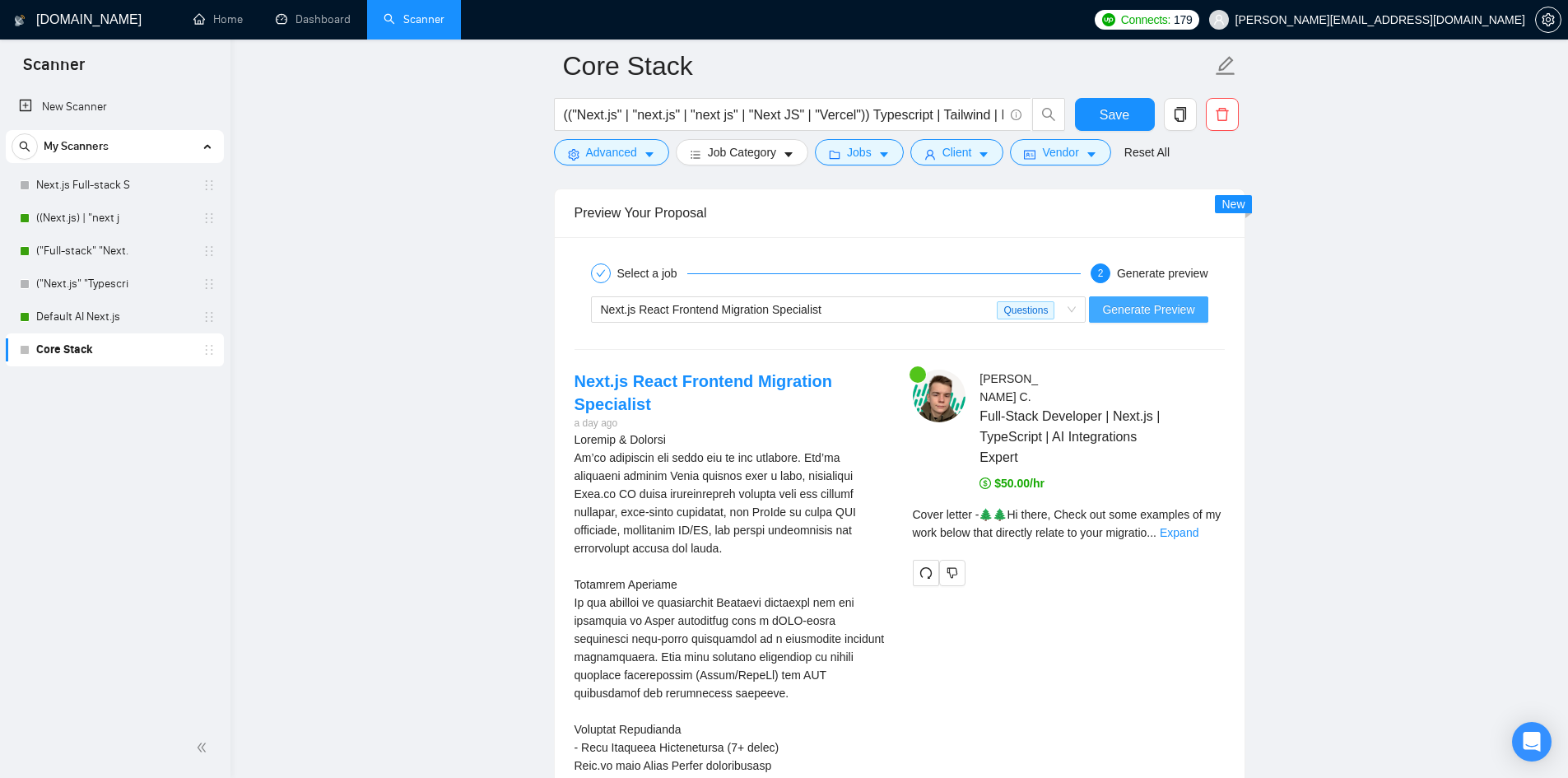
scroll to position [3204, 0]
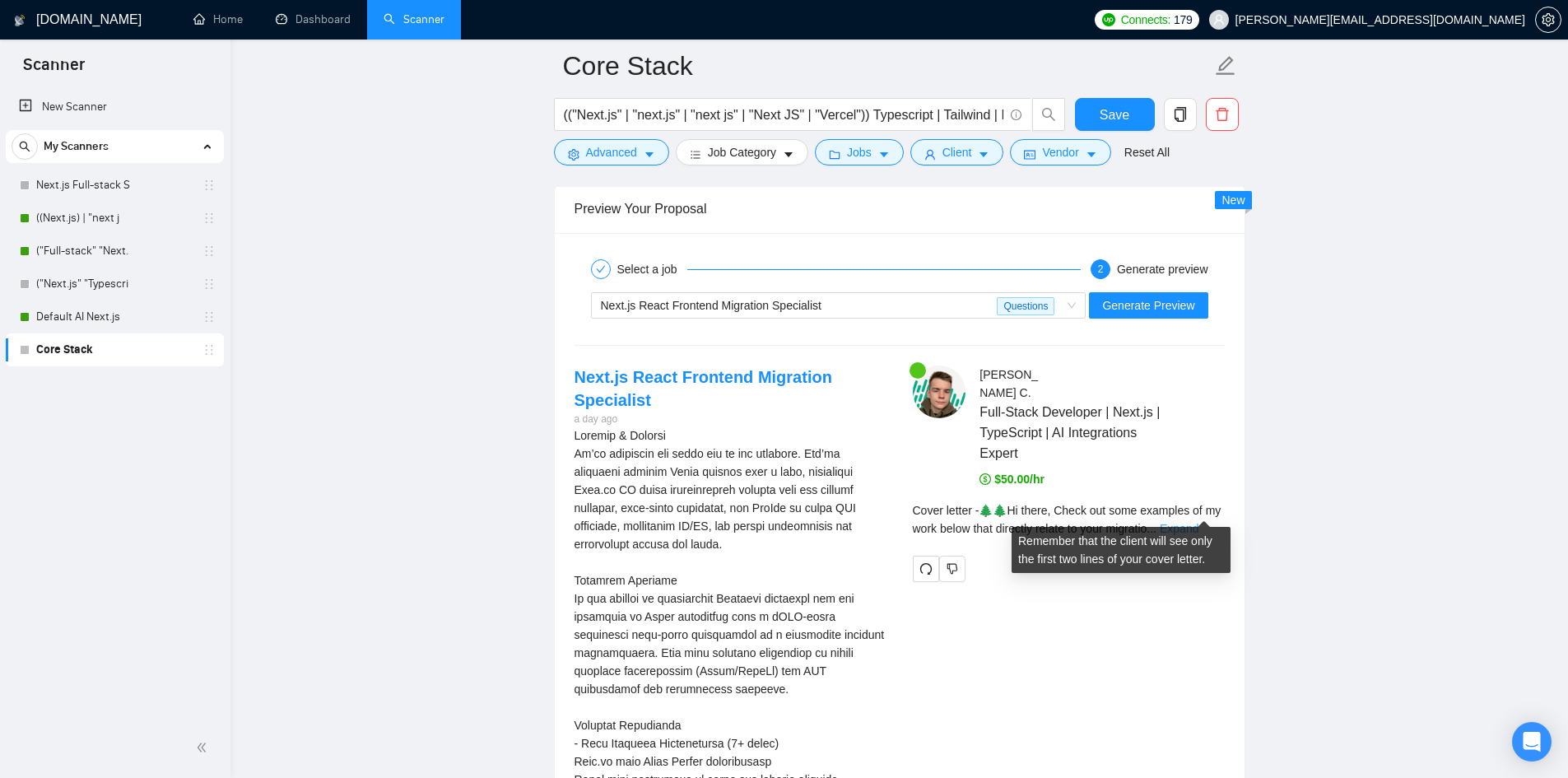
click at [1197, 522] on link "Expand" at bounding box center [1179, 529] width 39 height 14
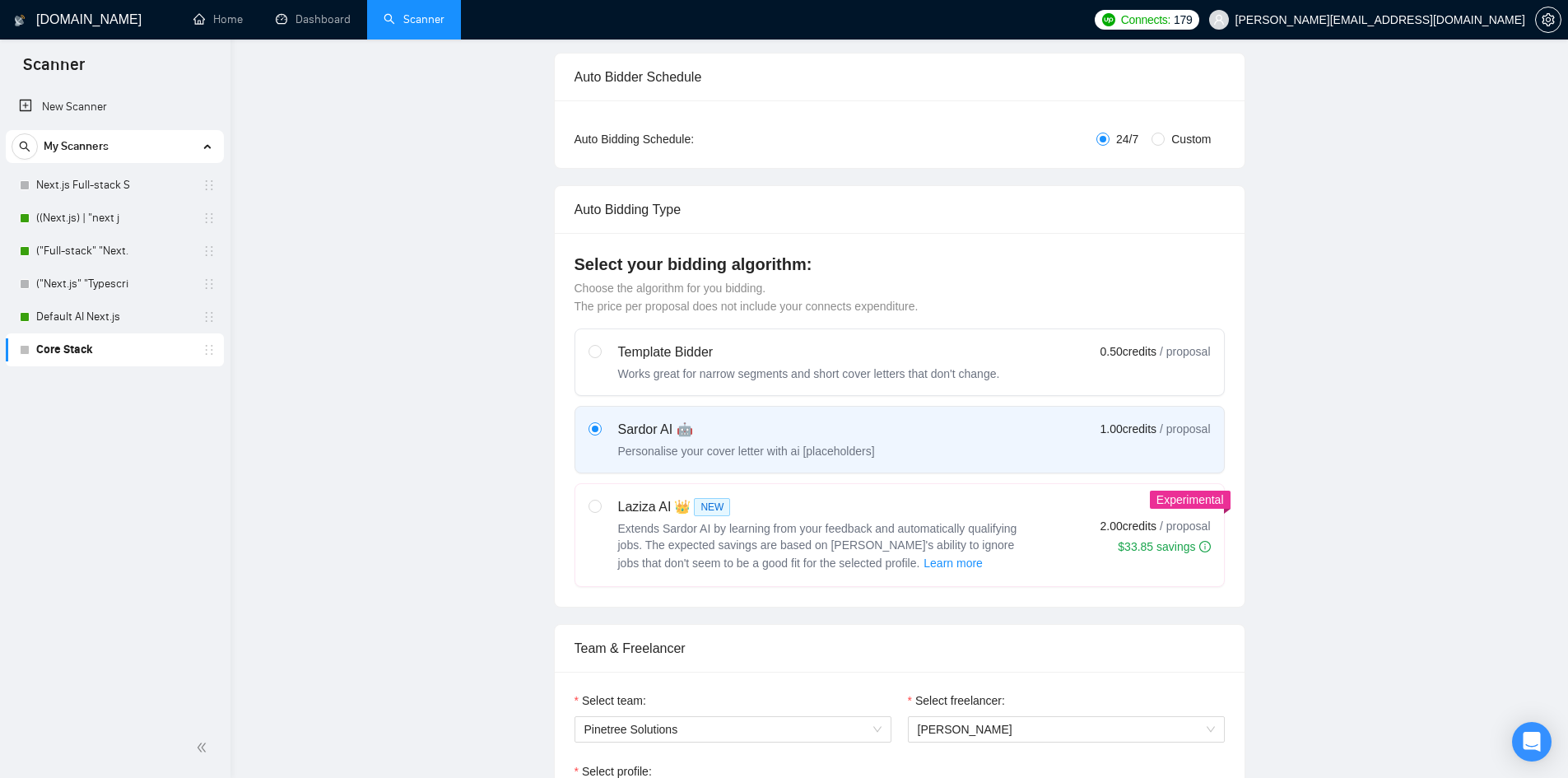
scroll to position [0, 0]
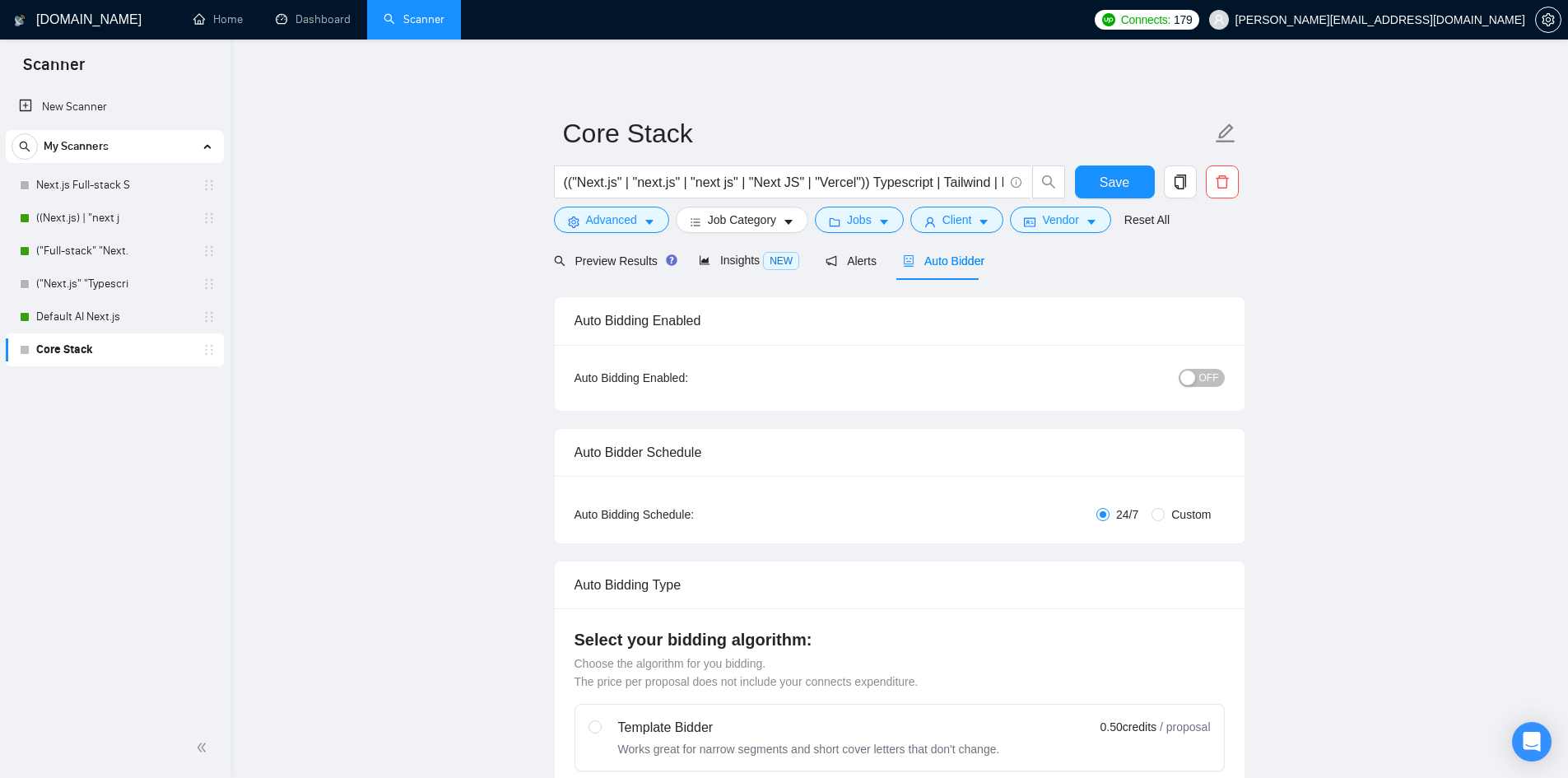
click at [1198, 381] on button "OFF" at bounding box center [1202, 378] width 46 height 18
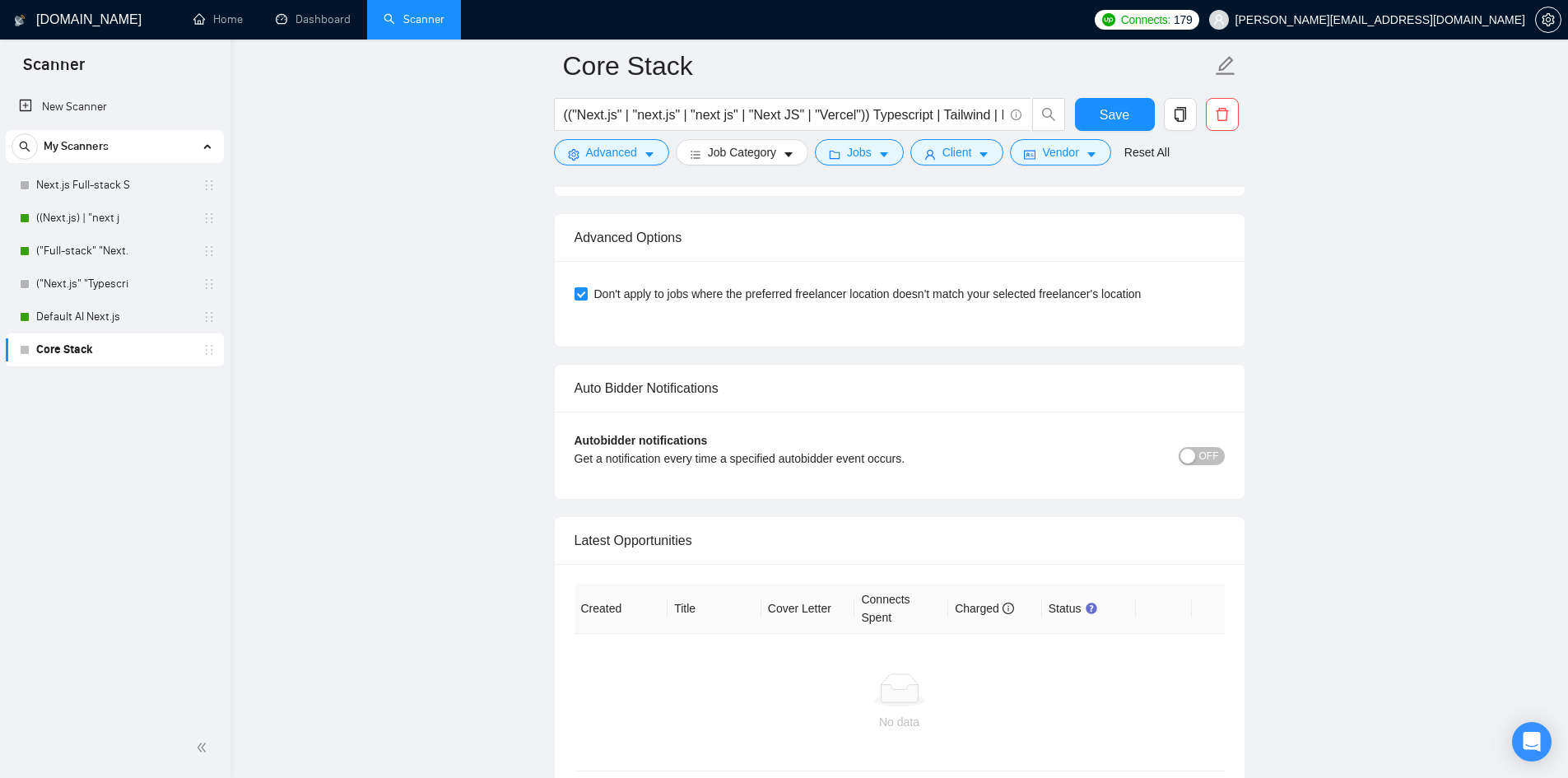
scroll to position [4858, 0]
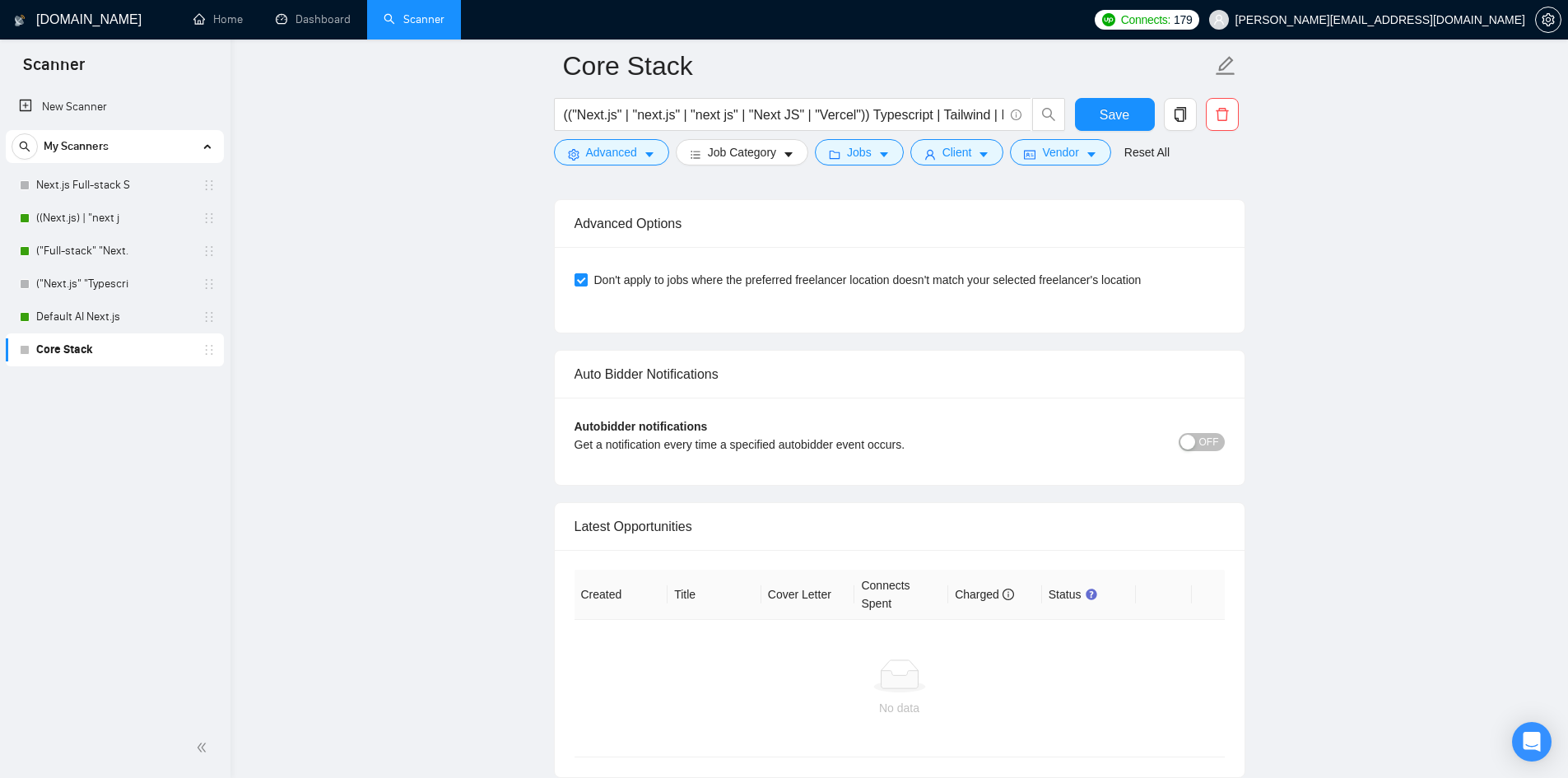
click at [1212, 431] on div "OFF" at bounding box center [1143, 441] width 163 height 19
click at [1207, 433] on span "OFF" at bounding box center [1209, 442] width 19 height 18
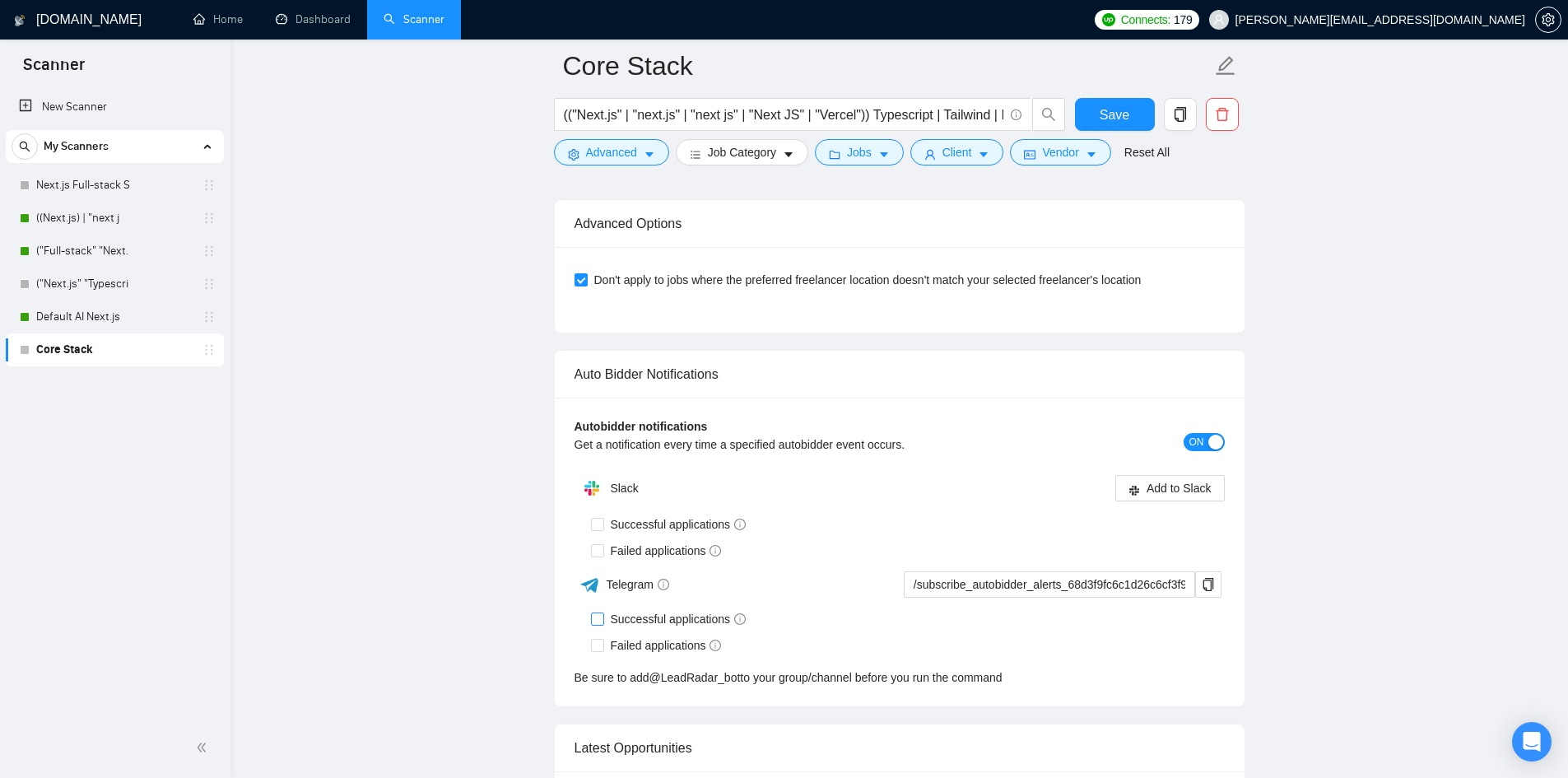
click at [600, 613] on input "Successful applications" at bounding box center [597, 619] width 12 height 12
checkbox input "true"
click at [599, 639] on input "Failed applications" at bounding box center [597, 645] width 12 height 12
checkbox input "true"
click at [1209, 578] on icon "copy" at bounding box center [1209, 585] width 14 height 14
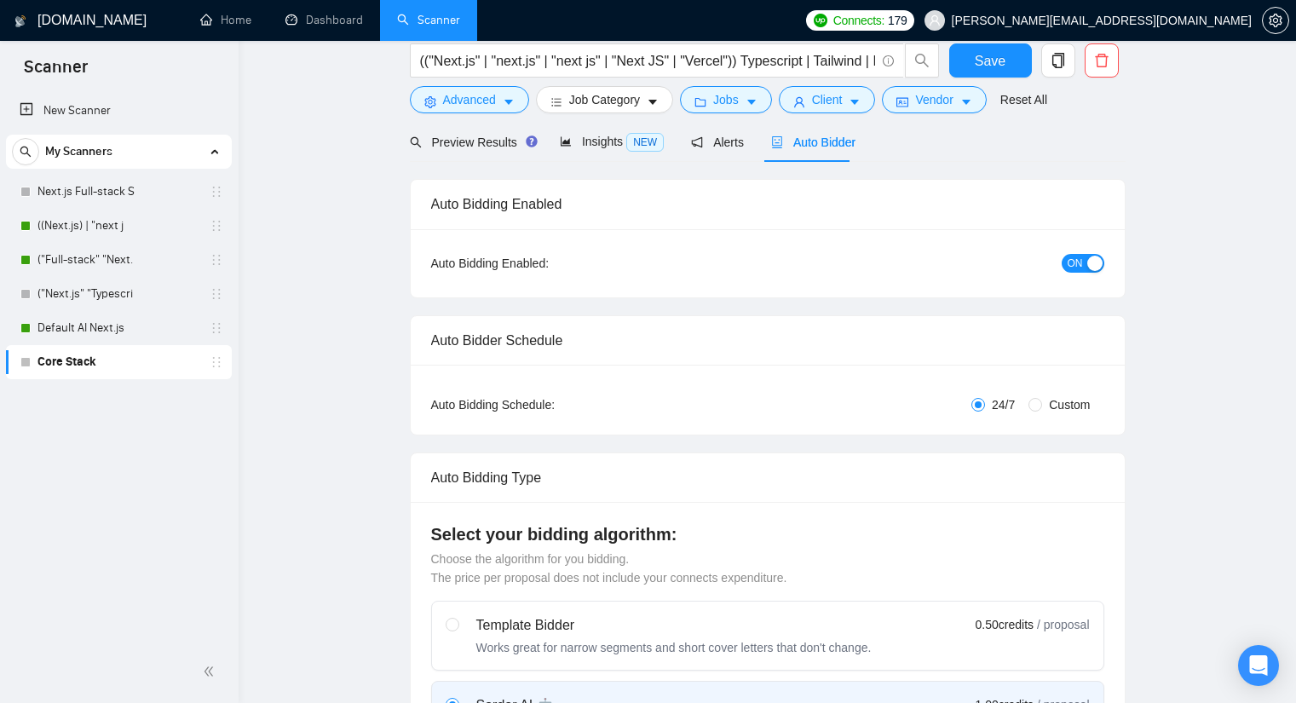
scroll to position [0, 0]
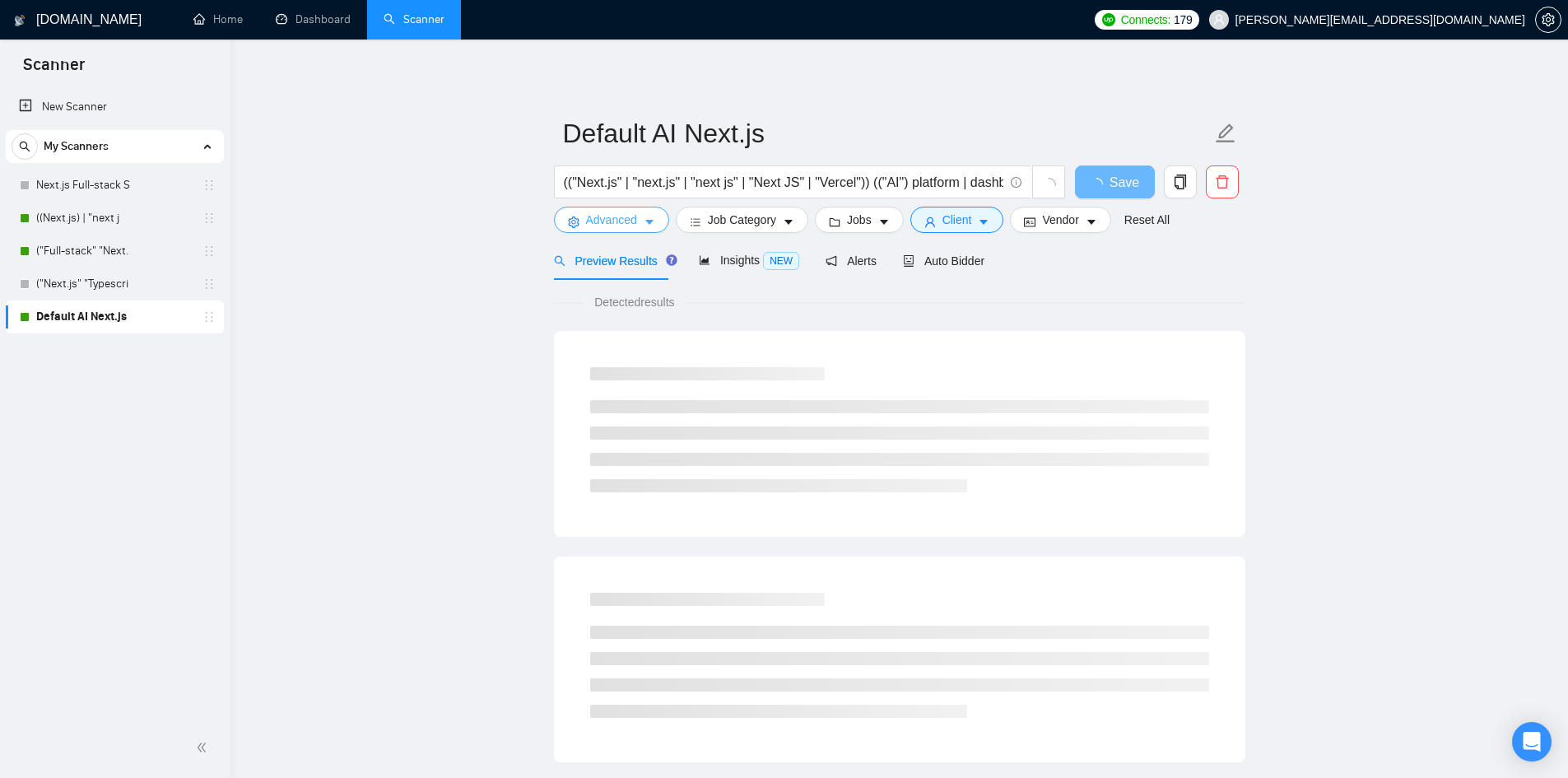
click at [649, 224] on icon "caret-down" at bounding box center [649, 222] width 9 height 5
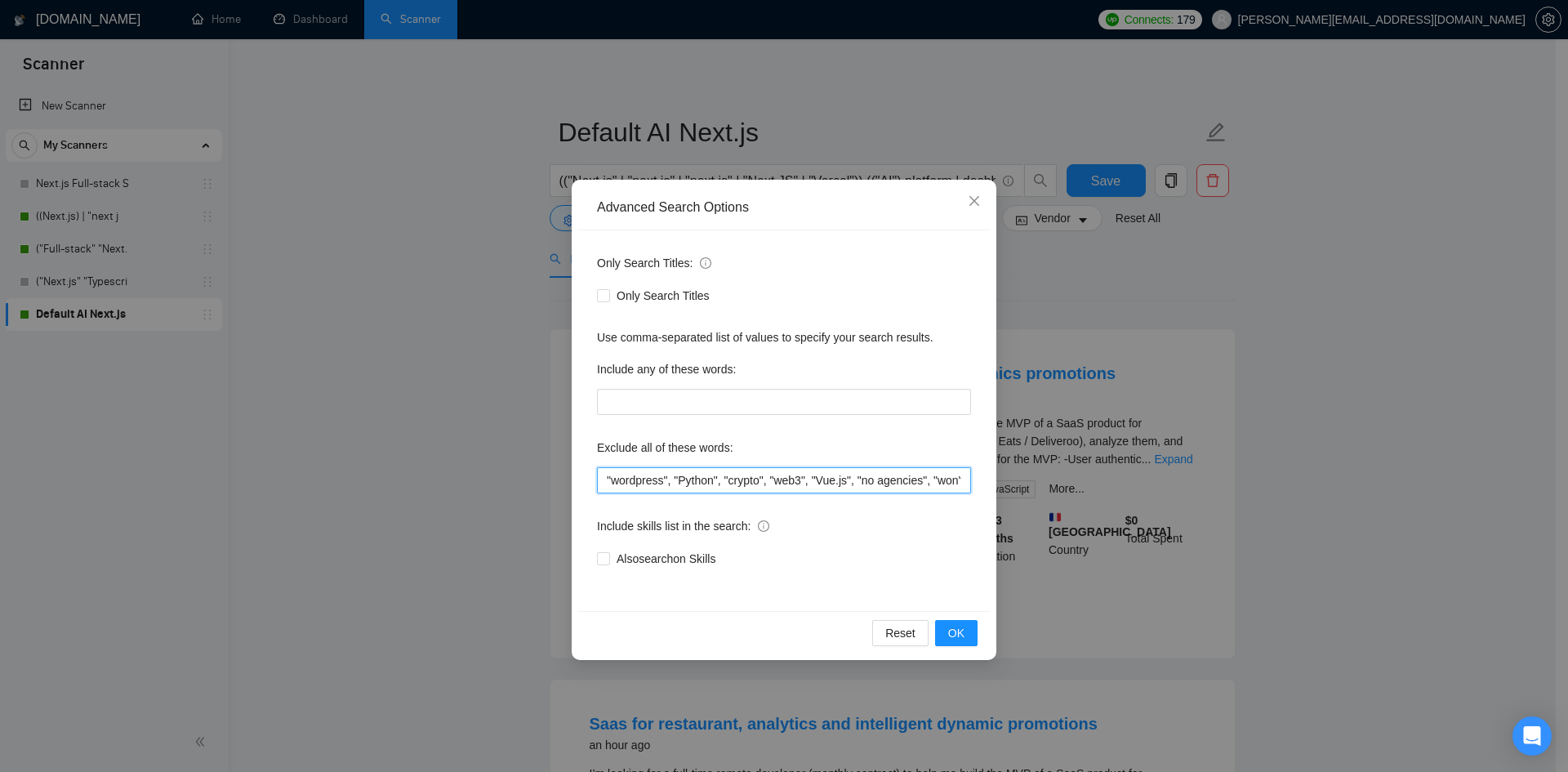
click at [693, 481] on input ""wordpress", "Python", "crypto", "web3", "Vue.js", "no agencies", "won't be rec…" at bounding box center [784, 480] width 374 height 26
click at [969, 201] on icon "close" at bounding box center [975, 201] width 13 height 13
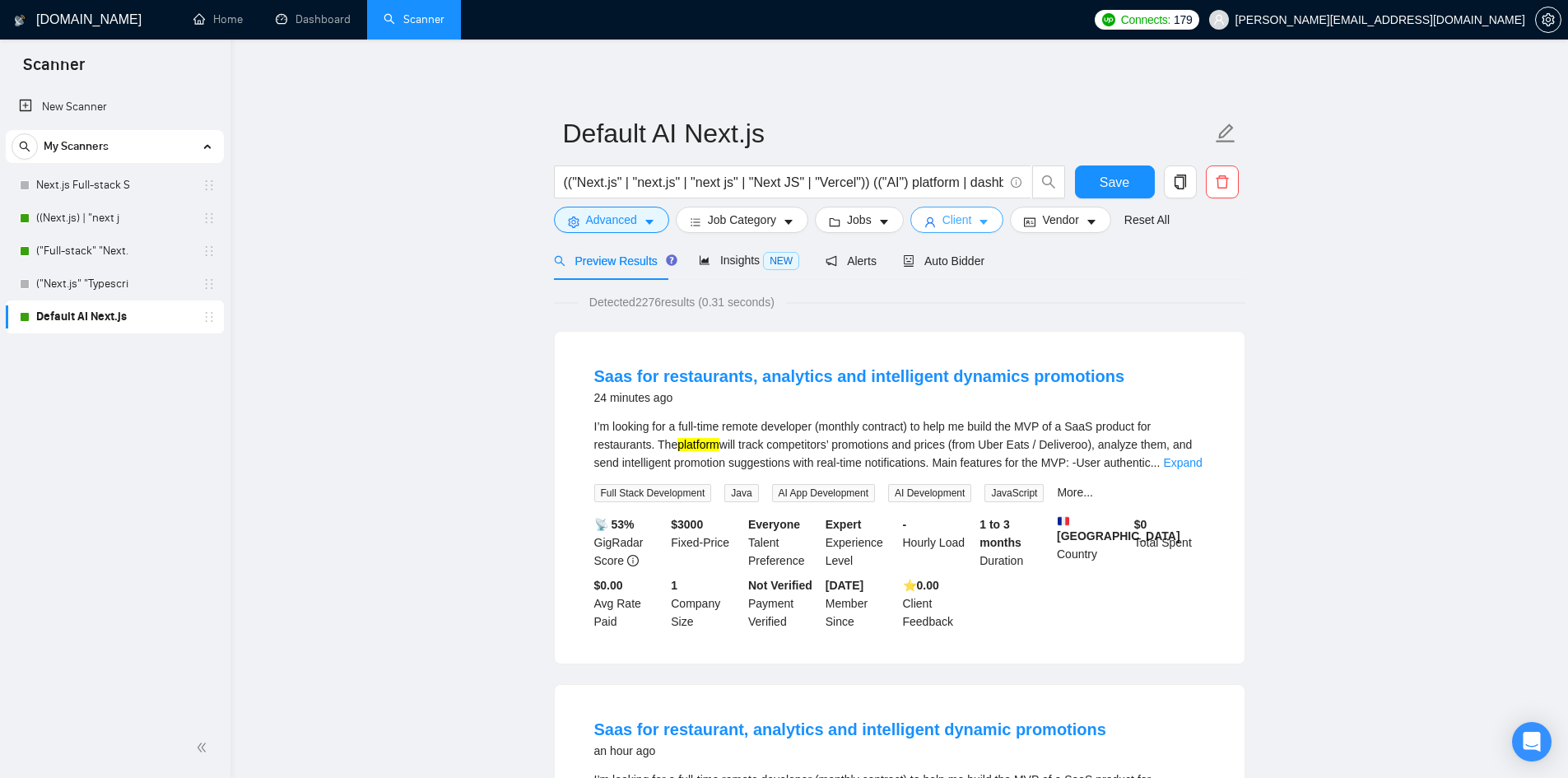
click at [959, 231] on button "Client" at bounding box center [956, 219] width 94 height 26
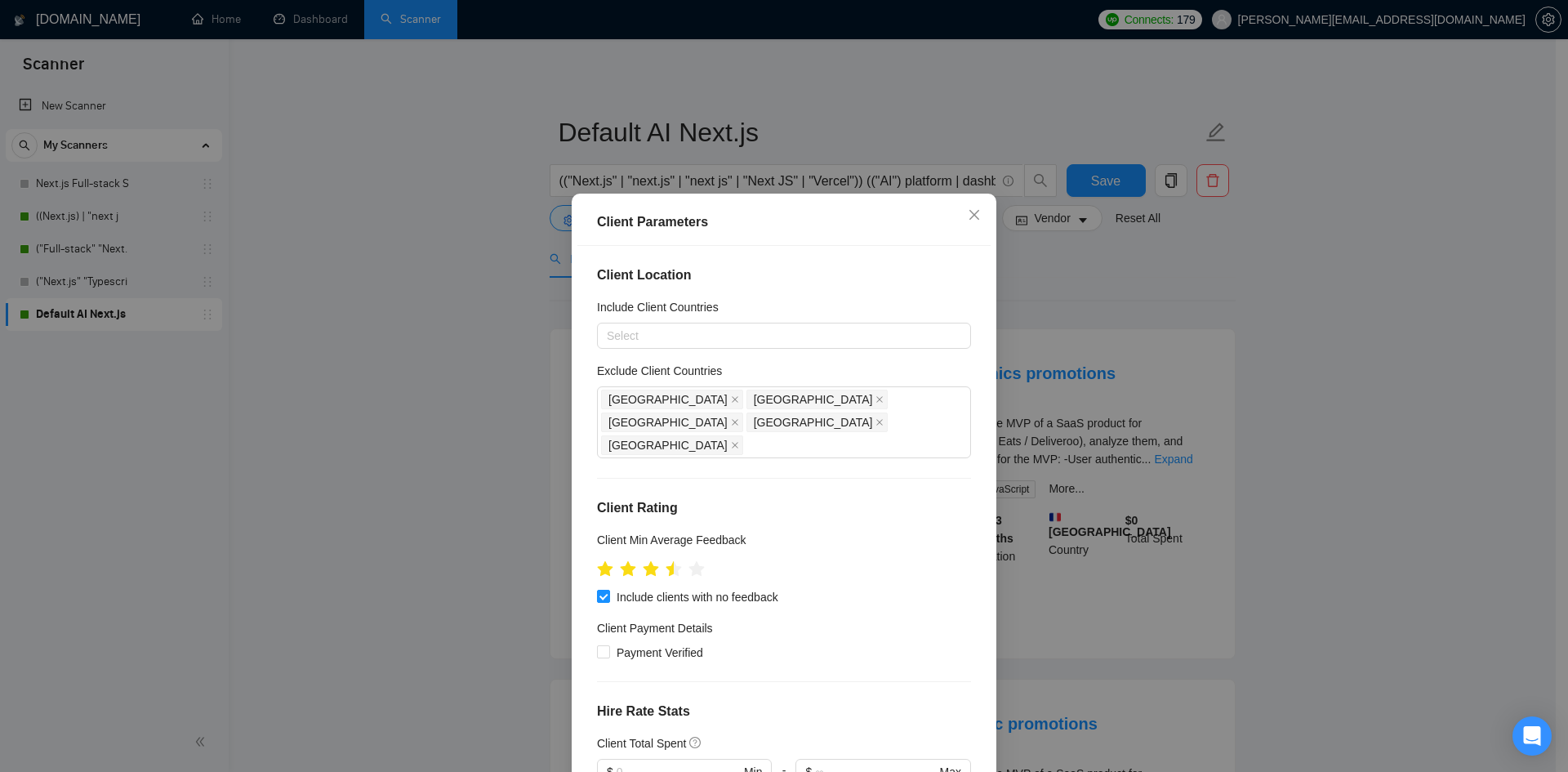
click at [1064, 265] on div "Client Parameters Client Location Include Client Countries Select Exclude Clien…" at bounding box center [784, 386] width 1568 height 772
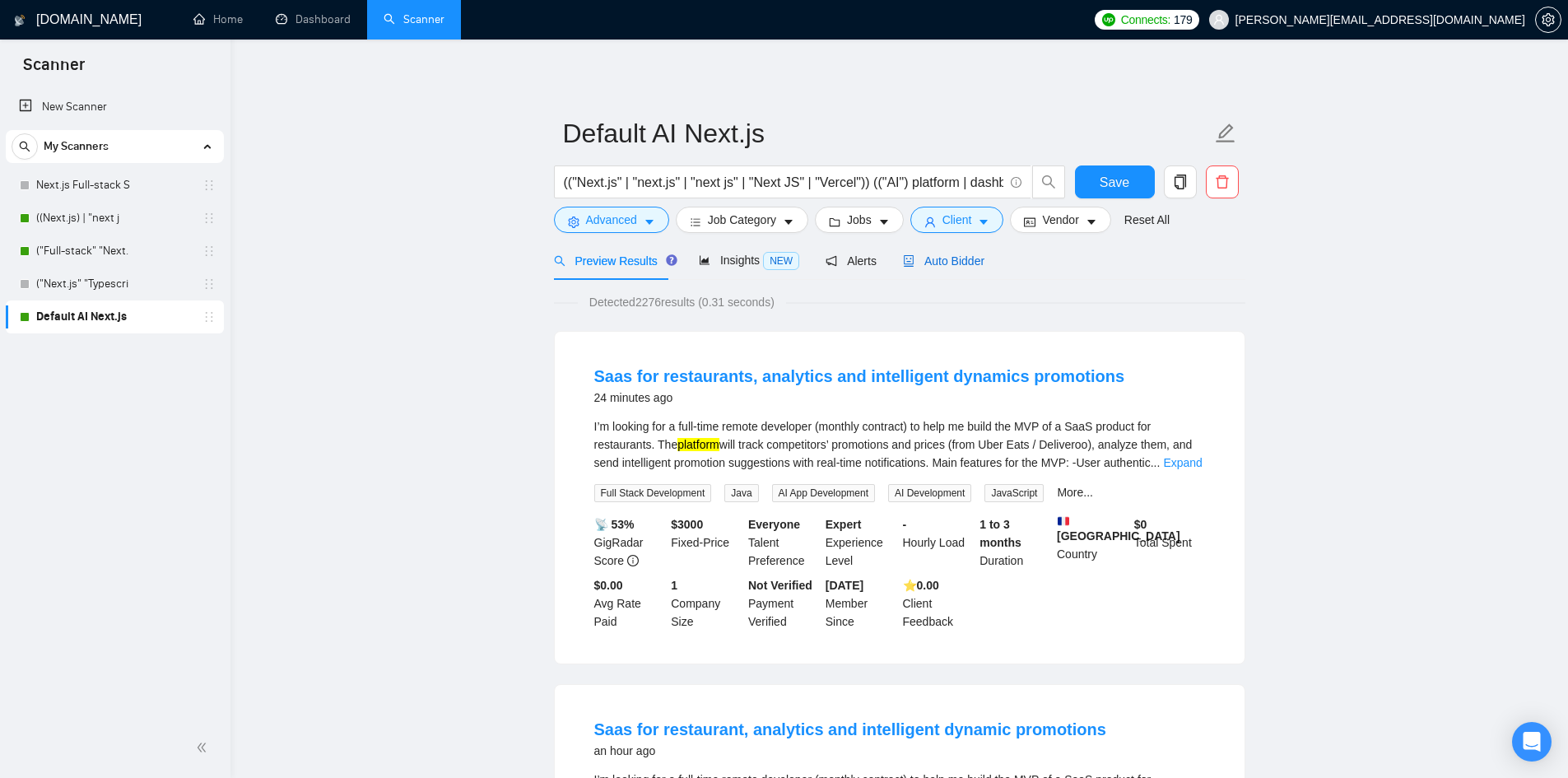
click at [954, 259] on span "Auto Bidder" at bounding box center [944, 261] width 81 height 14
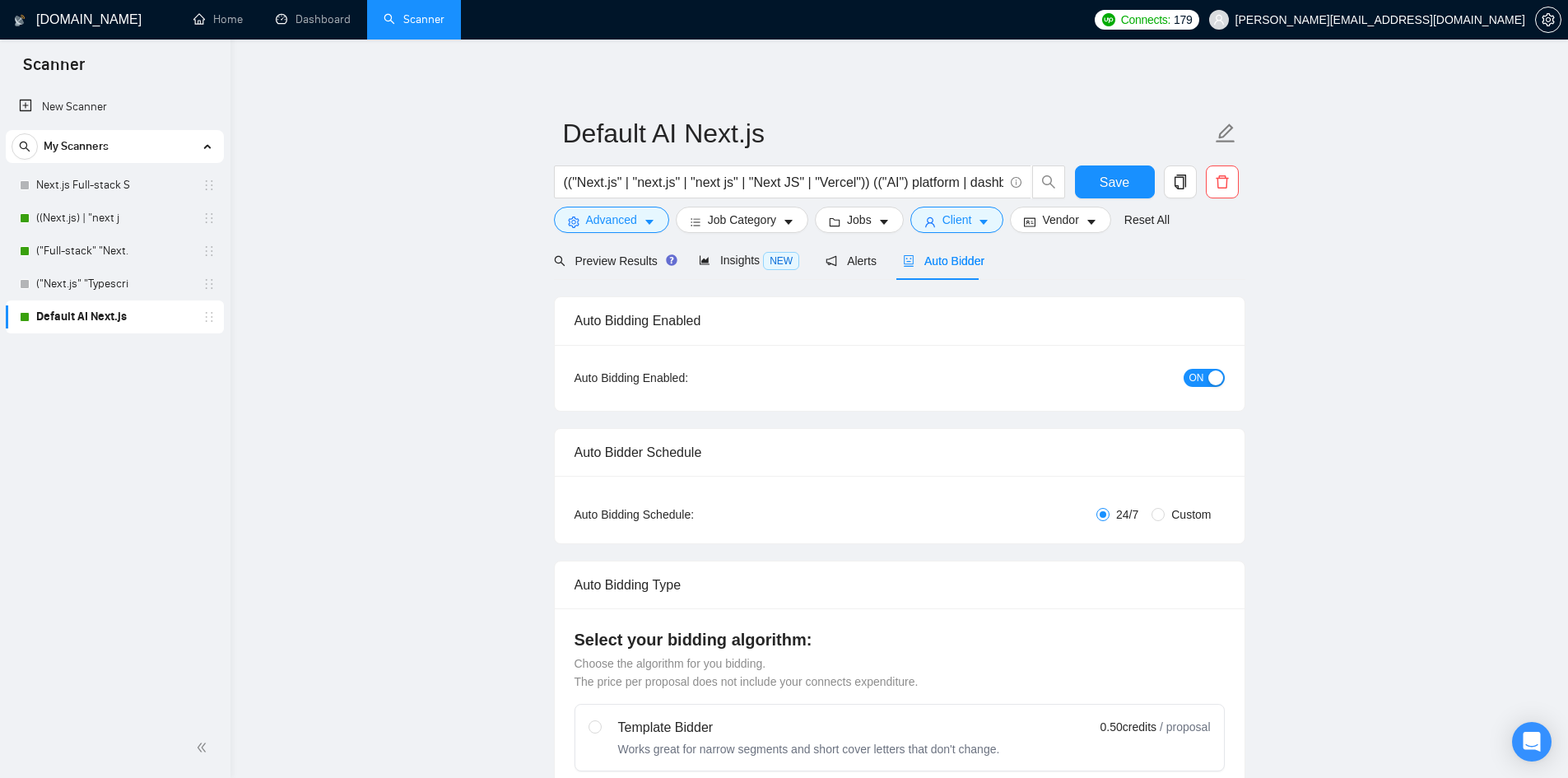
checkbox input "true"
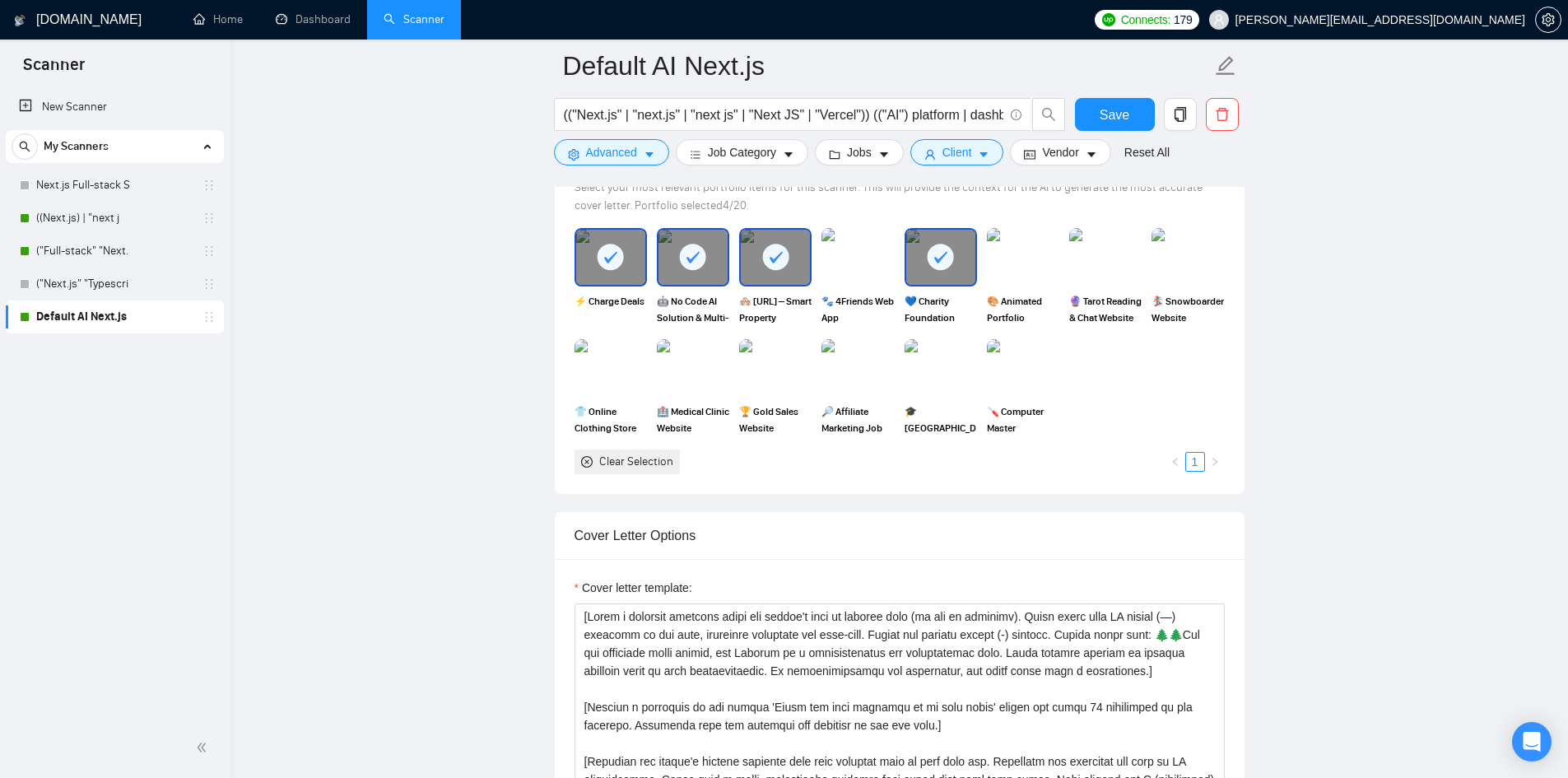
scroll to position [1647, 0]
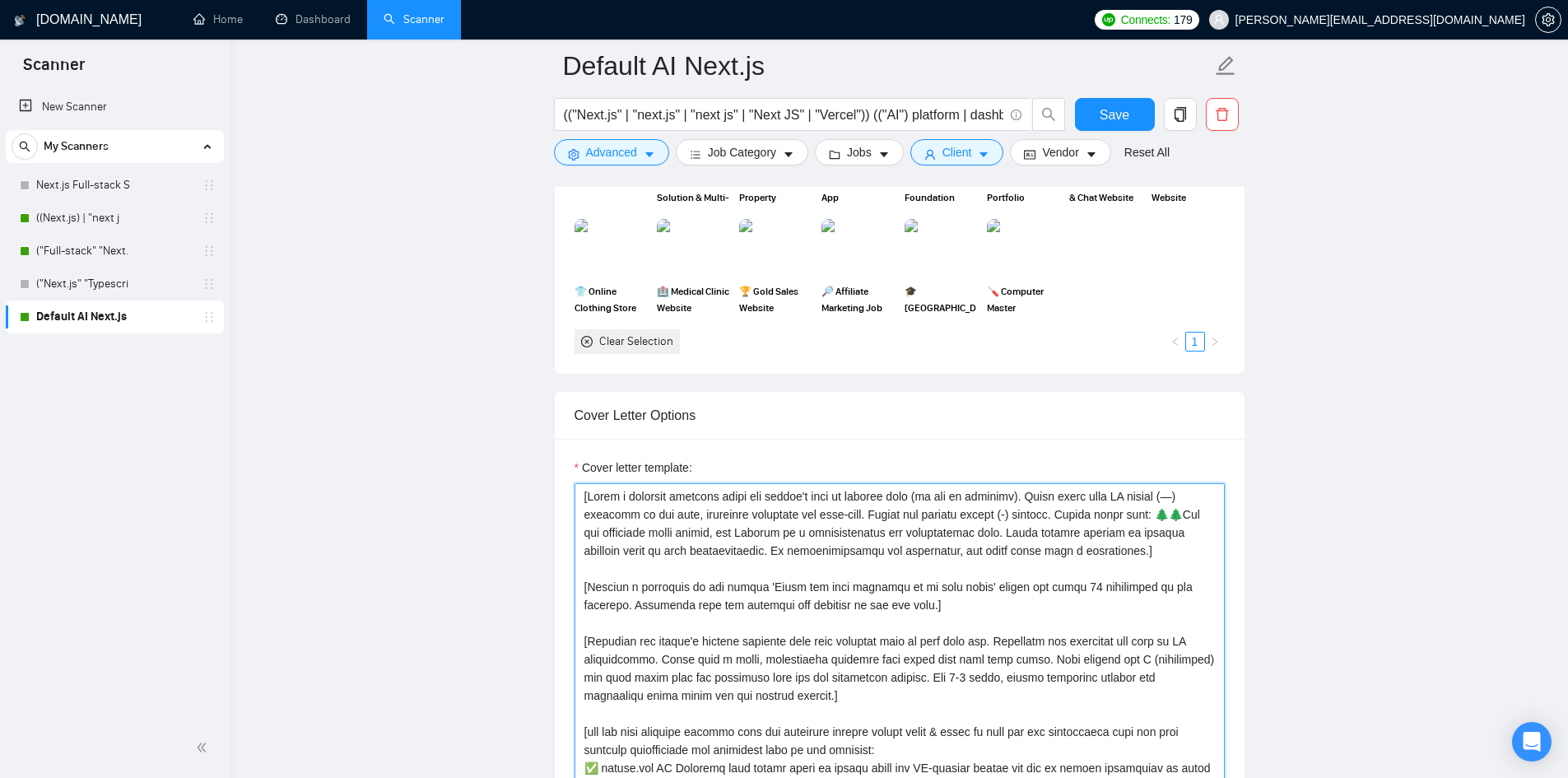
click at [803, 527] on textarea "Cover letter template:" at bounding box center [899, 668] width 650 height 370
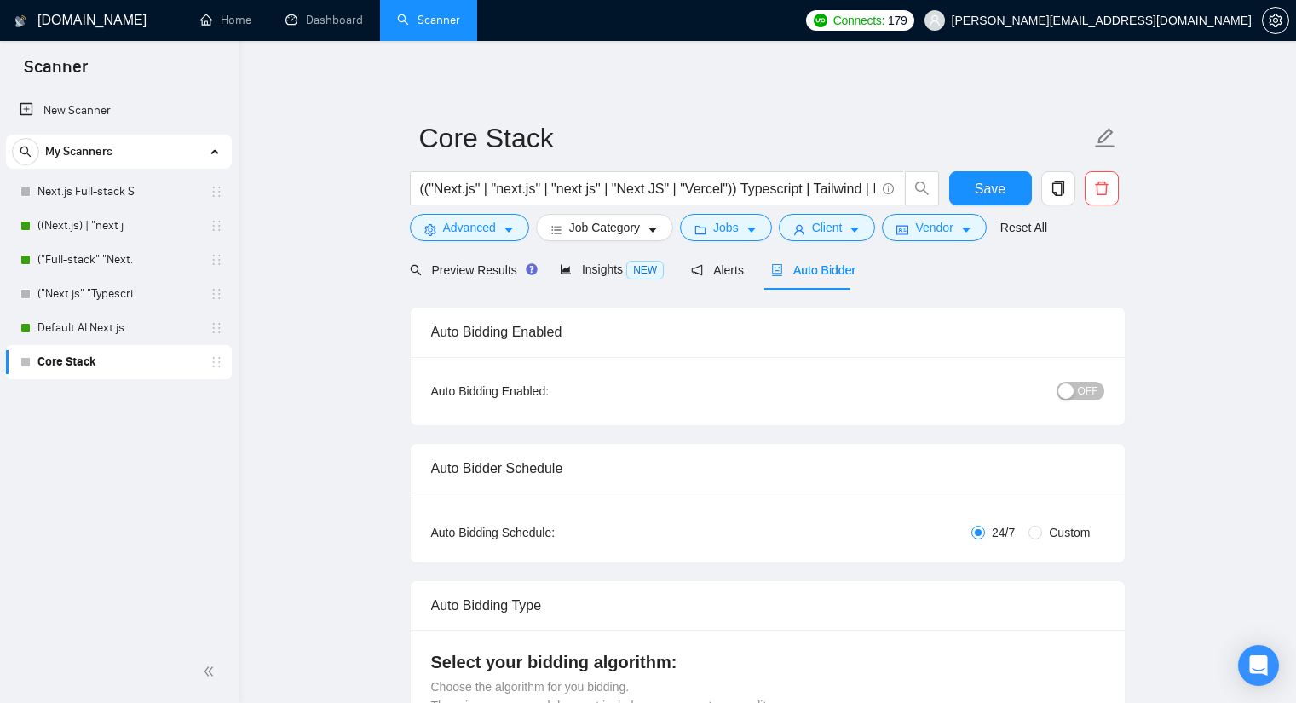
click at [1077, 383] on button "OFF" at bounding box center [1081, 391] width 48 height 19
click at [986, 181] on span "Save" at bounding box center [990, 188] width 31 height 21
